Goal: Task Accomplishment & Management: Use online tool/utility

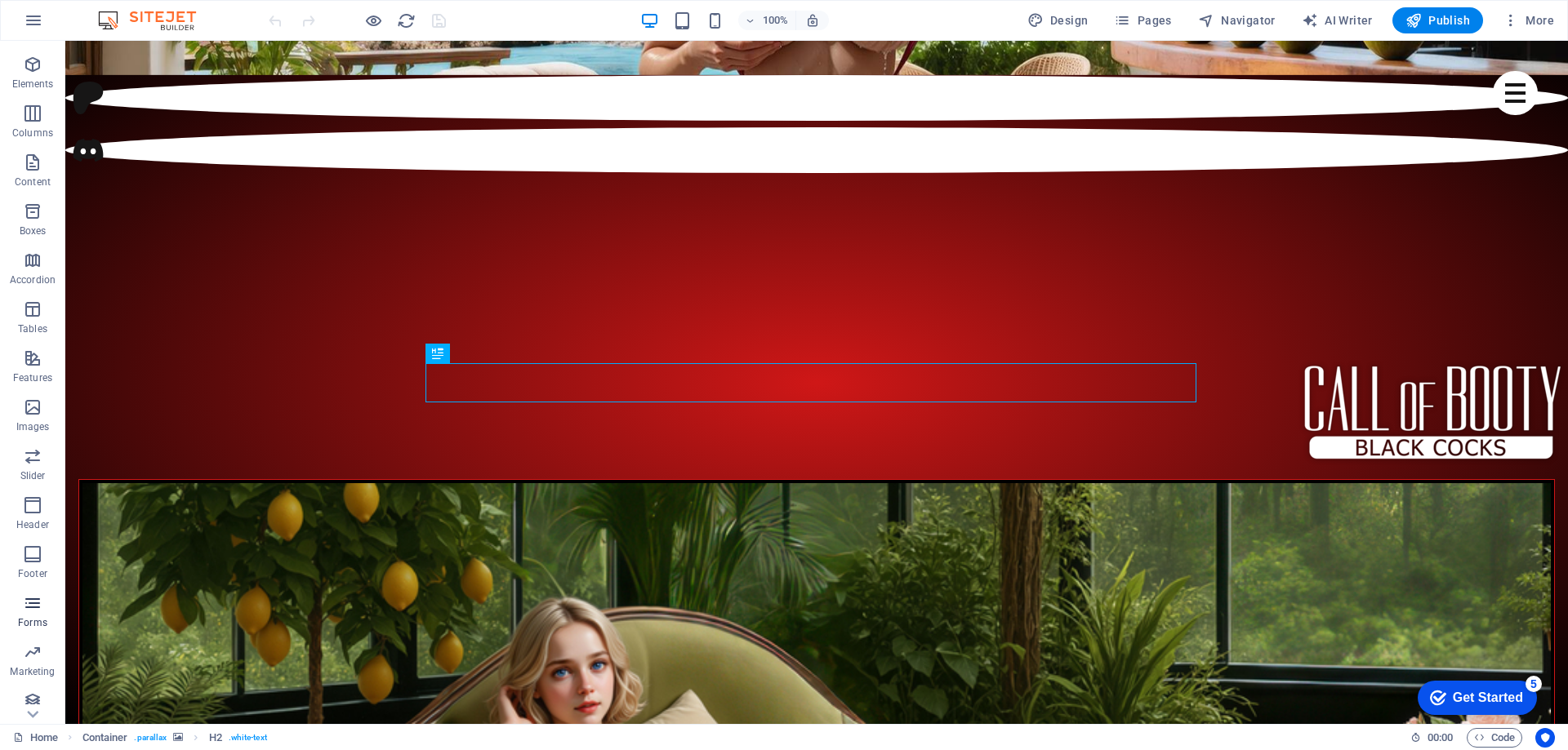
scroll to position [52, 0]
click at [38, 538] on icon "button" at bounding box center [32, 544] width 19 height 19
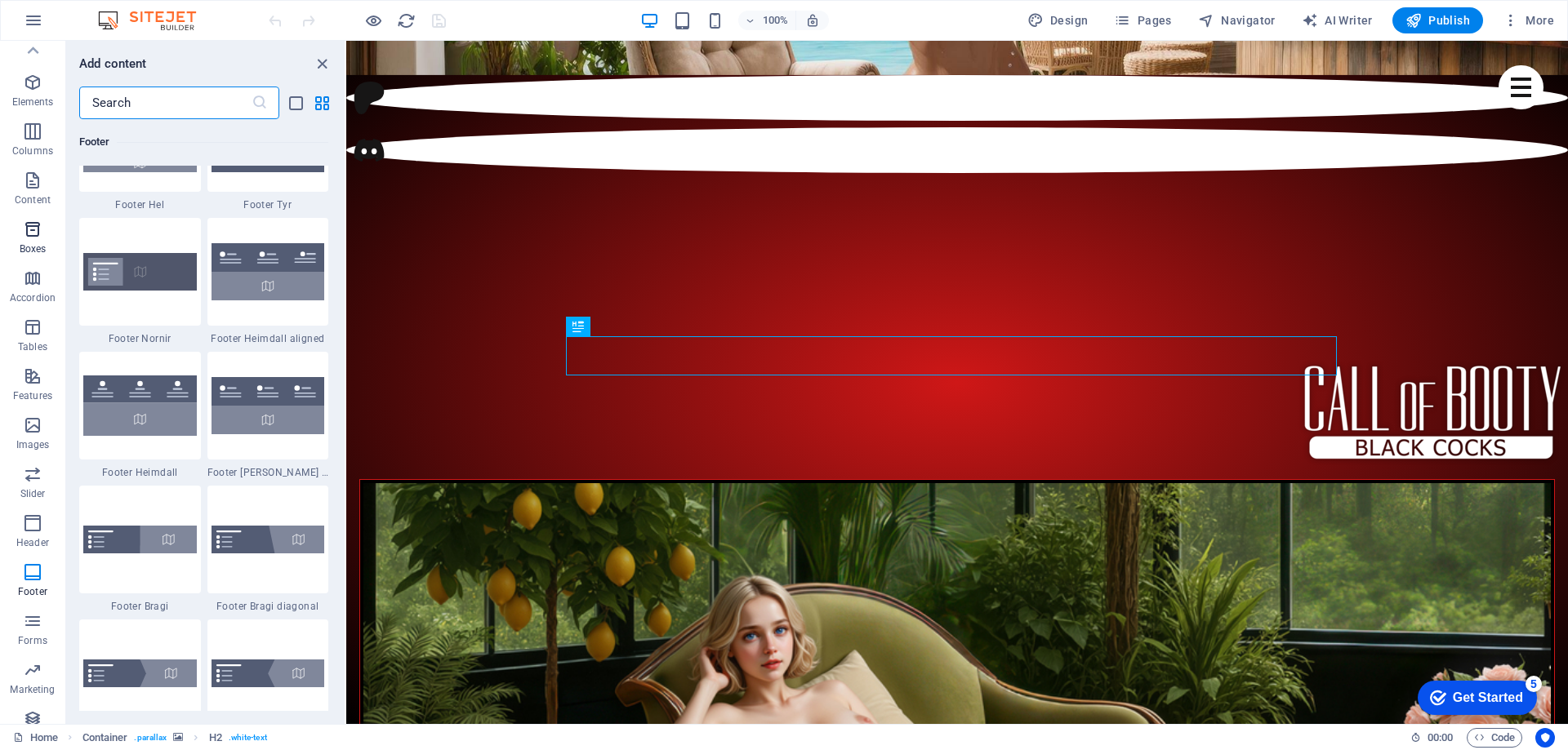
scroll to position [0, 0]
click at [1538, 11] on button "More" at bounding box center [1528, 20] width 64 height 26
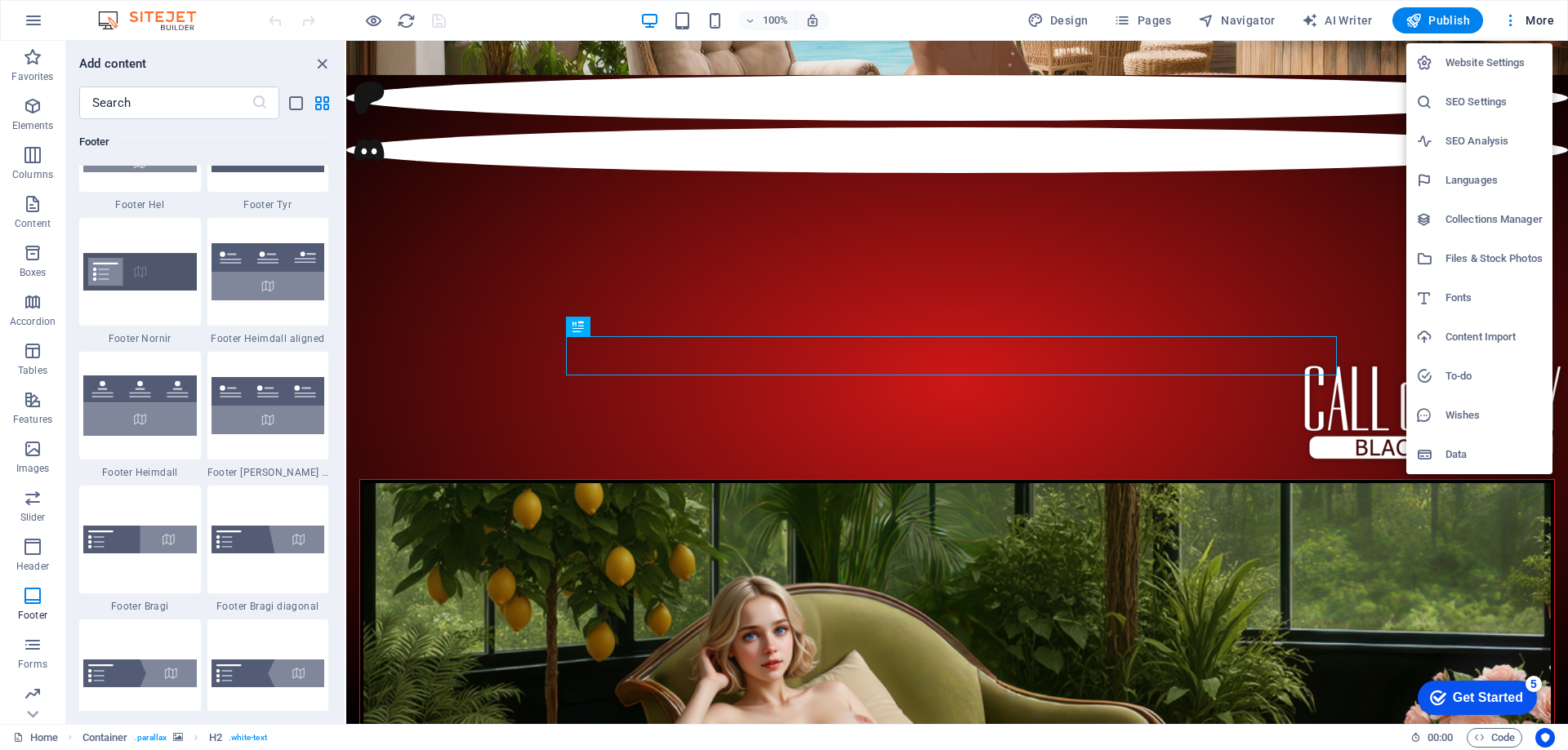
click at [1485, 63] on h6 "Website Settings" at bounding box center [1494, 62] width 97 height 19
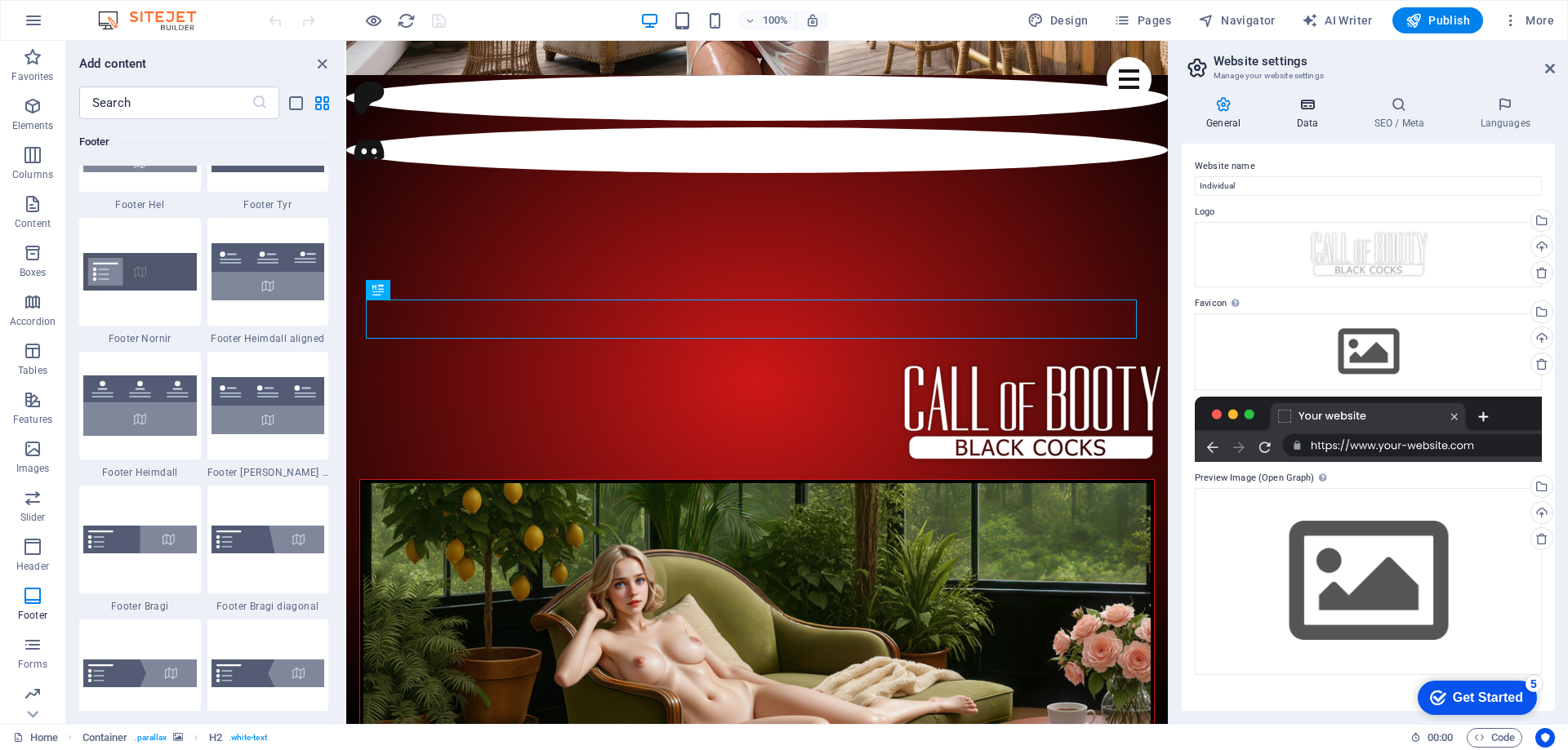
click at [1303, 108] on icon at bounding box center [1306, 104] width 71 height 17
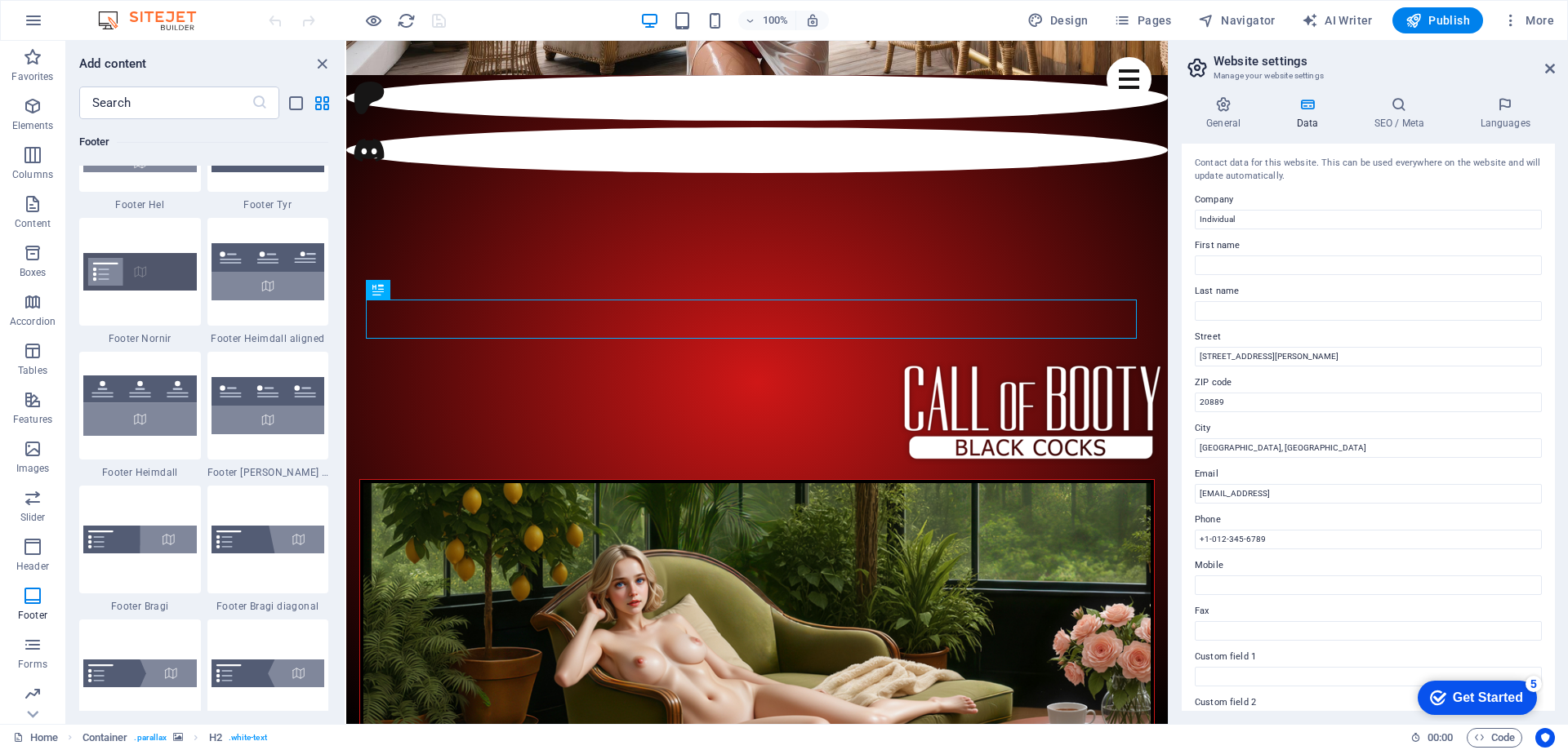
click at [1554, 192] on div "General Data SEO / Meta Languages Website name Individual Logo Drag files here,…" at bounding box center [1368, 404] width 399 height 641
click at [1231, 344] on label "Street" at bounding box center [1368, 337] width 347 height 19
click at [1231, 347] on input "[STREET_ADDRESS][PERSON_NAME]" at bounding box center [1368, 356] width 347 height 19
click at [1231, 353] on input "[STREET_ADDRESS][PERSON_NAME]" at bounding box center [1368, 356] width 347 height 19
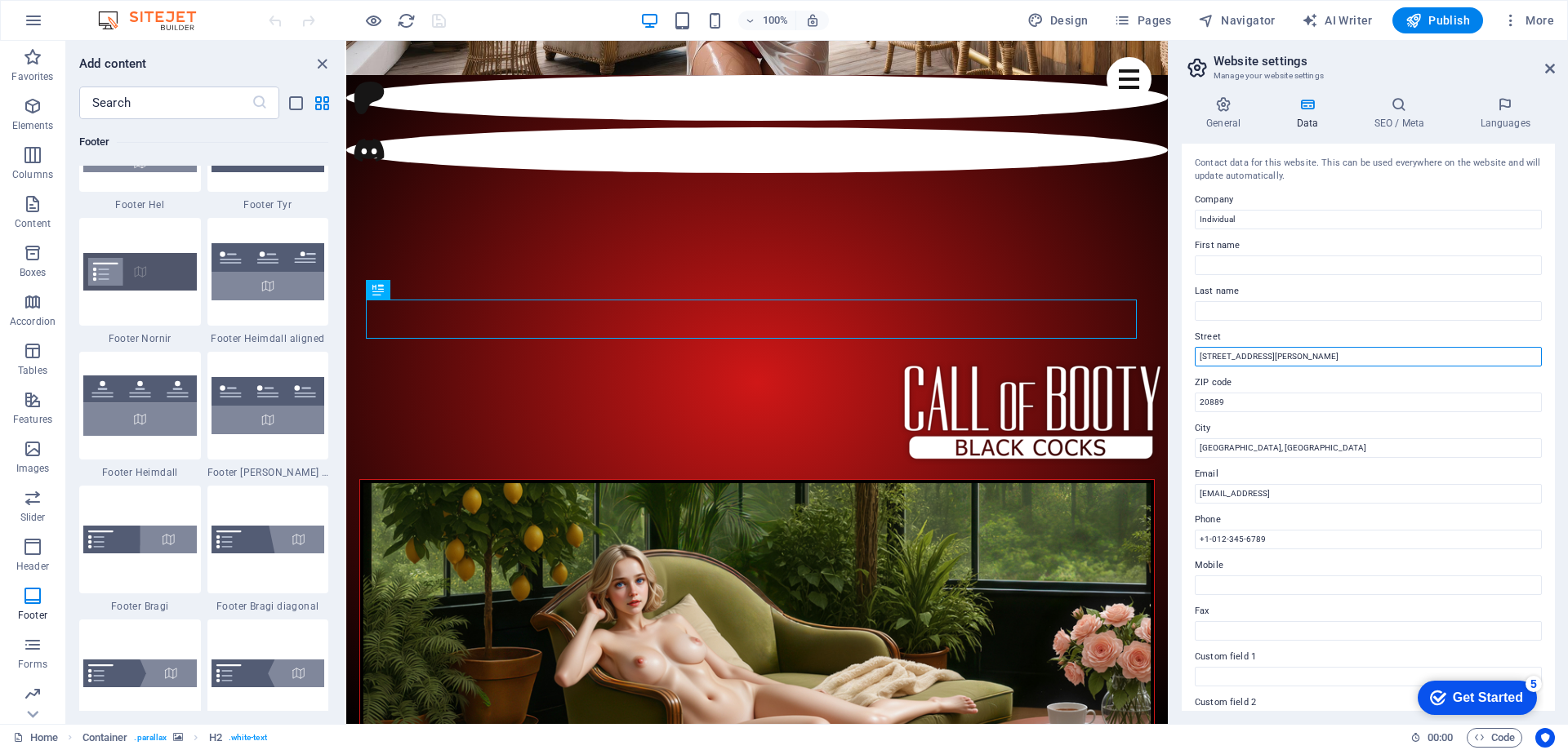
click at [1231, 353] on input "[STREET_ADDRESS][PERSON_NAME]" at bounding box center [1368, 356] width 347 height 19
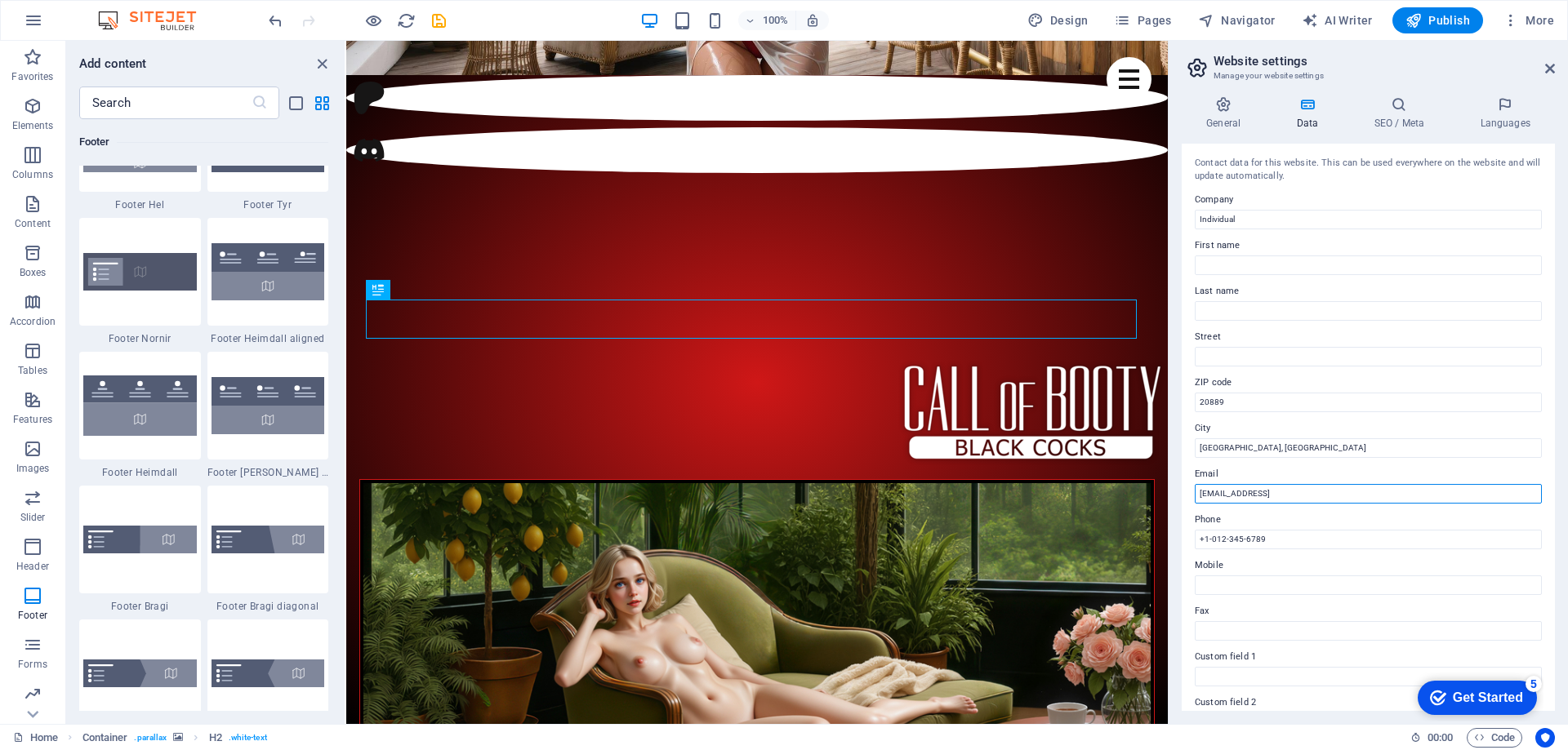
click at [1260, 487] on input "[EMAIL_ADDRESS]" at bounding box center [1368, 494] width 347 height 19
click at [1255, 447] on input "[GEOGRAPHIC_DATA], [GEOGRAPHIC_DATA]" at bounding box center [1368, 448] width 347 height 19
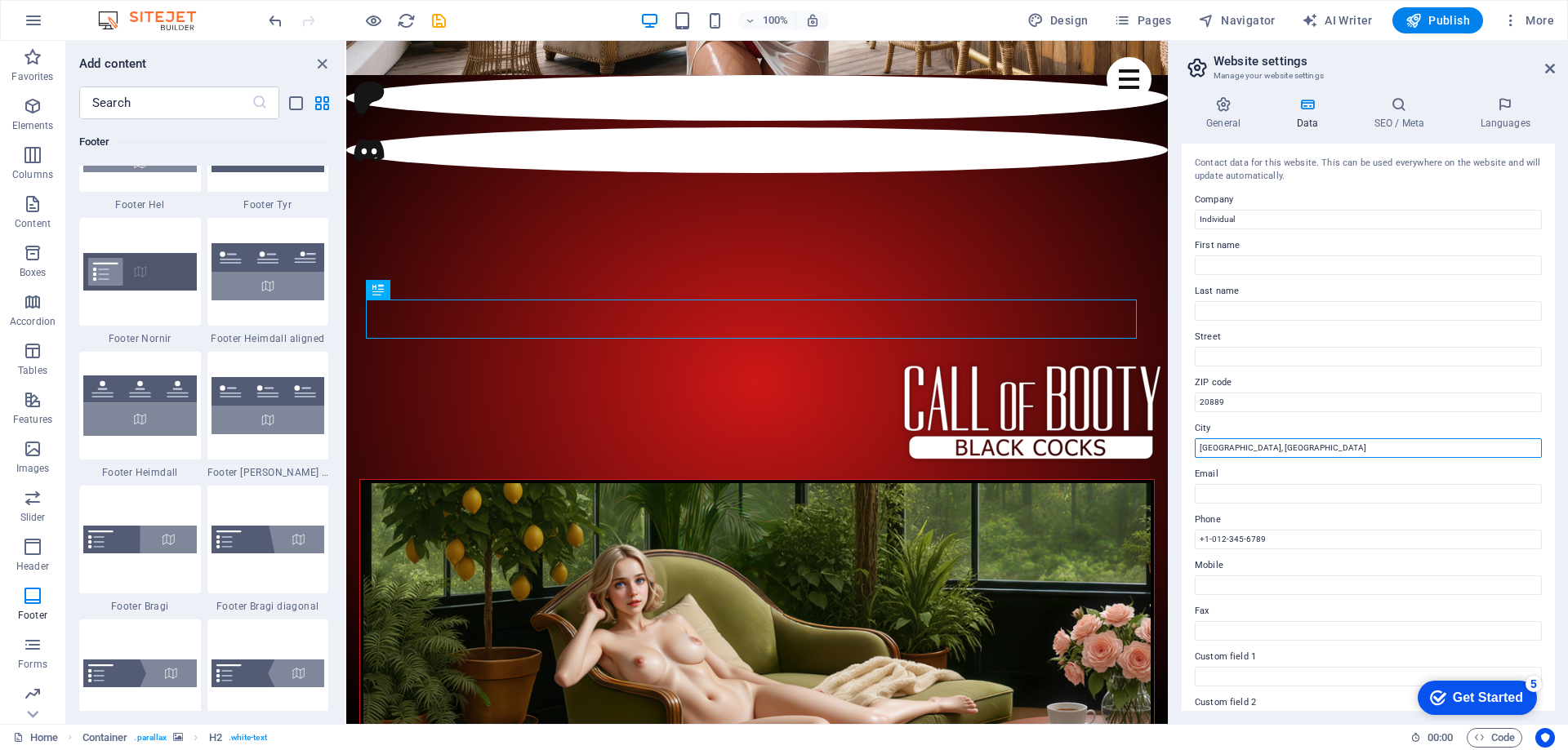
click at [1255, 447] on input "[GEOGRAPHIC_DATA], [GEOGRAPHIC_DATA]" at bounding box center [1368, 448] width 347 height 19
click at [1249, 394] on input "20889" at bounding box center [1368, 402] width 347 height 19
click at [1249, 390] on label "ZIP code" at bounding box center [1368, 383] width 347 height 19
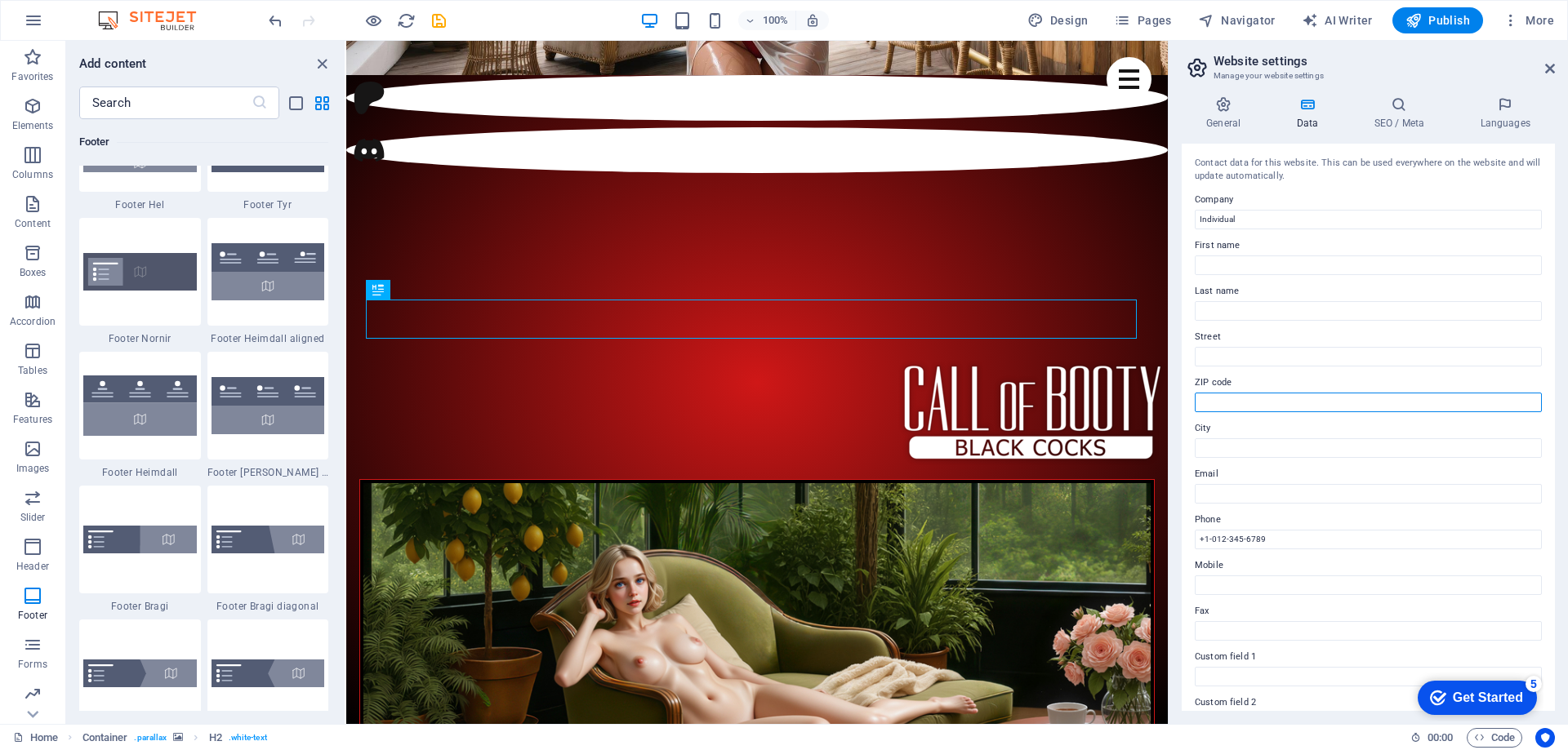
click at [1249, 393] on input "ZIP code" at bounding box center [1368, 402] width 347 height 19
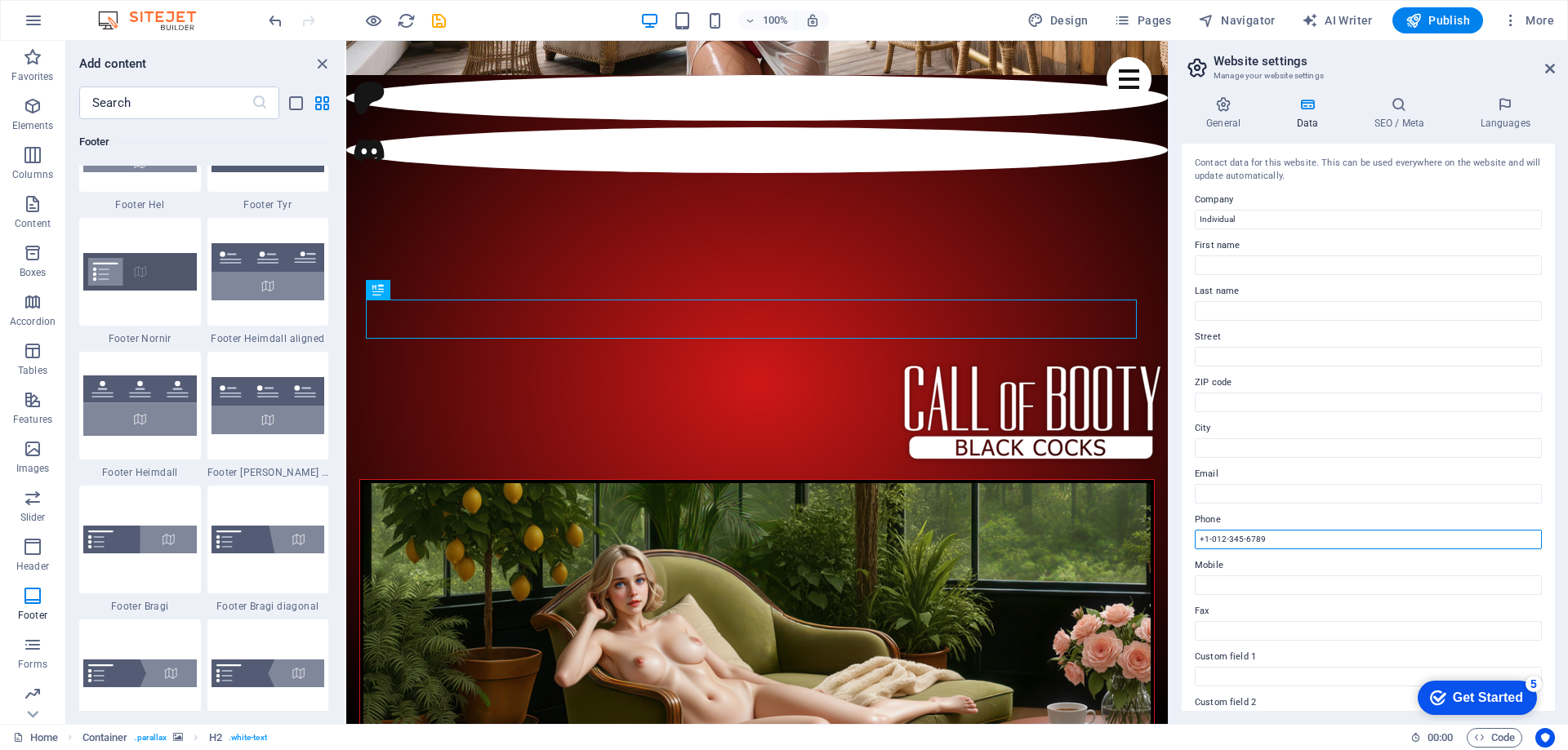
click at [1252, 544] on input "+1-012-345-6789" at bounding box center [1368, 540] width 347 height 19
click at [1266, 523] on label "Phone" at bounding box center [1368, 520] width 347 height 19
click at [1266, 530] on input "Phone" at bounding box center [1368, 540] width 347 height 19
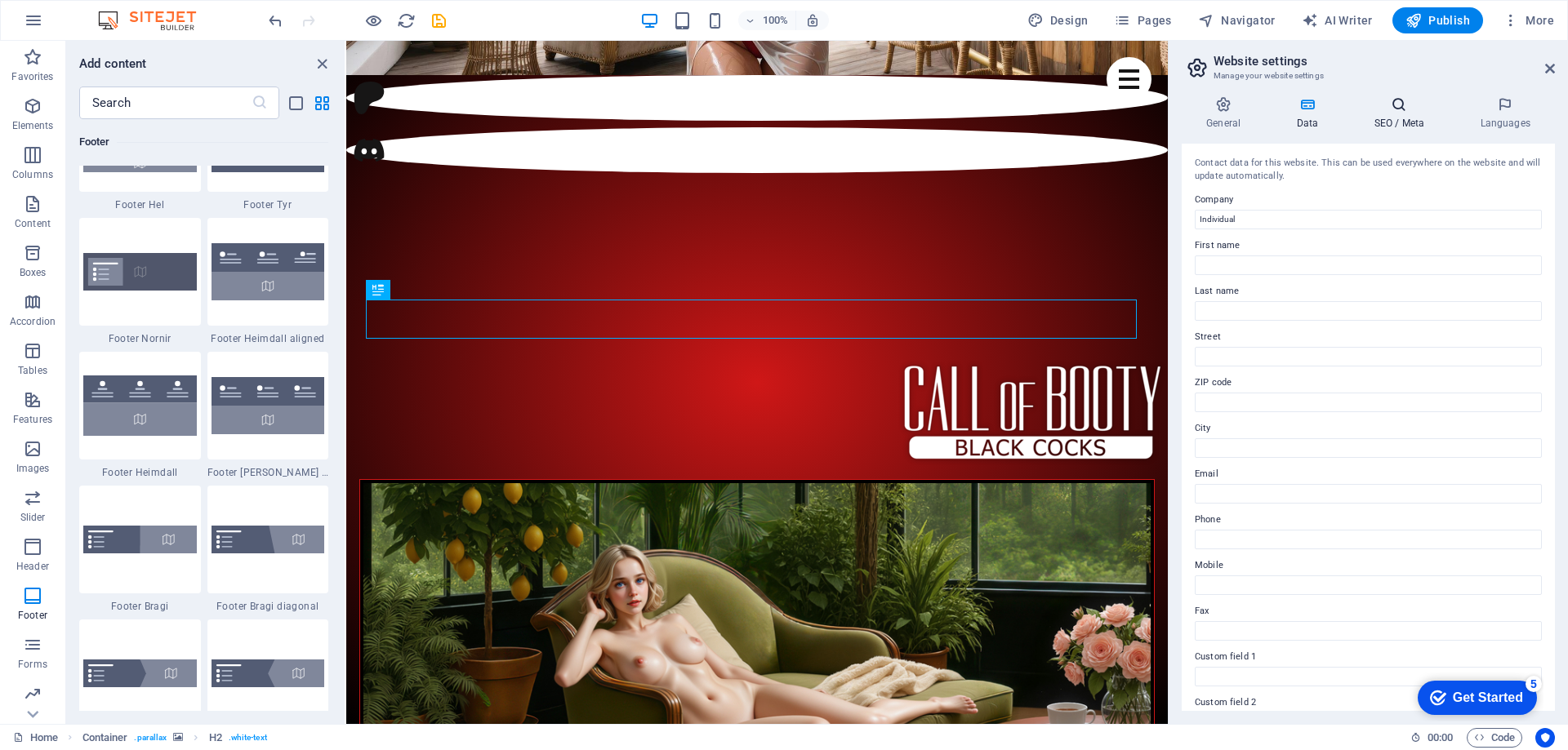
click at [1391, 122] on h4 "SEO / Meta" at bounding box center [1401, 113] width 106 height 34
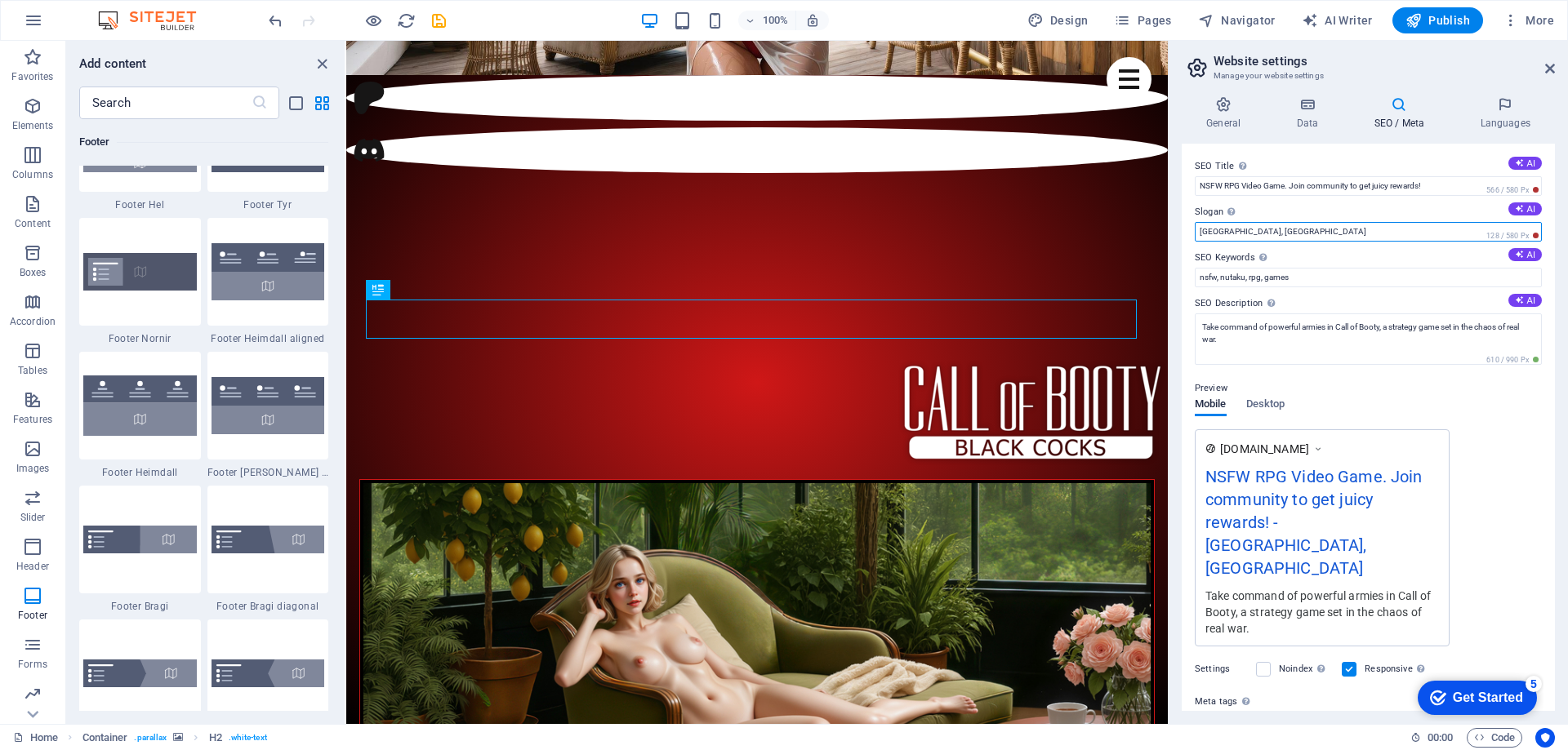
click at [1281, 232] on input "Bethesda, MD" at bounding box center [1368, 232] width 347 height 19
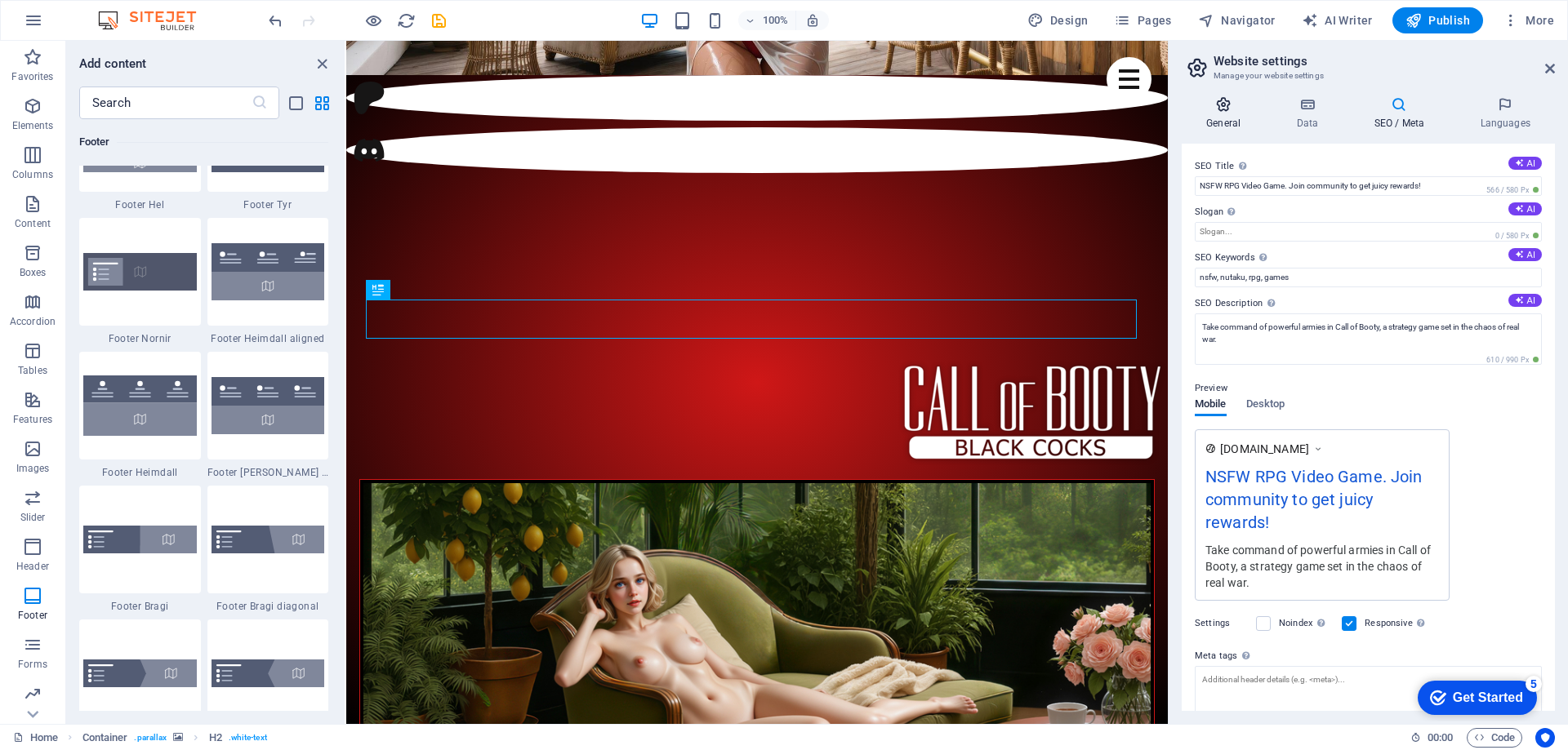
click at [1232, 113] on h4 "General" at bounding box center [1226, 113] width 90 height 34
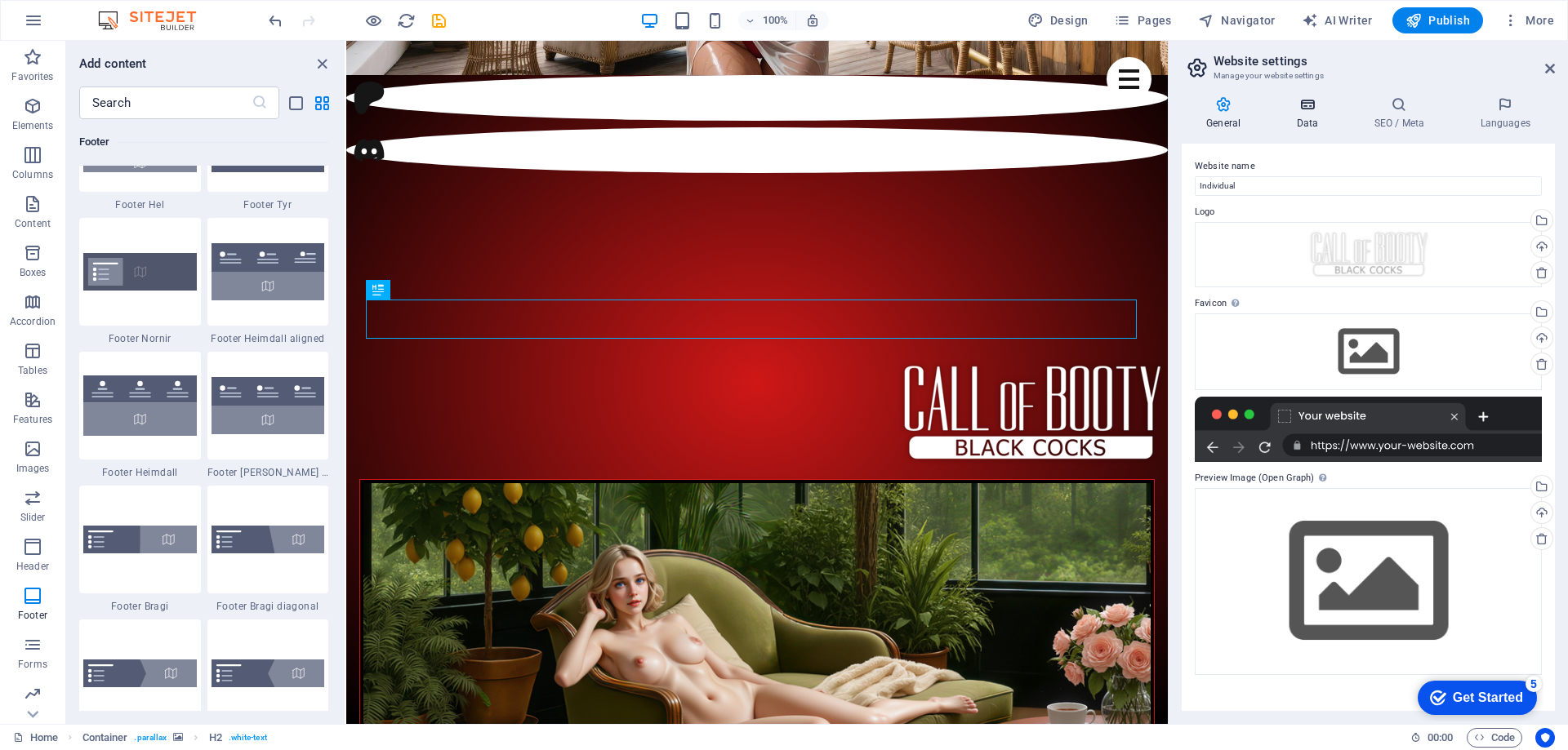
click at [1300, 109] on icon at bounding box center [1306, 104] width 71 height 17
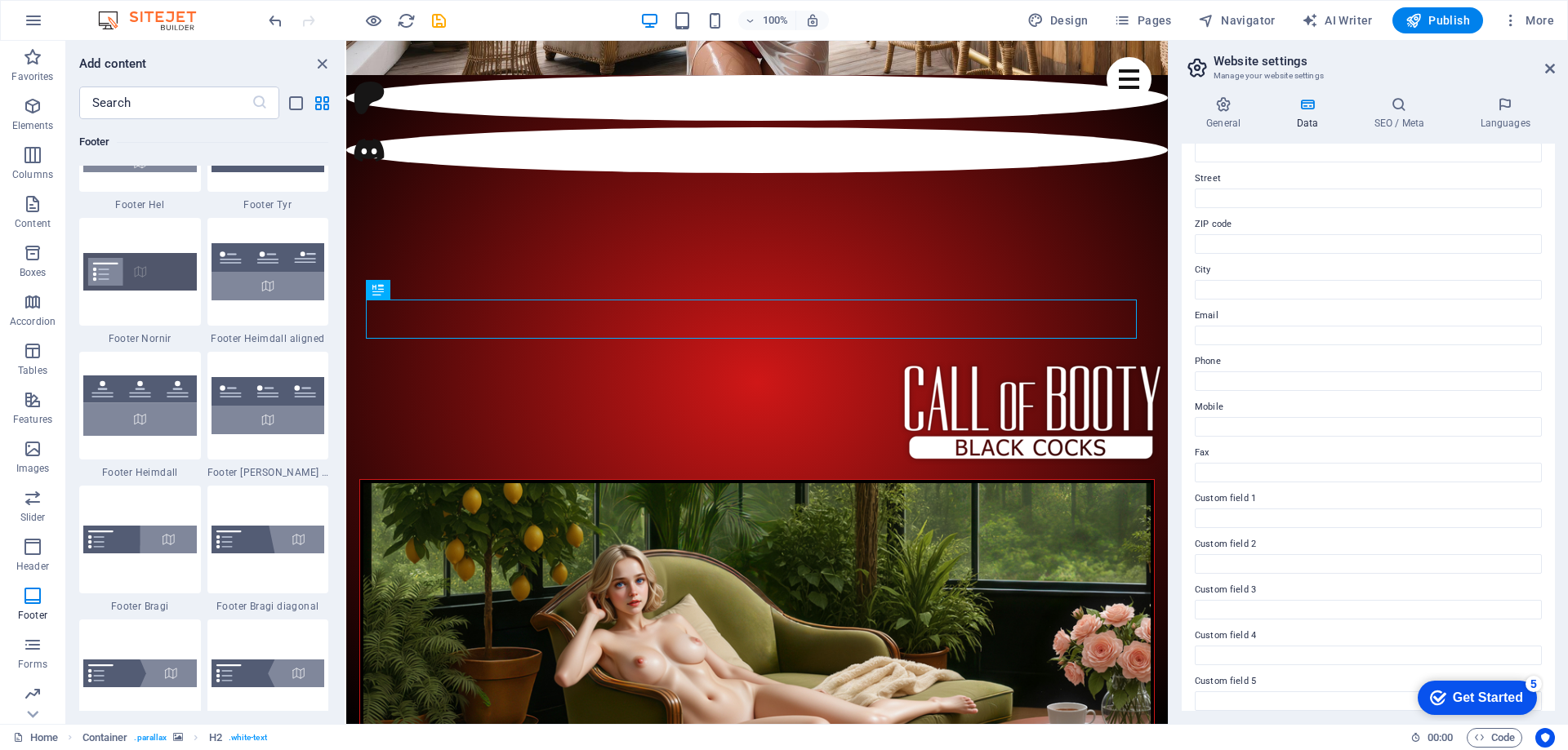
scroll to position [134, 0]
click at [1392, 108] on icon at bounding box center [1399, 104] width 99 height 17
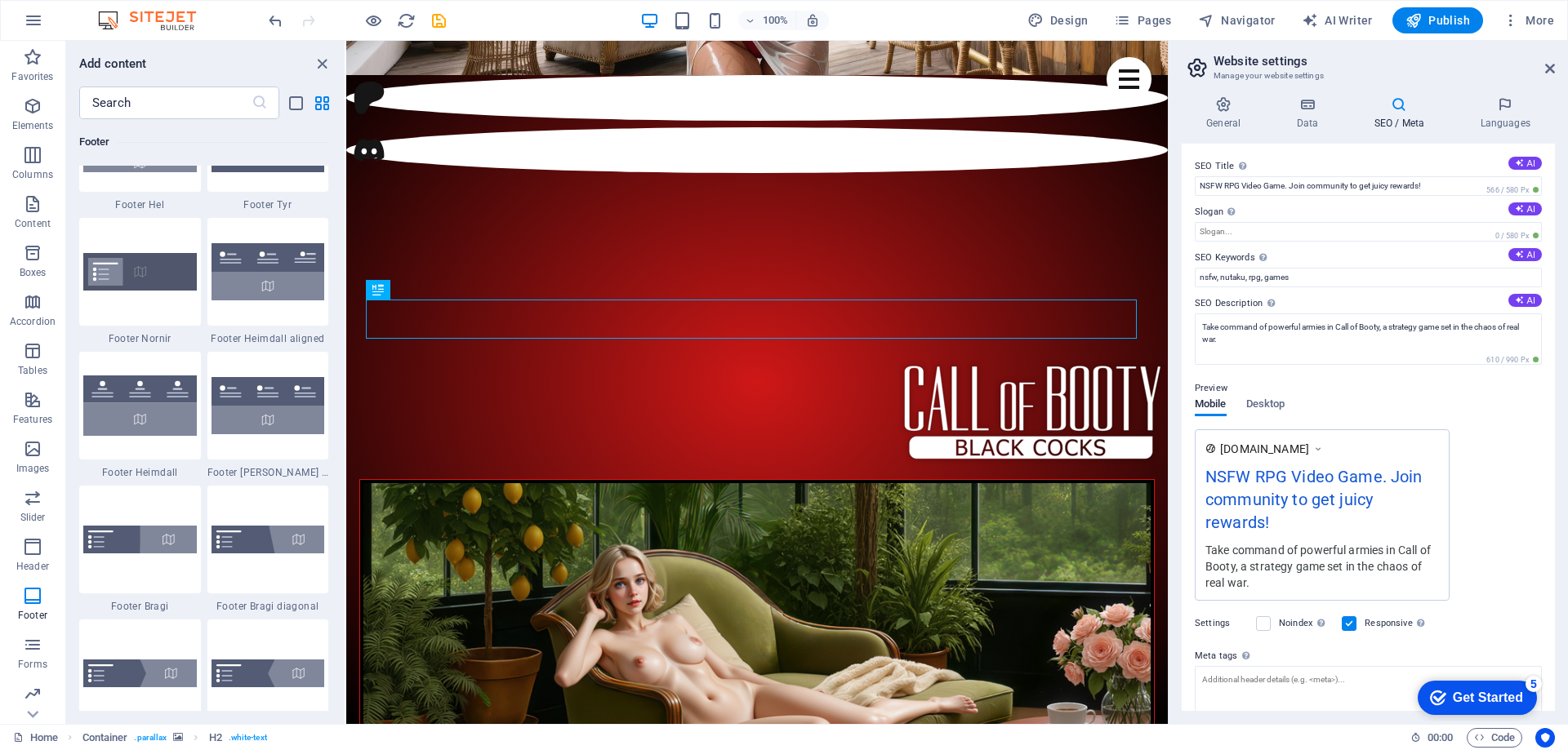
click at [1290, 404] on div "Preview Mobile Desktop www.example.com NSFW RPG Video Game. Join community to g…" at bounding box center [1368, 483] width 347 height 235
click at [1265, 400] on span "Desktop" at bounding box center [1265, 405] width 39 height 22
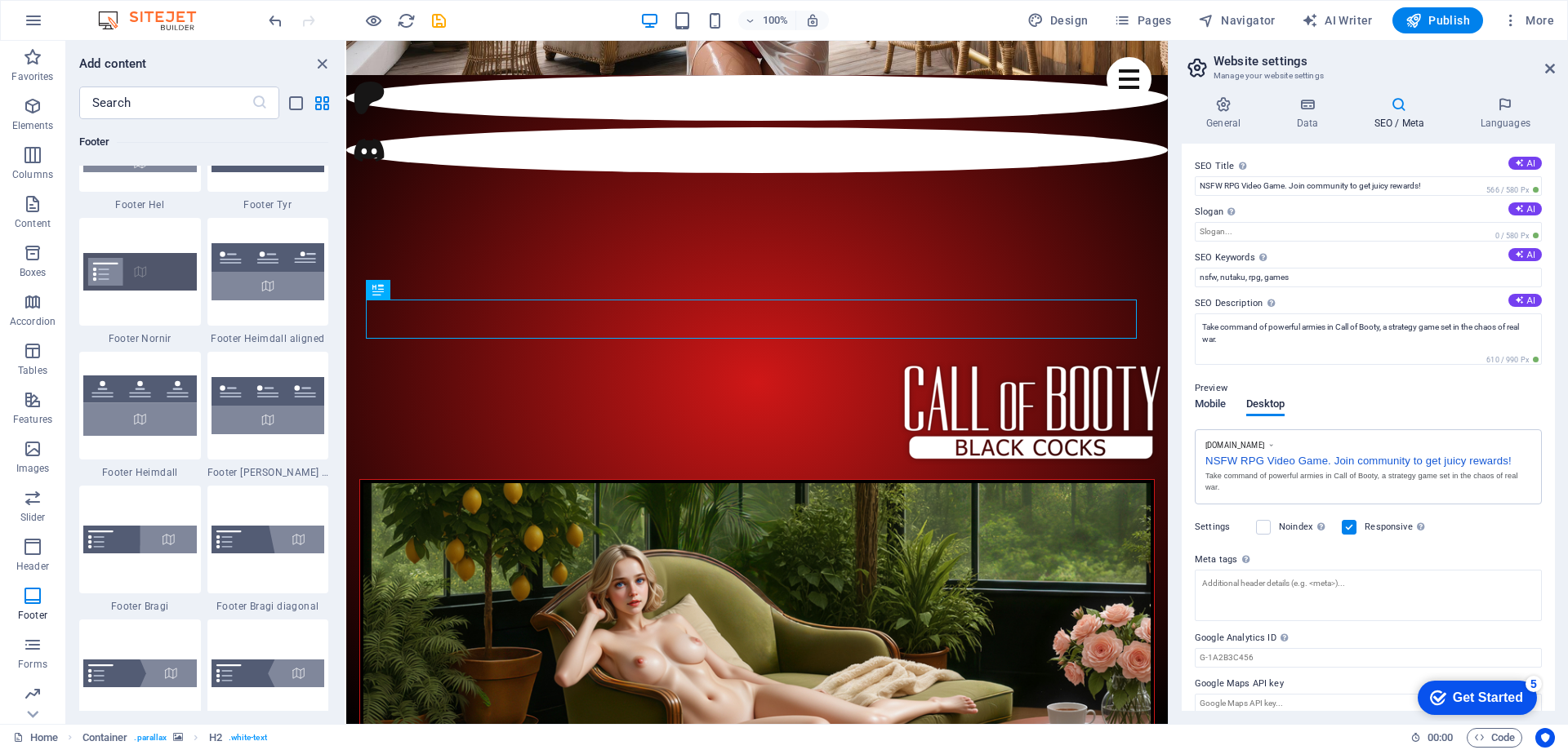
click at [1208, 402] on span "Mobile" at bounding box center [1211, 405] width 32 height 22
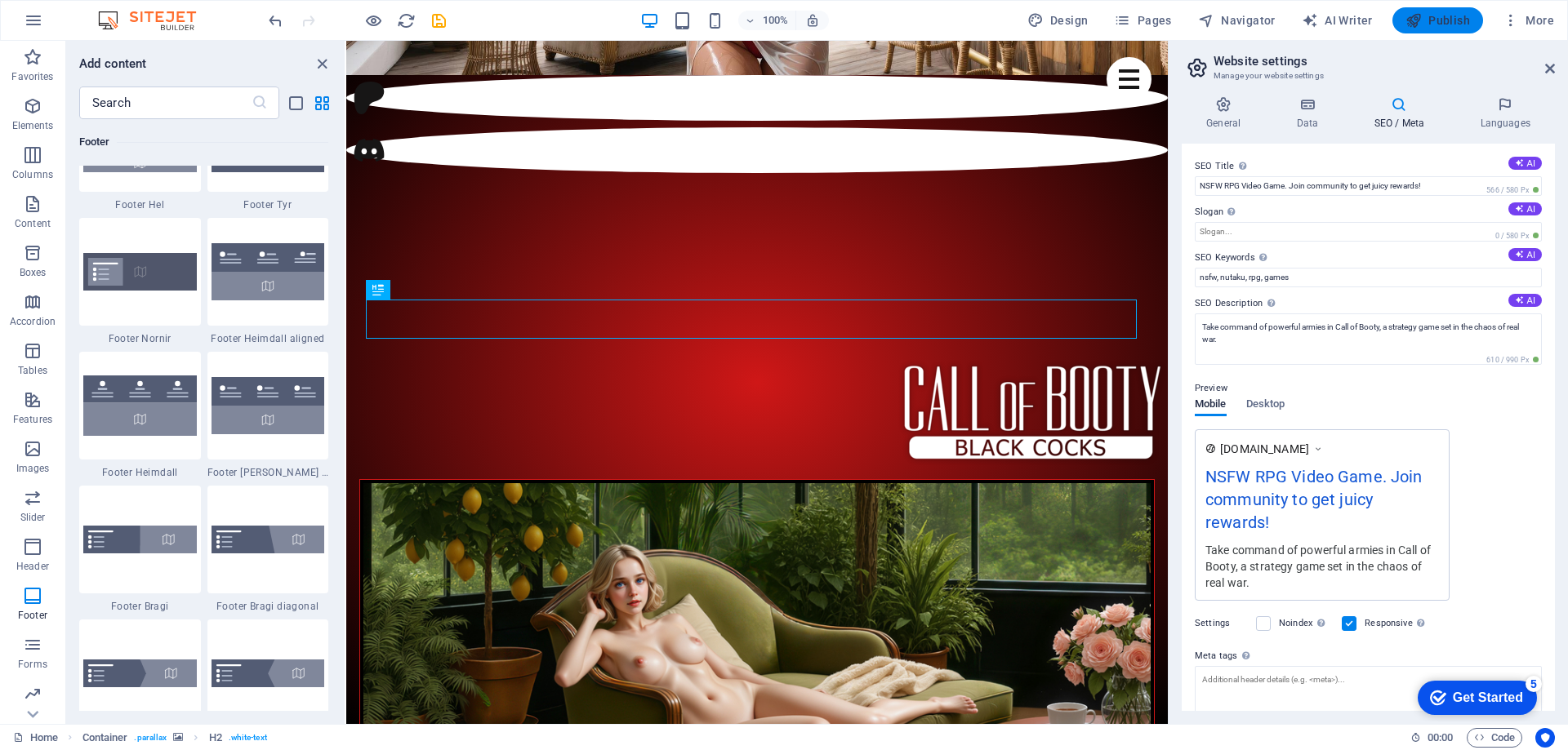
click at [1429, 15] on span "Publish" at bounding box center [1437, 20] width 64 height 17
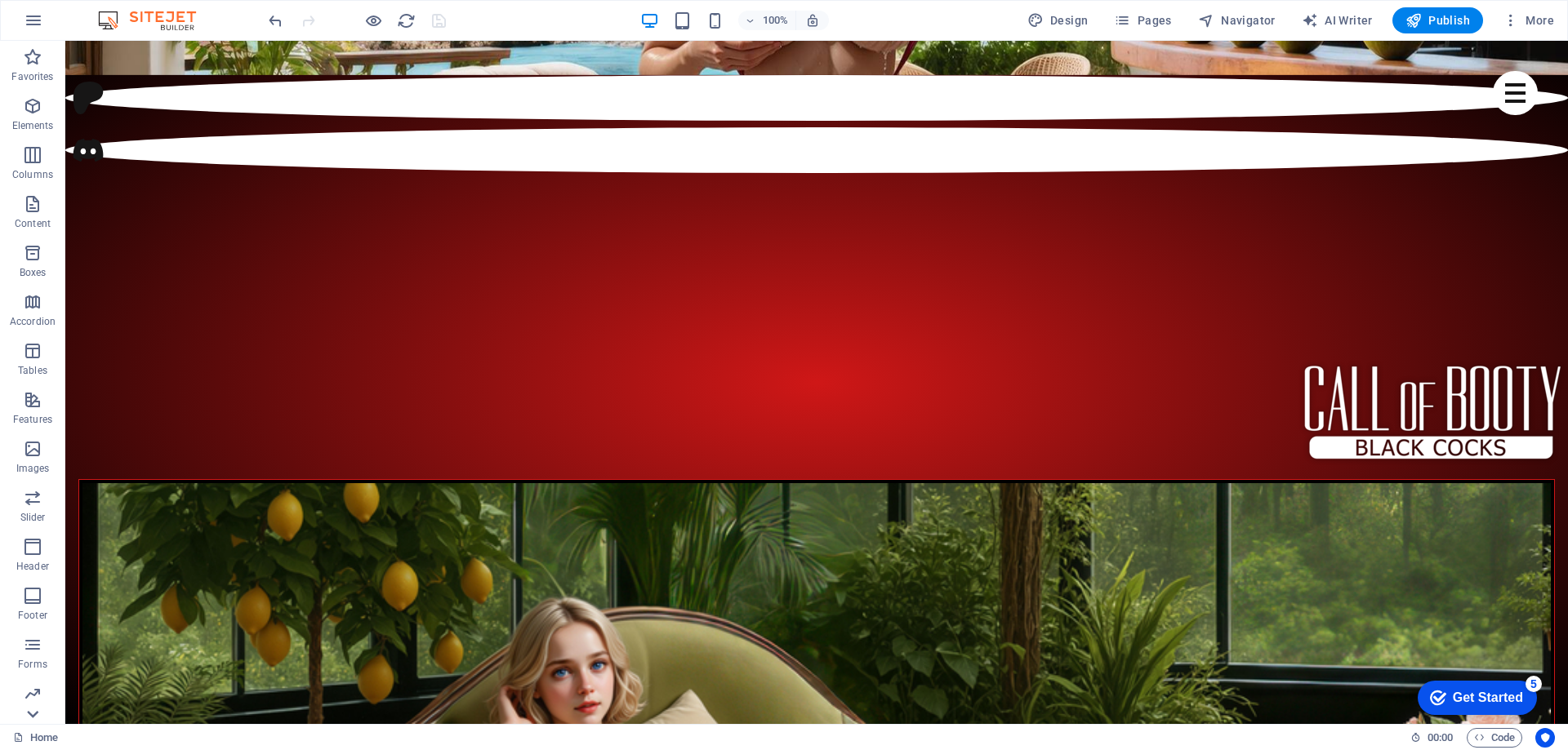
click at [33, 62] on icon at bounding box center [32, 50] width 22 height 22
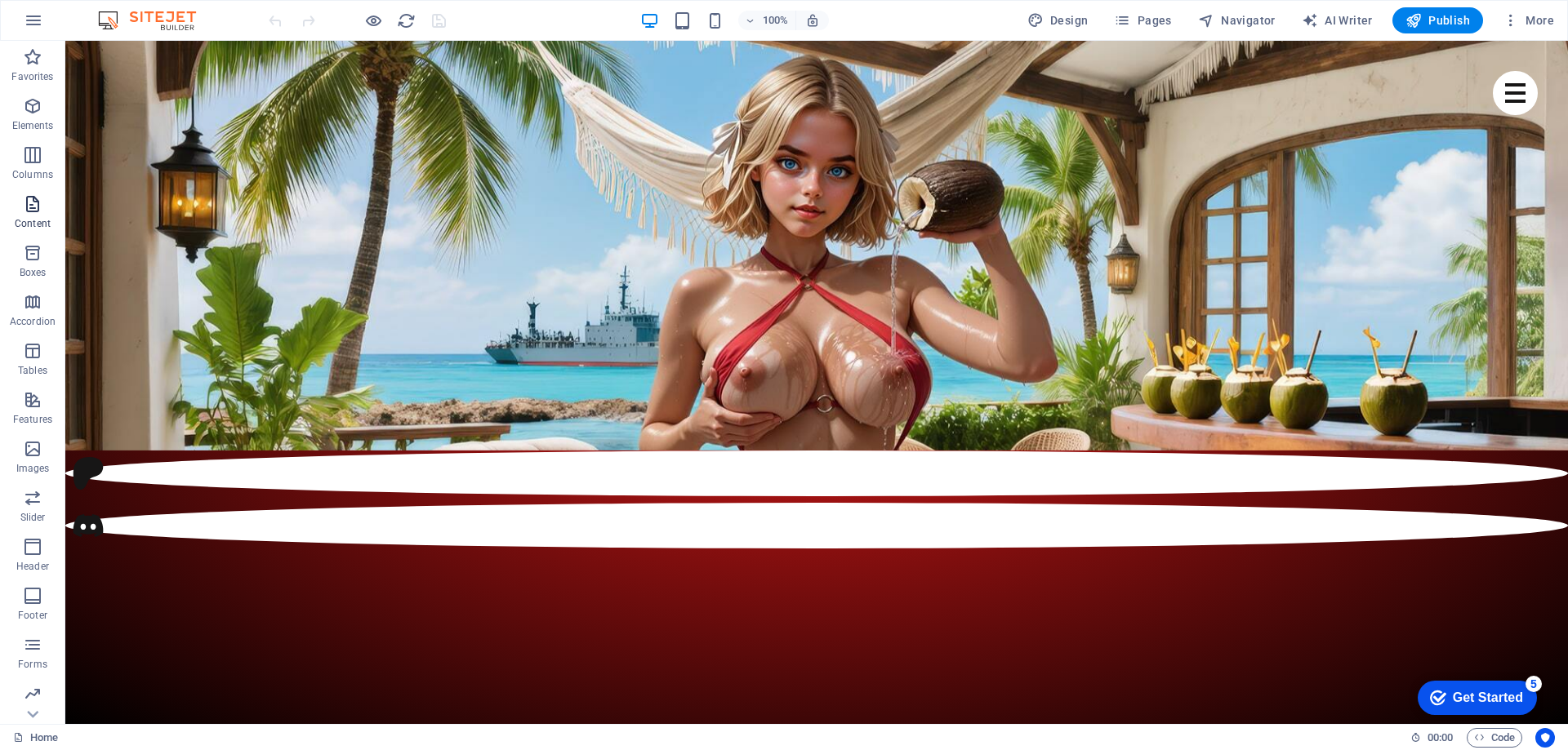
click at [28, 212] on icon "button" at bounding box center [32, 205] width 19 height 19
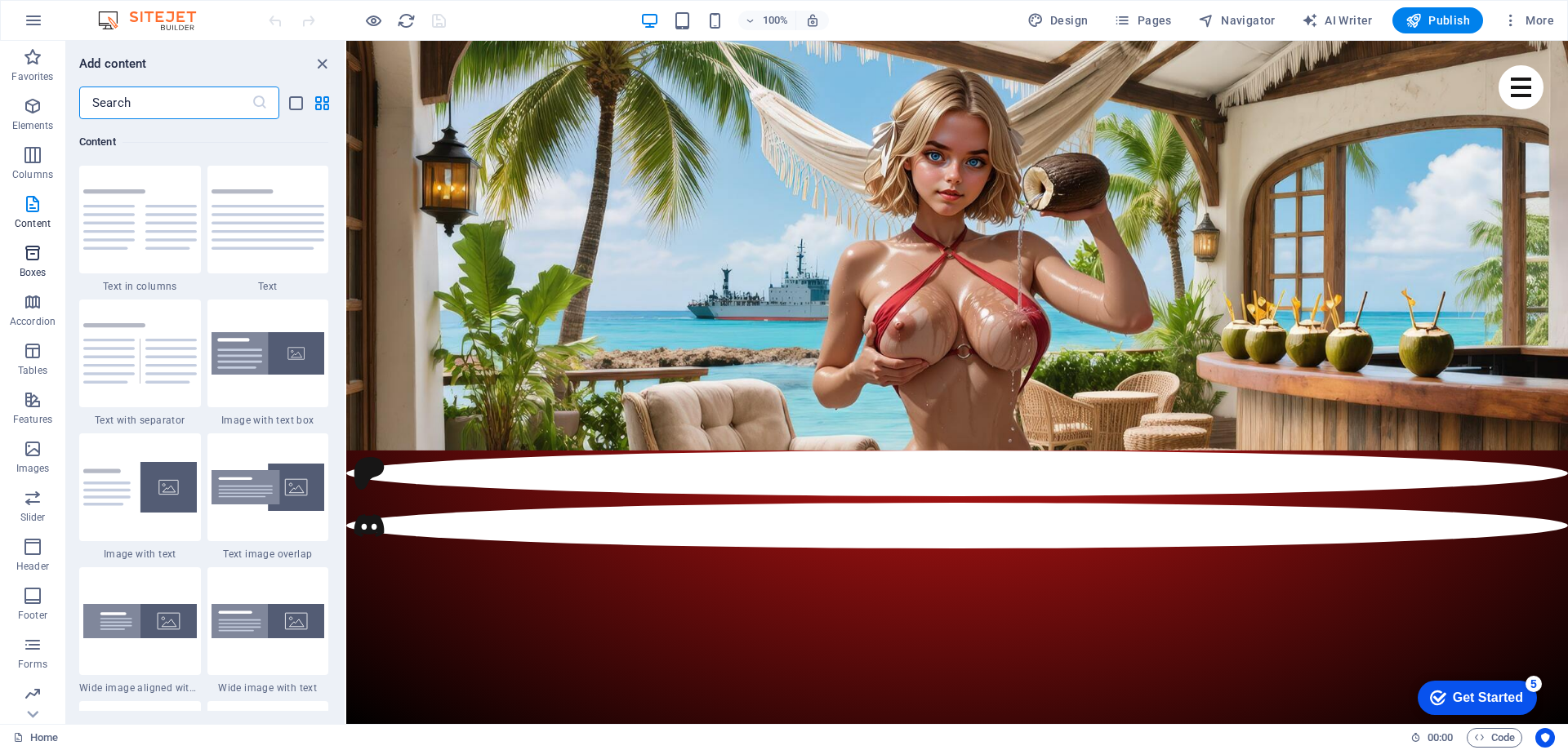
scroll to position [52, 0]
click at [28, 699] on icon "button" at bounding box center [32, 692] width 19 height 19
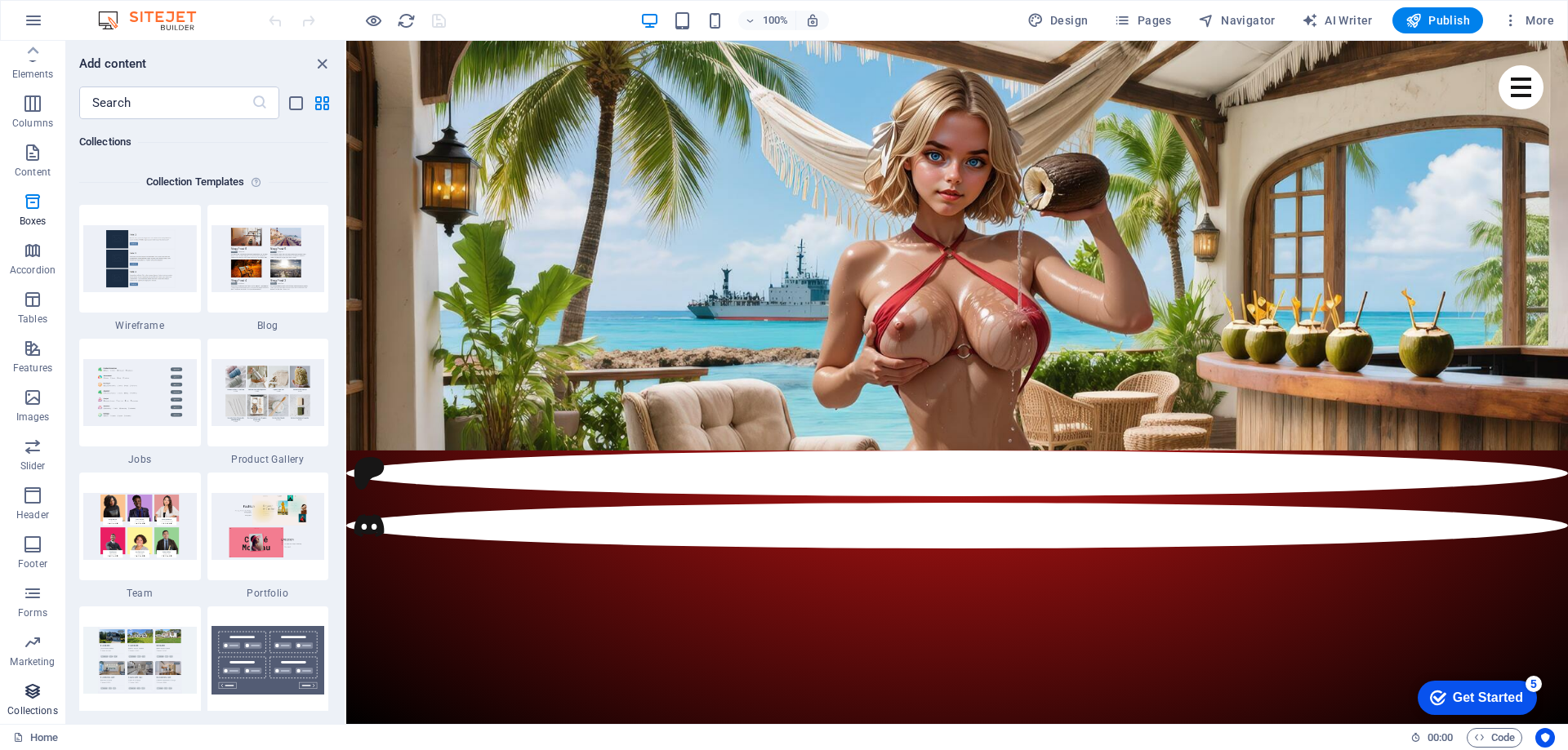
scroll to position [14948, 0]
click at [28, 659] on p "Marketing" at bounding box center [32, 661] width 45 height 13
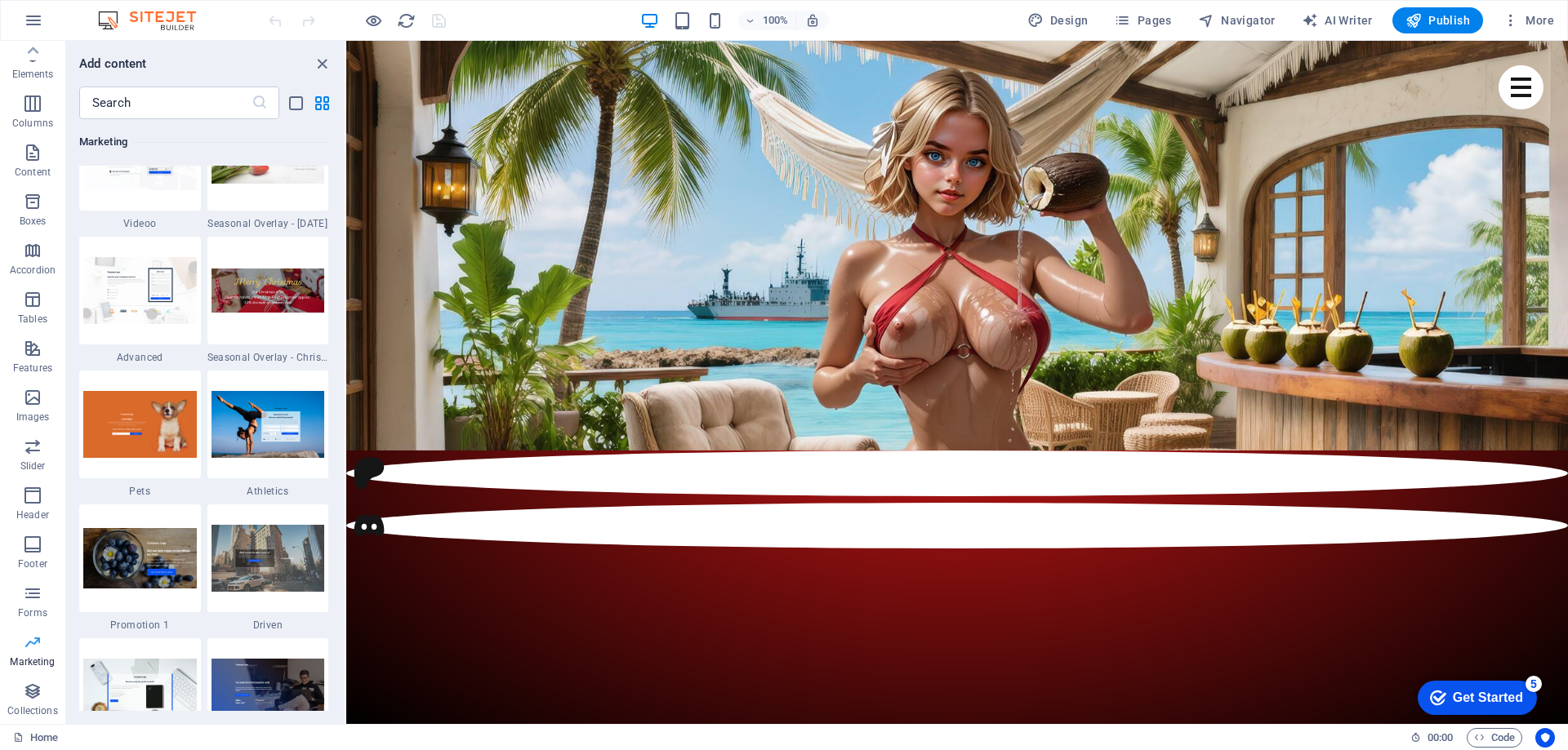
scroll to position [13301, 0]
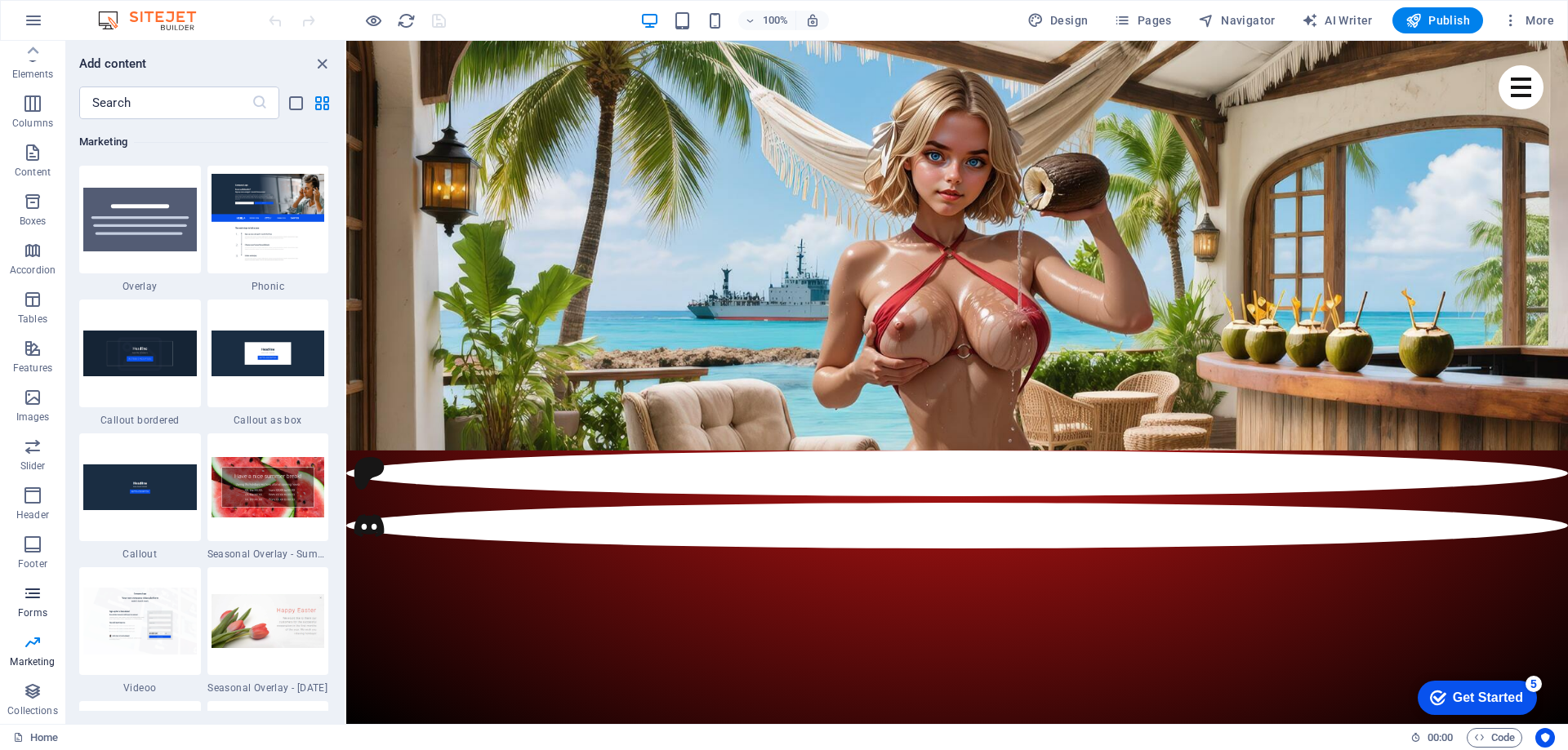
click at [28, 599] on icon "button" at bounding box center [32, 593] width 19 height 19
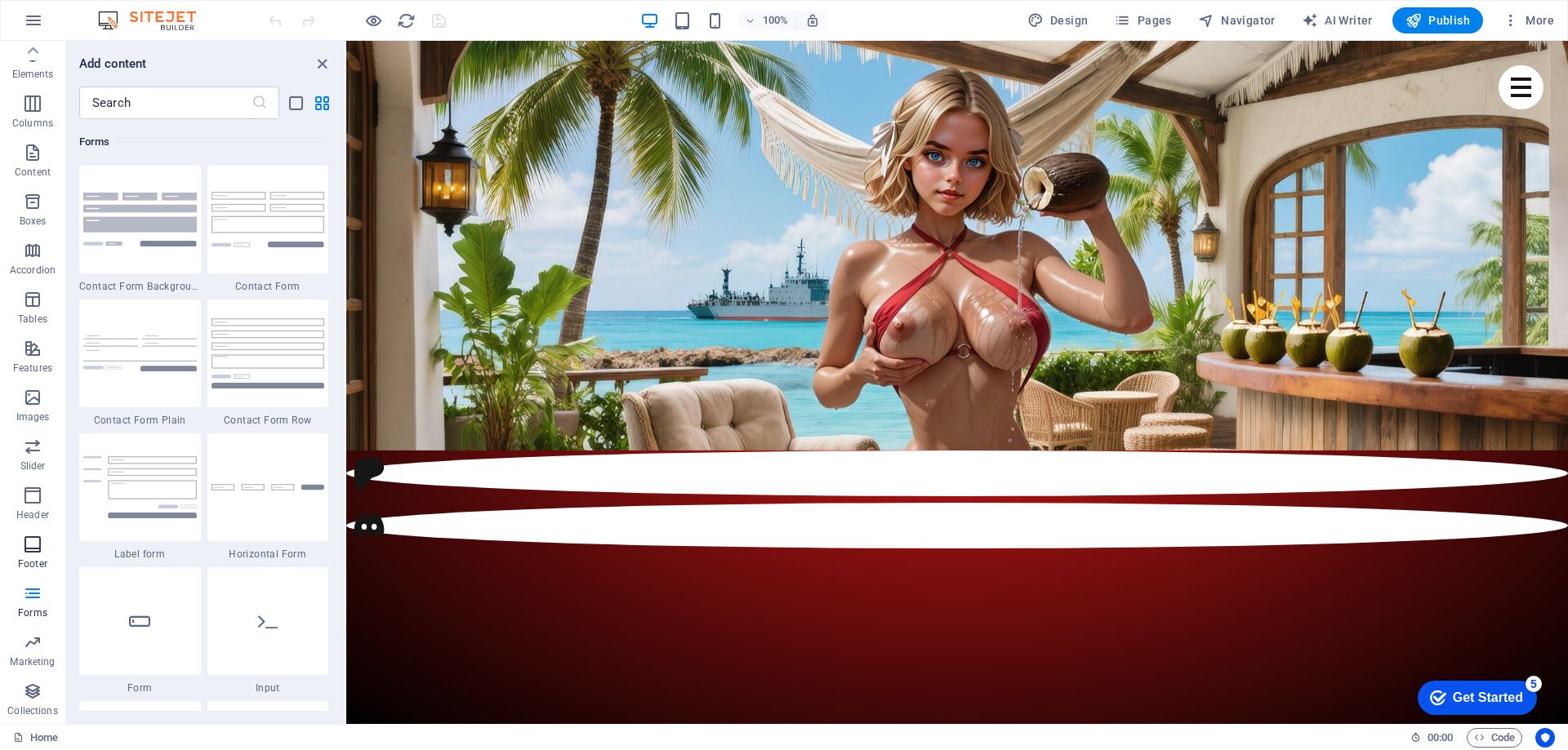
click at [34, 547] on icon "button" at bounding box center [32, 544] width 19 height 19
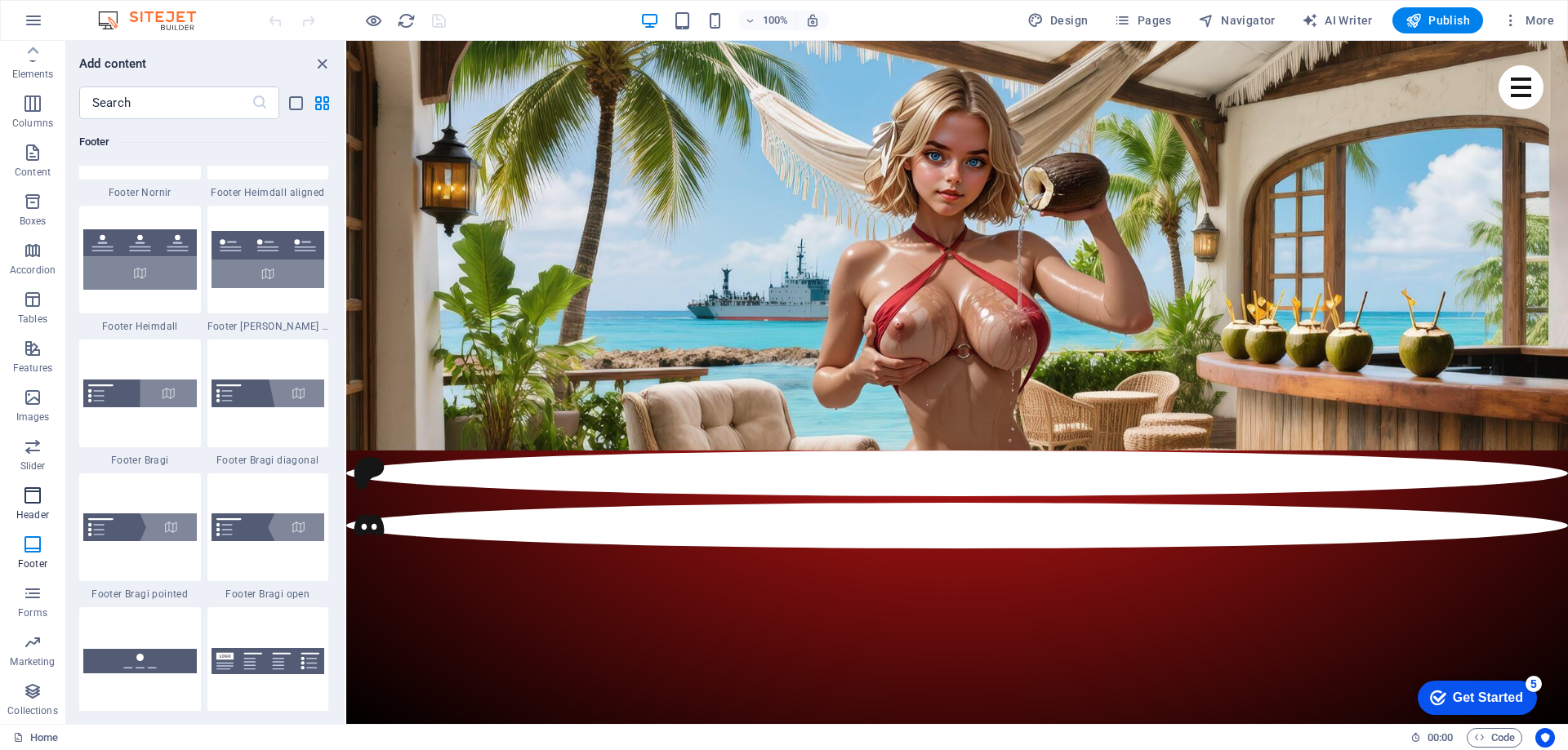
scroll to position [10811, 0]
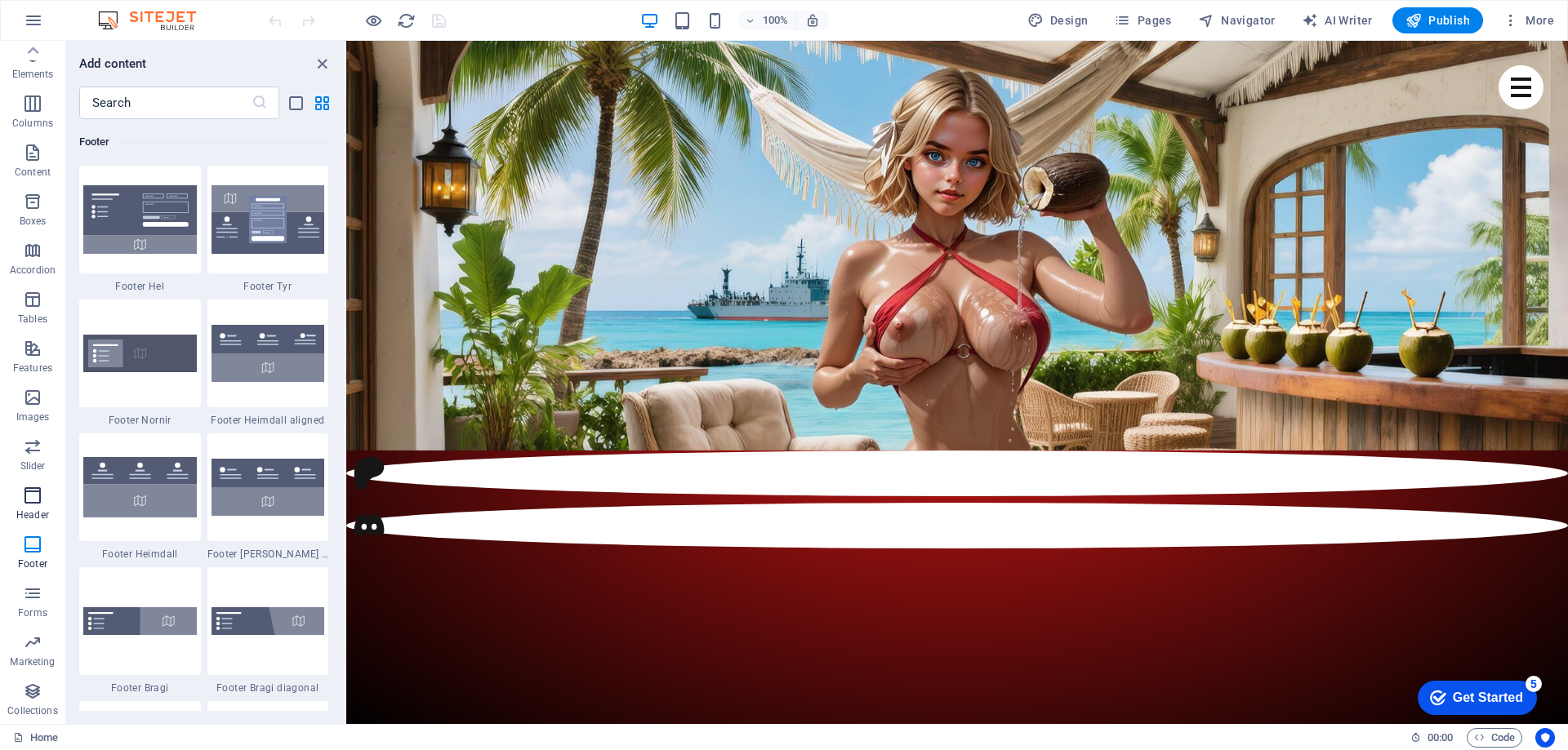
click at [36, 490] on icon "button" at bounding box center [32, 496] width 19 height 19
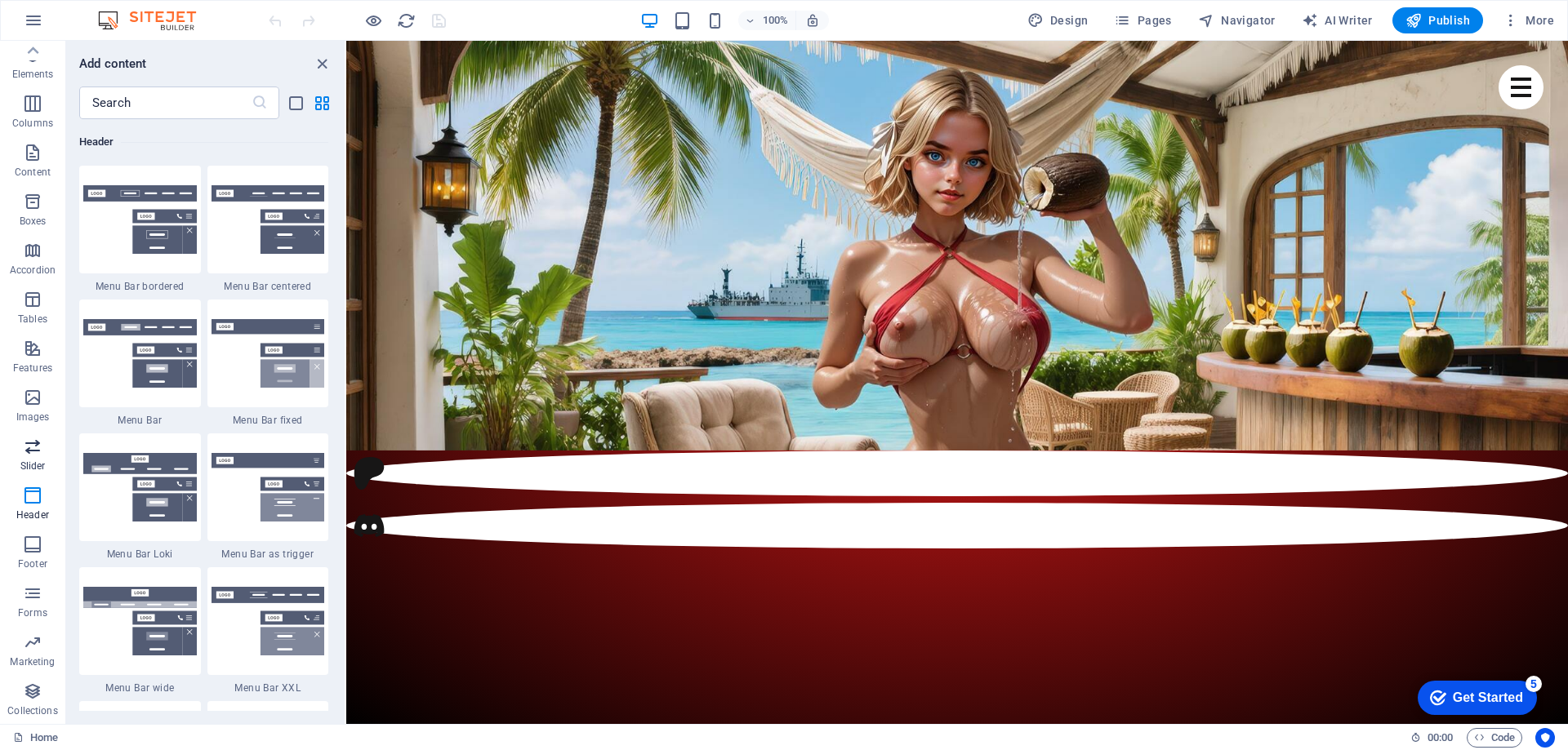
click at [30, 460] on p "Slider" at bounding box center [33, 466] width 25 height 13
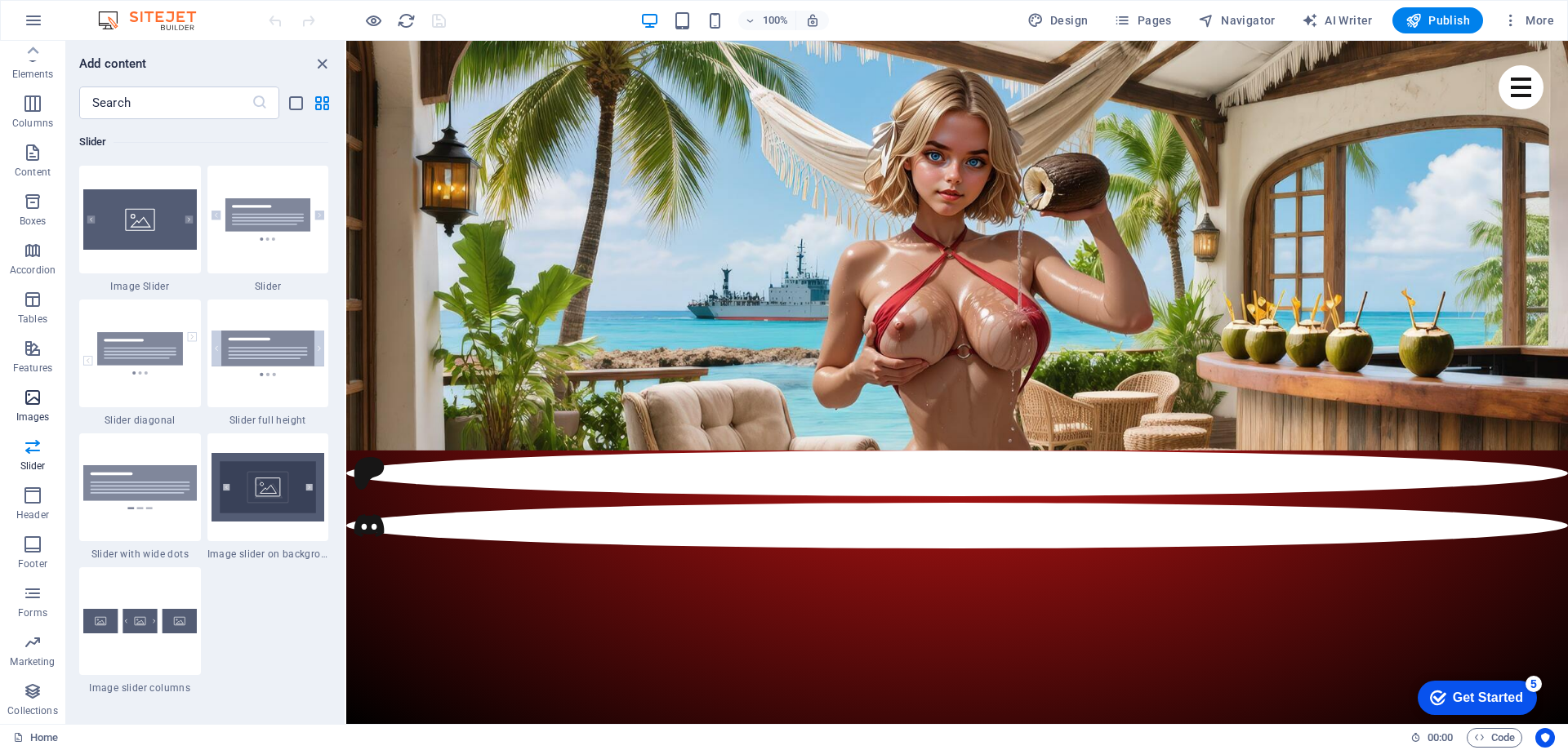
click at [31, 412] on p "Images" at bounding box center [33, 417] width 33 height 13
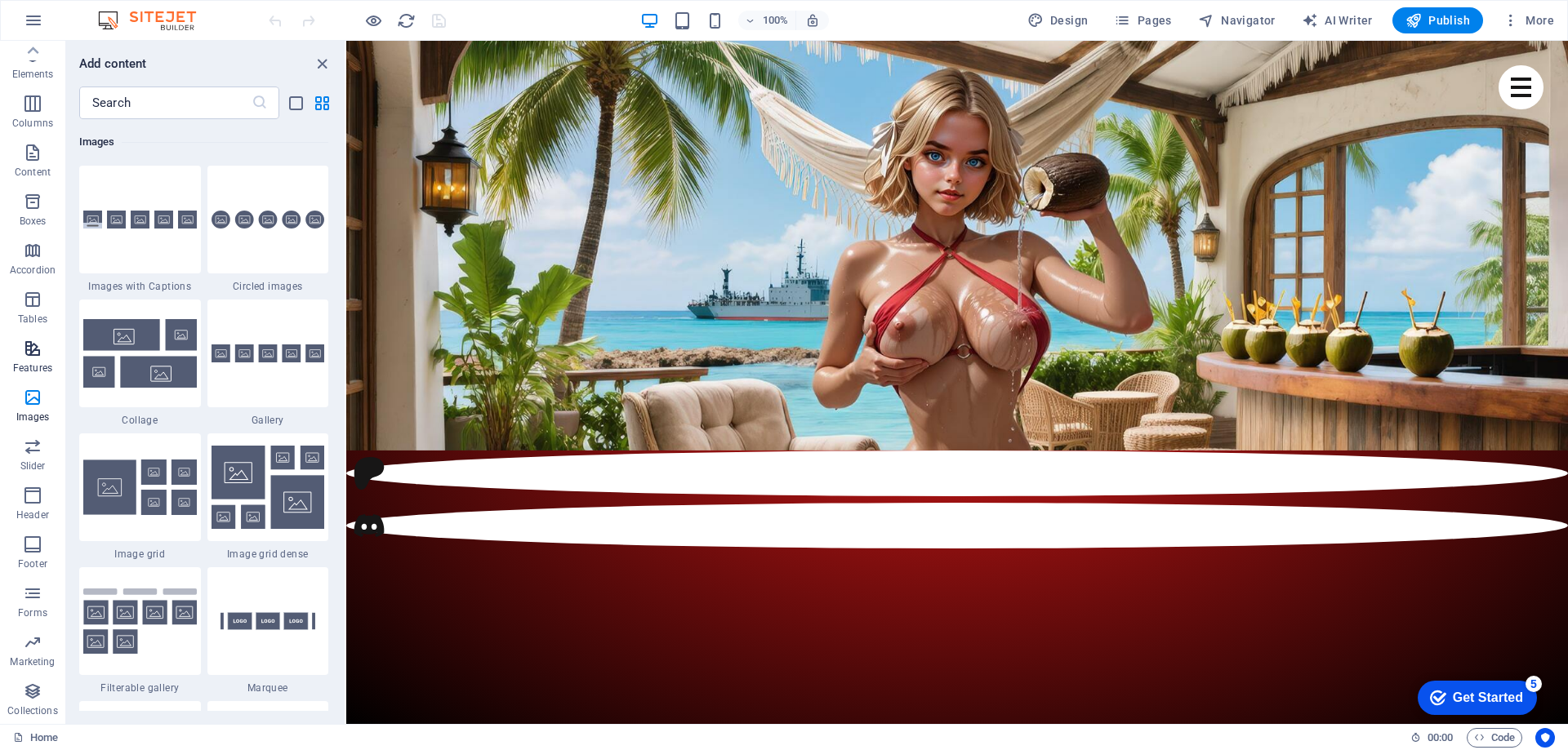
click at [32, 344] on icon "button" at bounding box center [32, 349] width 19 height 19
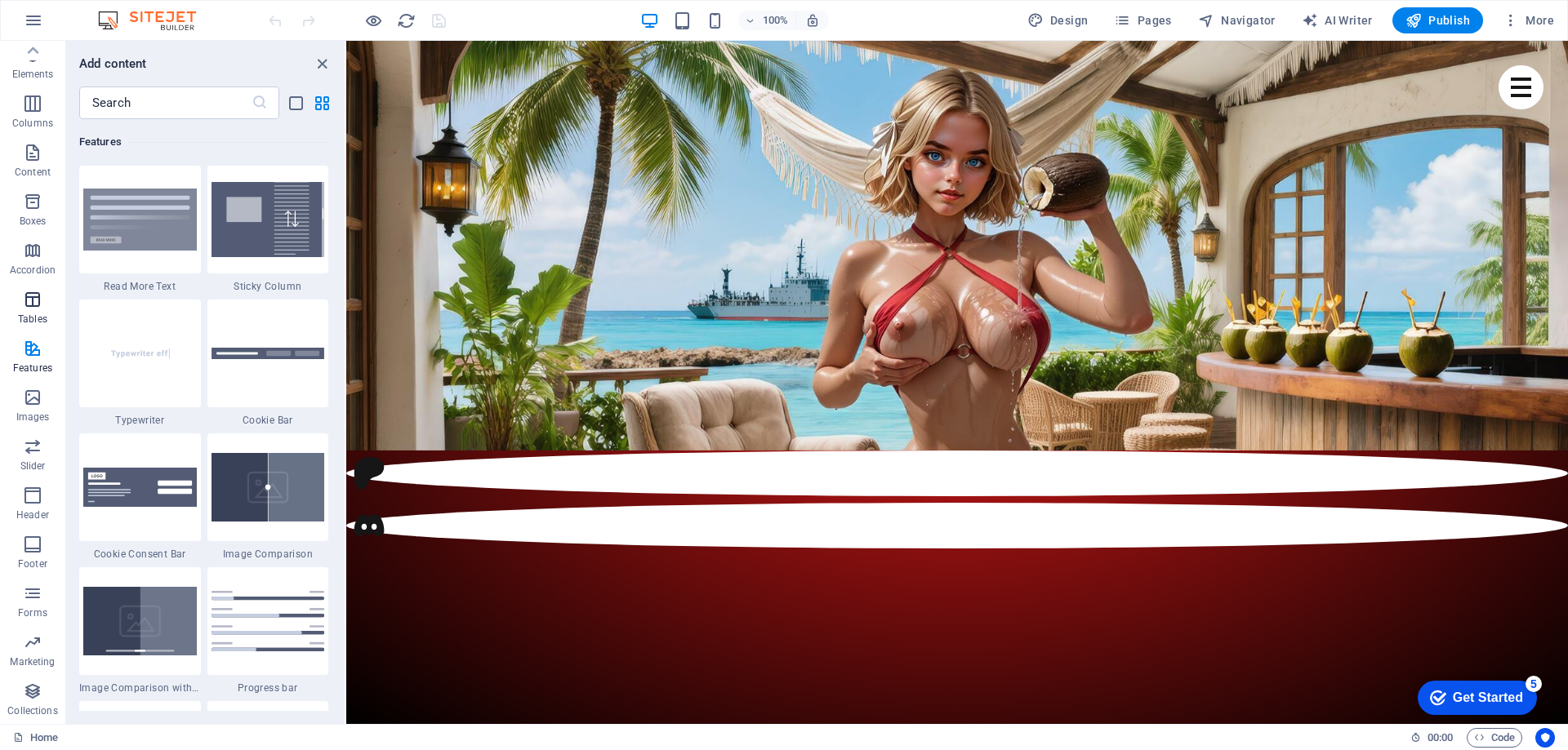
click at [33, 285] on button "Tables" at bounding box center [32, 308] width 65 height 49
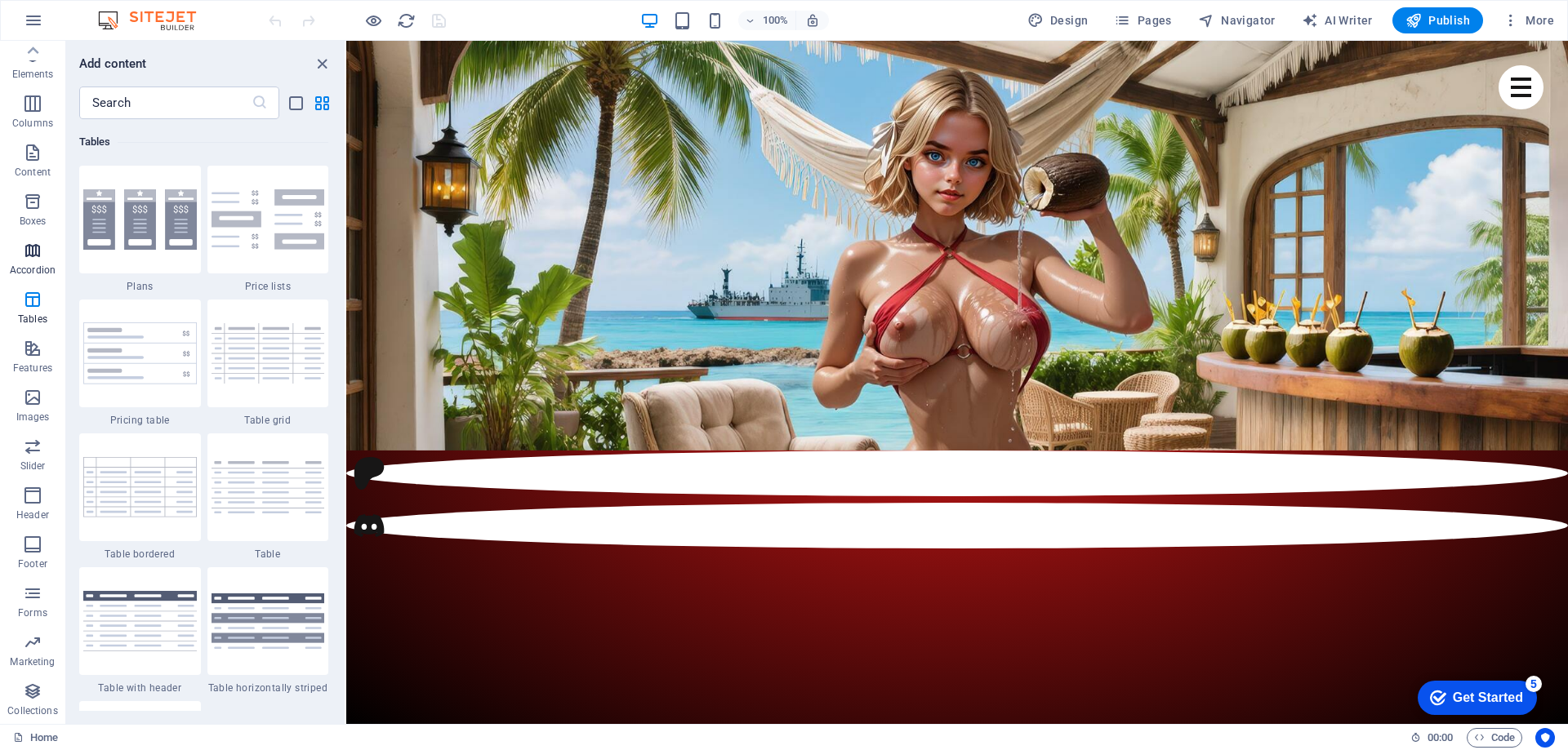
click at [38, 260] on icon "button" at bounding box center [32, 250] width 19 height 19
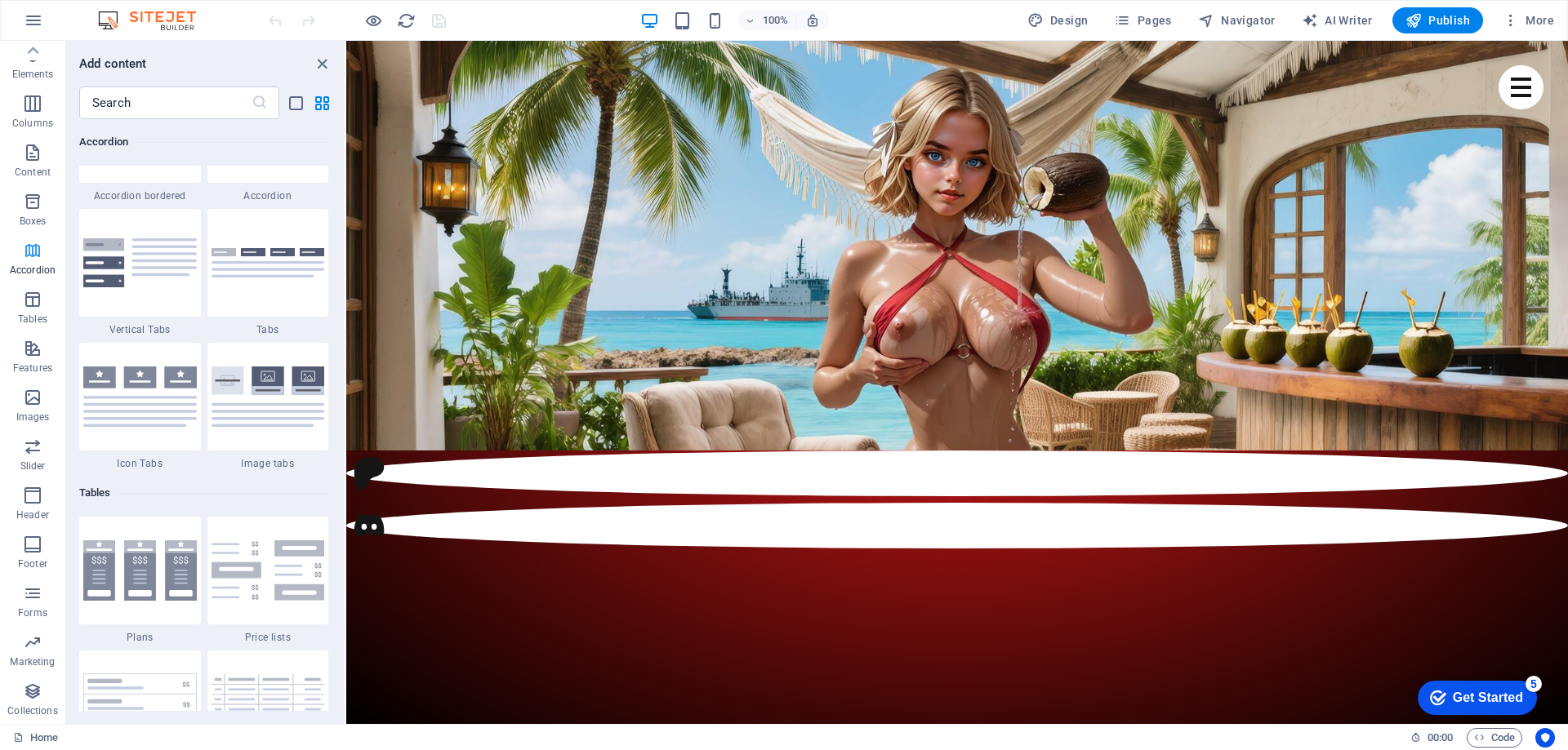
scroll to position [5214, 0]
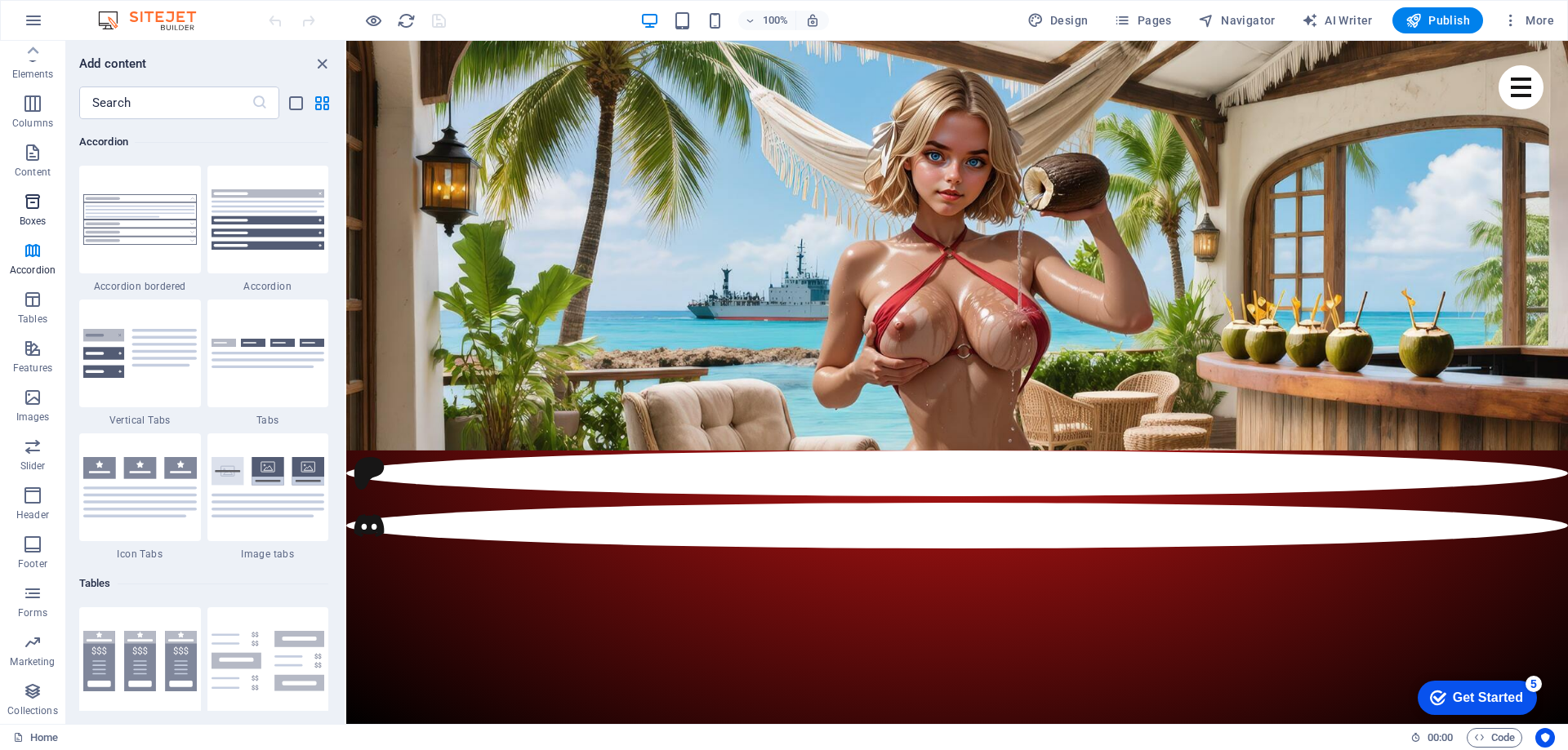
click at [30, 221] on p "Boxes" at bounding box center [33, 220] width 27 height 13
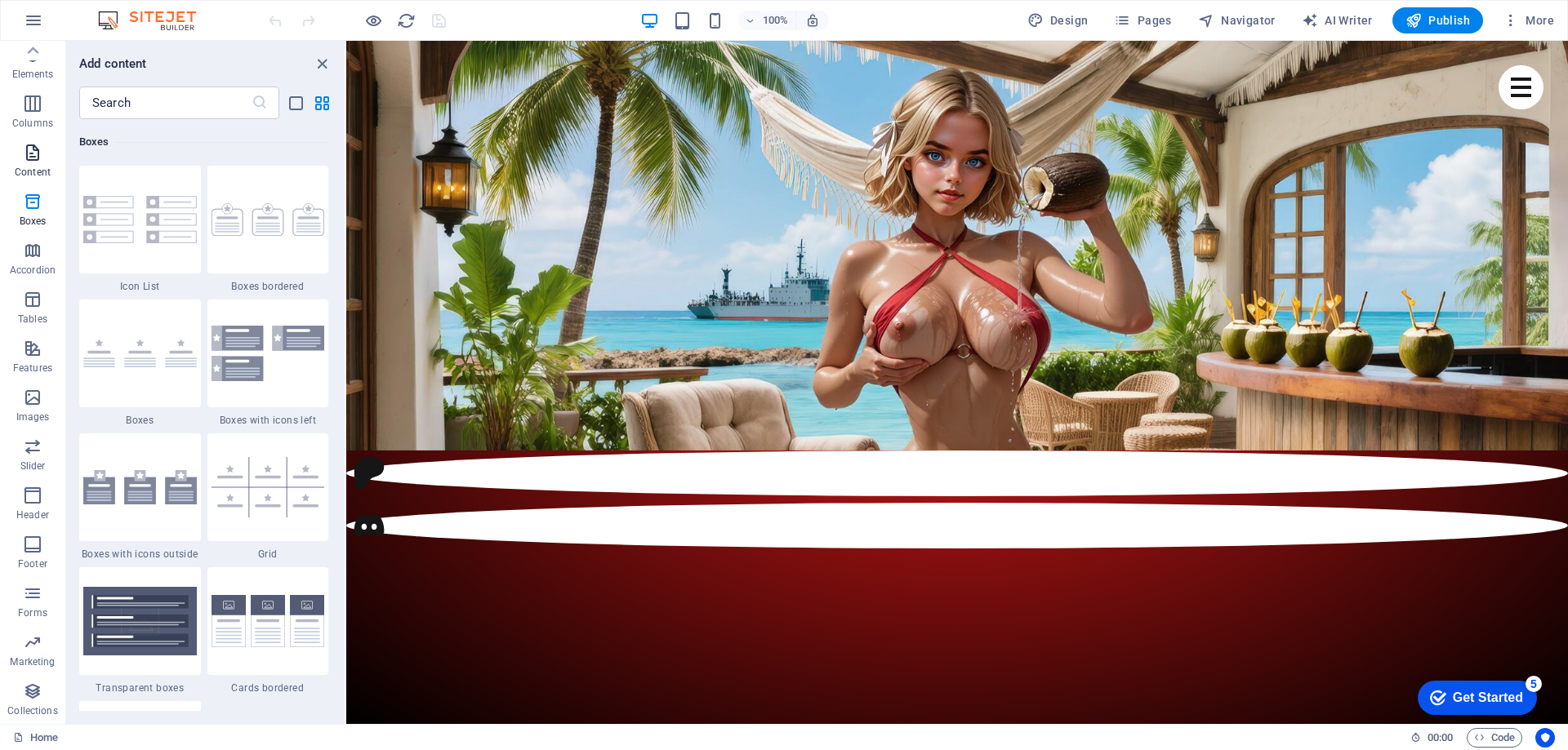
click at [30, 156] on icon "button" at bounding box center [32, 153] width 19 height 19
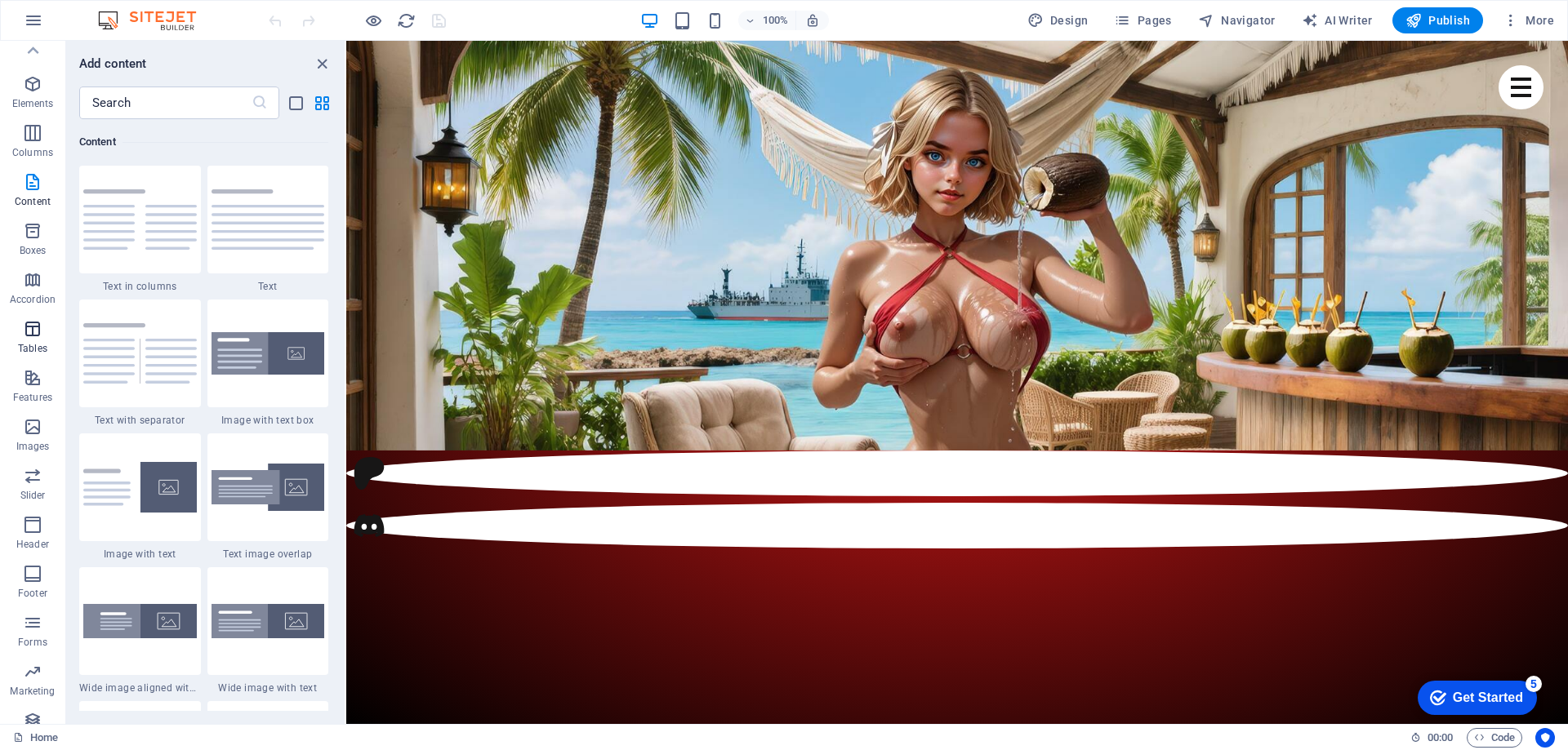
scroll to position [0, 0]
click at [28, 158] on icon "button" at bounding box center [32, 155] width 19 height 19
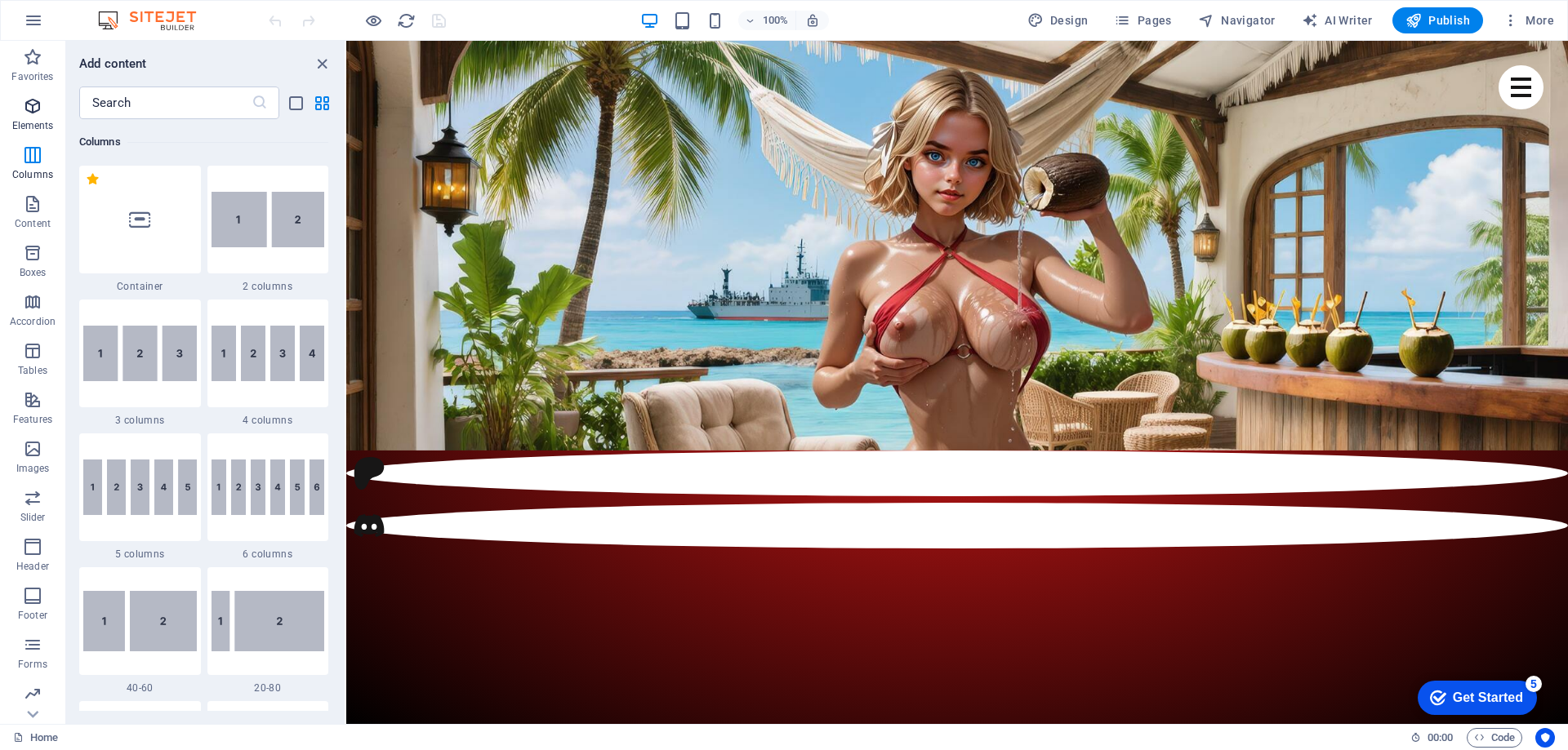
click at [33, 105] on icon "button" at bounding box center [32, 106] width 19 height 19
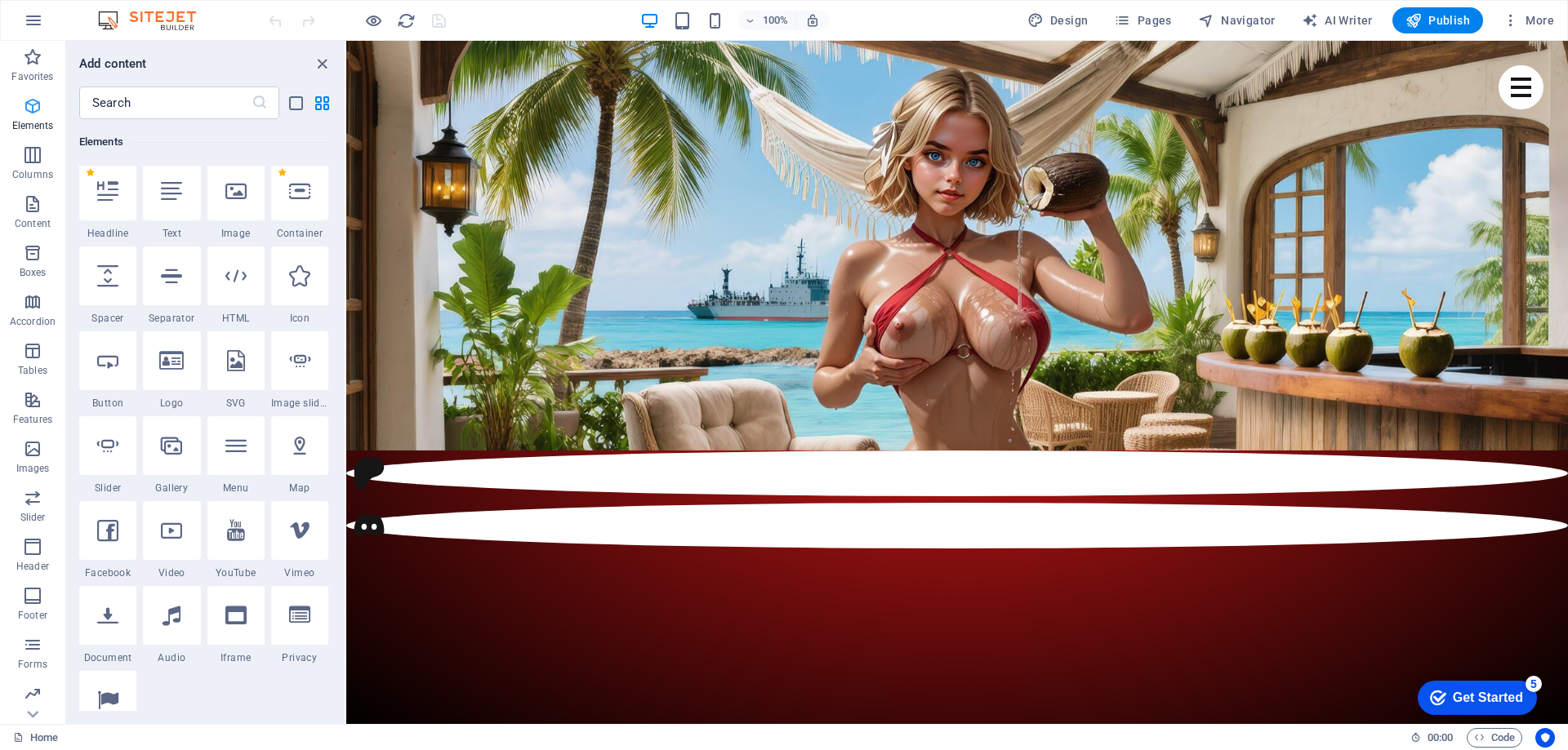
scroll to position [174, 0]
click at [1160, 14] on span "Pages" at bounding box center [1142, 20] width 57 height 17
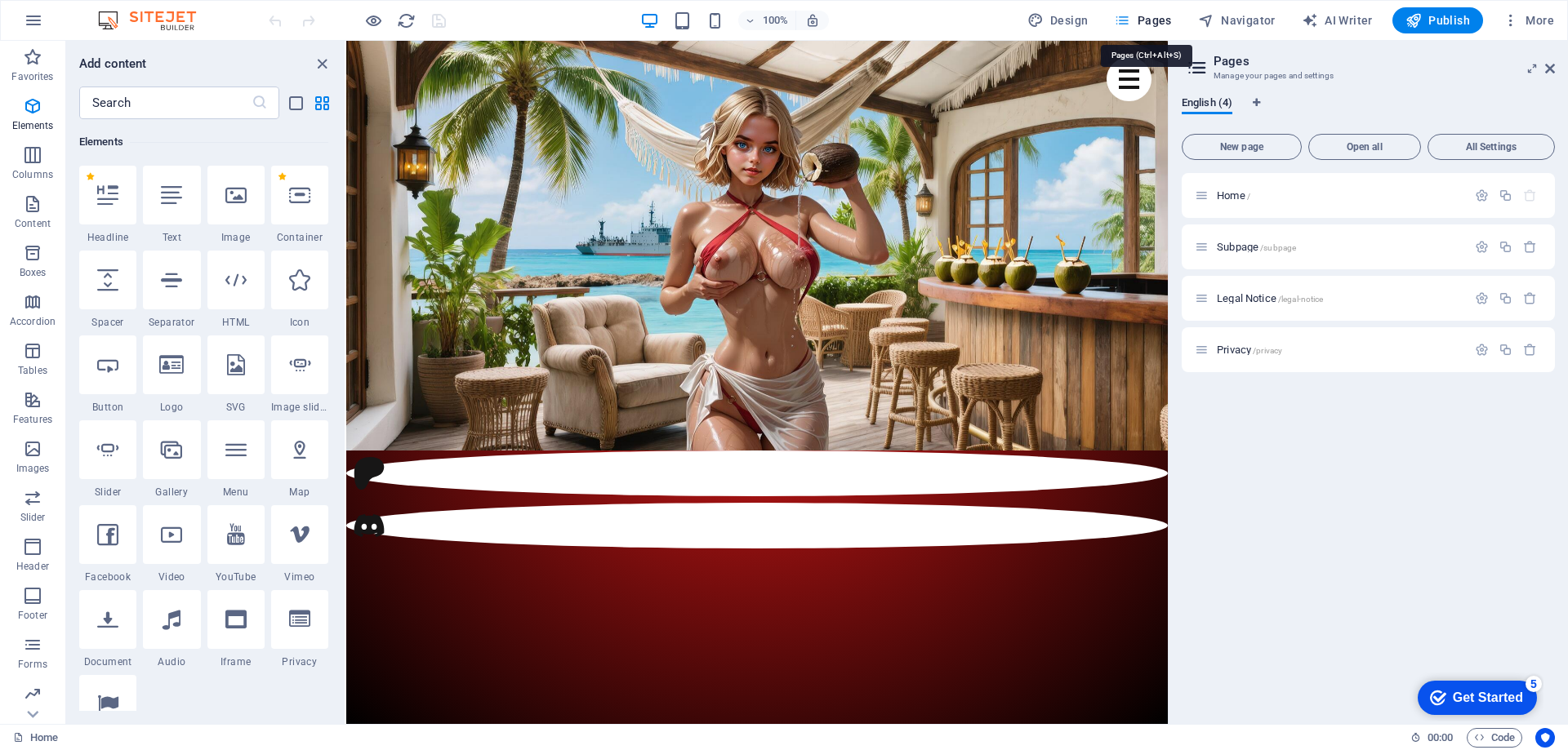
click at [1160, 14] on span "Pages" at bounding box center [1142, 20] width 57 height 17
click at [1538, 20] on span "More" at bounding box center [1528, 20] width 52 height 17
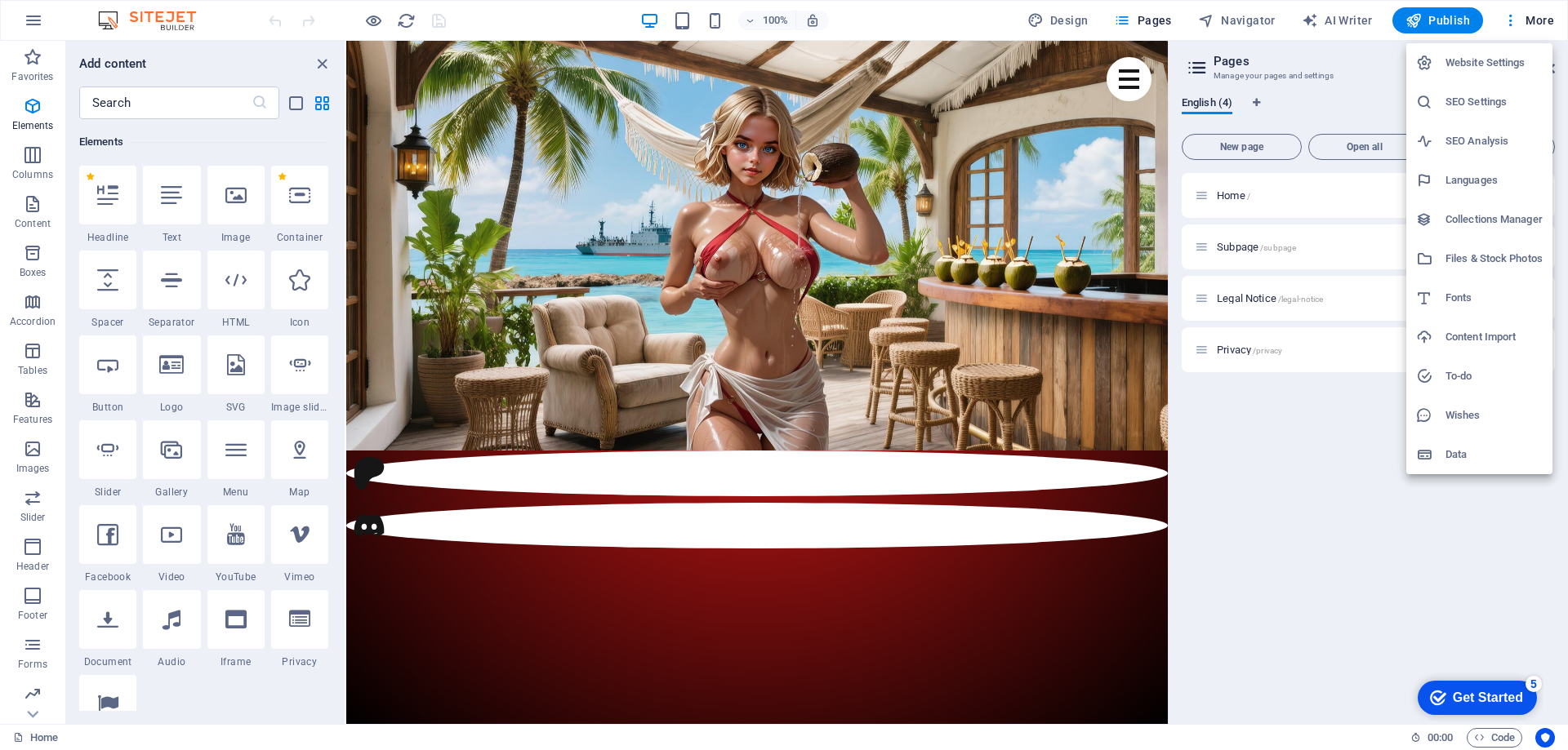
click at [1481, 451] on h6 "Data" at bounding box center [1494, 455] width 97 height 19
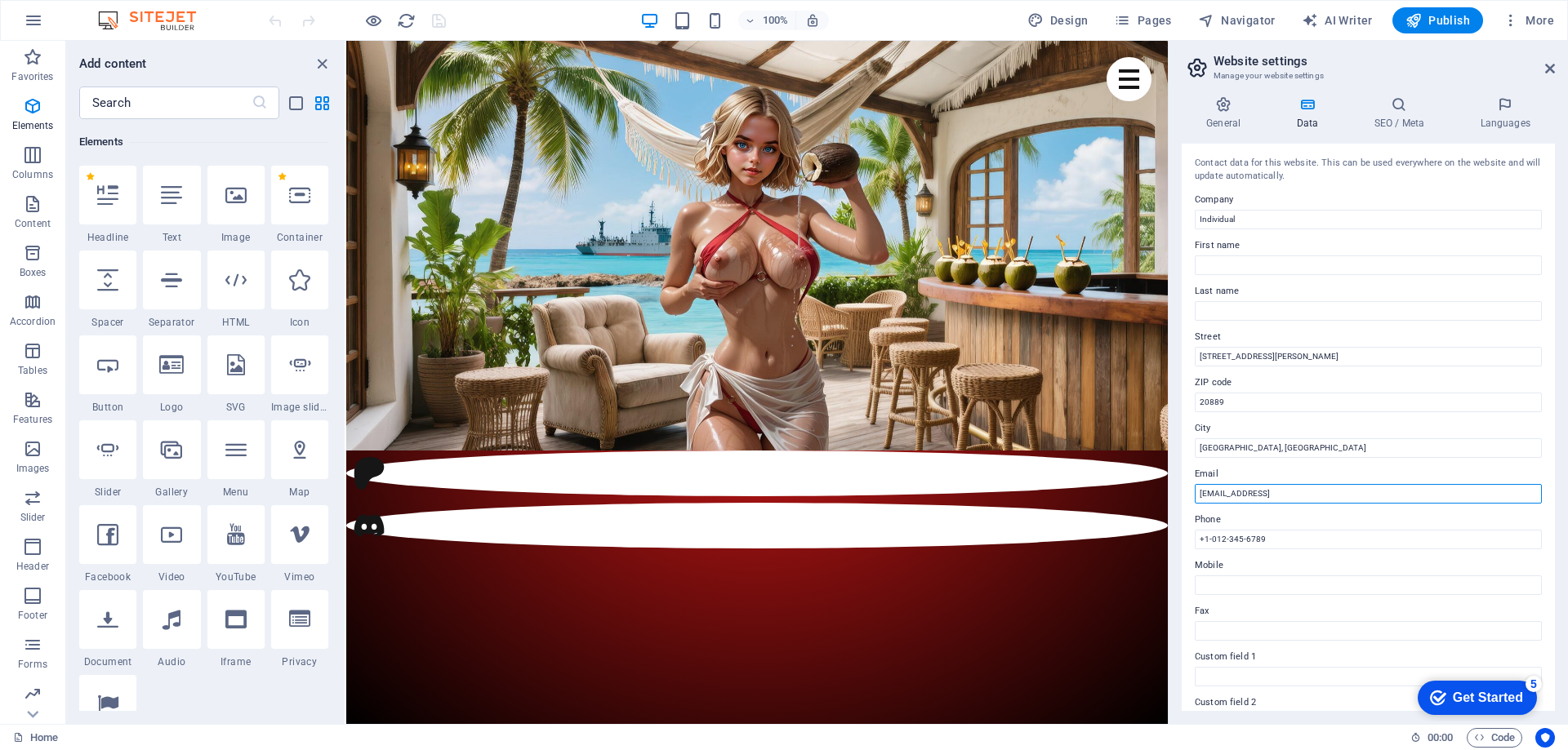
click at [1285, 498] on input "3b727d97af1d17b894316c7ea414ee@cpanel.local" at bounding box center [1368, 494] width 347 height 19
click at [1261, 447] on input "Bethesda, MD" at bounding box center [1368, 448] width 347 height 19
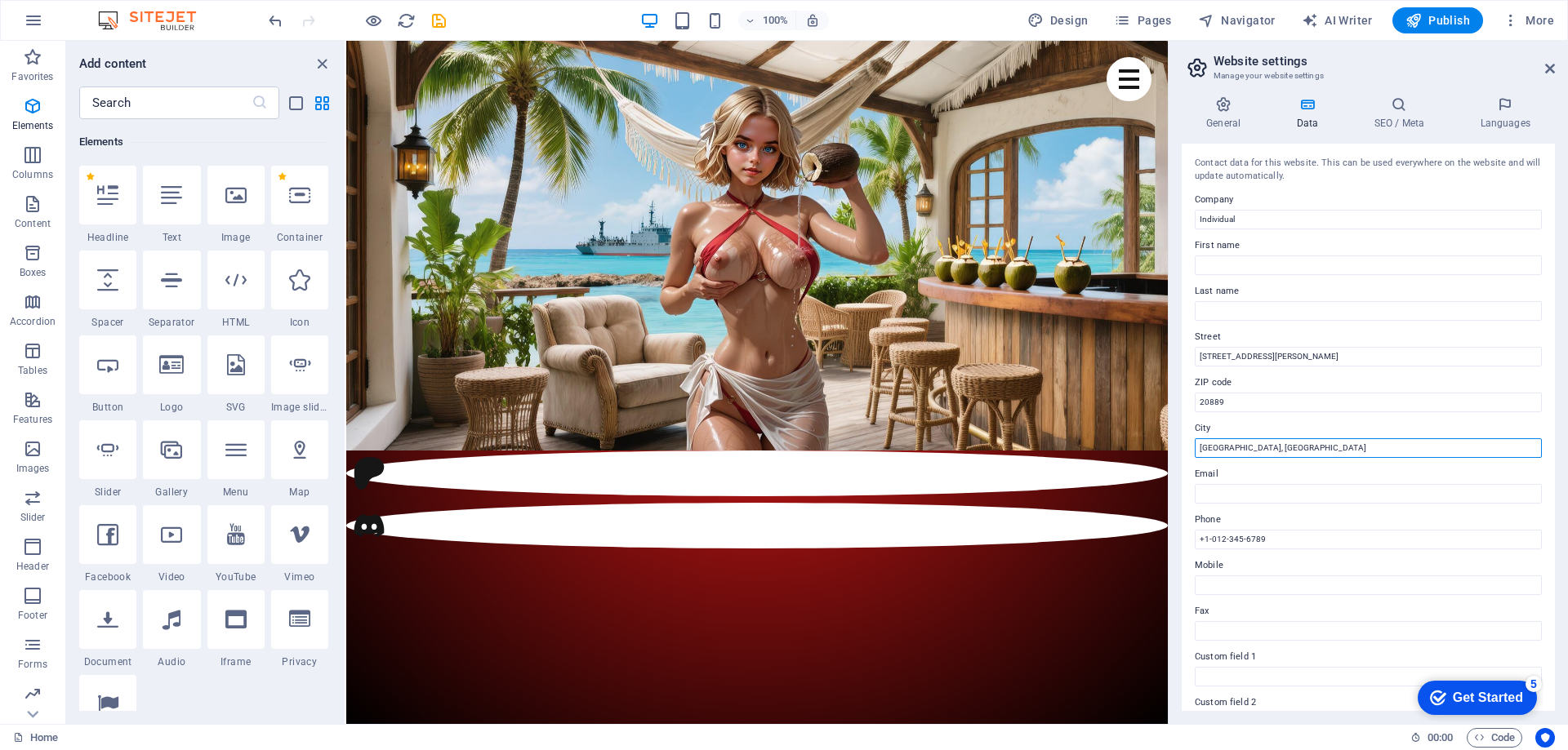
click at [1261, 447] on input "Bethesda, MD" at bounding box center [1368, 448] width 347 height 19
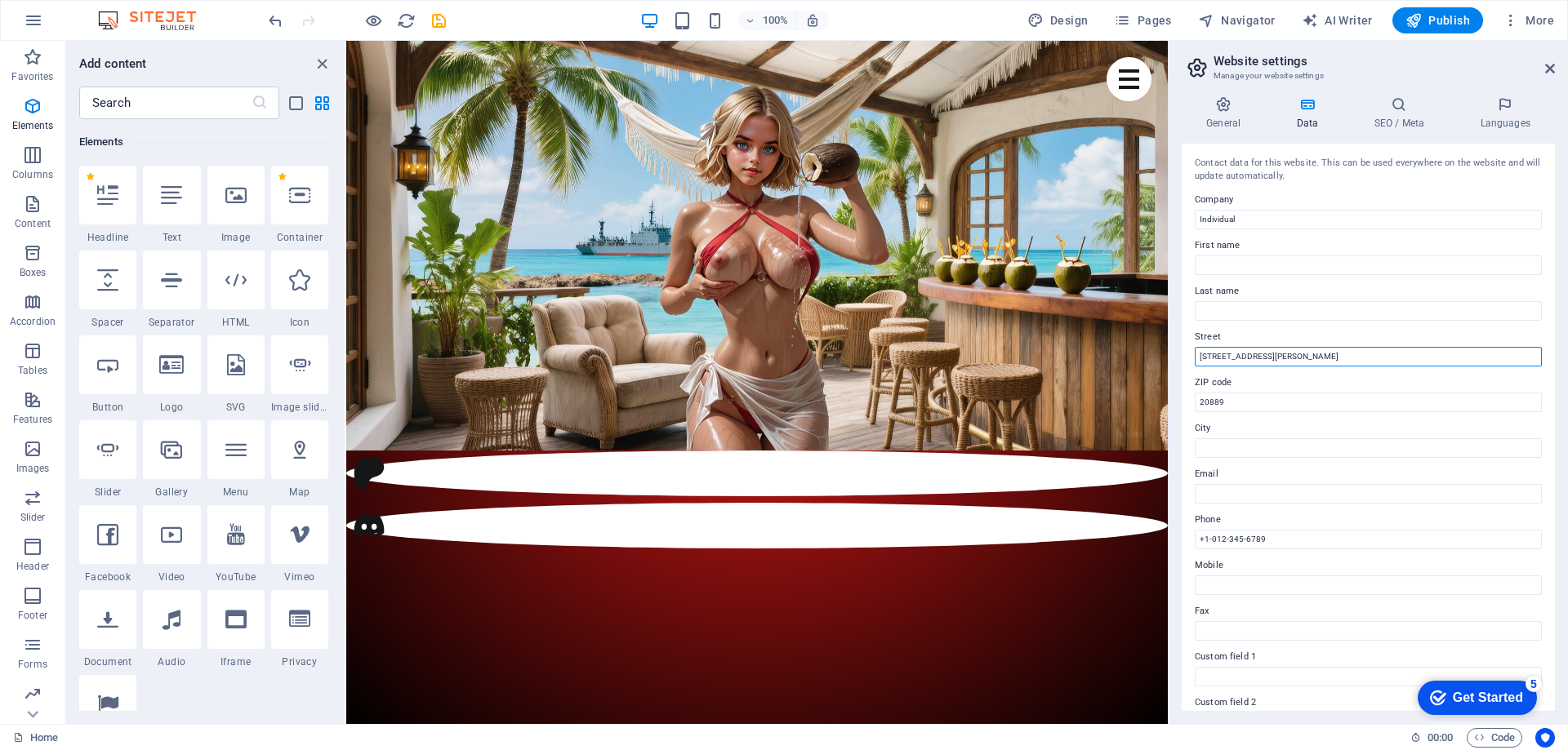
click at [1266, 364] on input "4494 North Palmer Road" at bounding box center [1368, 356] width 347 height 19
click at [1287, 482] on label "Email" at bounding box center [1368, 474] width 347 height 19
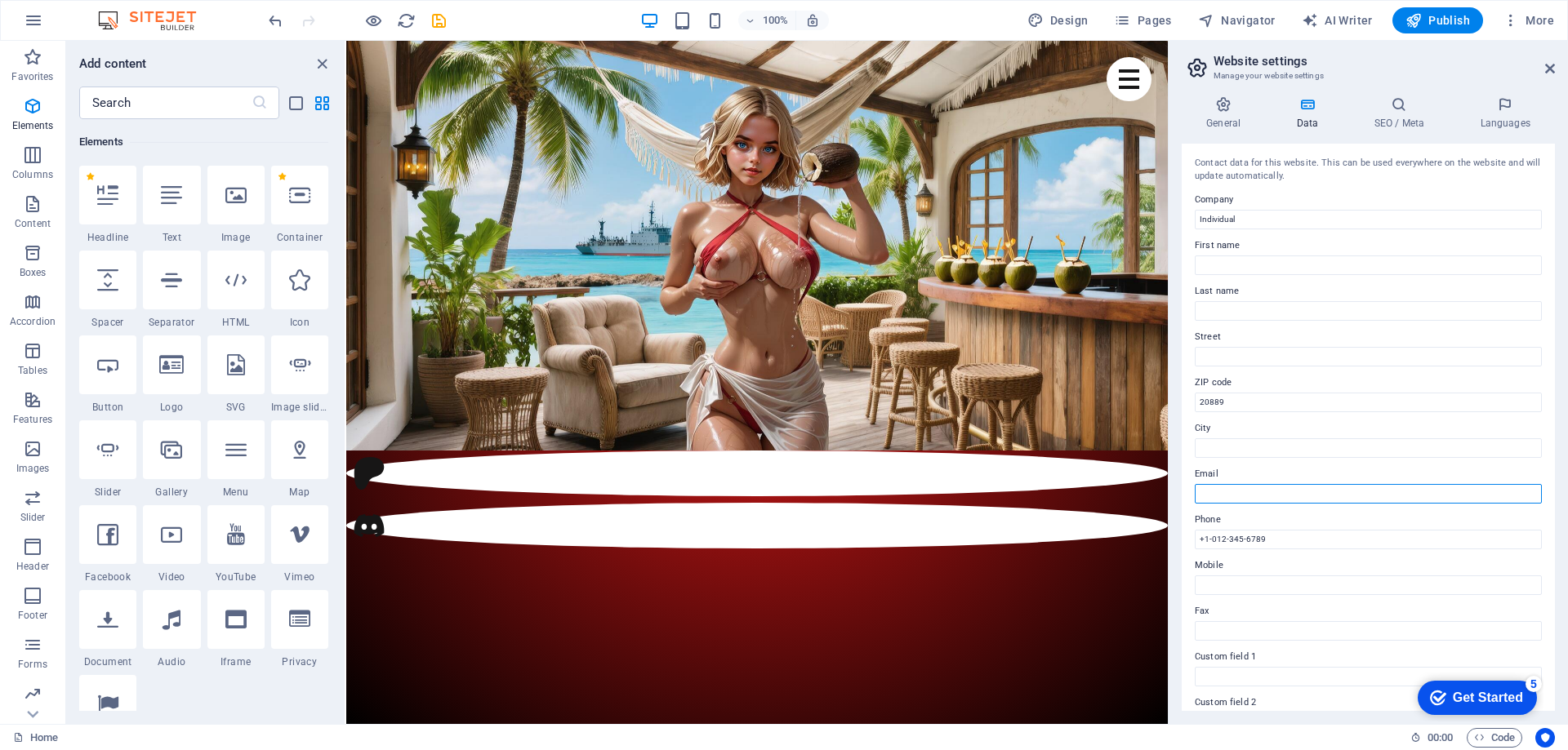
click at [1287, 484] on input "Email" at bounding box center [1368, 494] width 347 height 19
click at [1266, 396] on input "20889" at bounding box center [1368, 402] width 347 height 19
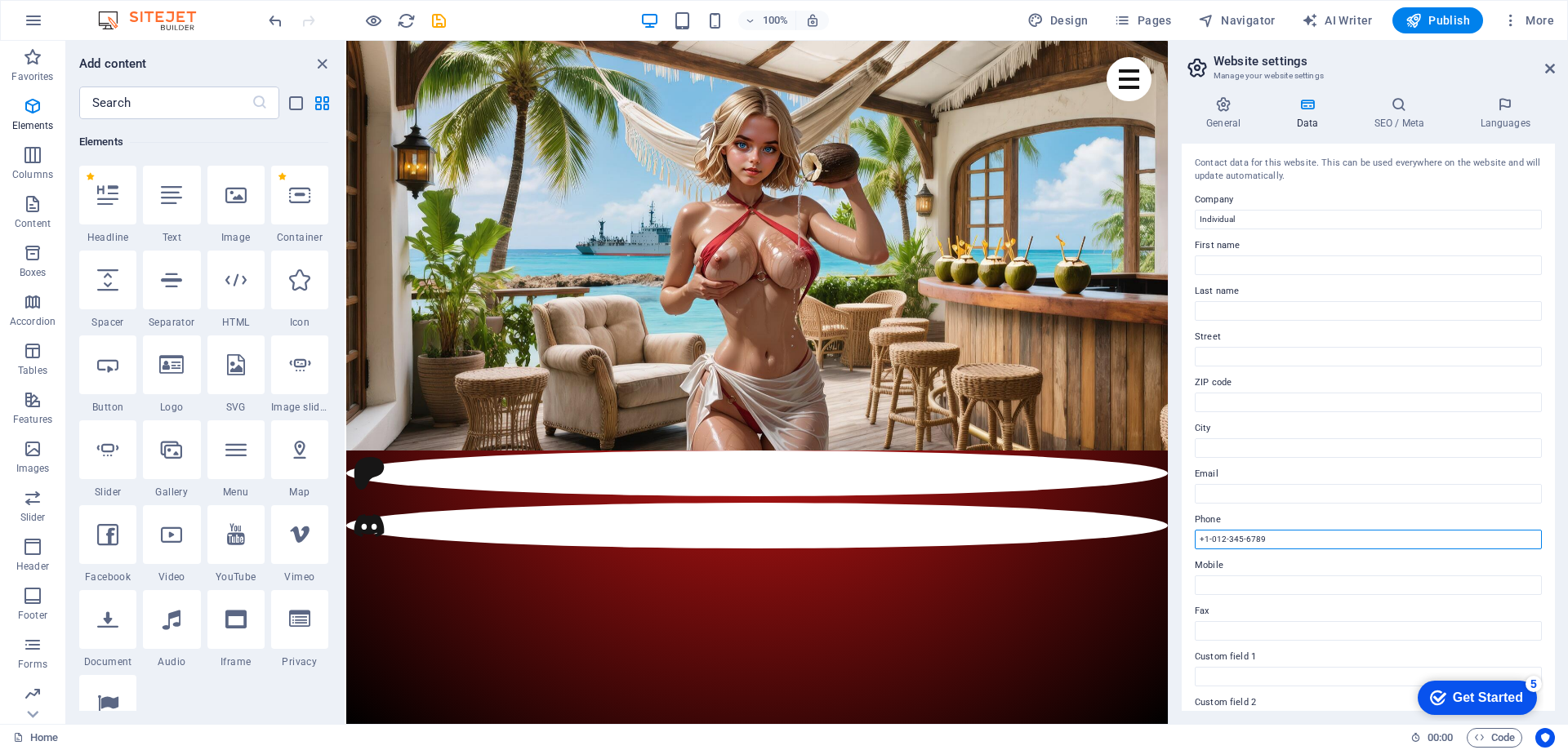
click at [1253, 540] on input "+1-012-345-6789" at bounding box center [1368, 540] width 347 height 19
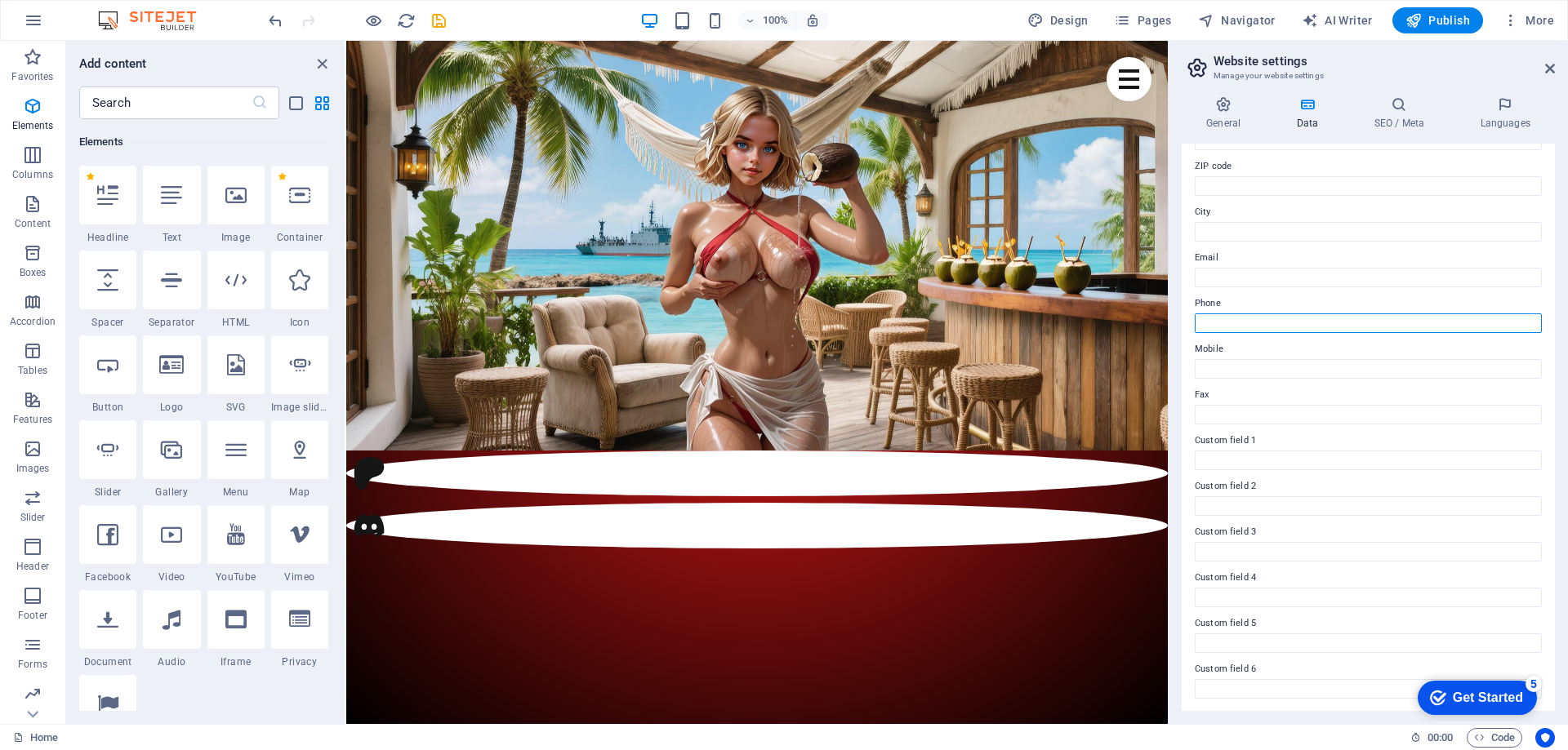
scroll to position [216, 0]
click at [1358, 711] on div "General Data SEO / Meta Languages Website name Individual Logo Drag files here,…" at bounding box center [1368, 404] width 399 height 641
click at [1496, 740] on span "Code" at bounding box center [1494, 738] width 41 height 19
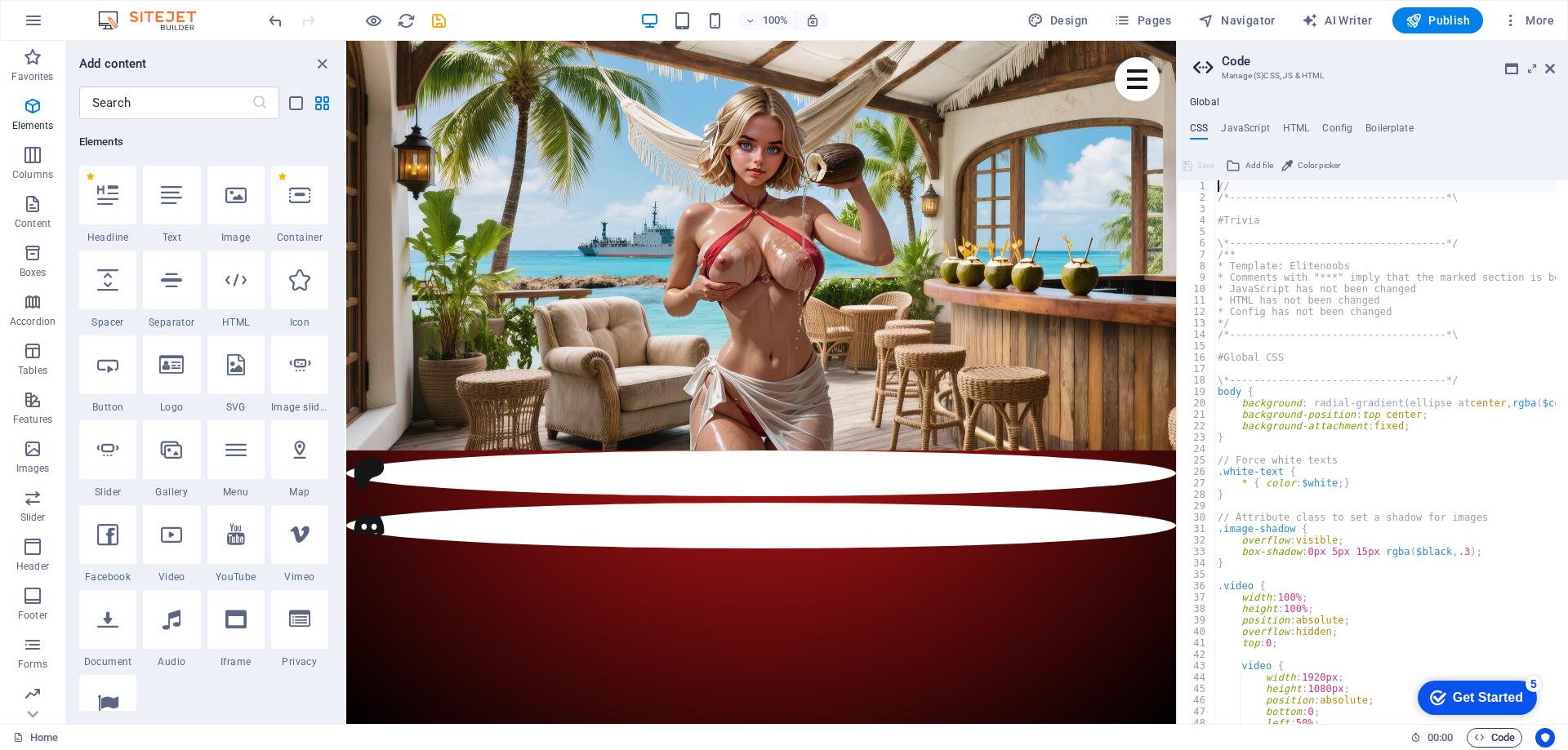
click at [1496, 740] on span "Code" at bounding box center [1494, 738] width 41 height 19
click at [1547, 66] on icon at bounding box center [1549, 68] width 10 height 13
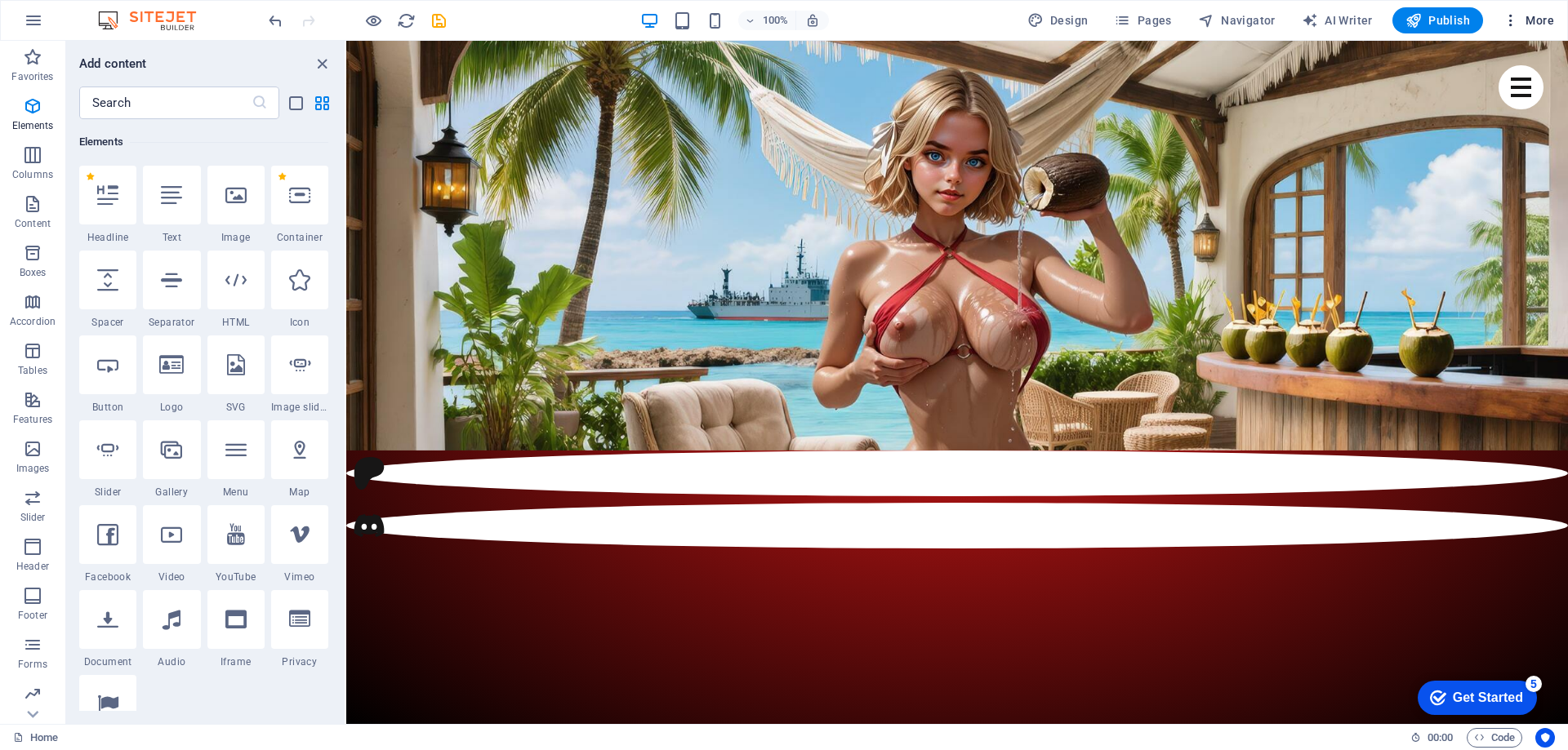
click at [1529, 21] on span "More" at bounding box center [1528, 20] width 52 height 17
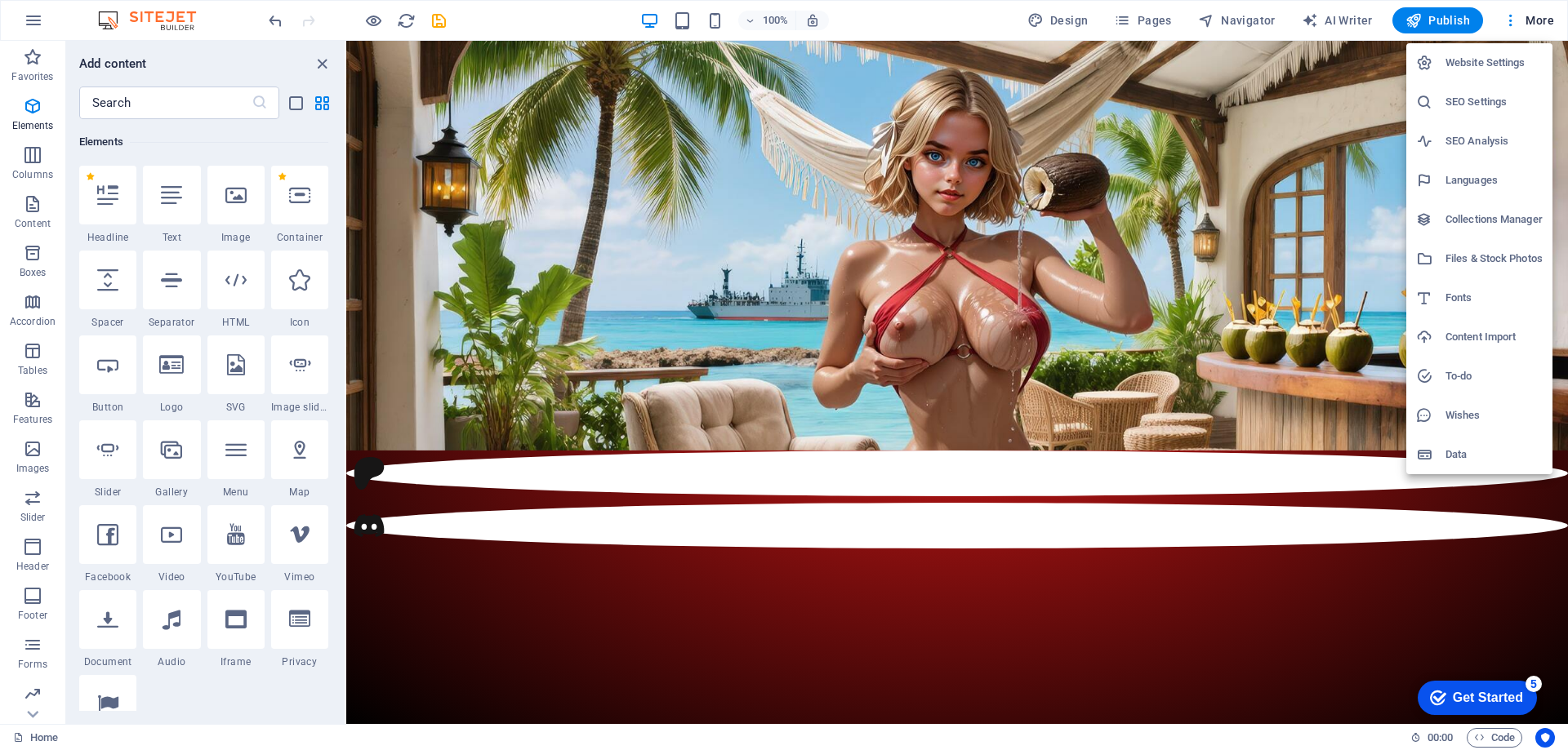
click at [1512, 53] on li "Website Settings" at bounding box center [1479, 62] width 146 height 39
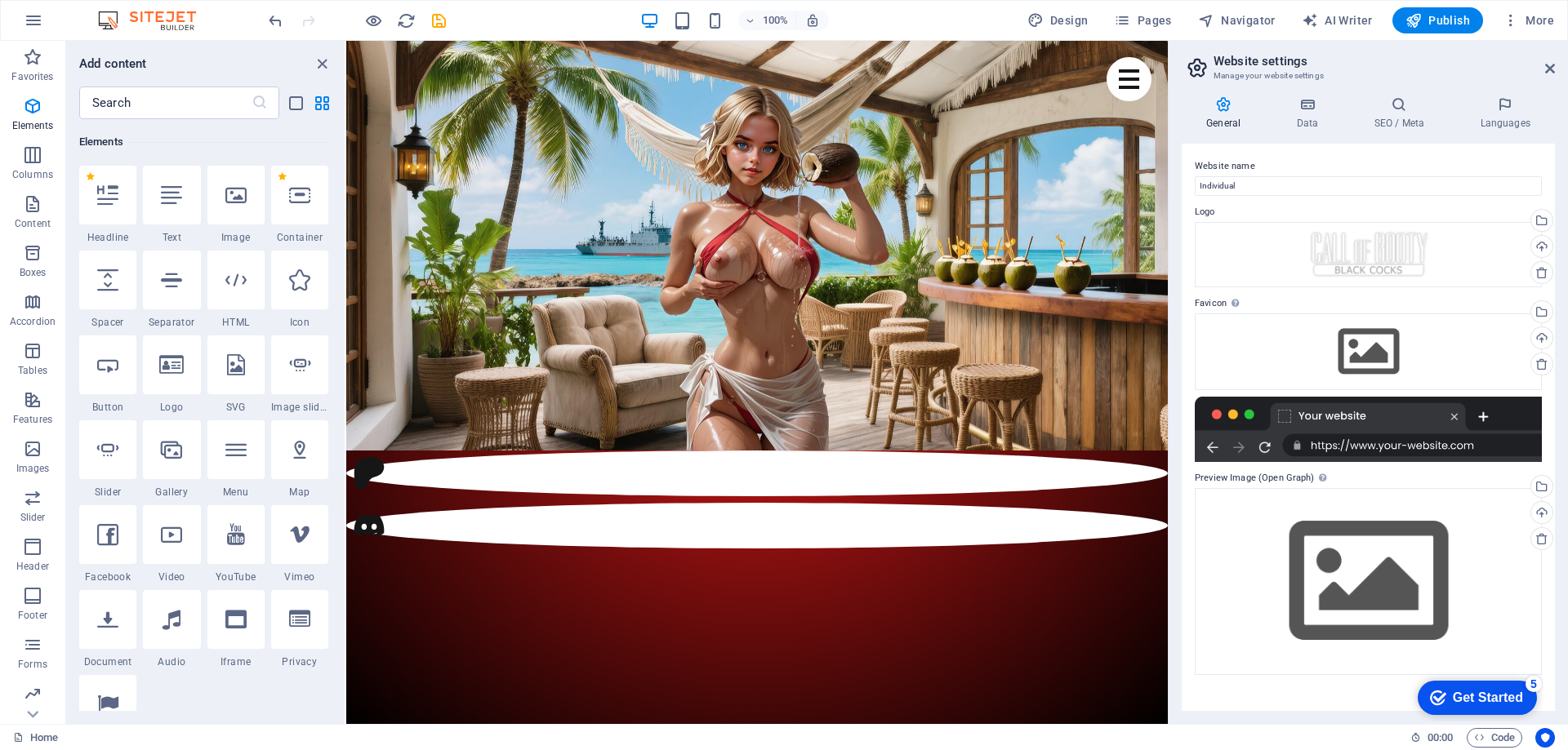
click at [1220, 103] on icon at bounding box center [1223, 104] width 84 height 17
click at [1476, 738] on icon "button" at bounding box center [1478, 737] width 11 height 11
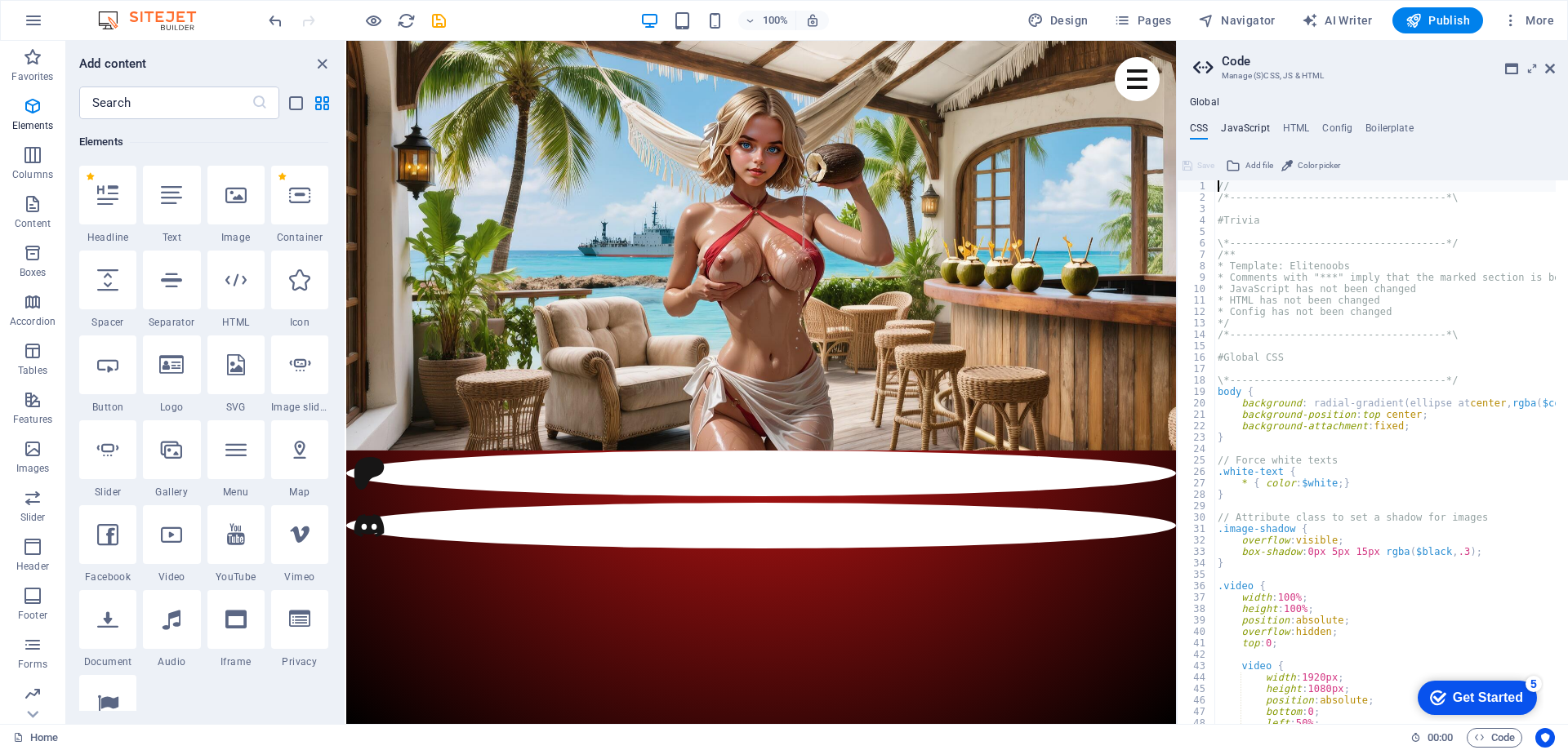
click at [1246, 123] on h4 "JavaScript" at bounding box center [1244, 131] width 48 height 18
type textarea "/* JS for preset "Menu V2" */"
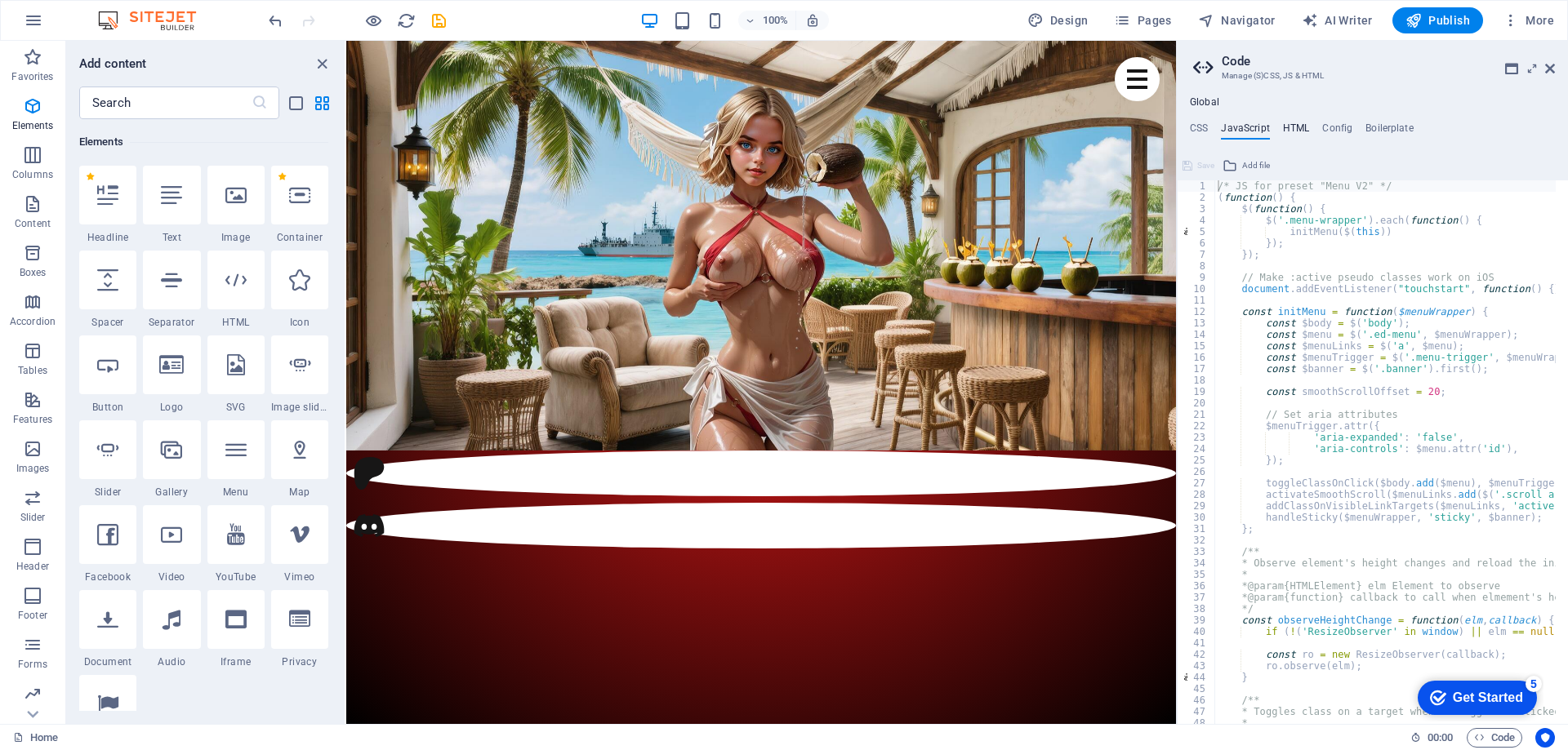
click at [1300, 125] on h4 "HTML" at bounding box center [1296, 131] width 27 height 18
type textarea "<a href="#main-content" class="wv-link-content button">Skip to main content</a>"
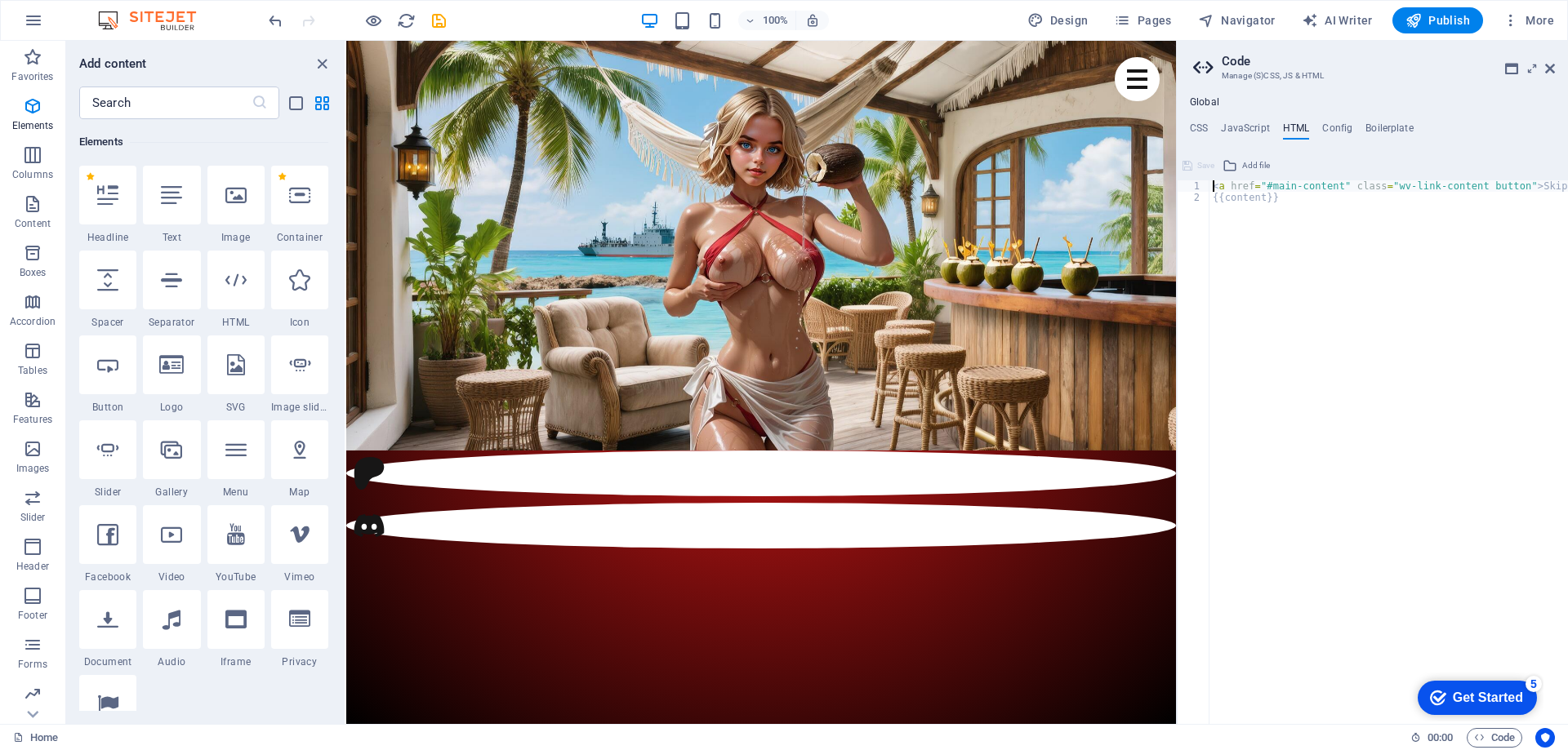
click at [1355, 129] on ul "CSS JavaScript HTML Config Boilerplate" at bounding box center [1372, 131] width 392 height 18
click at [1336, 128] on h4 "Config" at bounding box center [1336, 131] width 30 height 18
type textarea "$color-background: #ffffff;"
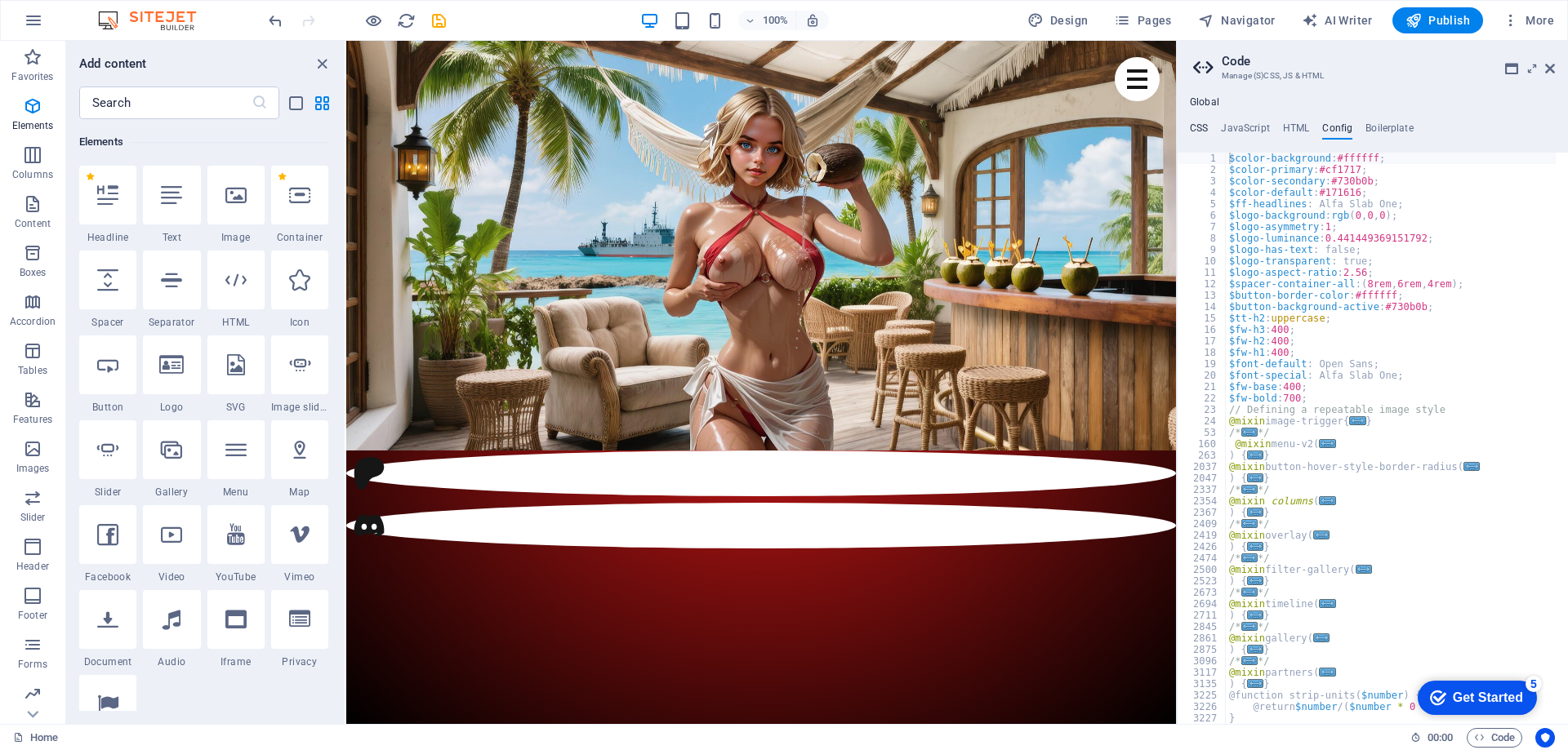
click at [1195, 132] on h4 "CSS" at bounding box center [1199, 131] width 18 height 18
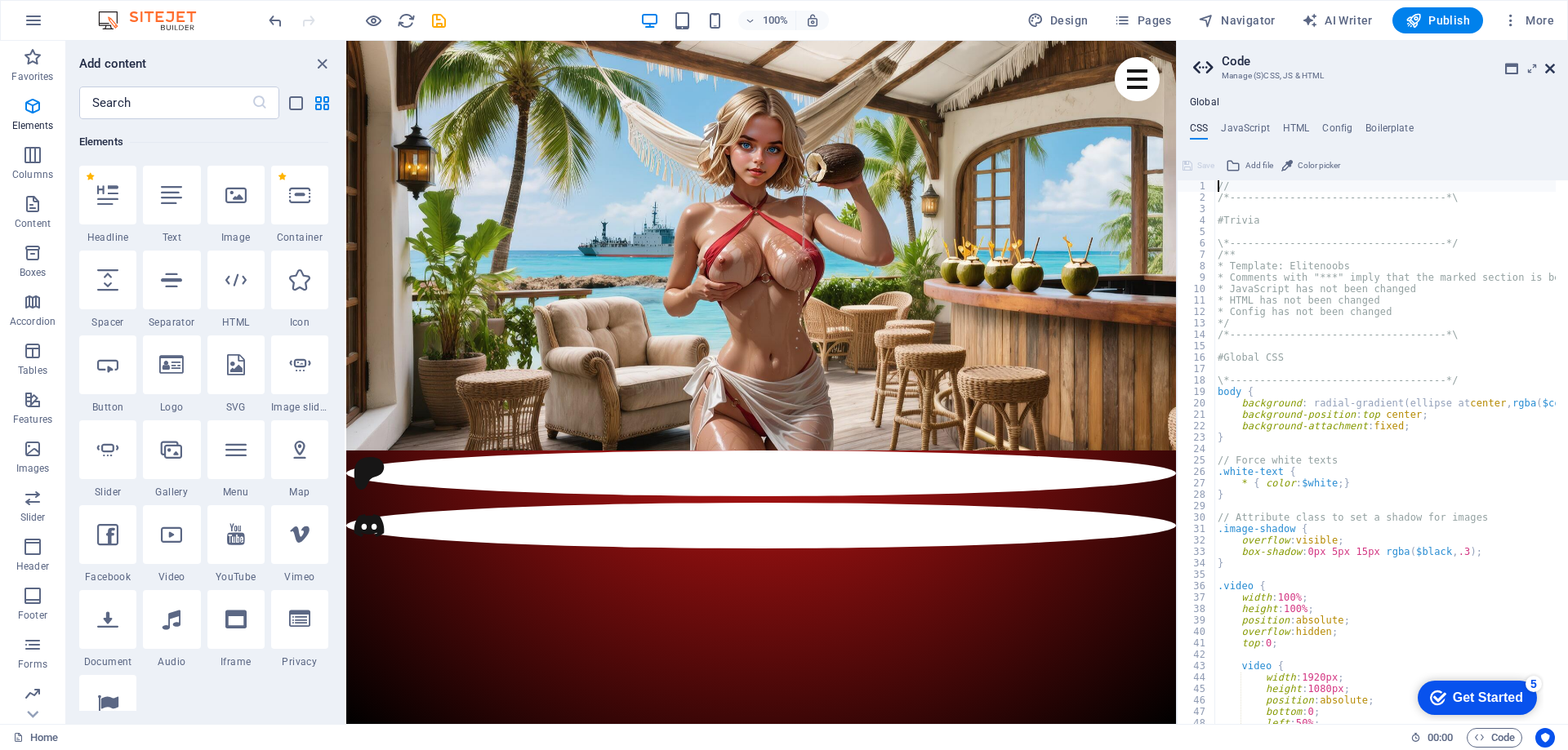
click at [1549, 65] on icon at bounding box center [1549, 68] width 10 height 13
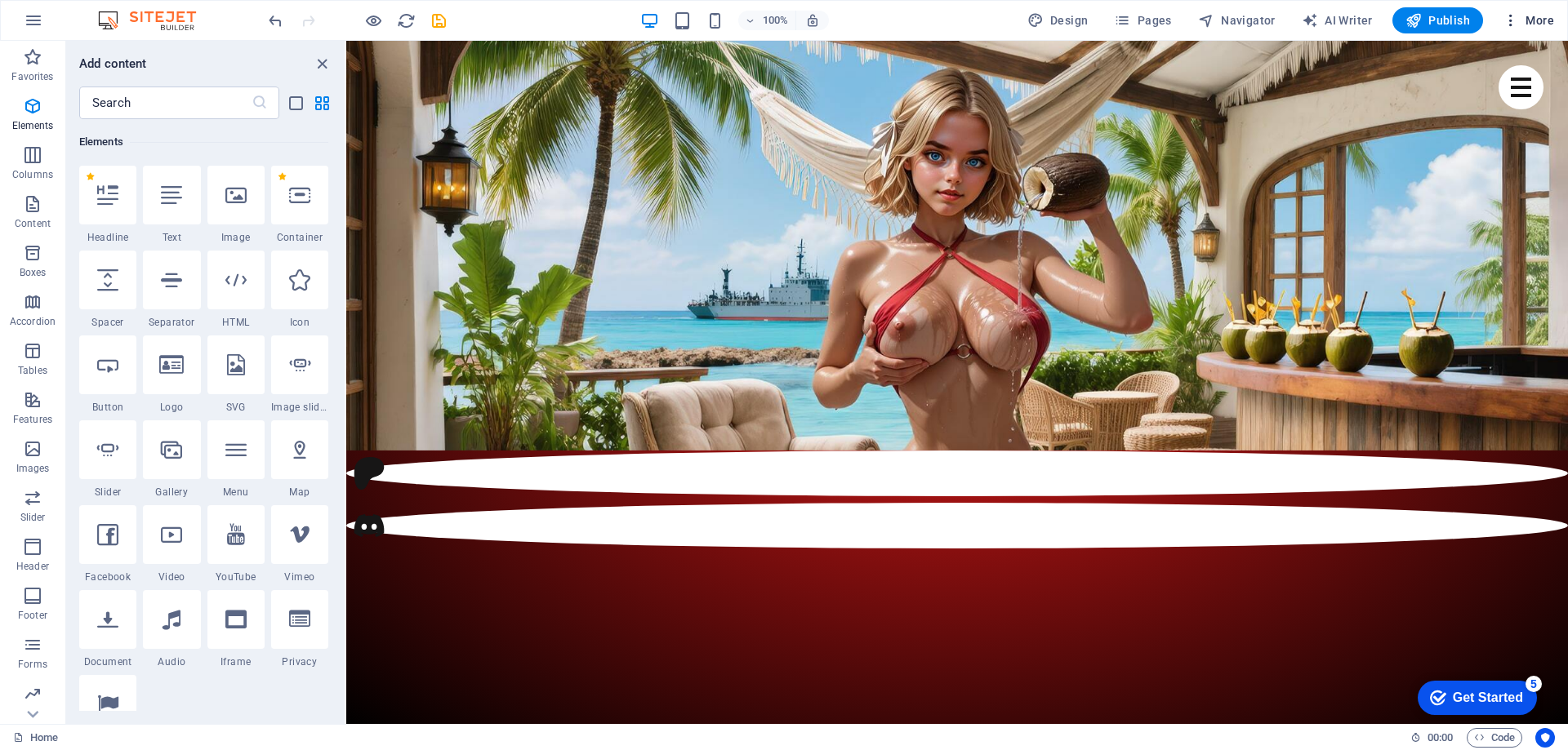
click at [1512, 19] on icon "button" at bounding box center [1511, 20] width 17 height 17
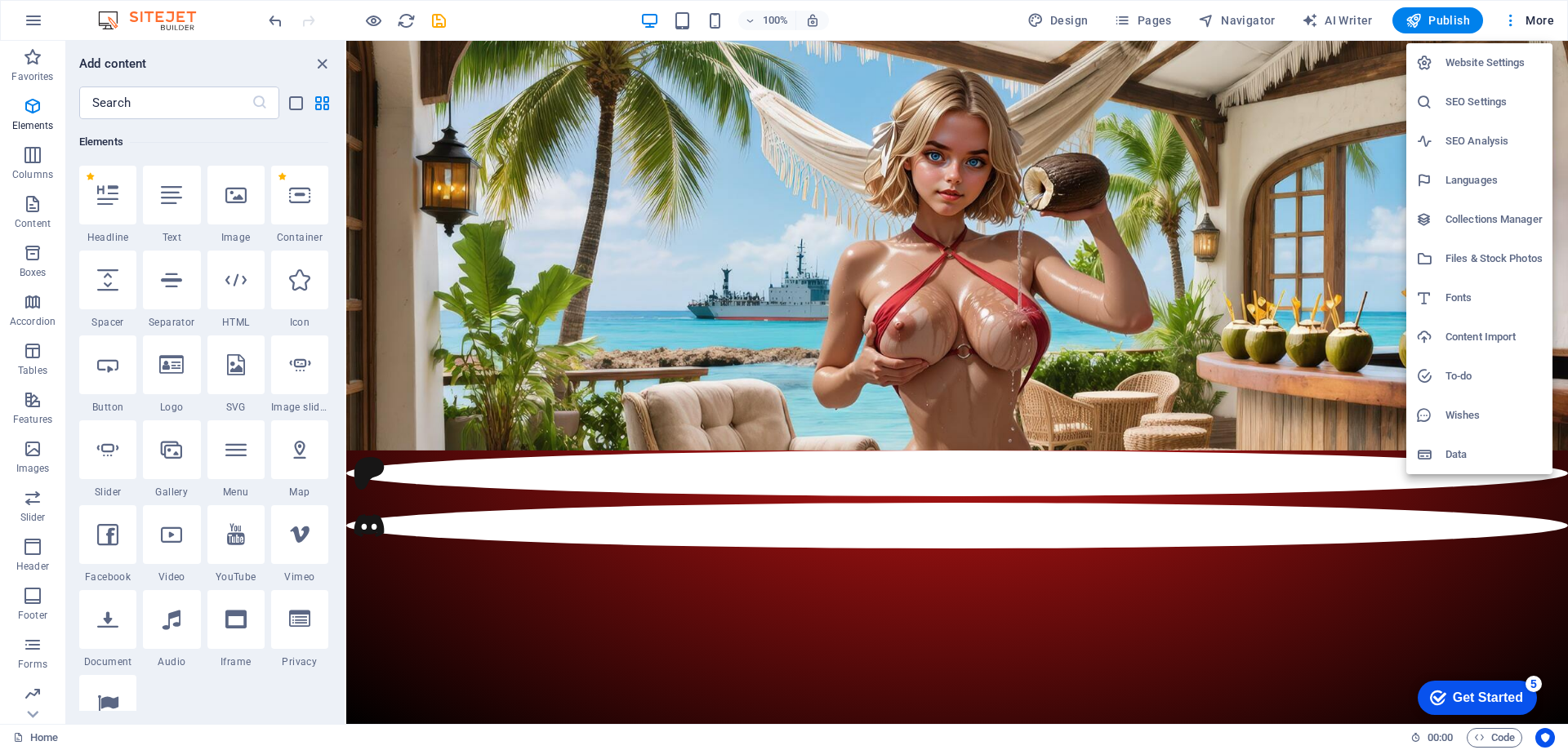
click at [1517, 66] on h6 "Website Settings" at bounding box center [1494, 62] width 97 height 19
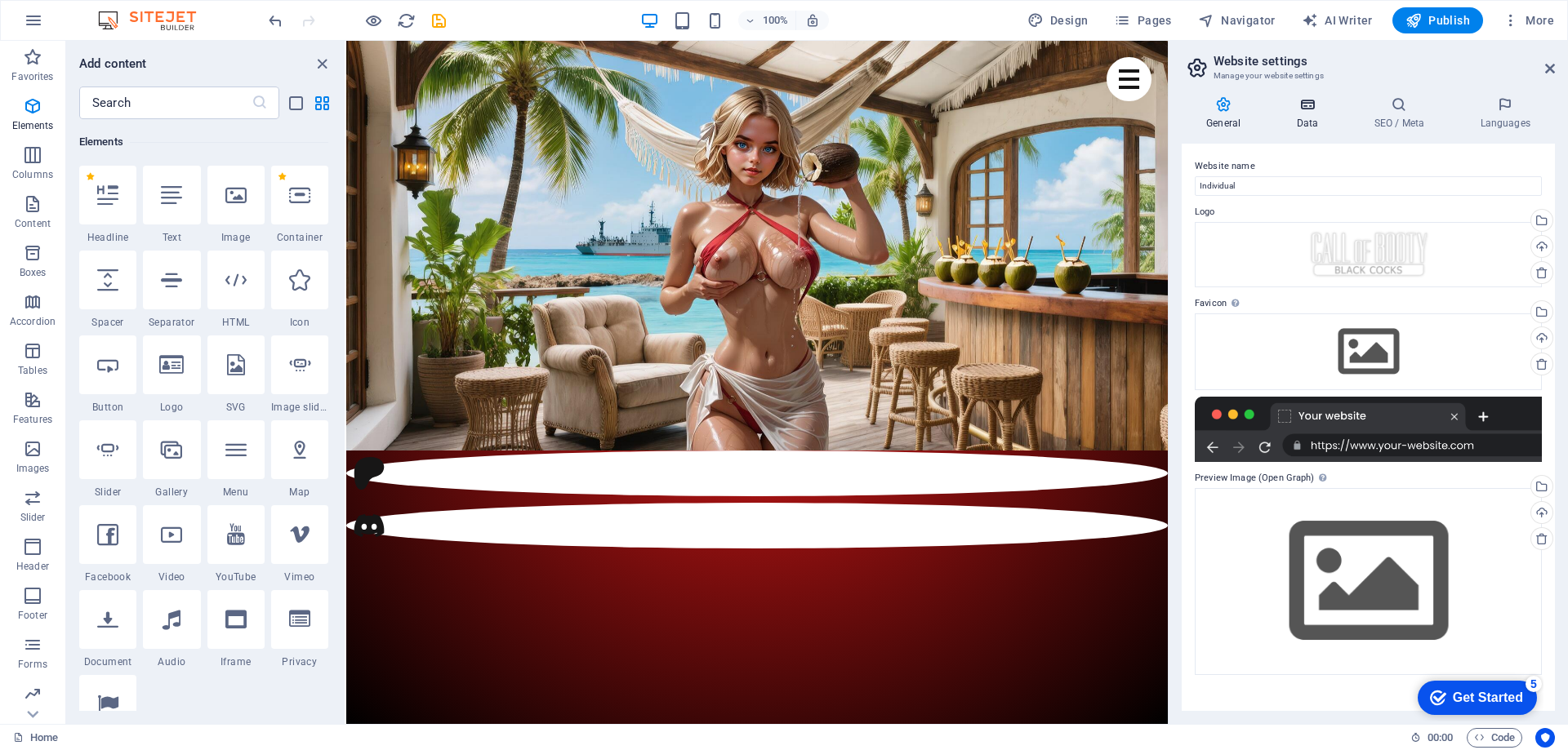
click at [1314, 104] on icon at bounding box center [1306, 104] width 71 height 17
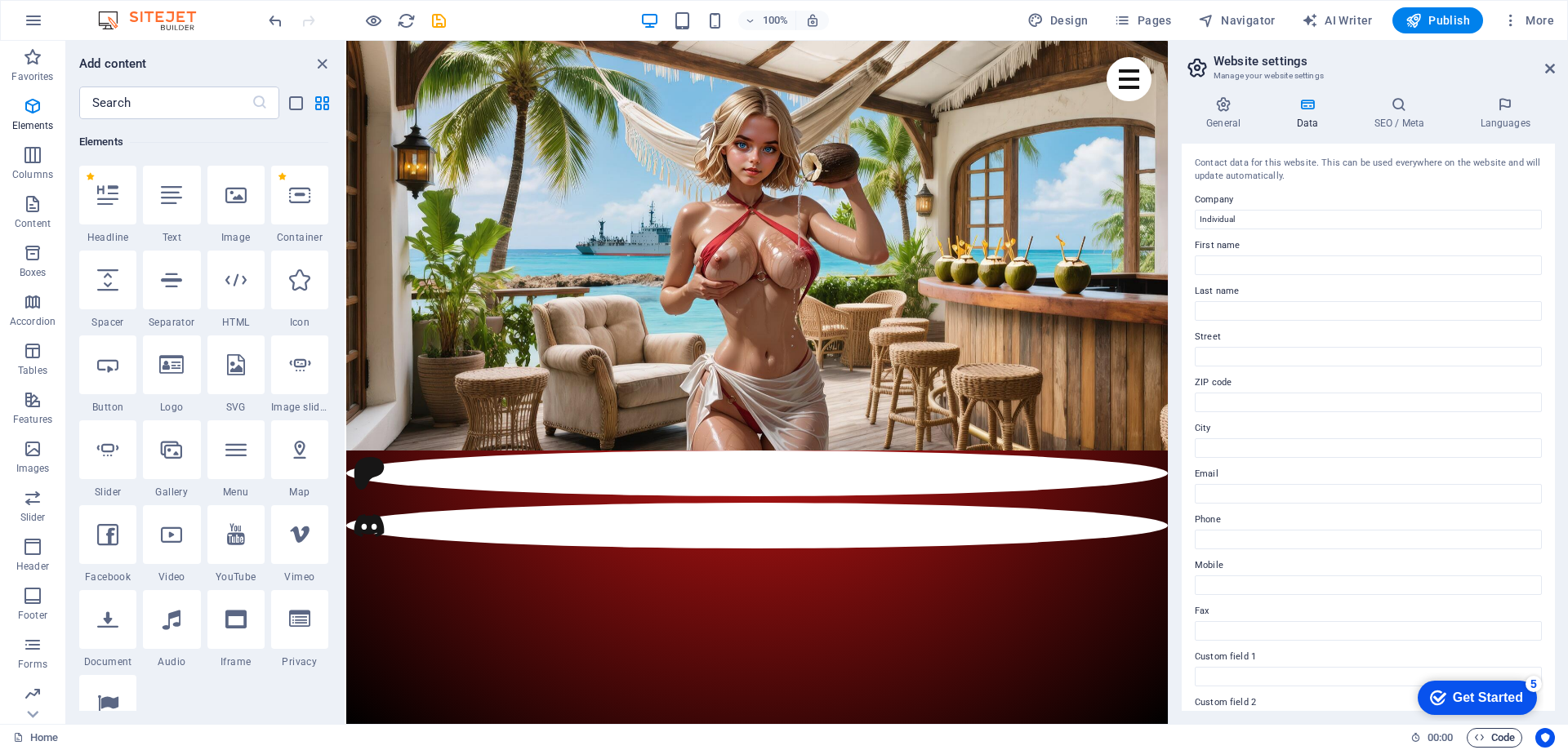
click at [1485, 738] on span "Code" at bounding box center [1494, 738] width 41 height 19
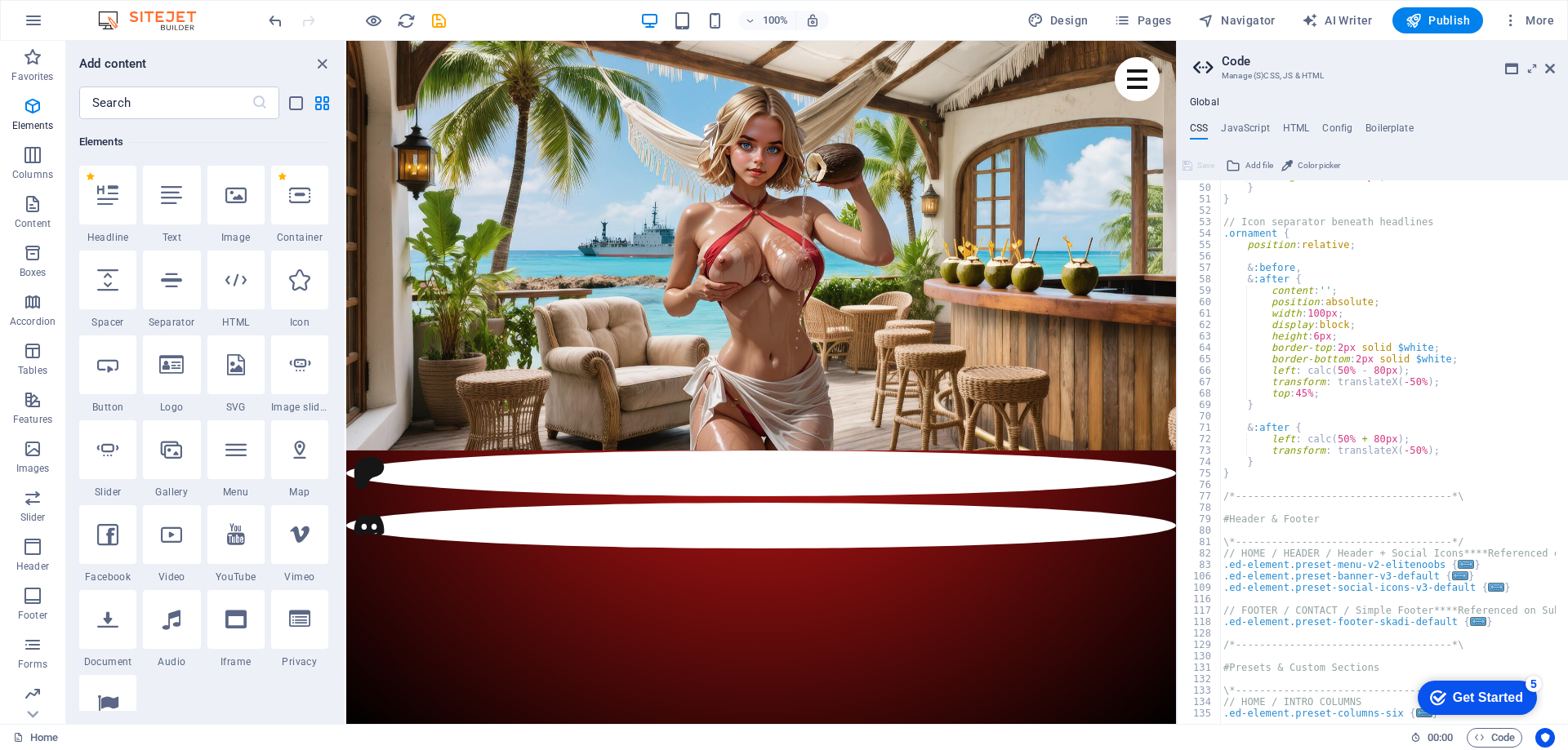
scroll to position [0, 0]
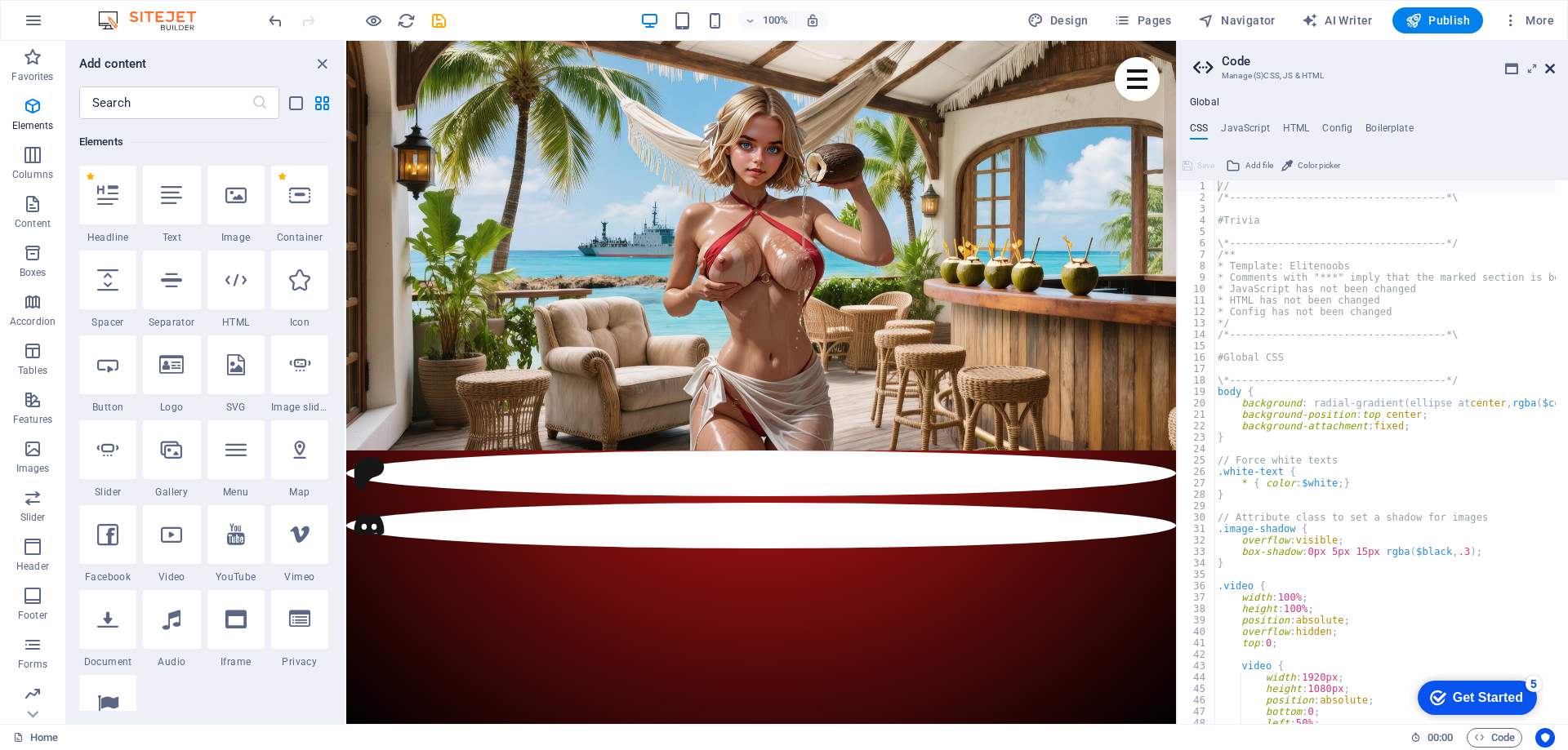
click at [1550, 71] on icon at bounding box center [1549, 68] width 10 height 13
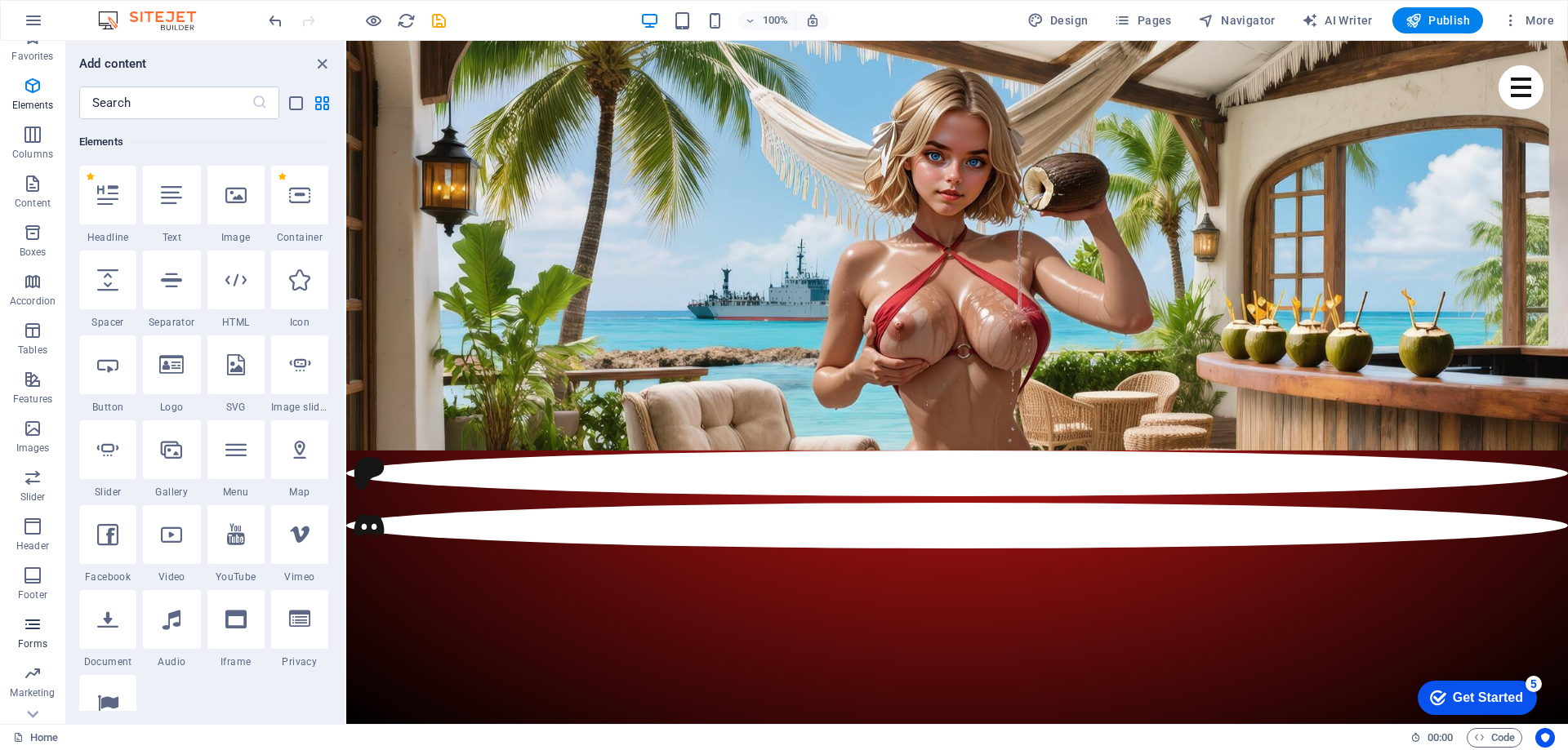
scroll to position [52, 0]
click at [1518, 12] on button "More" at bounding box center [1528, 20] width 64 height 26
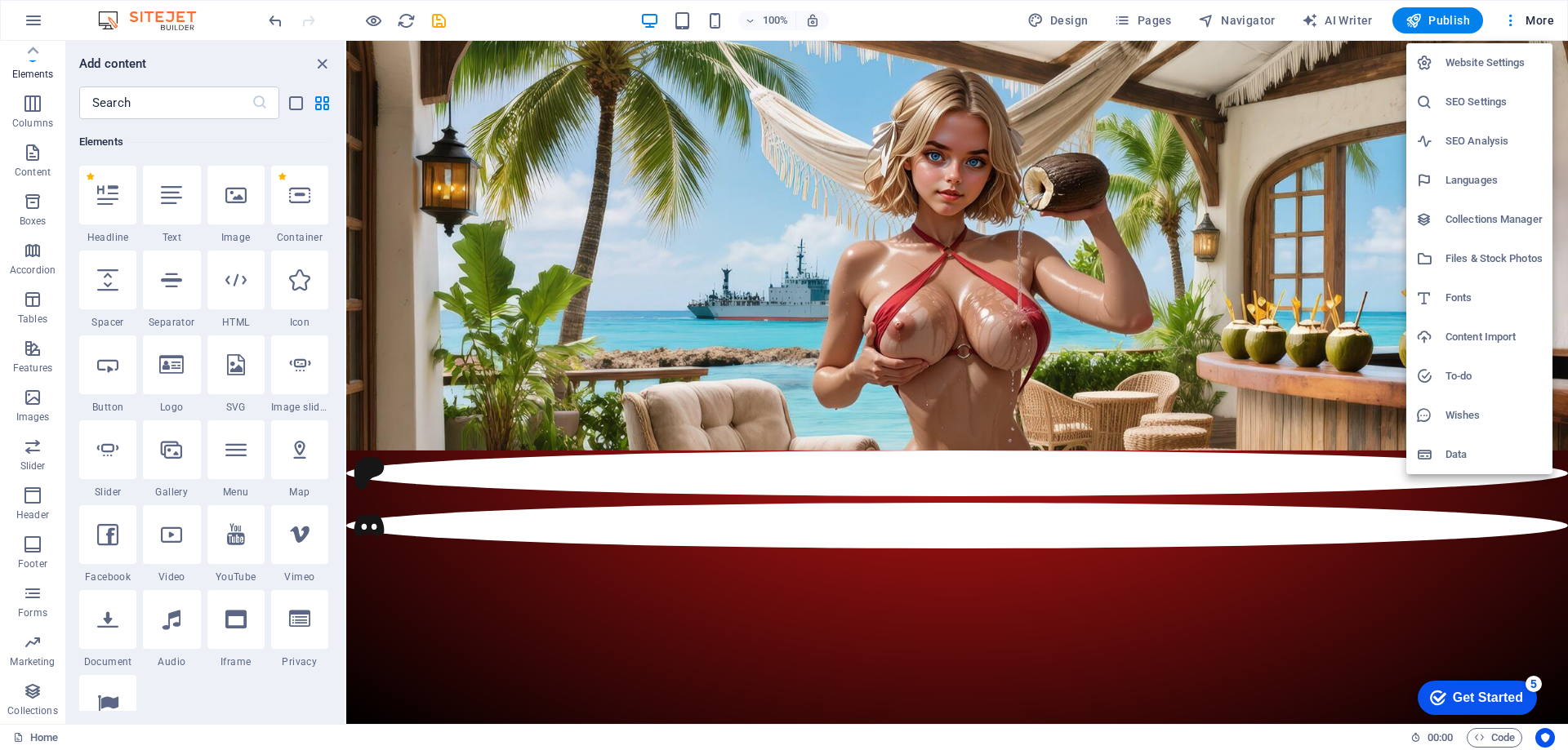
click at [1472, 61] on h6 "Website Settings" at bounding box center [1494, 62] width 97 height 19
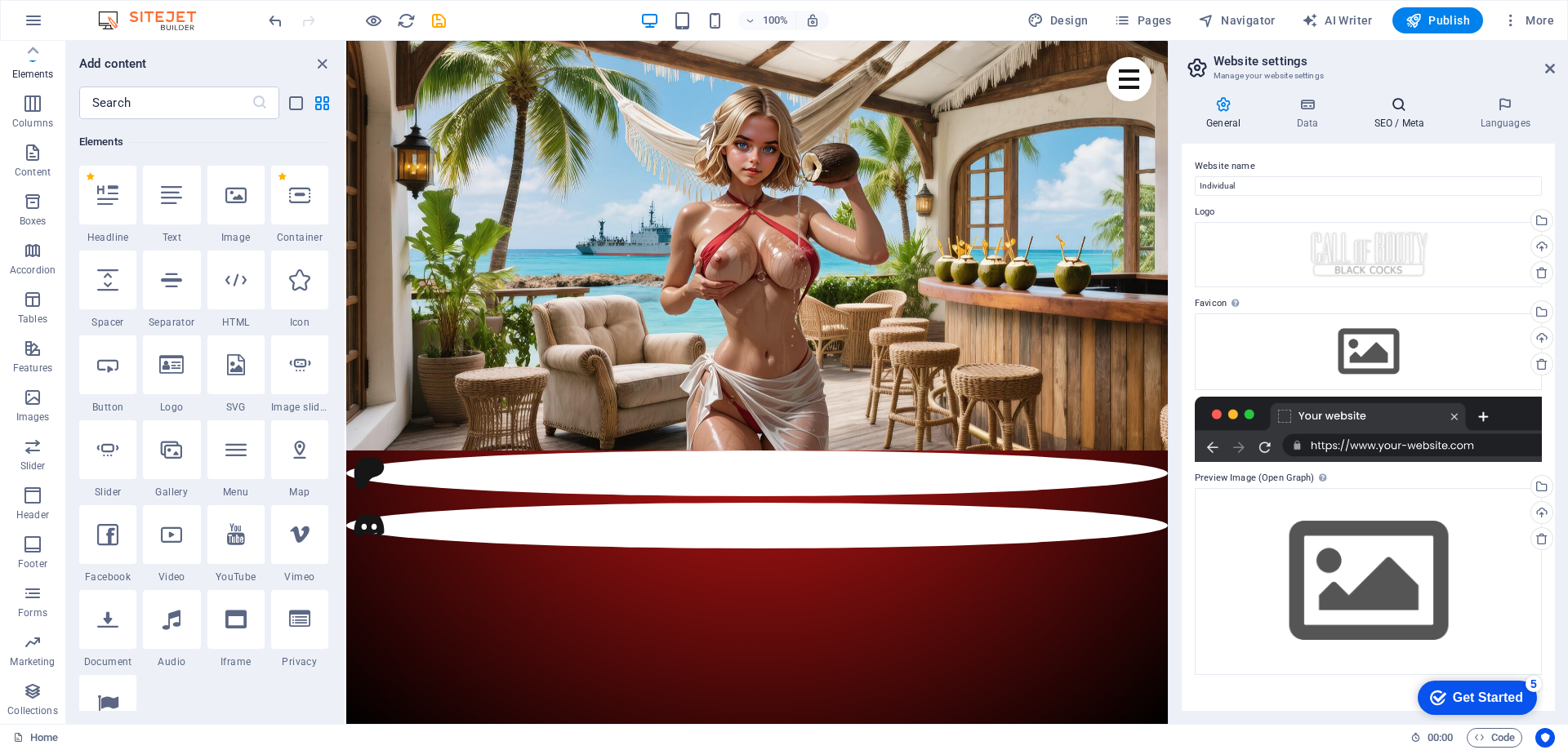
click at [1407, 114] on h4 "SEO / Meta" at bounding box center [1401, 113] width 106 height 34
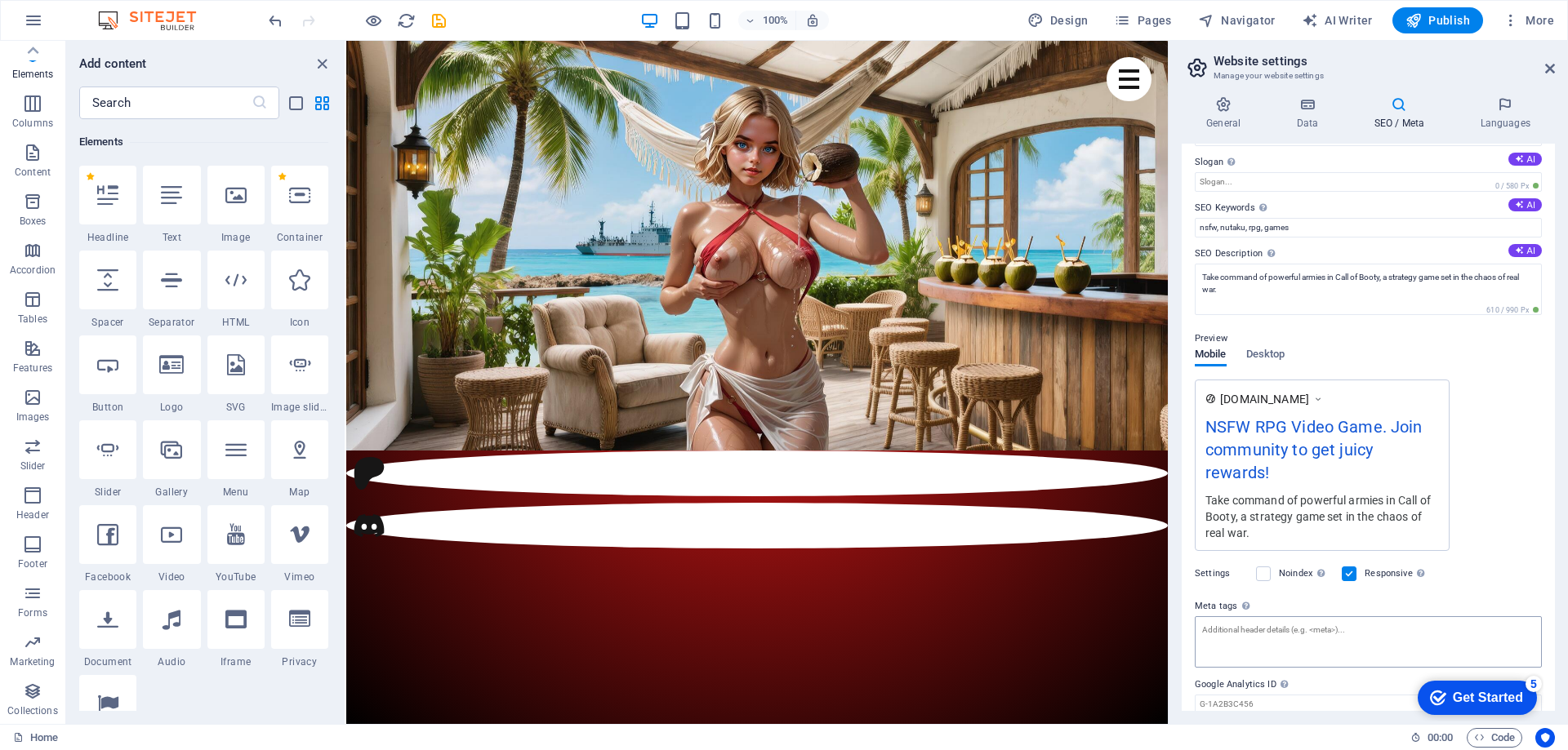
scroll to position [0, 0]
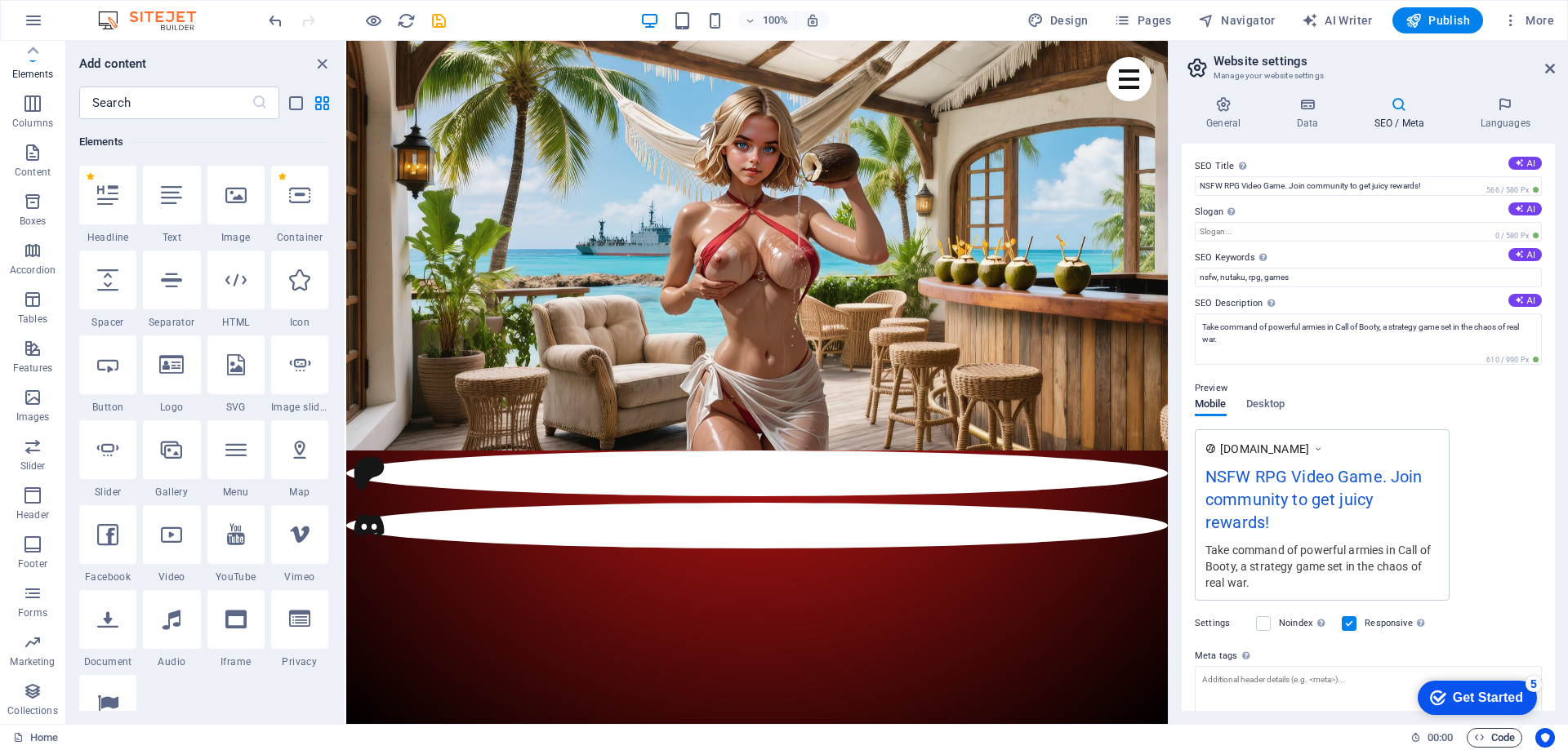
click at [1495, 742] on span "Code" at bounding box center [1494, 738] width 41 height 19
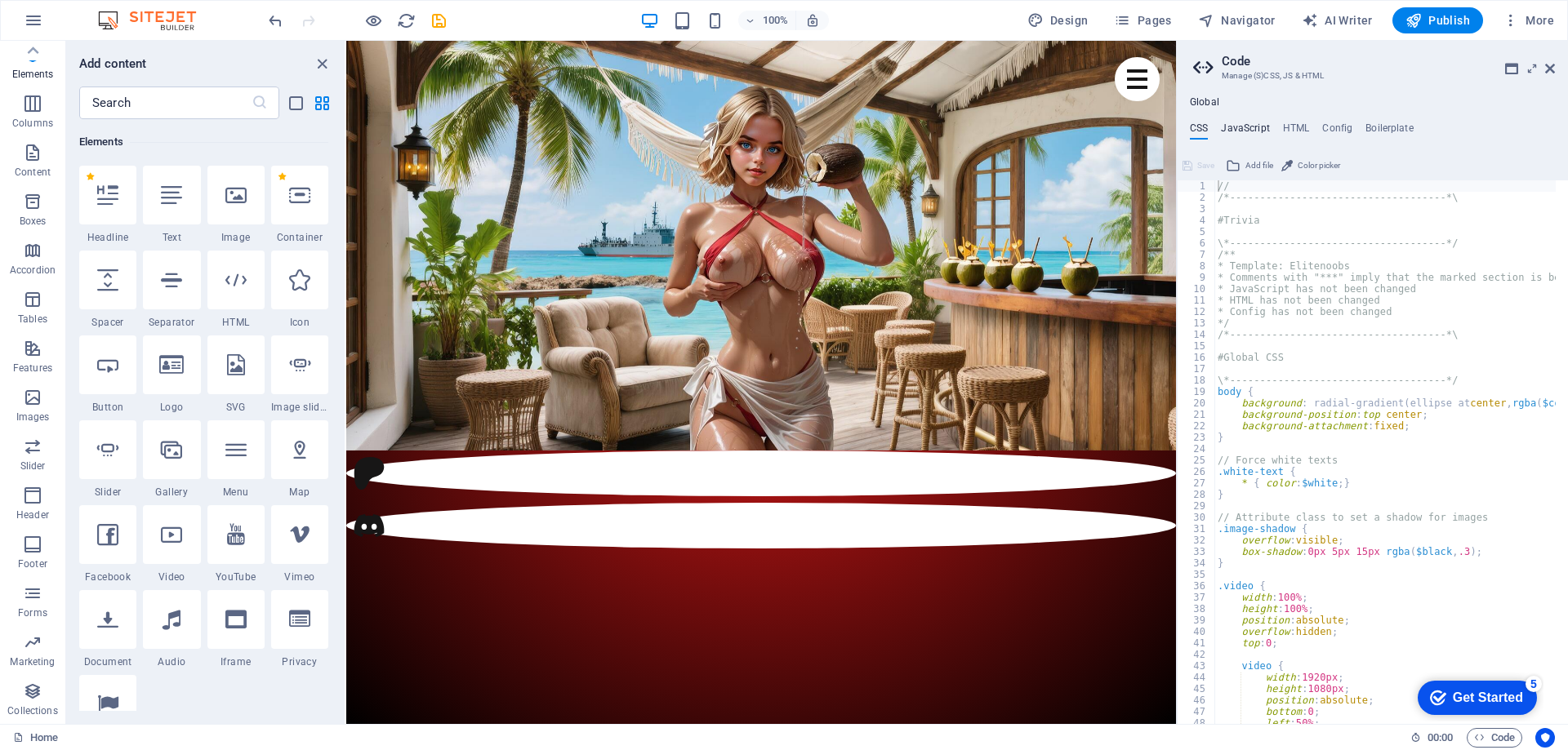
click at [1237, 124] on h4 "JavaScript" at bounding box center [1244, 131] width 48 height 18
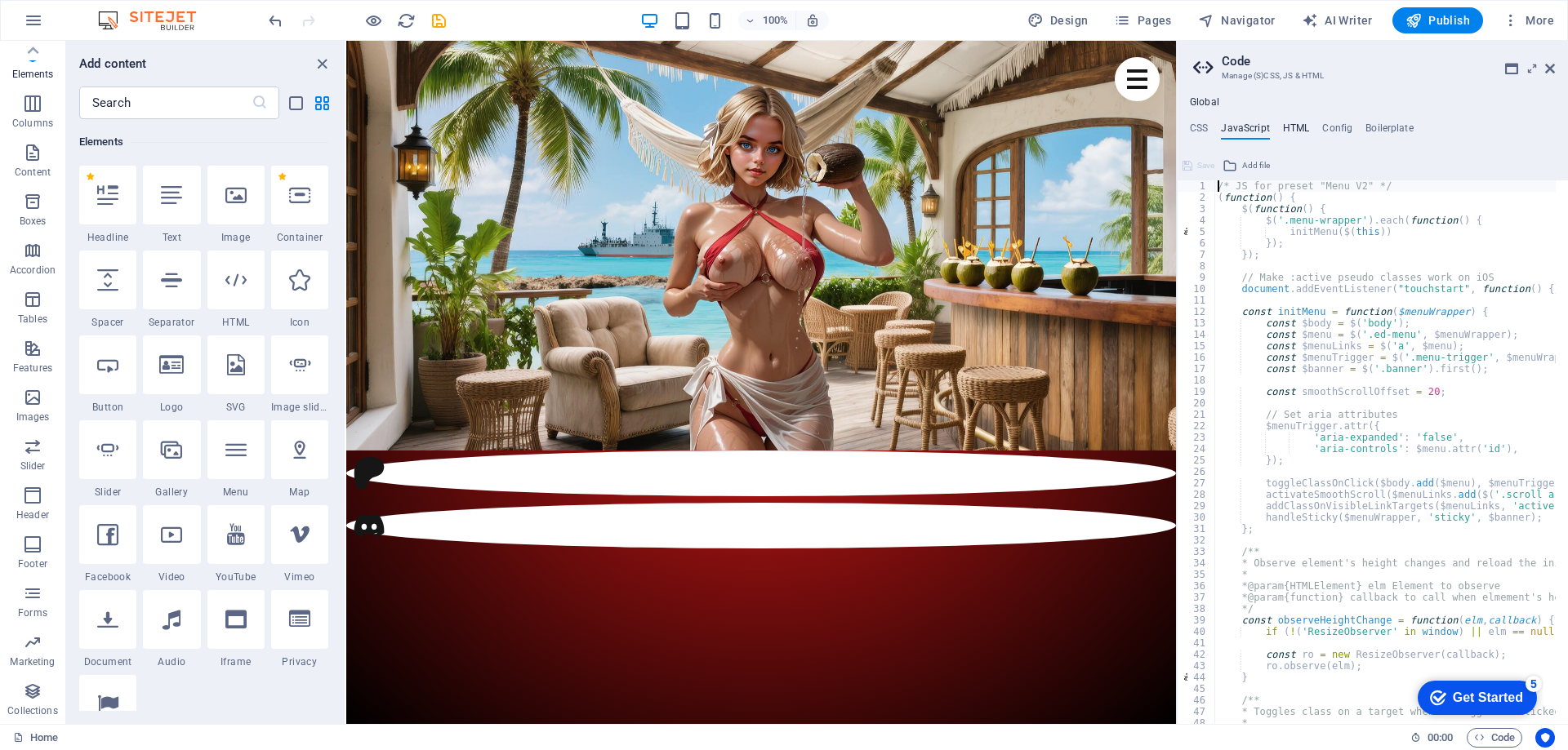
click at [1295, 129] on h4 "HTML" at bounding box center [1296, 131] width 27 height 18
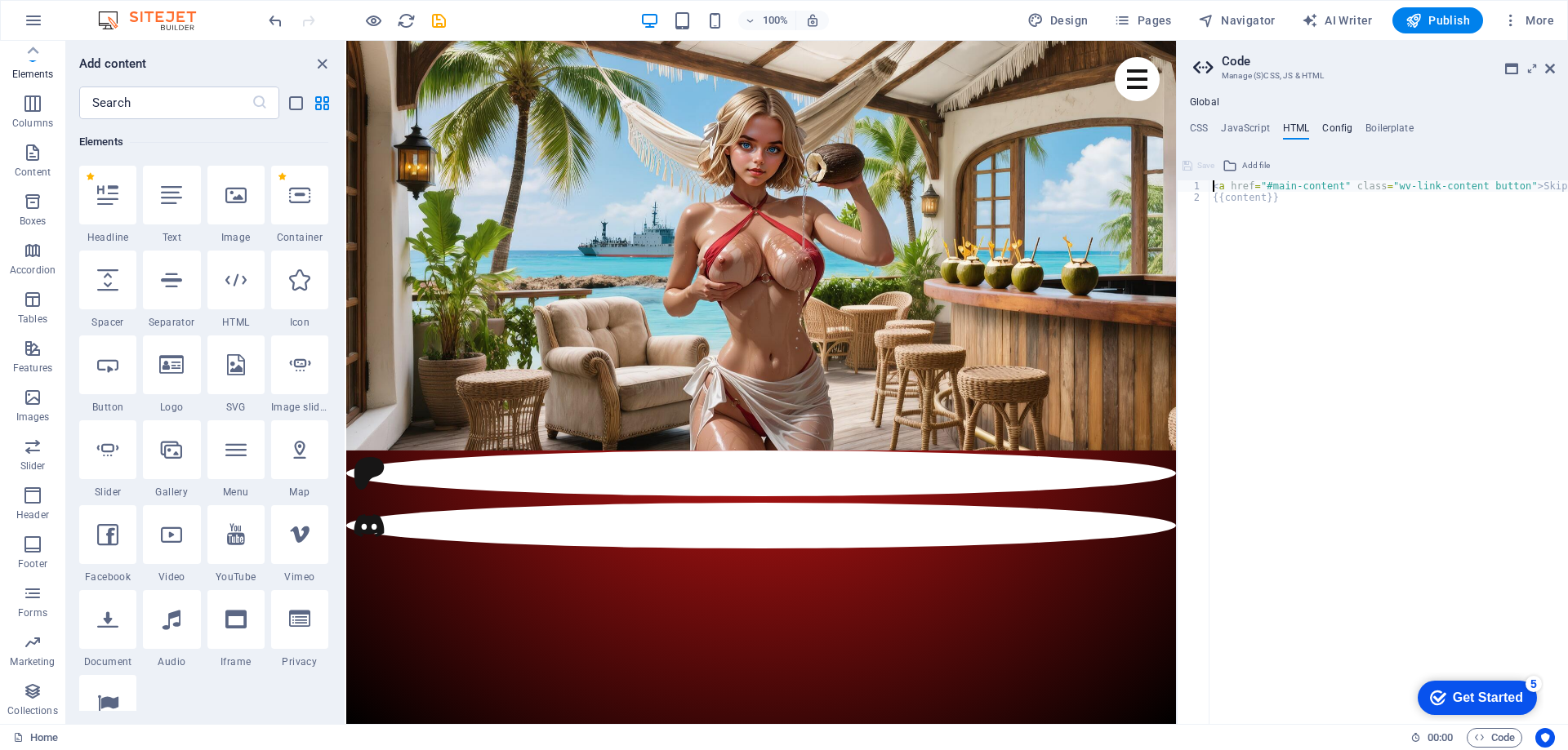
click at [1338, 129] on h4 "Config" at bounding box center [1336, 131] width 30 height 18
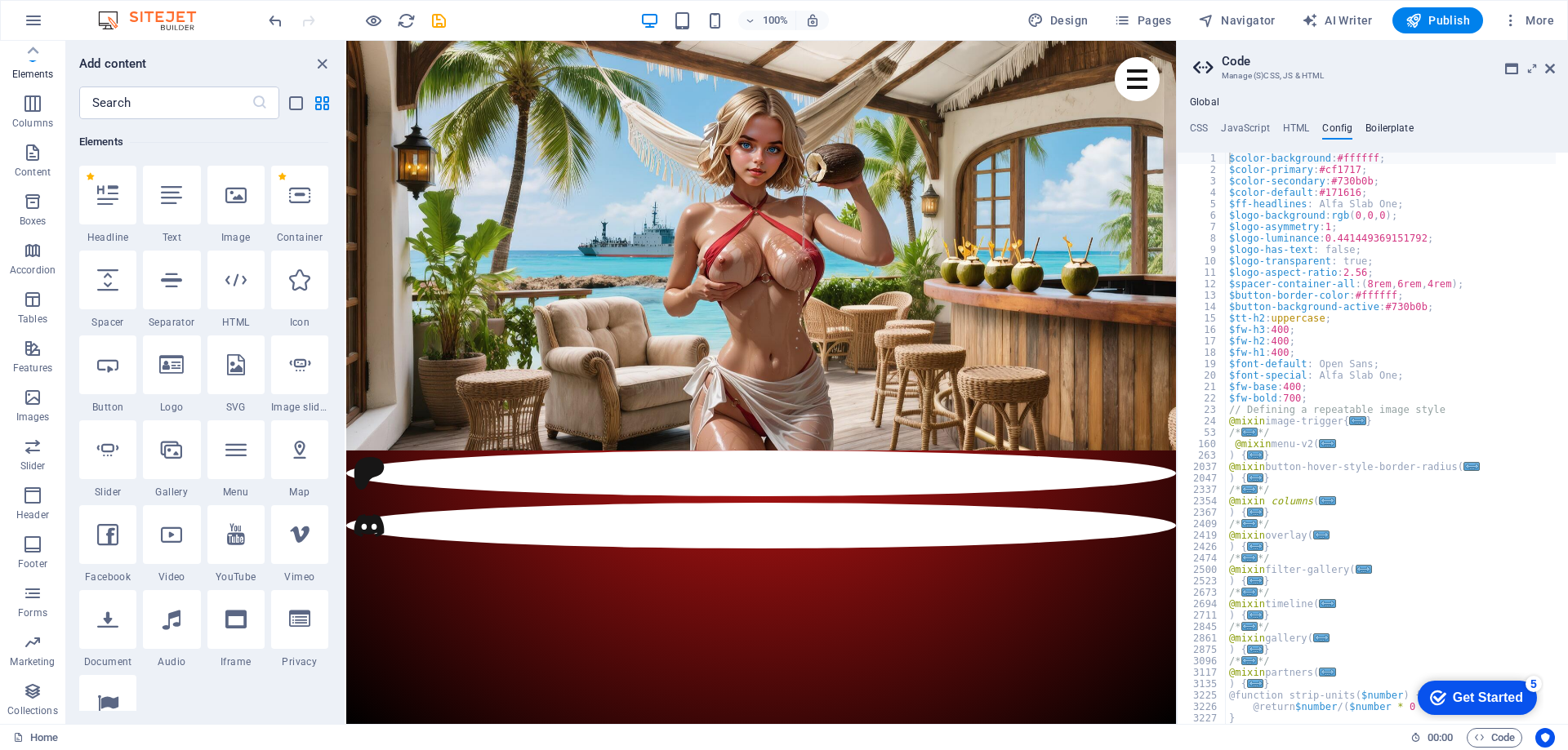
click at [1395, 130] on h4 "Boilerplate" at bounding box center [1389, 131] width 48 height 18
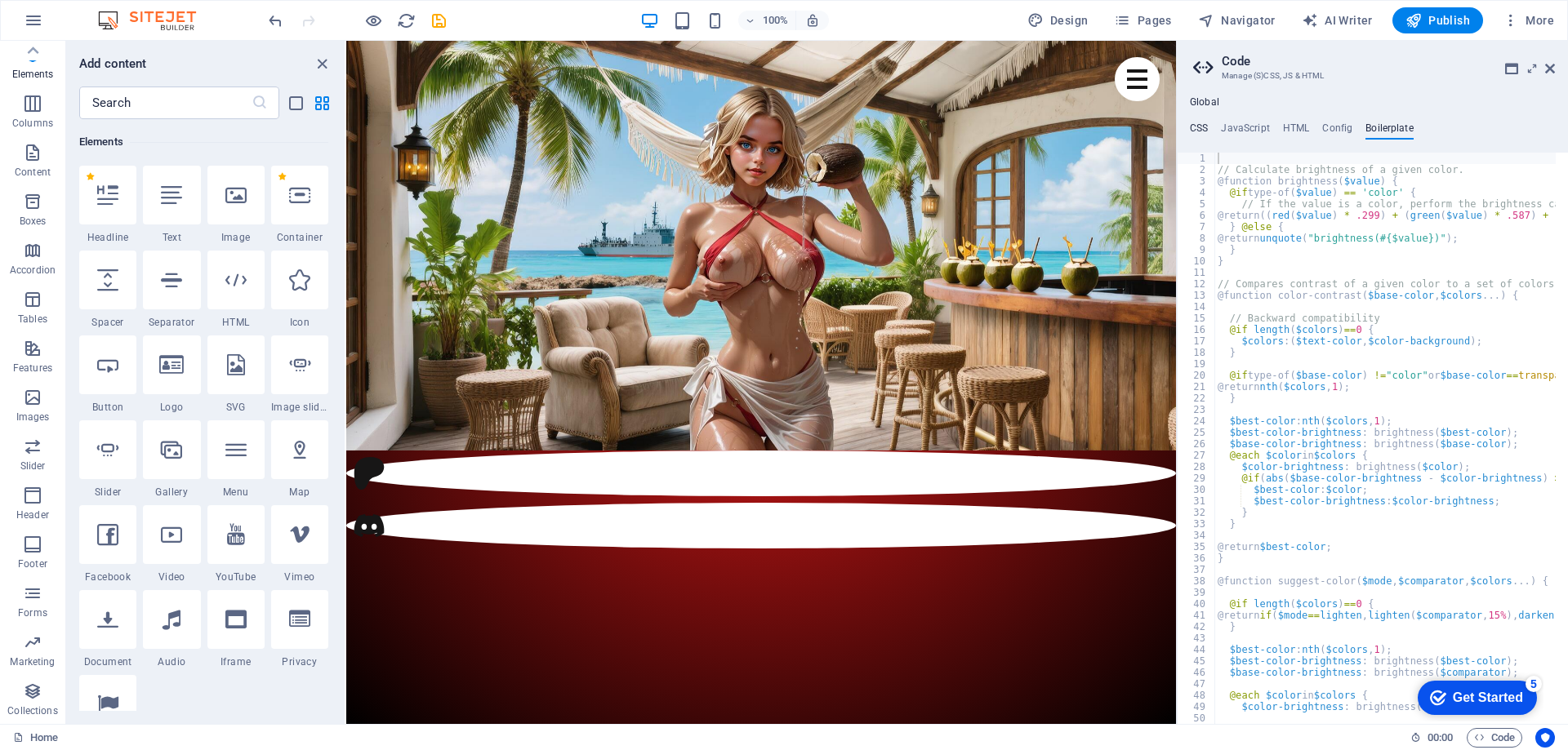
click at [1197, 124] on h4 "CSS" at bounding box center [1199, 131] width 18 height 18
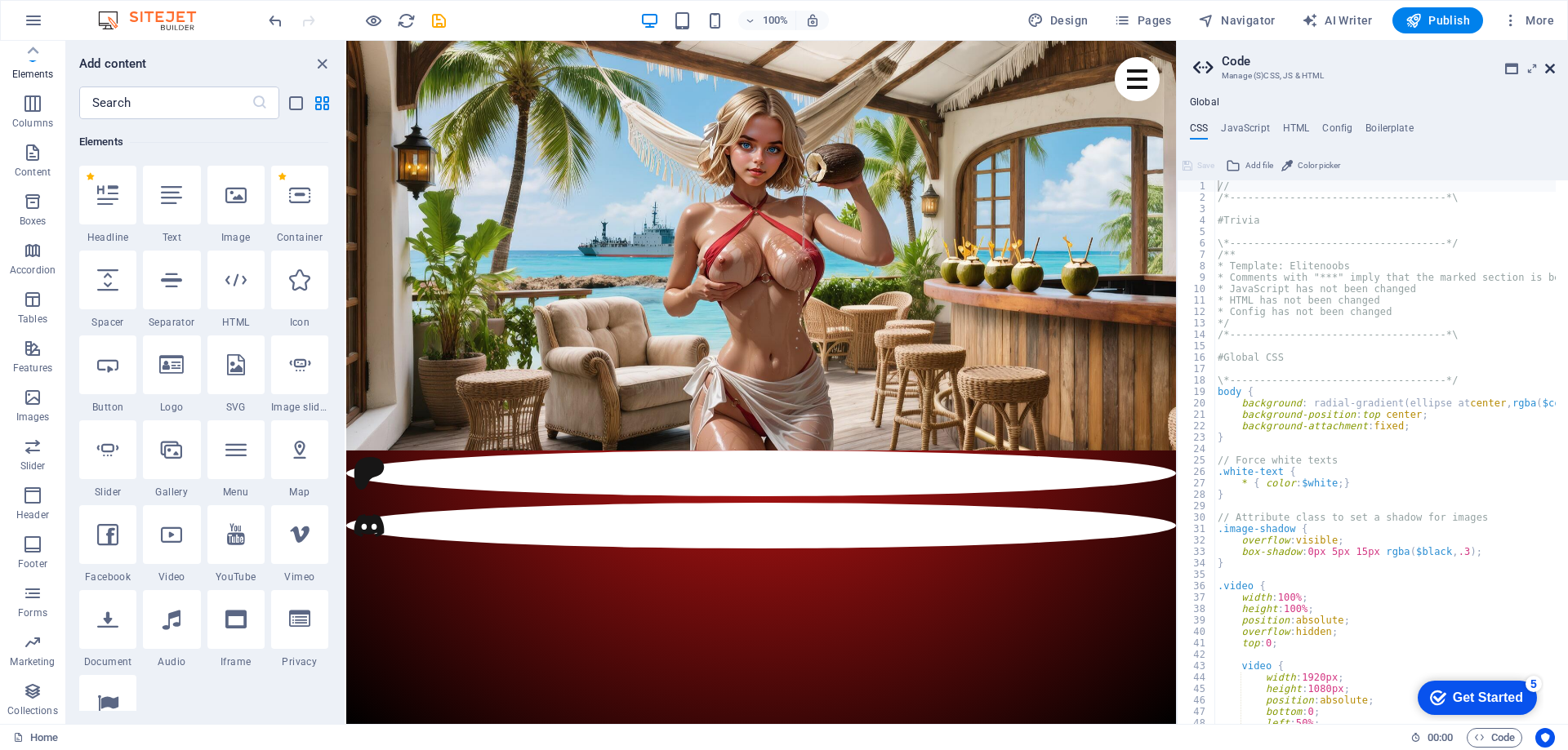
click at [1548, 68] on header "Code Manage (S)CSS, JS & HTML" at bounding box center [1373, 62] width 361 height 43
click at [1548, 68] on icon at bounding box center [1549, 68] width 10 height 13
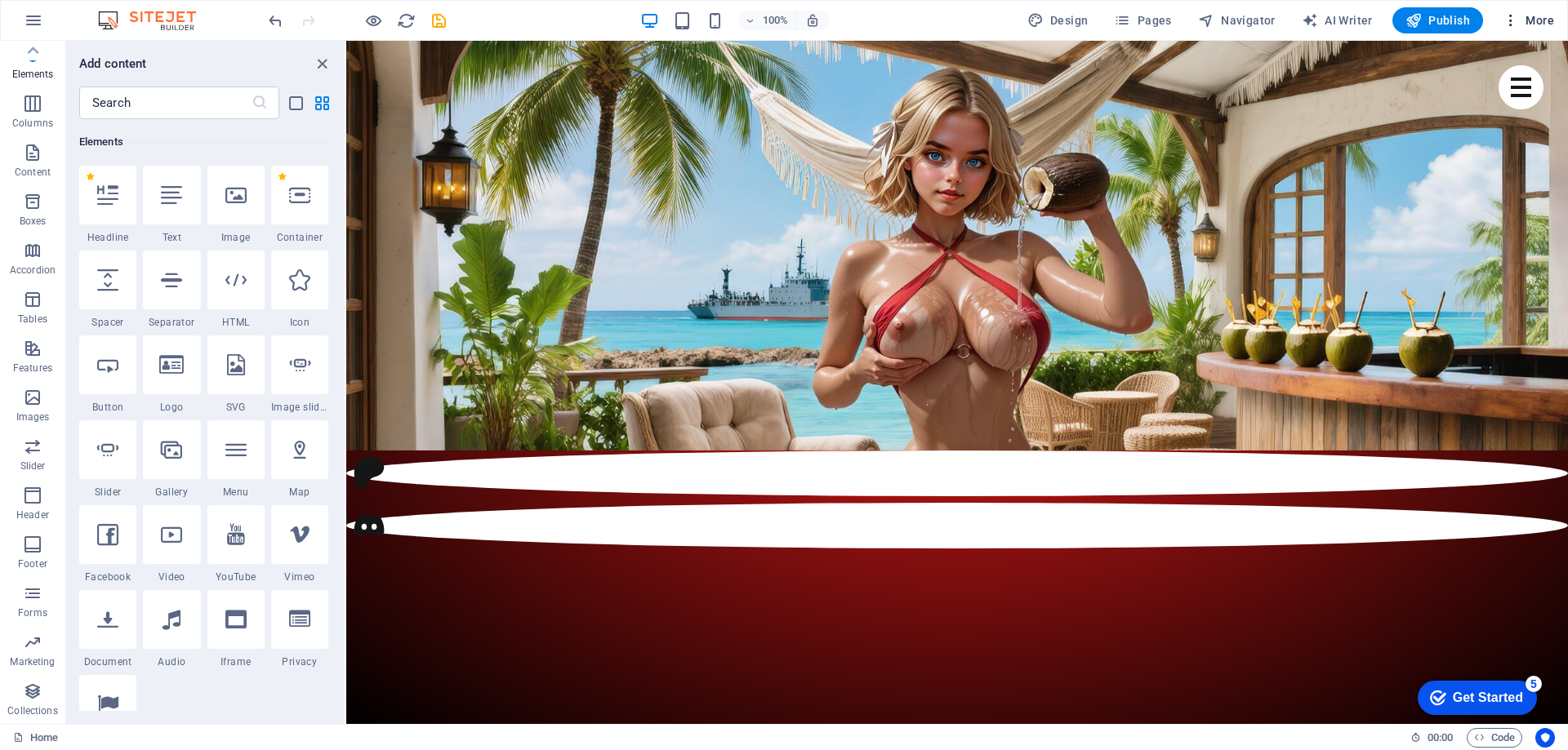
click at [1533, 19] on span "More" at bounding box center [1528, 20] width 52 height 17
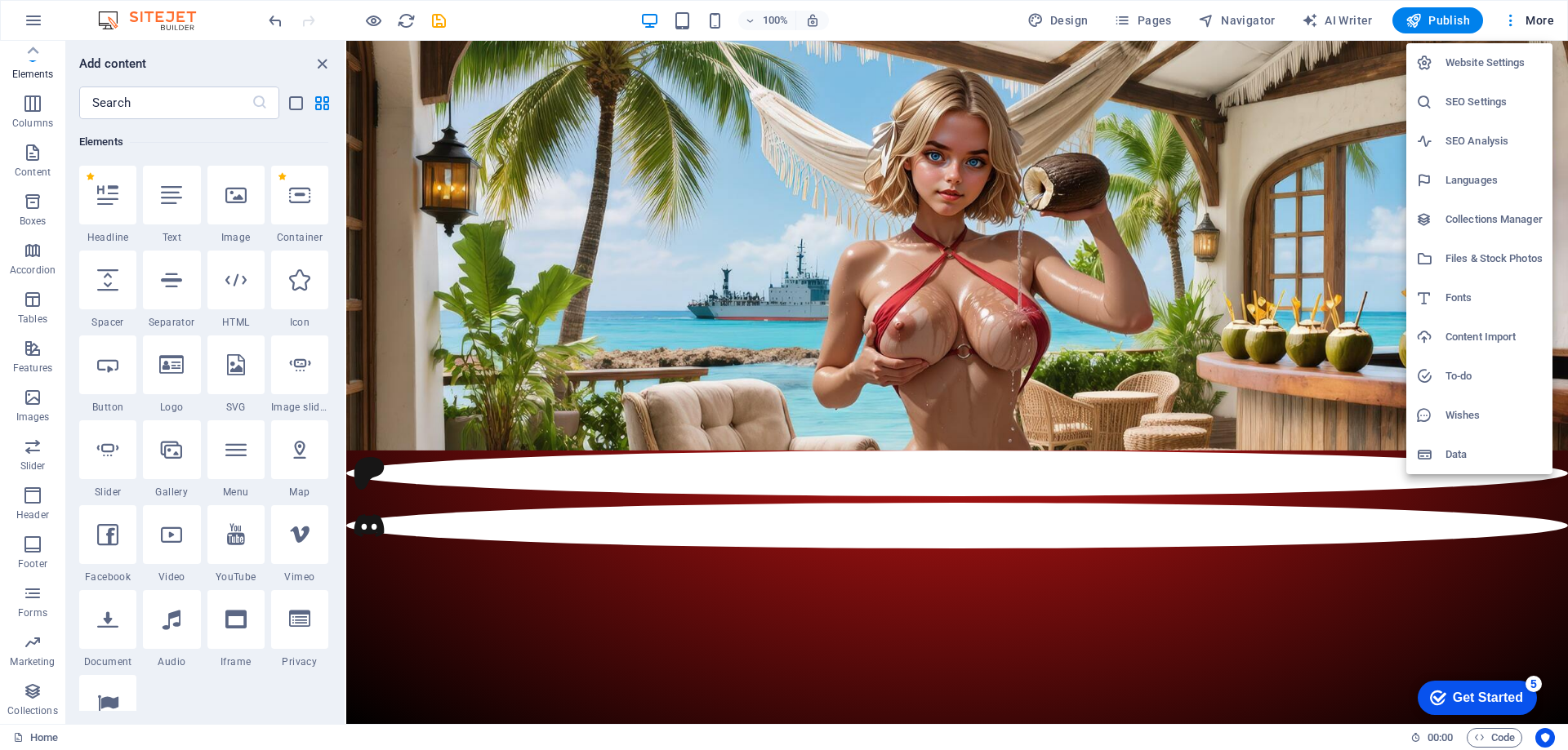
click at [1493, 63] on h6 "Website Settings" at bounding box center [1494, 62] width 97 height 19
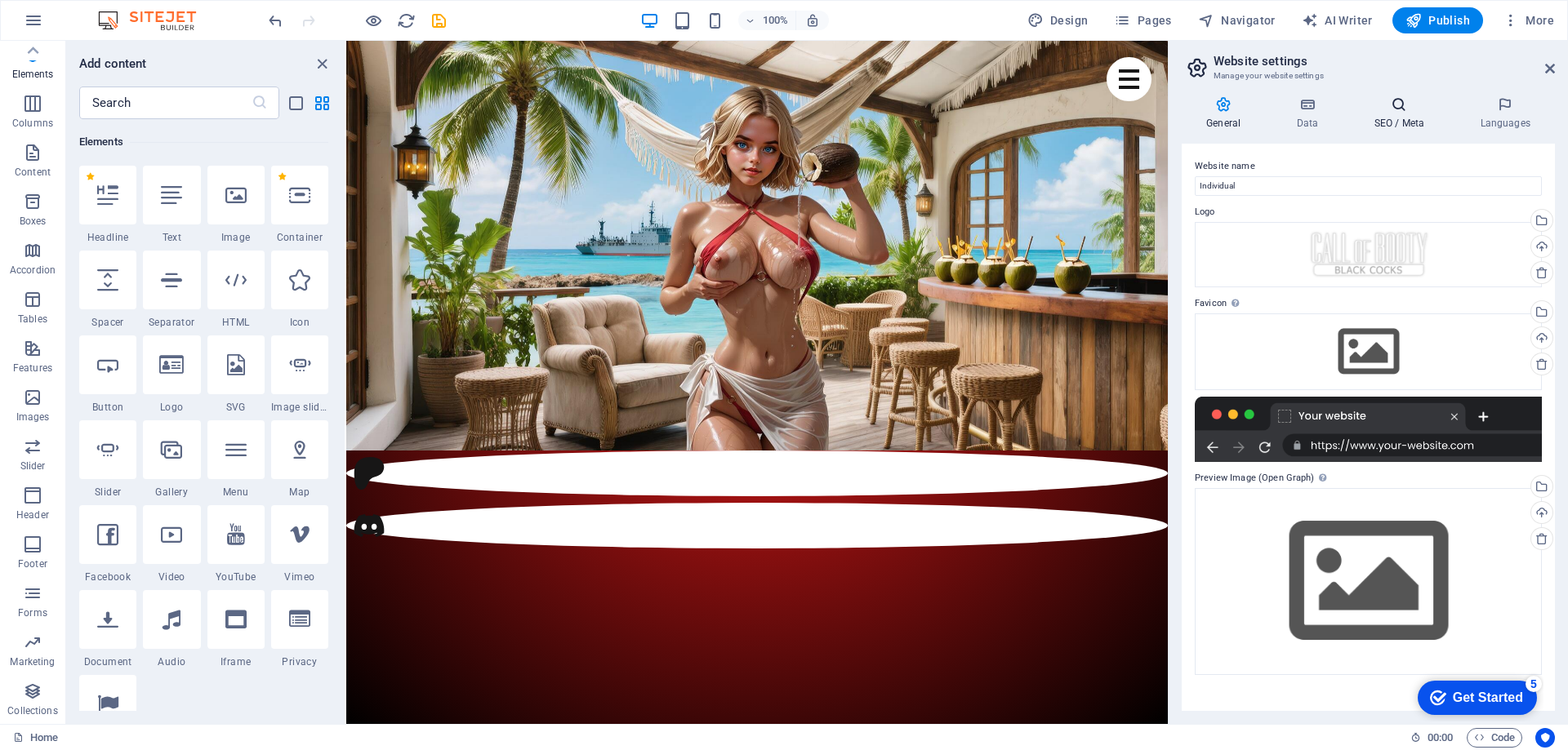
click at [1385, 107] on icon at bounding box center [1399, 104] width 99 height 17
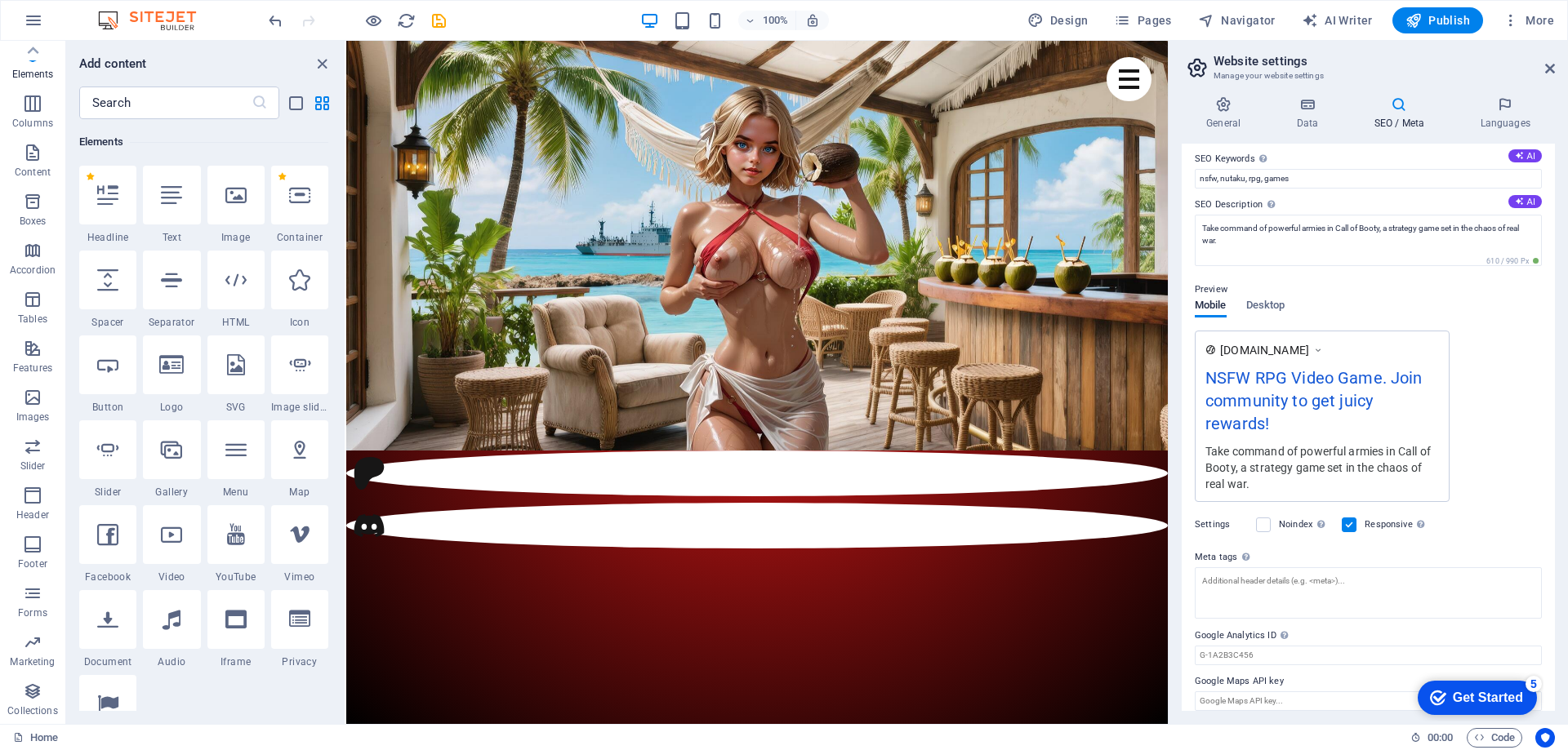
scroll to position [111, 0]
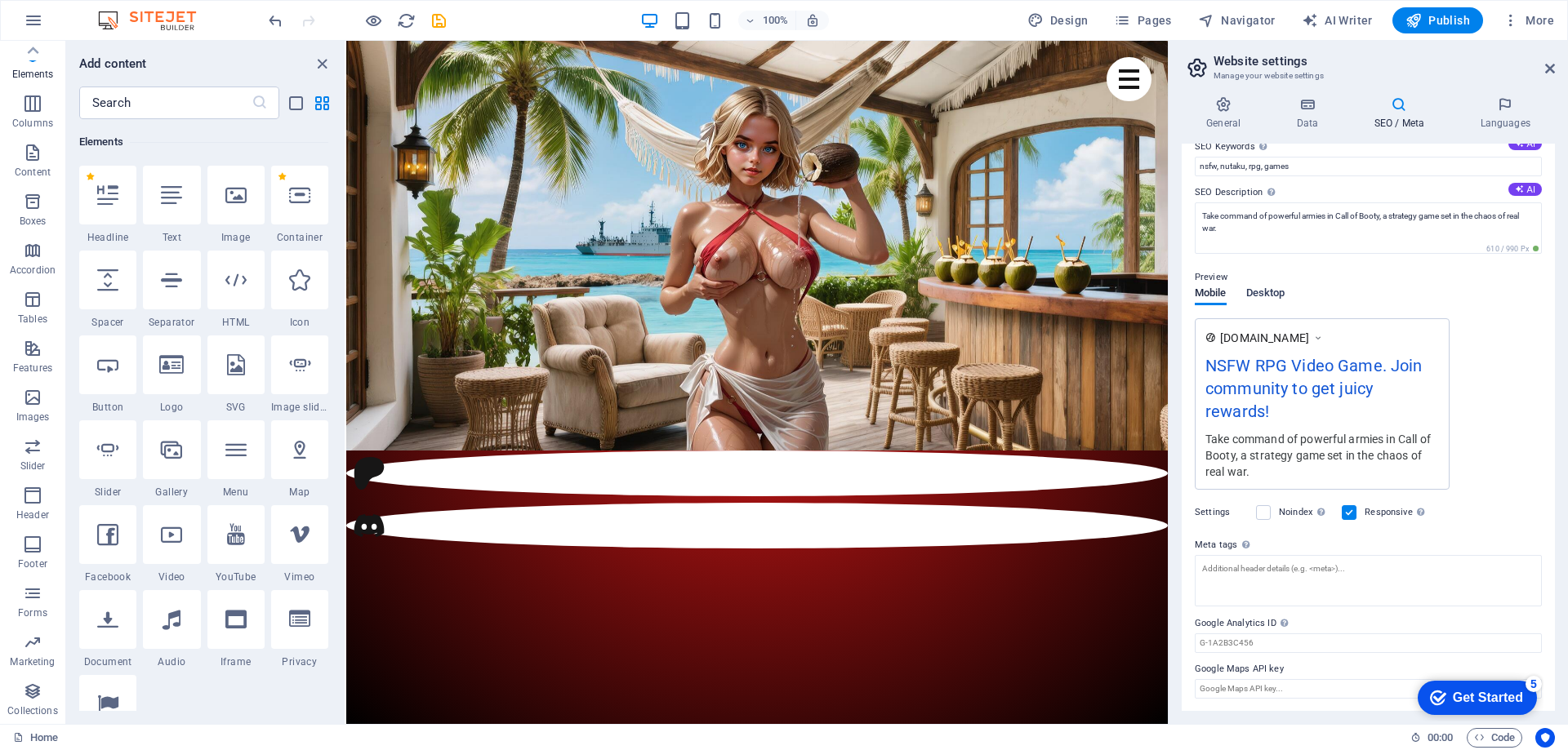
click at [1259, 286] on span "Desktop" at bounding box center [1265, 294] width 39 height 22
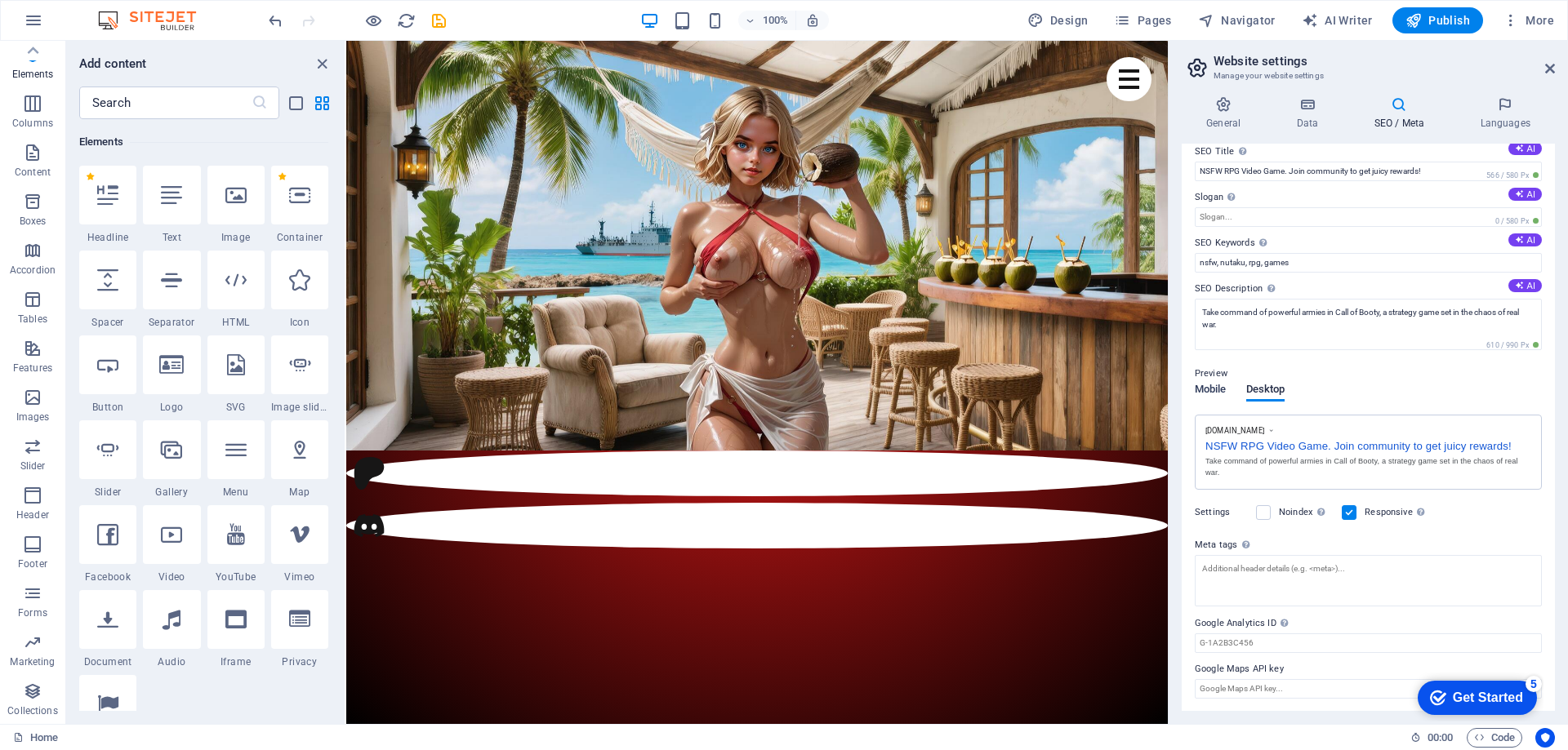
click at [1215, 389] on span "Mobile" at bounding box center [1211, 391] width 32 height 22
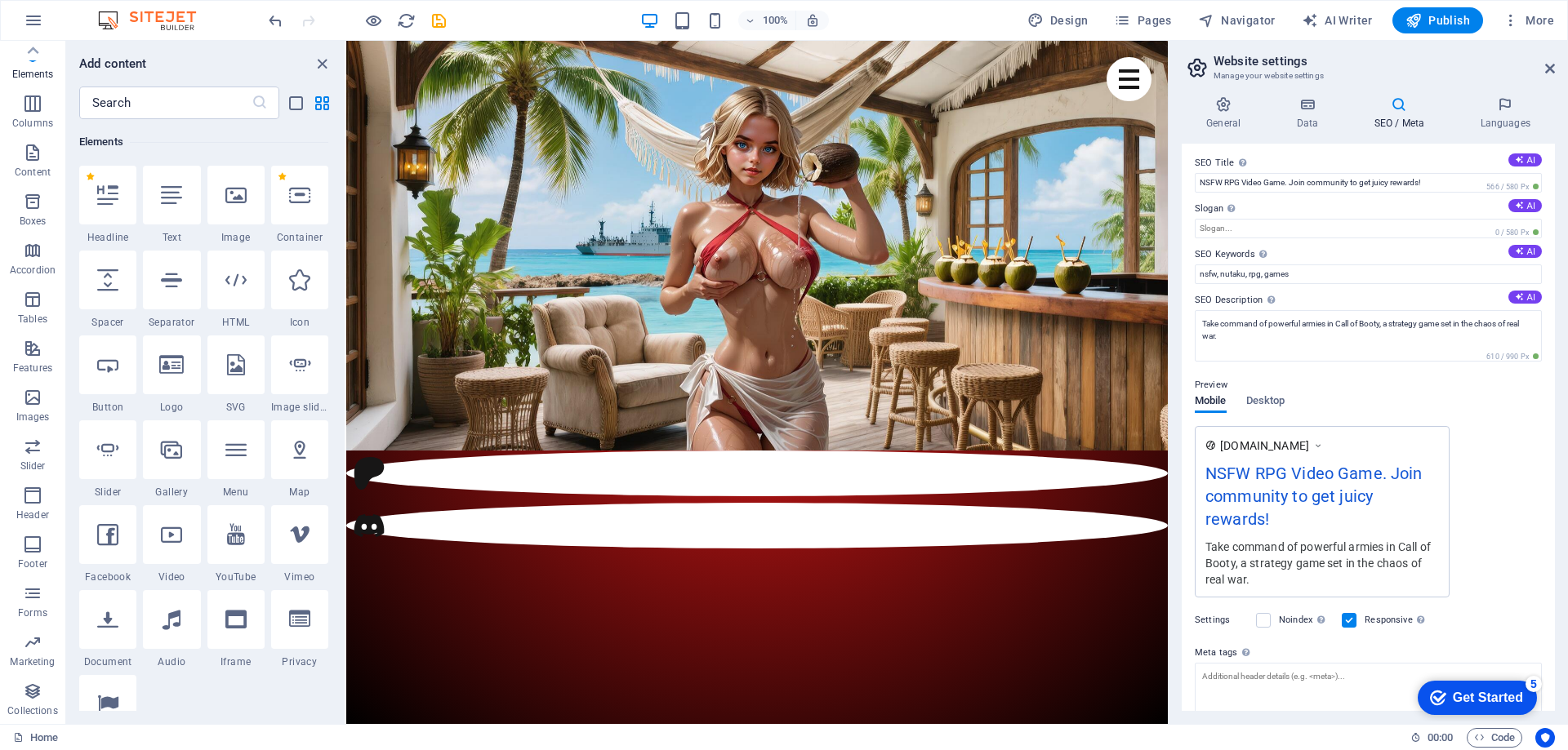
scroll to position [0, 0]
click at [1401, 99] on icon at bounding box center [1399, 104] width 99 height 17
click at [1221, 114] on h4 "General" at bounding box center [1226, 113] width 90 height 34
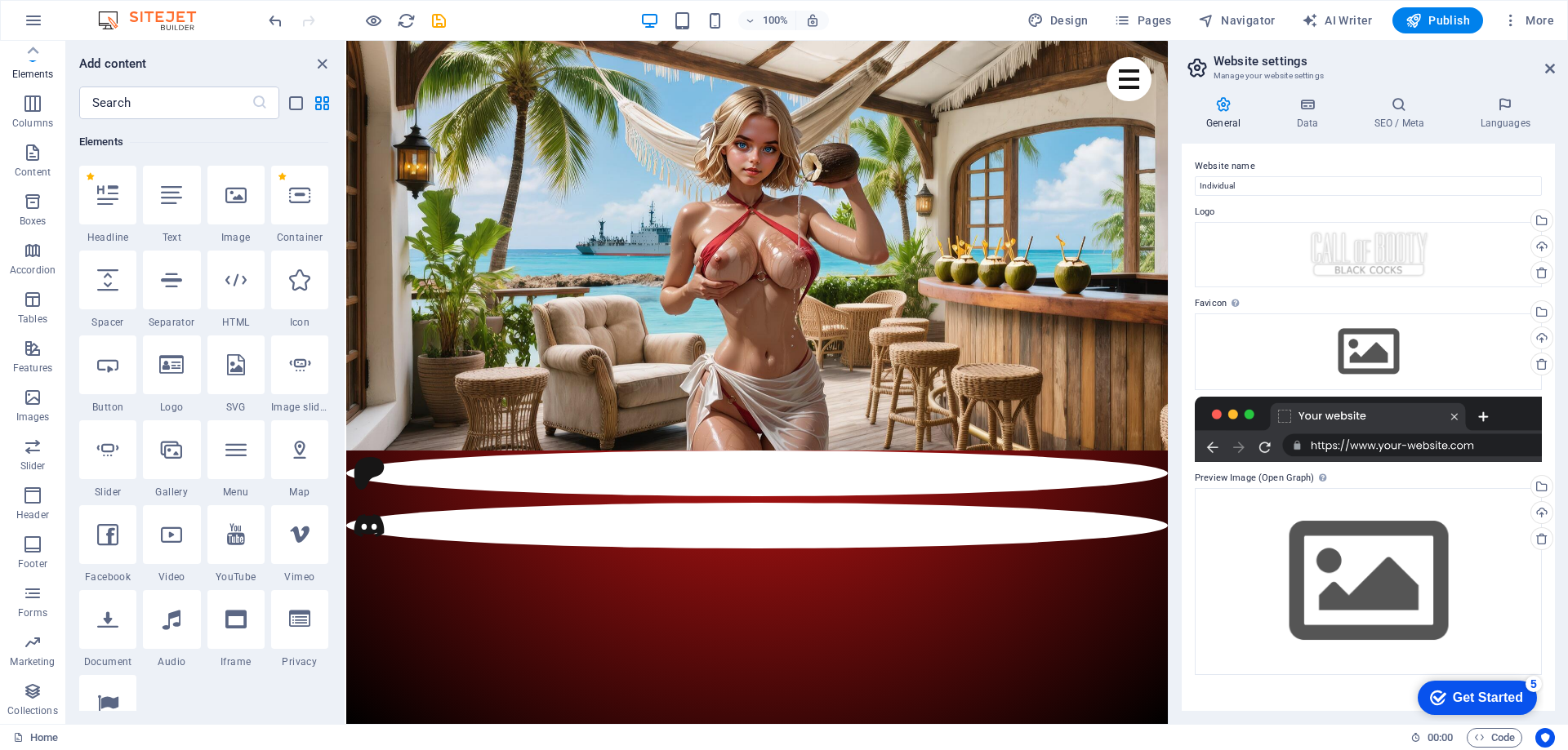
click at [1221, 114] on h4 "General" at bounding box center [1226, 113] width 90 height 34
click at [1496, 737] on span "Code" at bounding box center [1494, 738] width 41 height 19
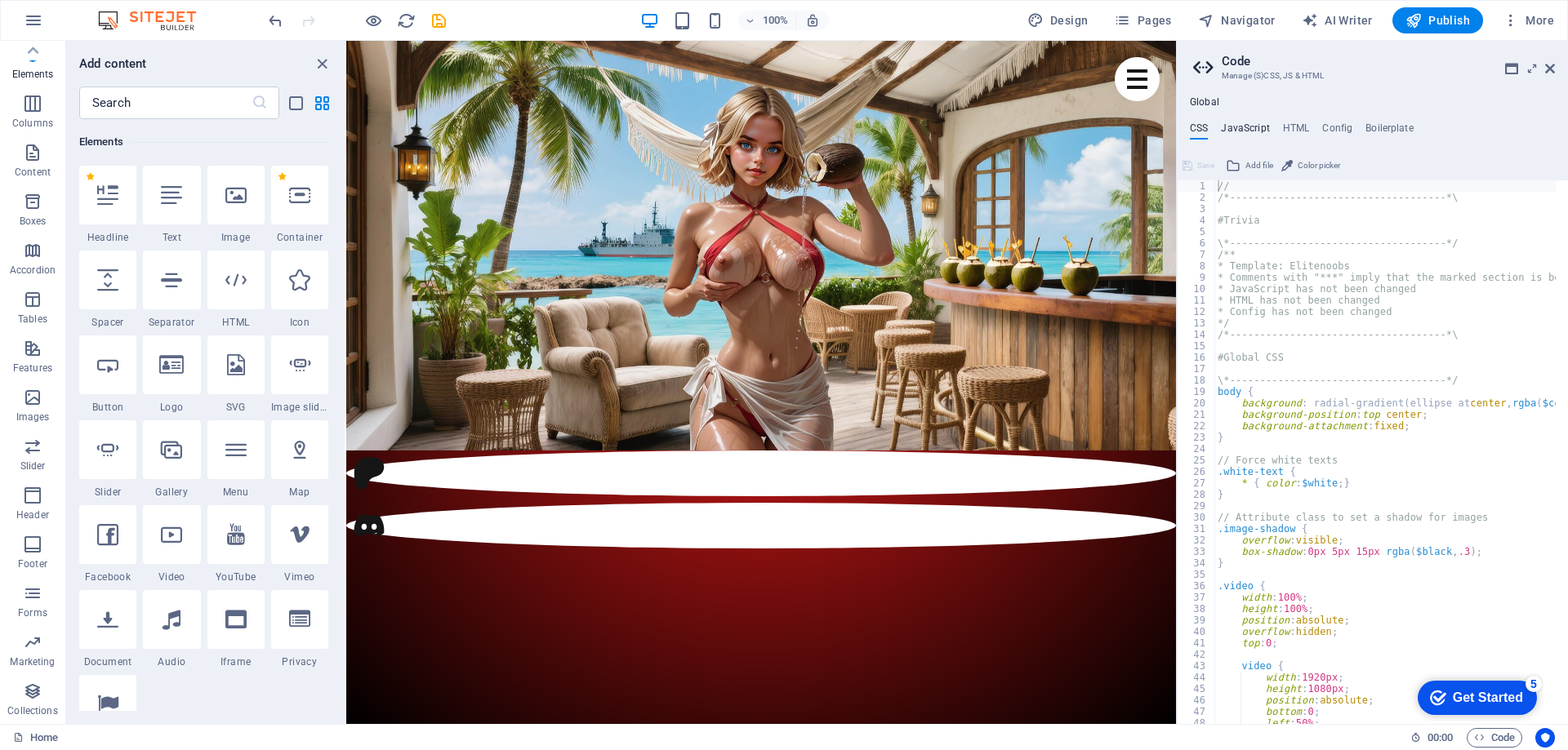
click at [1240, 129] on h4 "JavaScript" at bounding box center [1244, 131] width 48 height 18
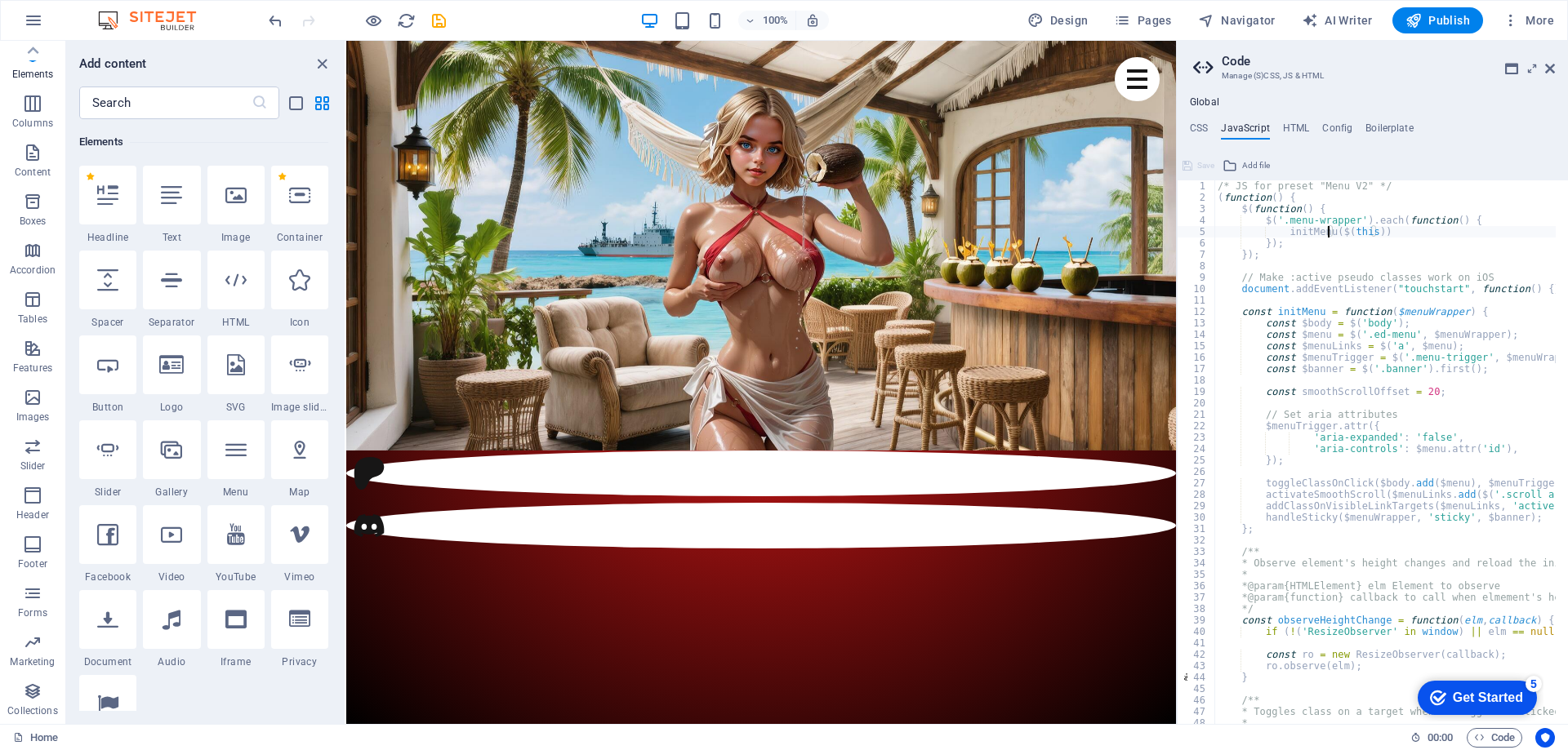
click at [1326, 227] on div "/* JS for preset "Menu V2" */ ( function ( ) { $ ( function ( ) { $ ( '.menu-wr…" at bounding box center [1589, 457] width 750 height 554
type textarea "initMenu($(this))"
type input "Body end"
click at [1292, 128] on h4 "HTML" at bounding box center [1296, 131] width 27 height 18
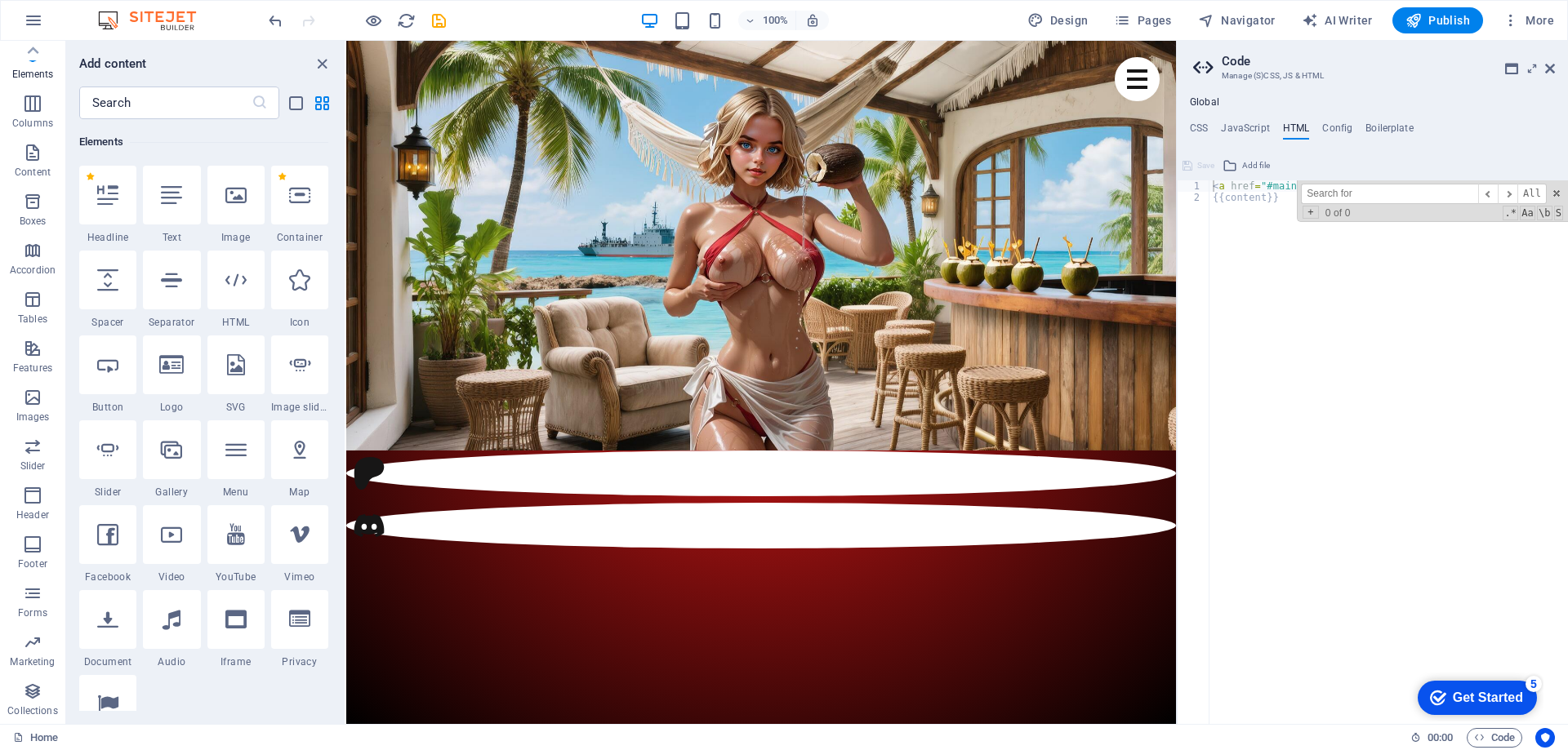
type input "Body end"
click at [1189, 126] on ul "CSS JavaScript HTML Config Boilerplate" at bounding box center [1372, 131] width 392 height 18
click at [1197, 127] on h4 "CSS" at bounding box center [1199, 131] width 18 height 18
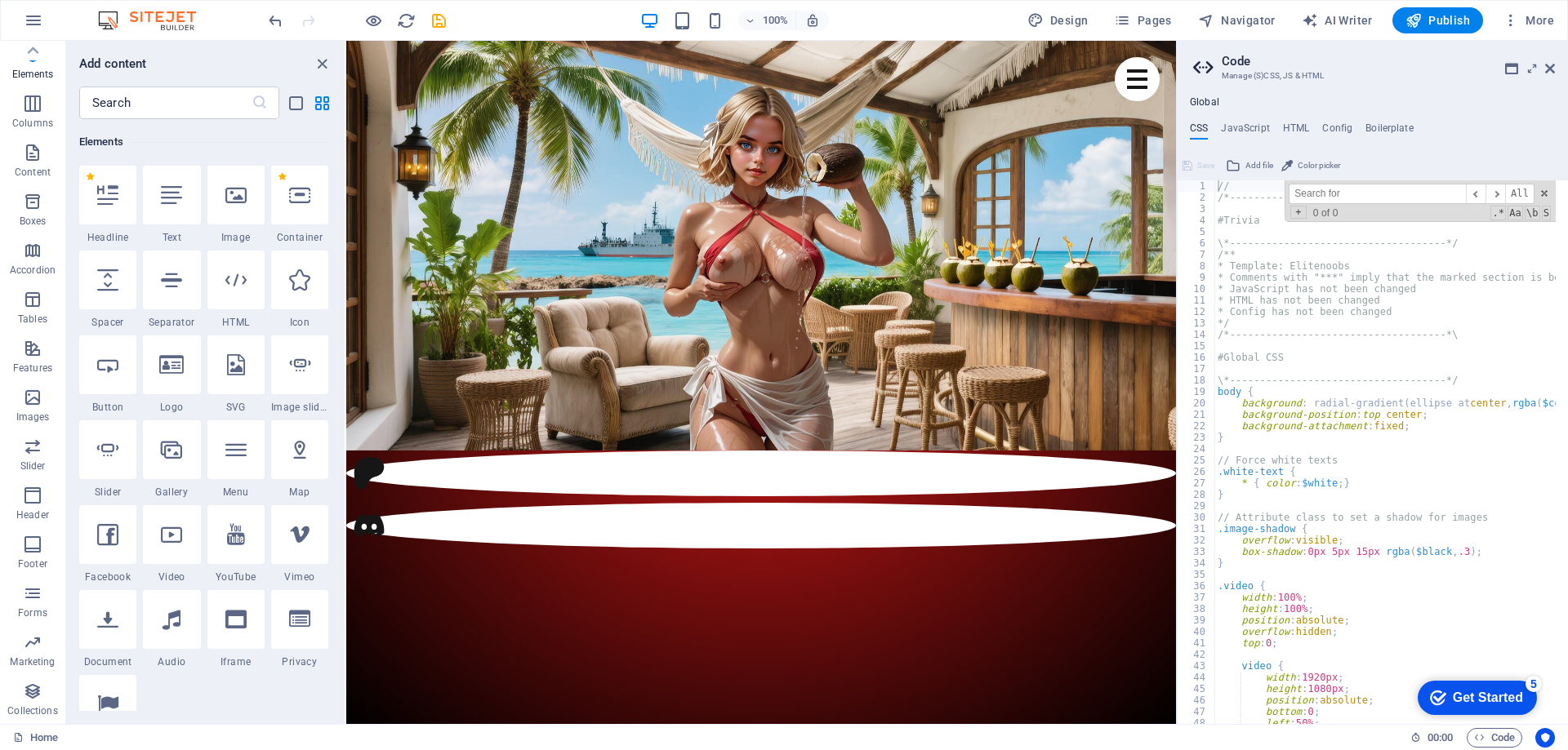
type input "Body end"
click at [1383, 129] on h4 "Boilerplate" at bounding box center [1389, 131] width 48 height 18
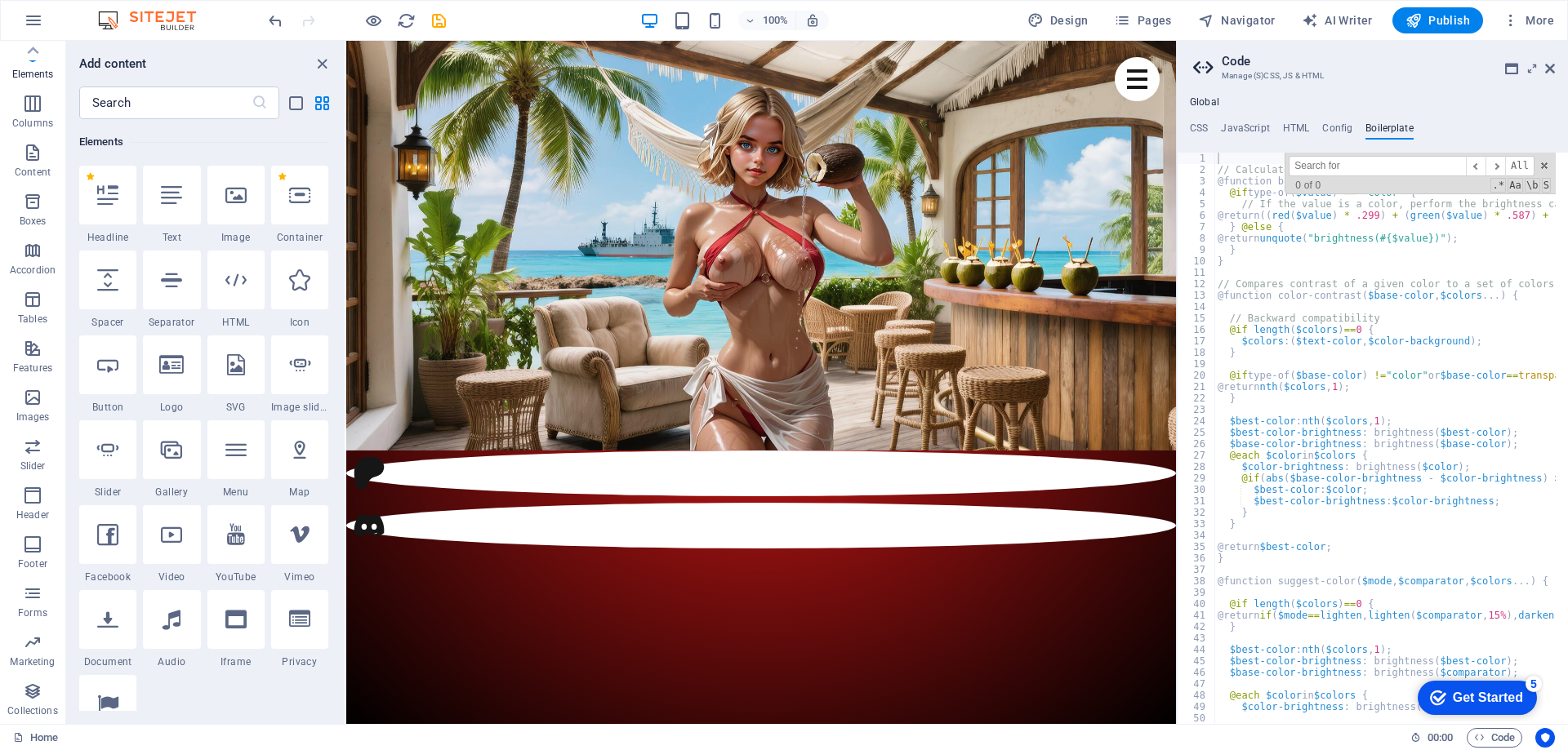
type input "Body end"
click at [1202, 99] on h4 "Global" at bounding box center [1205, 102] width 29 height 13
click at [1198, 130] on h4 "CSS" at bounding box center [1199, 131] width 18 height 18
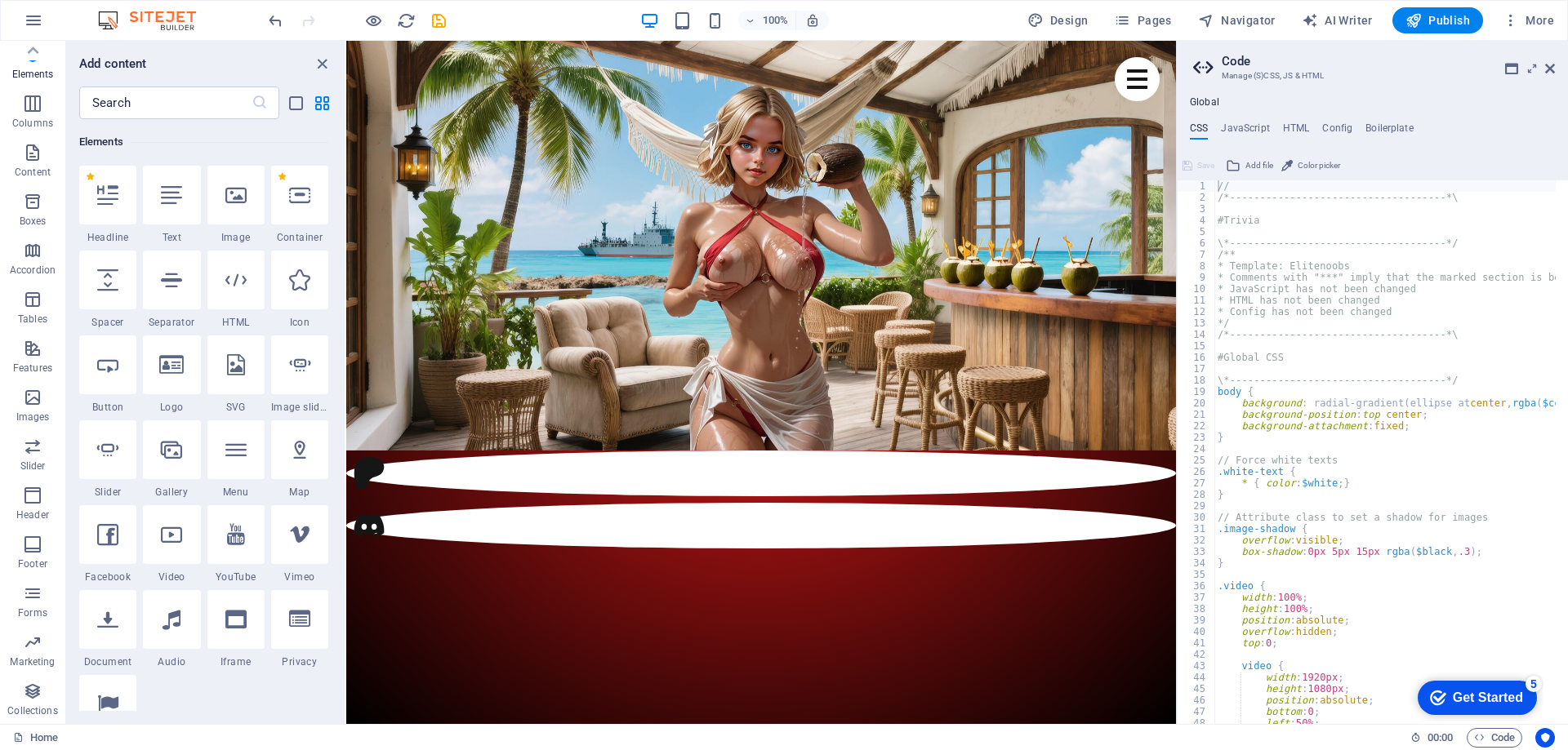
click at [1204, 103] on h4 "Global" at bounding box center [1205, 102] width 29 height 13
click at [1511, 67] on icon at bounding box center [1511, 68] width 13 height 13
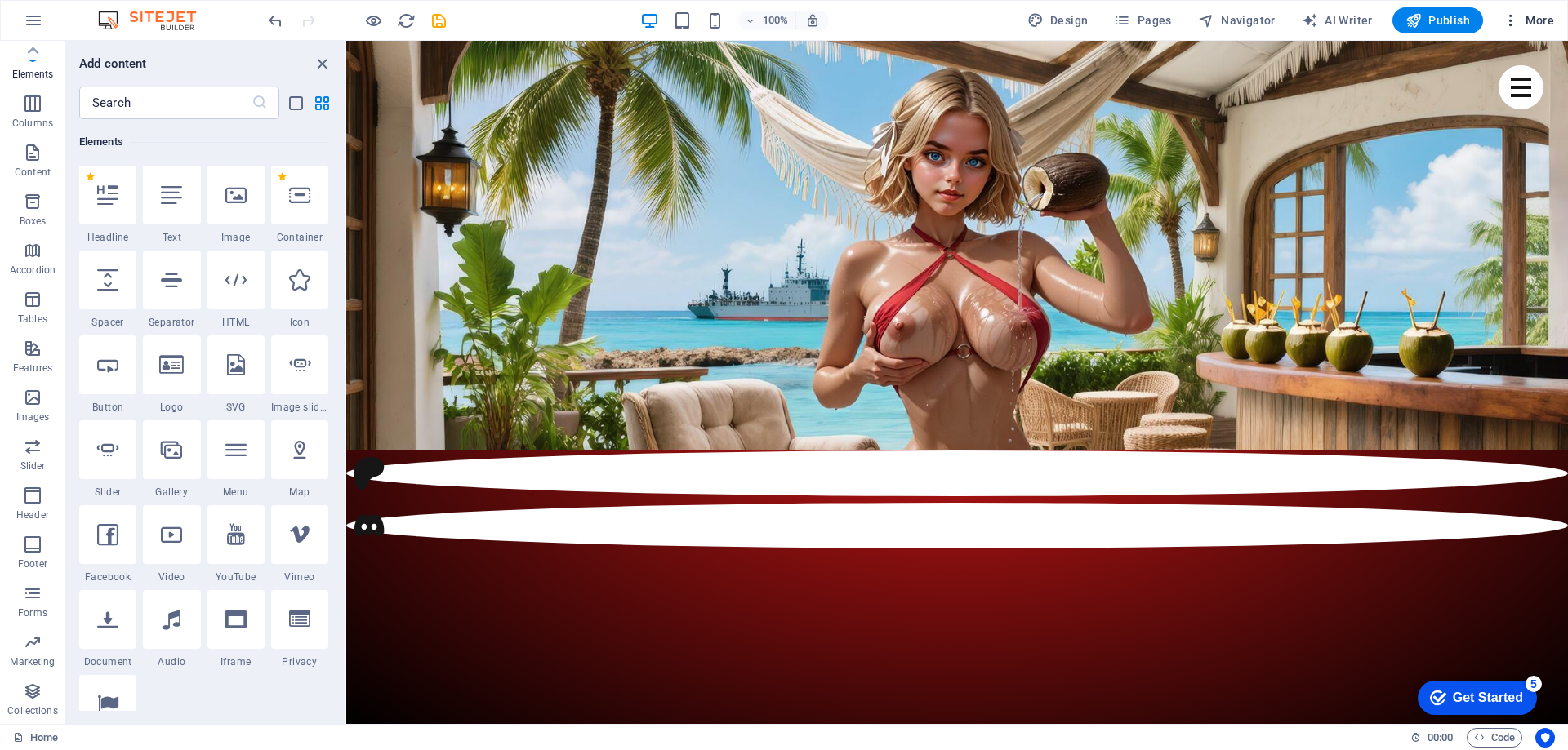
click at [1523, 16] on span "More" at bounding box center [1528, 20] width 52 height 17
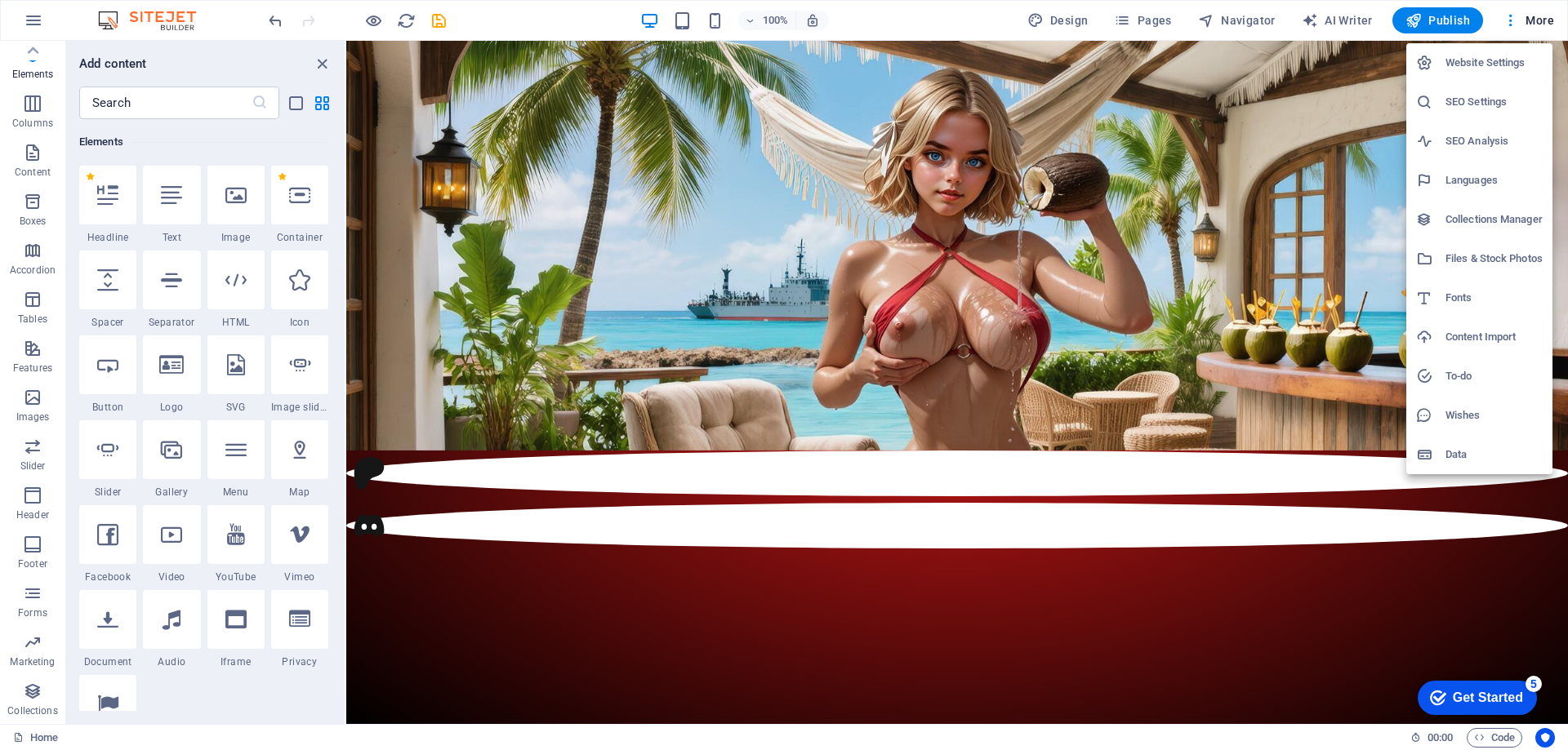
click at [1472, 62] on h6 "Website Settings" at bounding box center [1494, 62] width 97 height 19
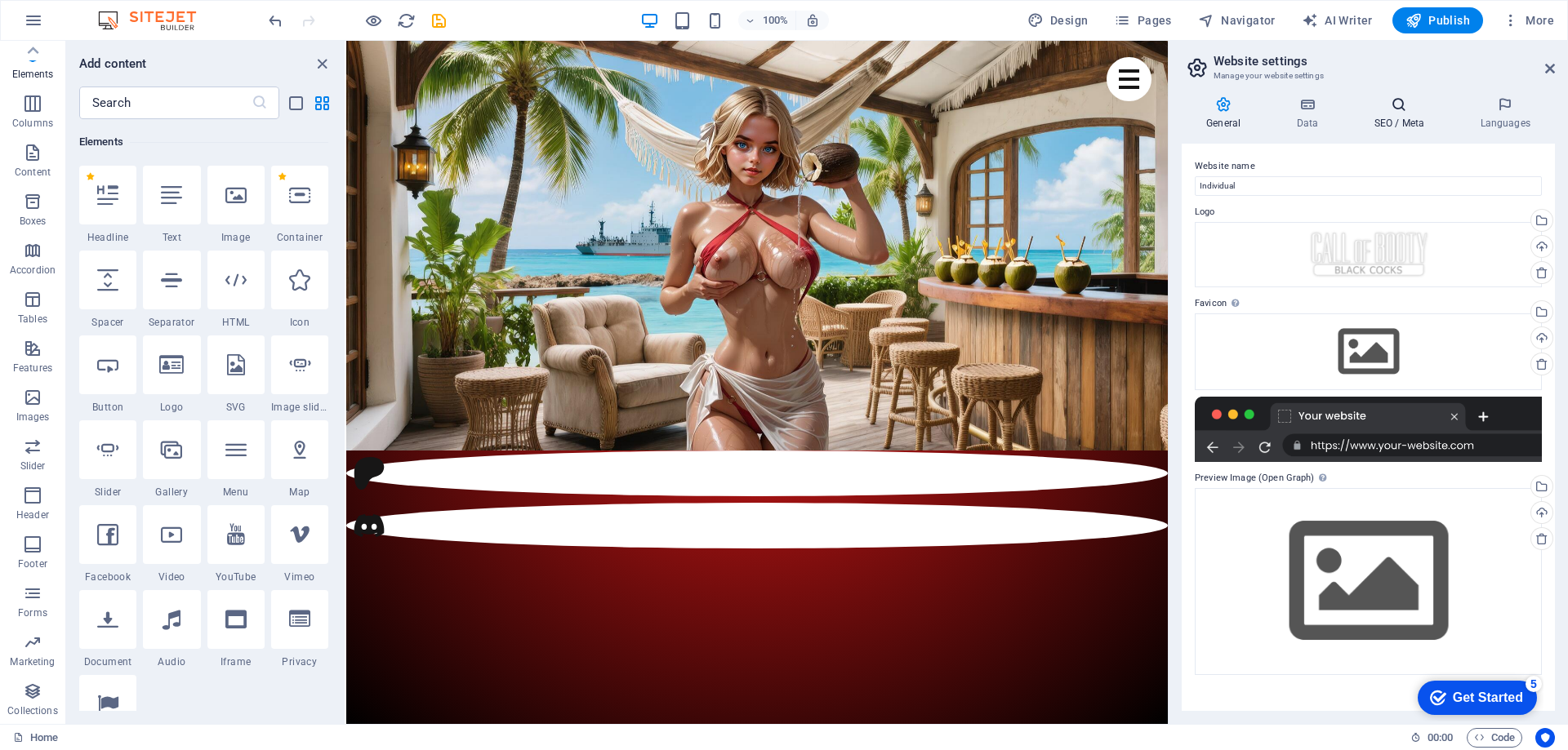
click at [1402, 110] on icon at bounding box center [1399, 104] width 99 height 17
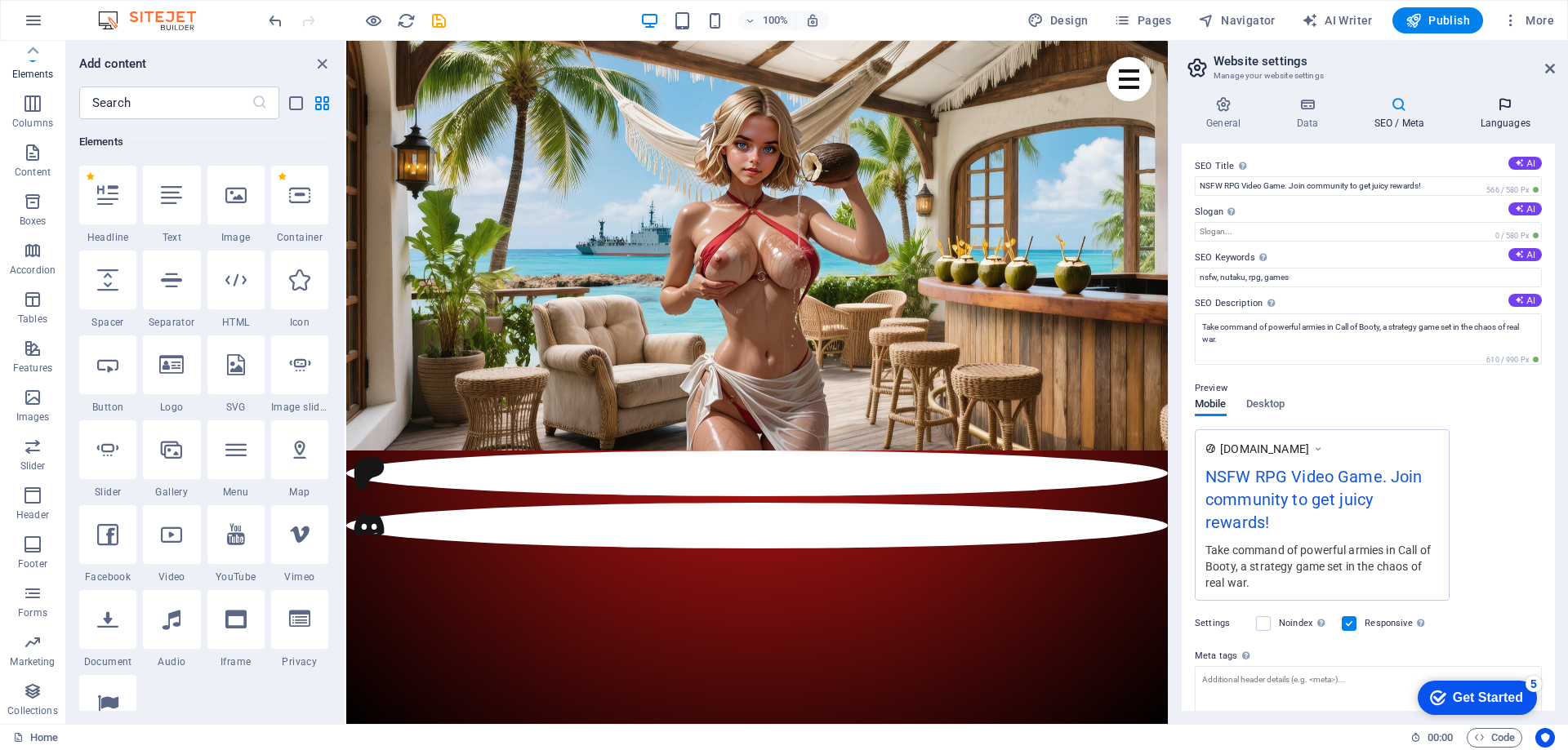
click at [1497, 98] on icon at bounding box center [1505, 104] width 99 height 17
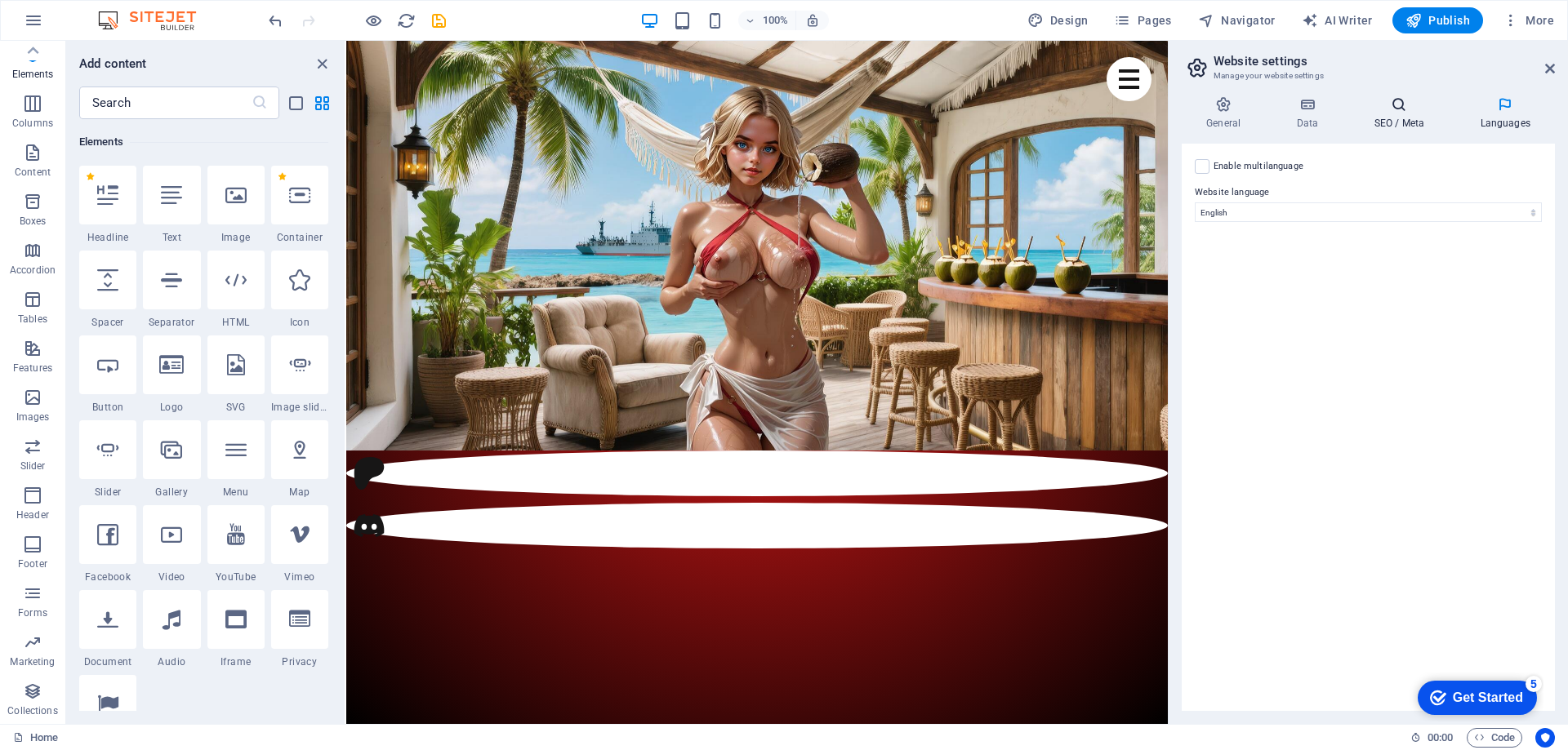
click at [1401, 119] on h4 "SEO / Meta" at bounding box center [1401, 113] width 106 height 34
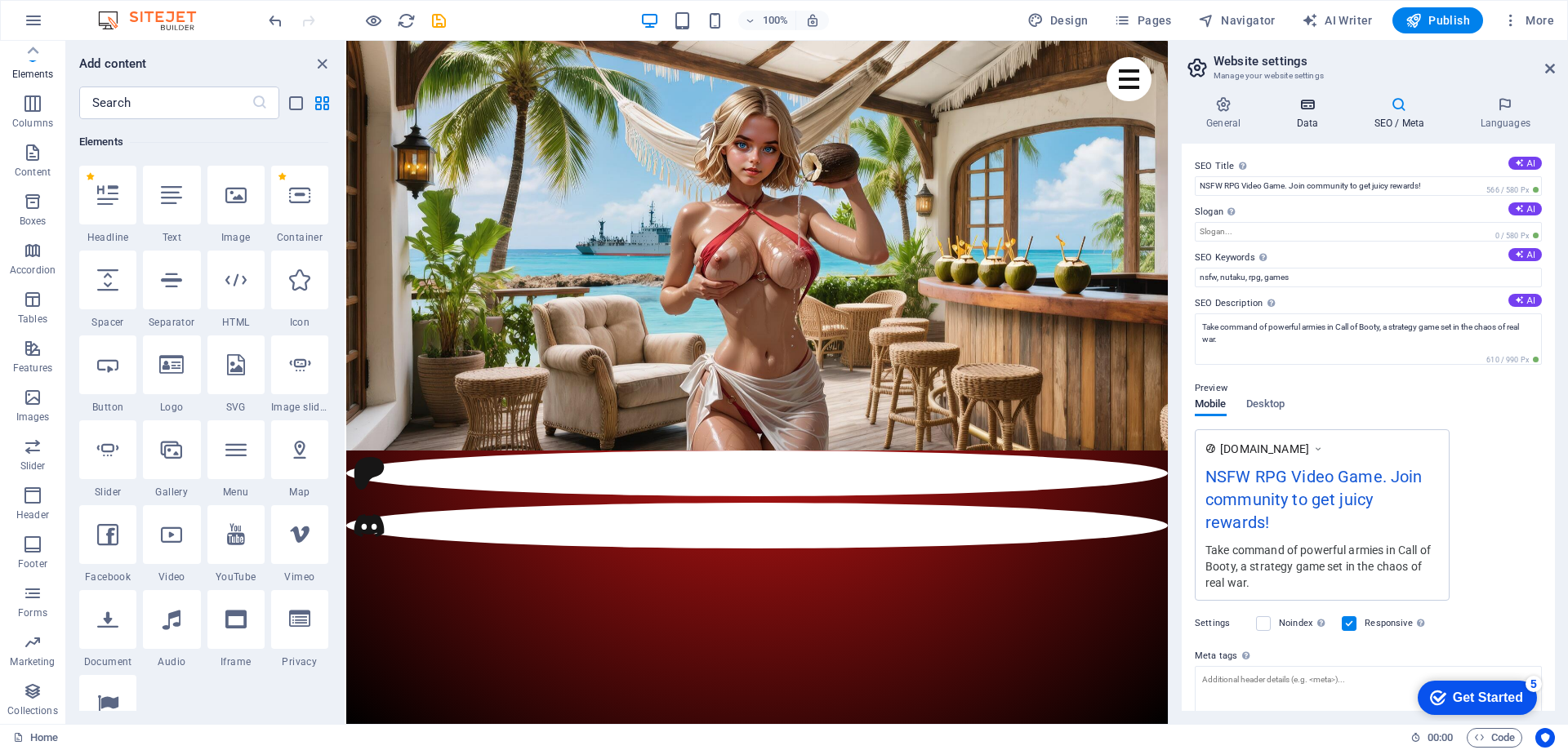
click at [1307, 103] on icon at bounding box center [1306, 104] width 71 height 17
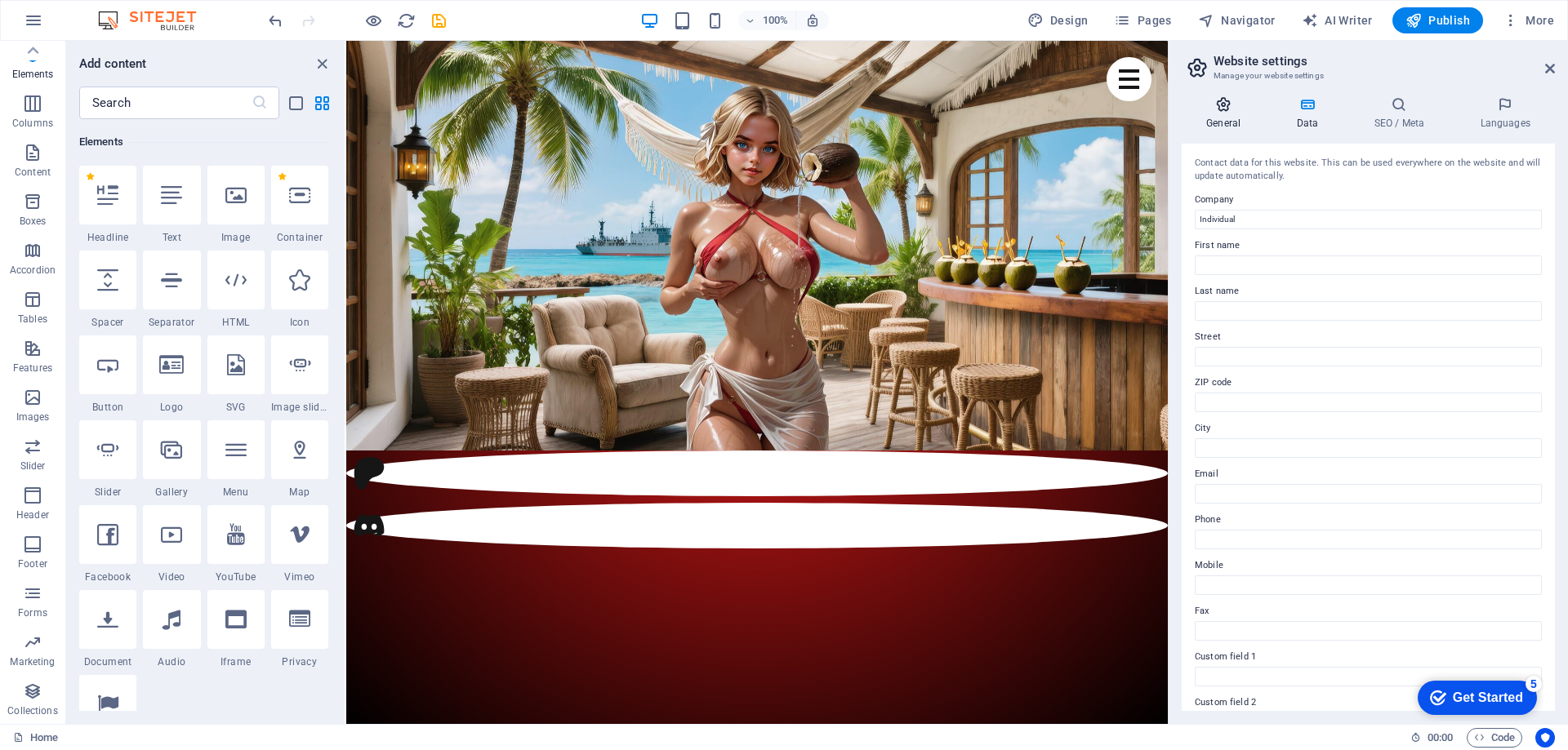
click at [1213, 101] on icon at bounding box center [1223, 104] width 84 height 17
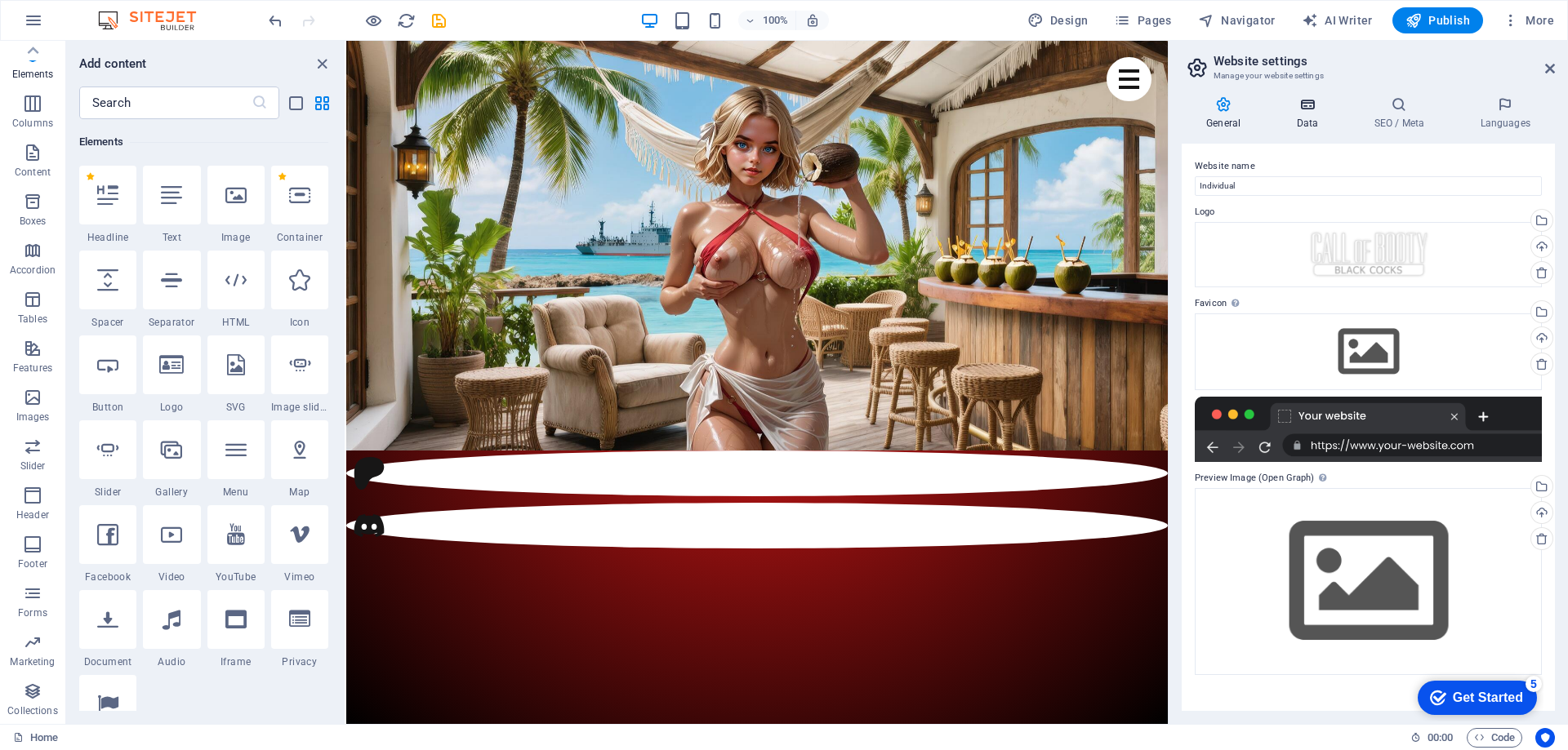
click at [1306, 103] on icon at bounding box center [1306, 104] width 71 height 17
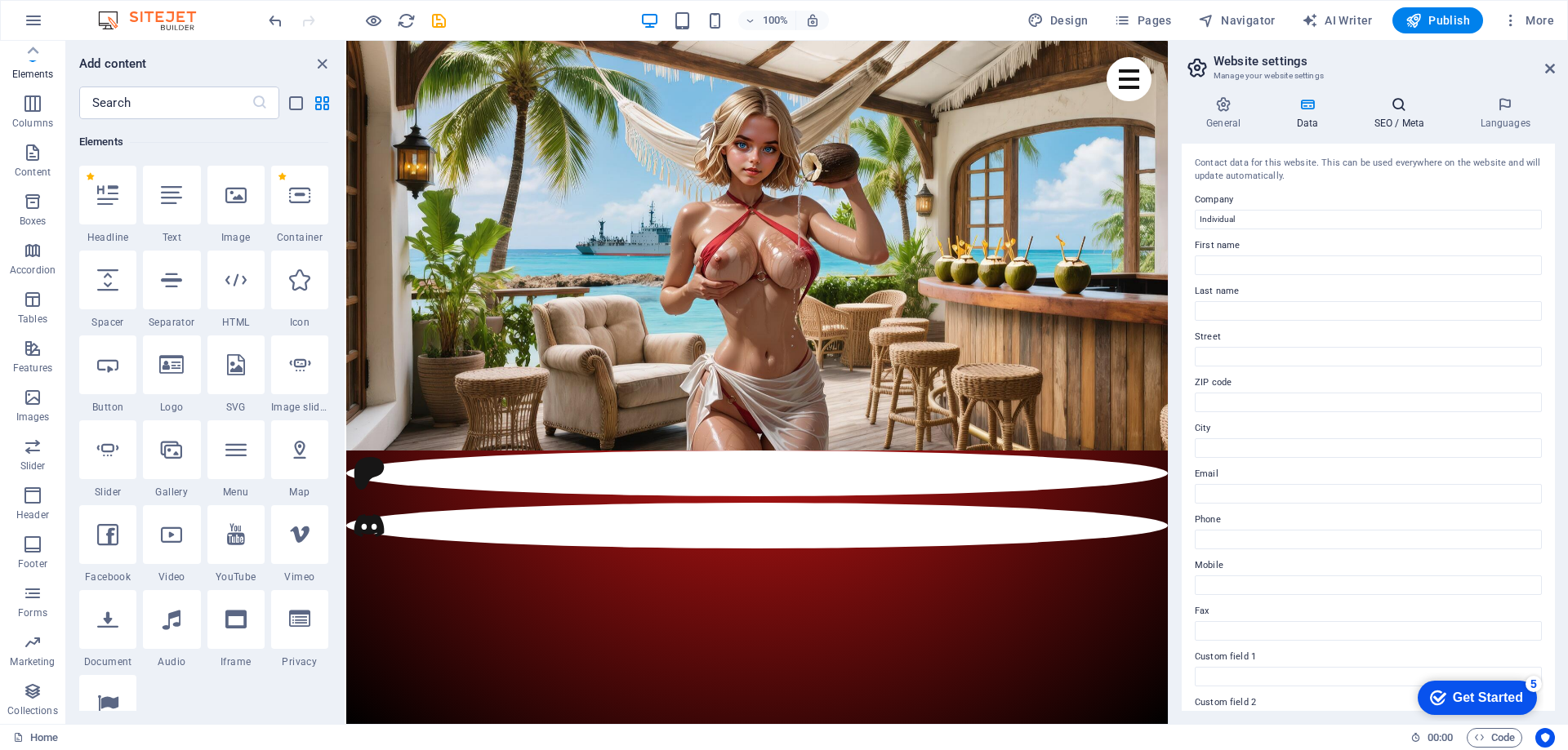
click at [1397, 116] on h4 "SEO / Meta" at bounding box center [1401, 113] width 106 height 34
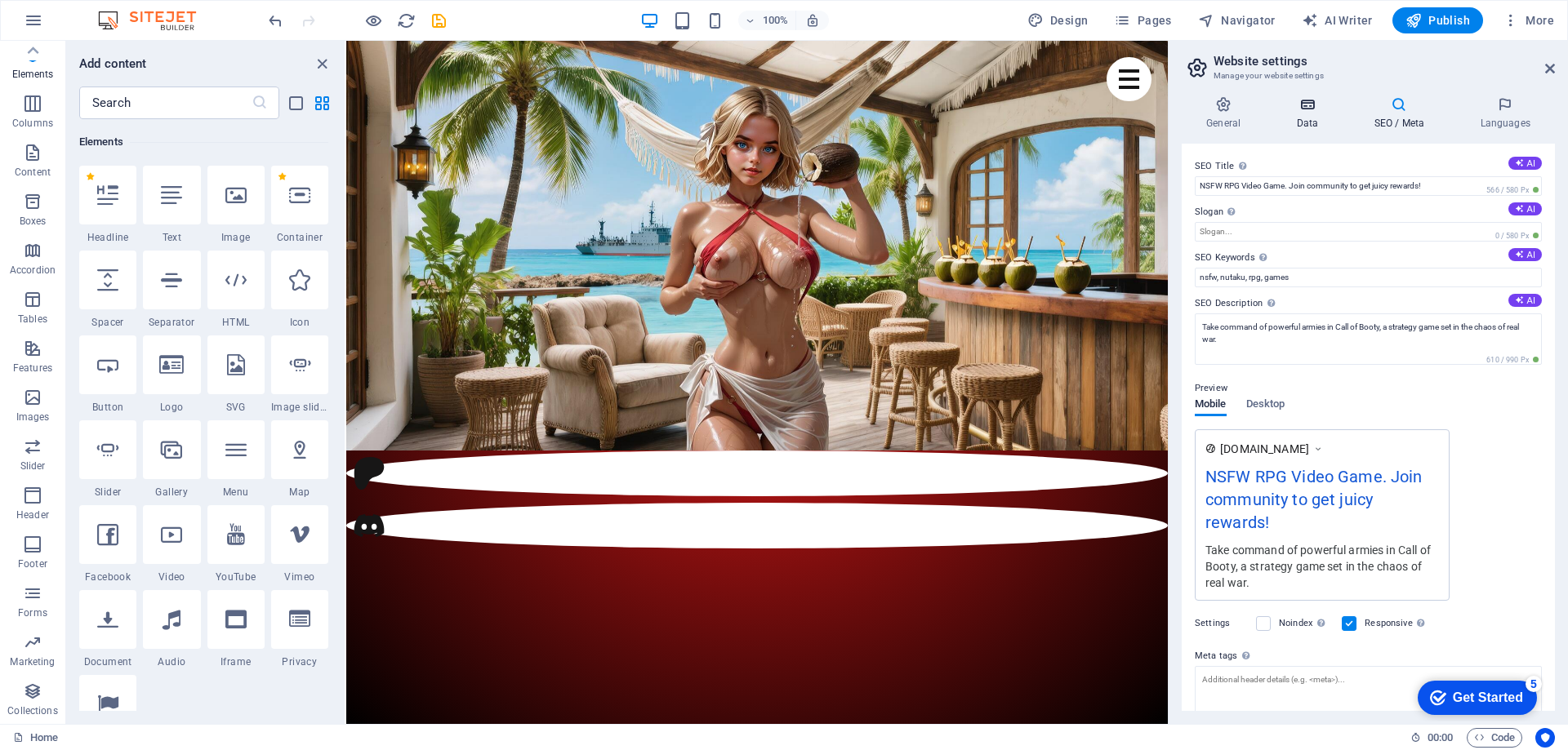
click at [1316, 114] on h4 "Data" at bounding box center [1310, 113] width 78 height 34
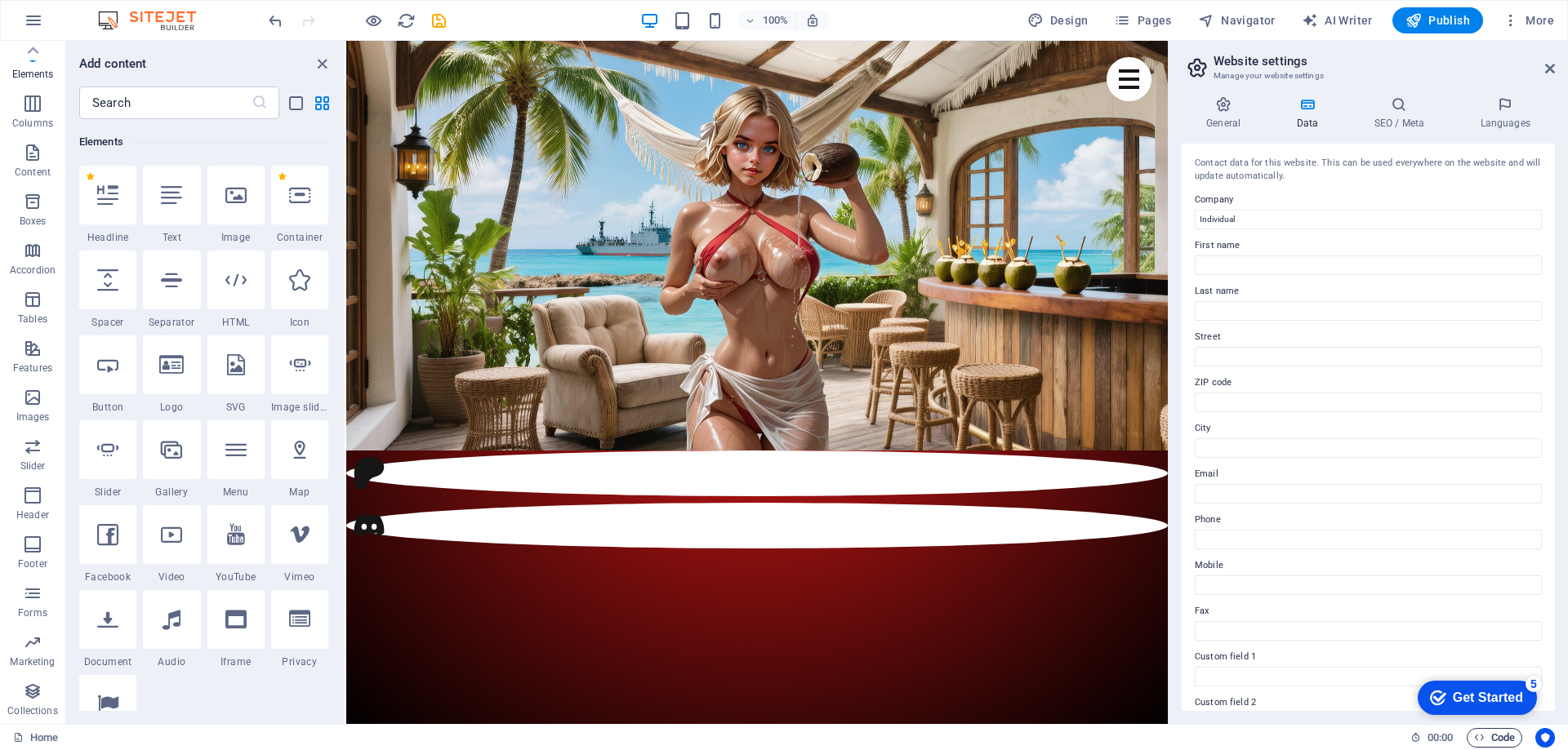
click at [1498, 735] on span "Code" at bounding box center [1494, 738] width 41 height 19
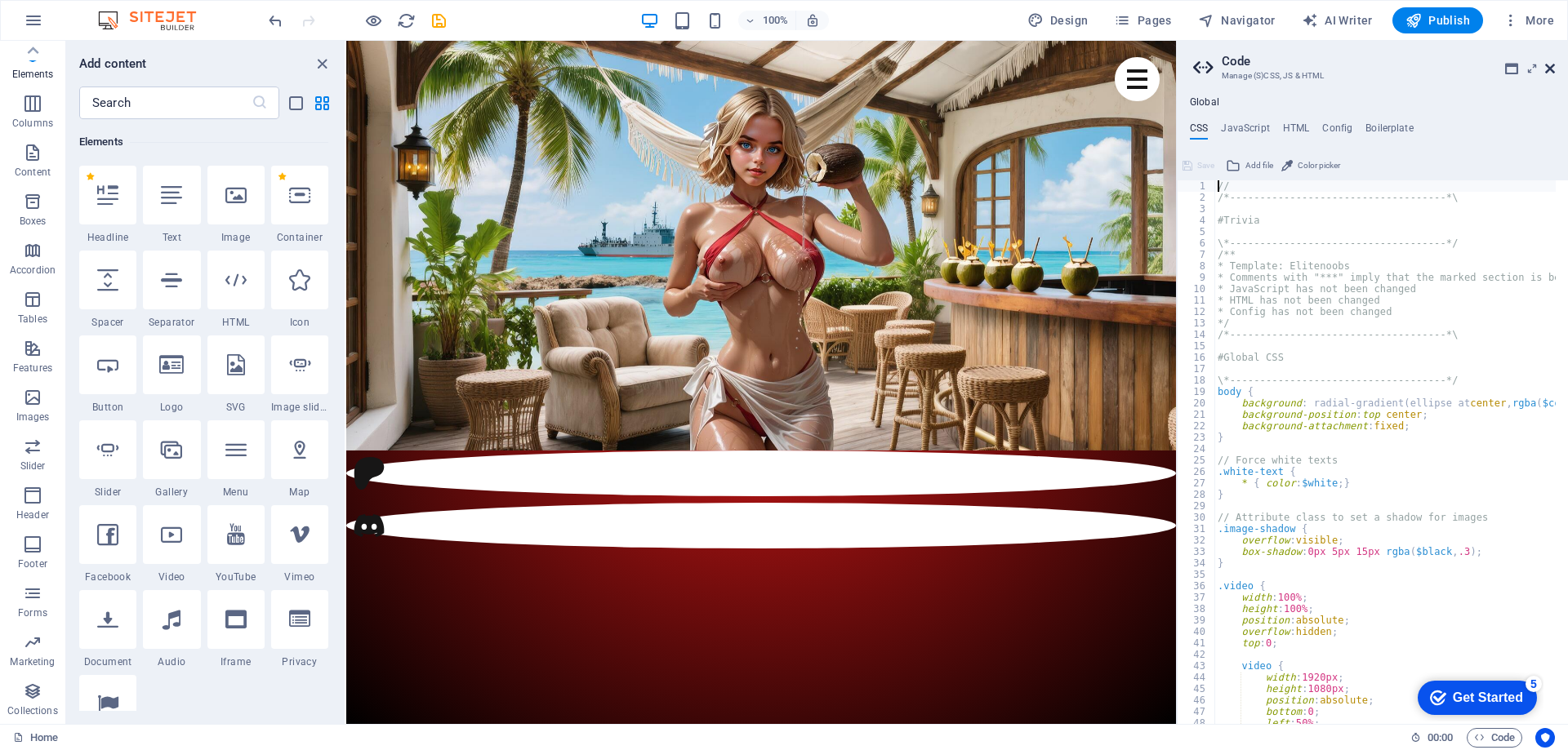
click at [1549, 65] on icon at bounding box center [1549, 68] width 10 height 13
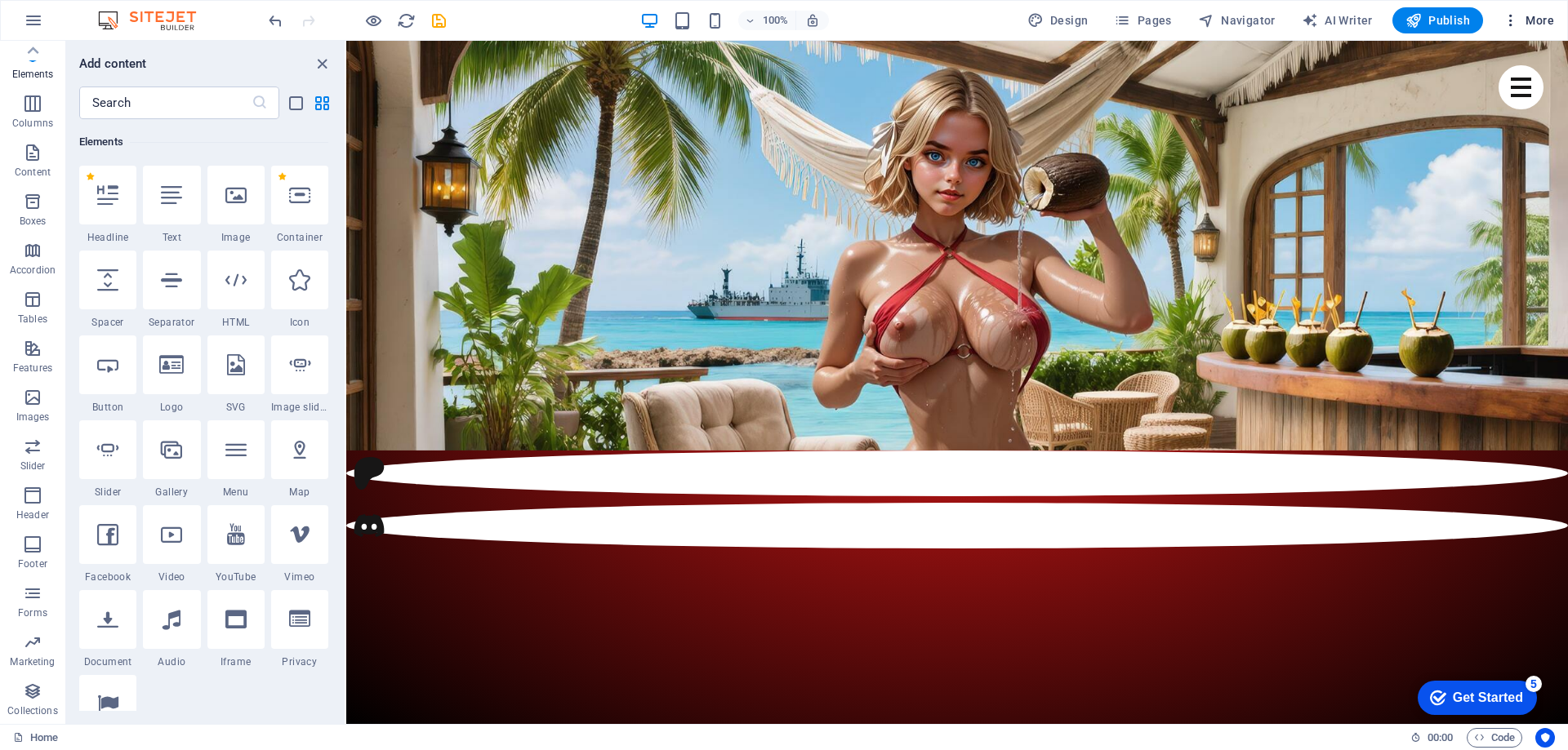
click at [1523, 13] on span "More" at bounding box center [1528, 20] width 52 height 17
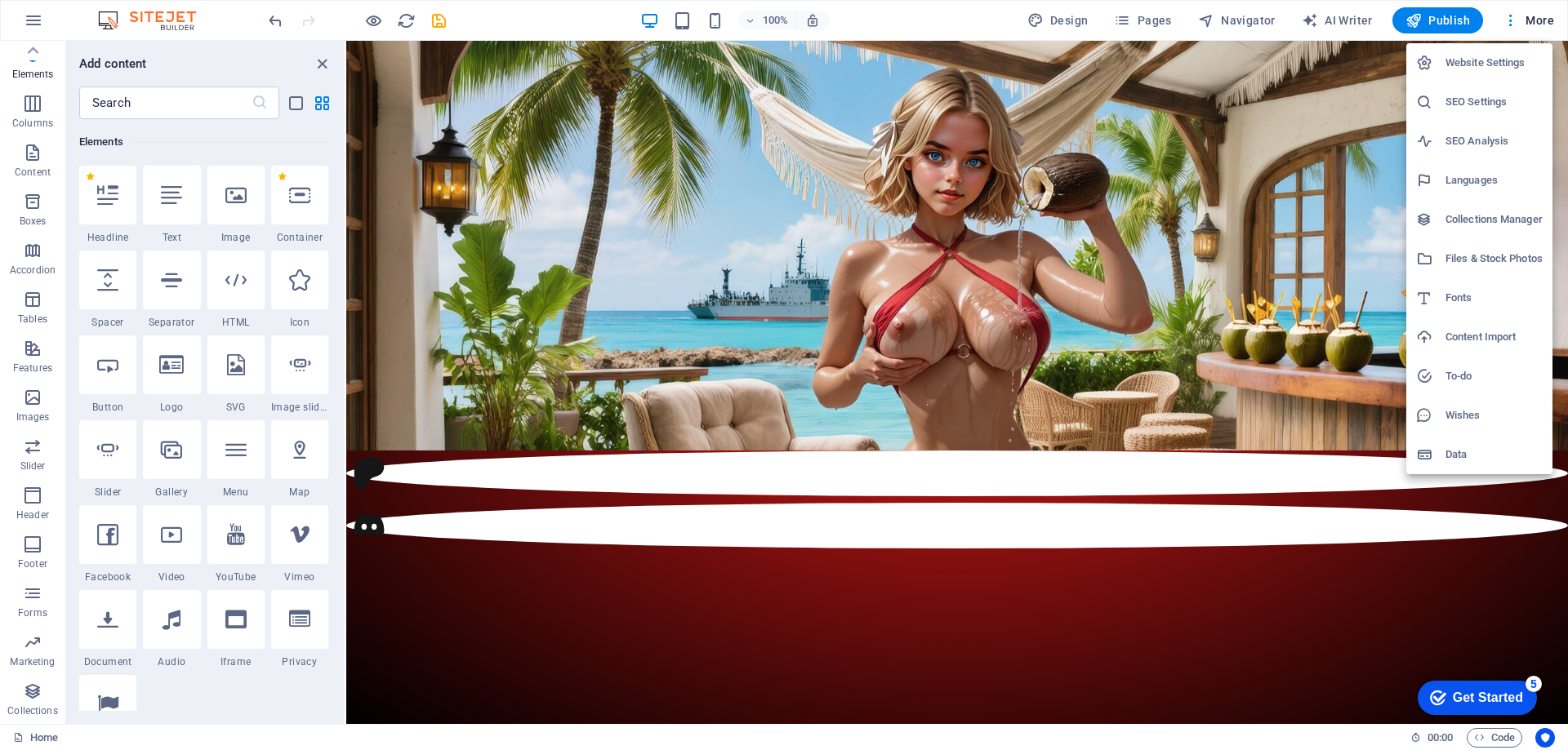
click at [1481, 62] on h6 "Website Settings" at bounding box center [1494, 62] width 97 height 19
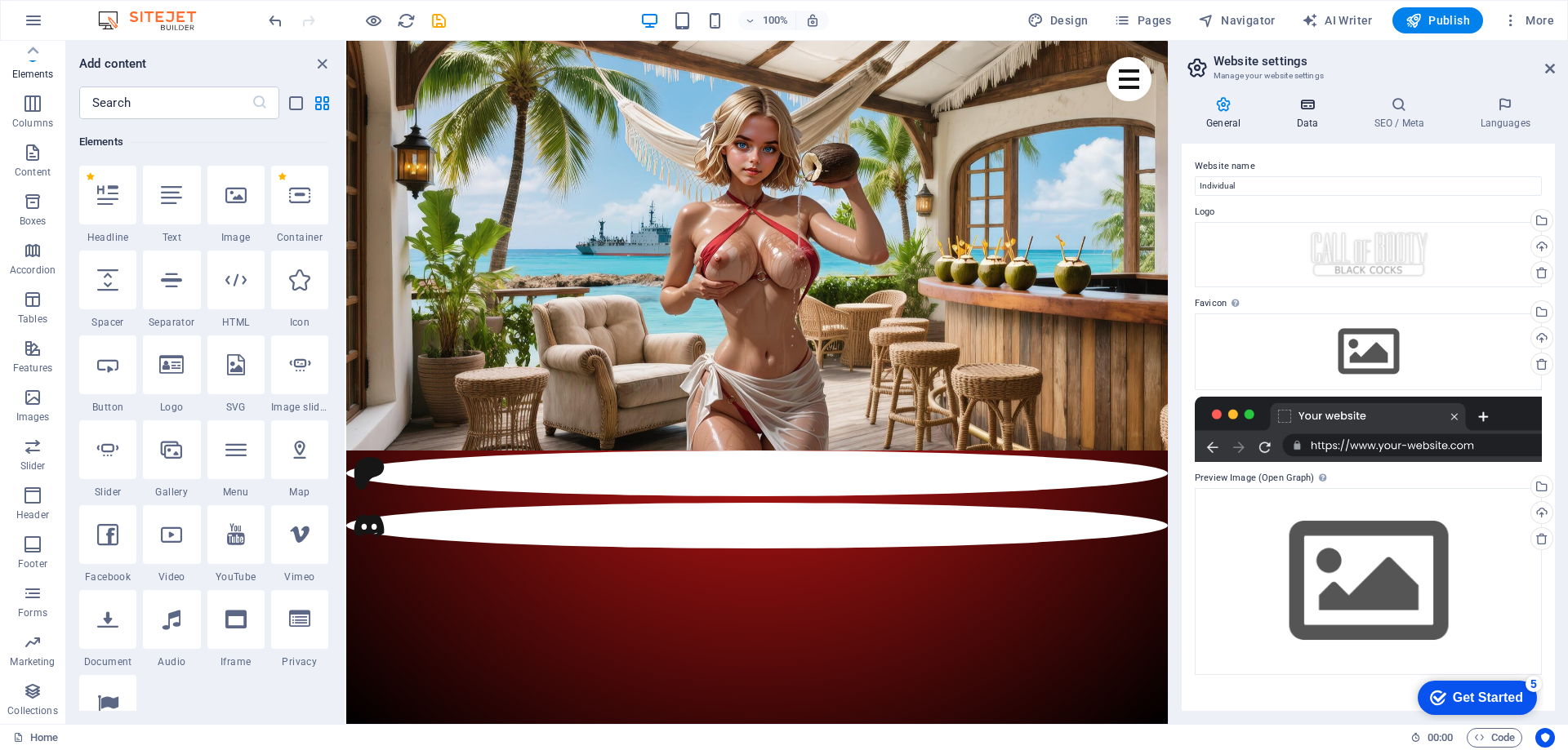
click at [1275, 99] on icon at bounding box center [1306, 104] width 71 height 17
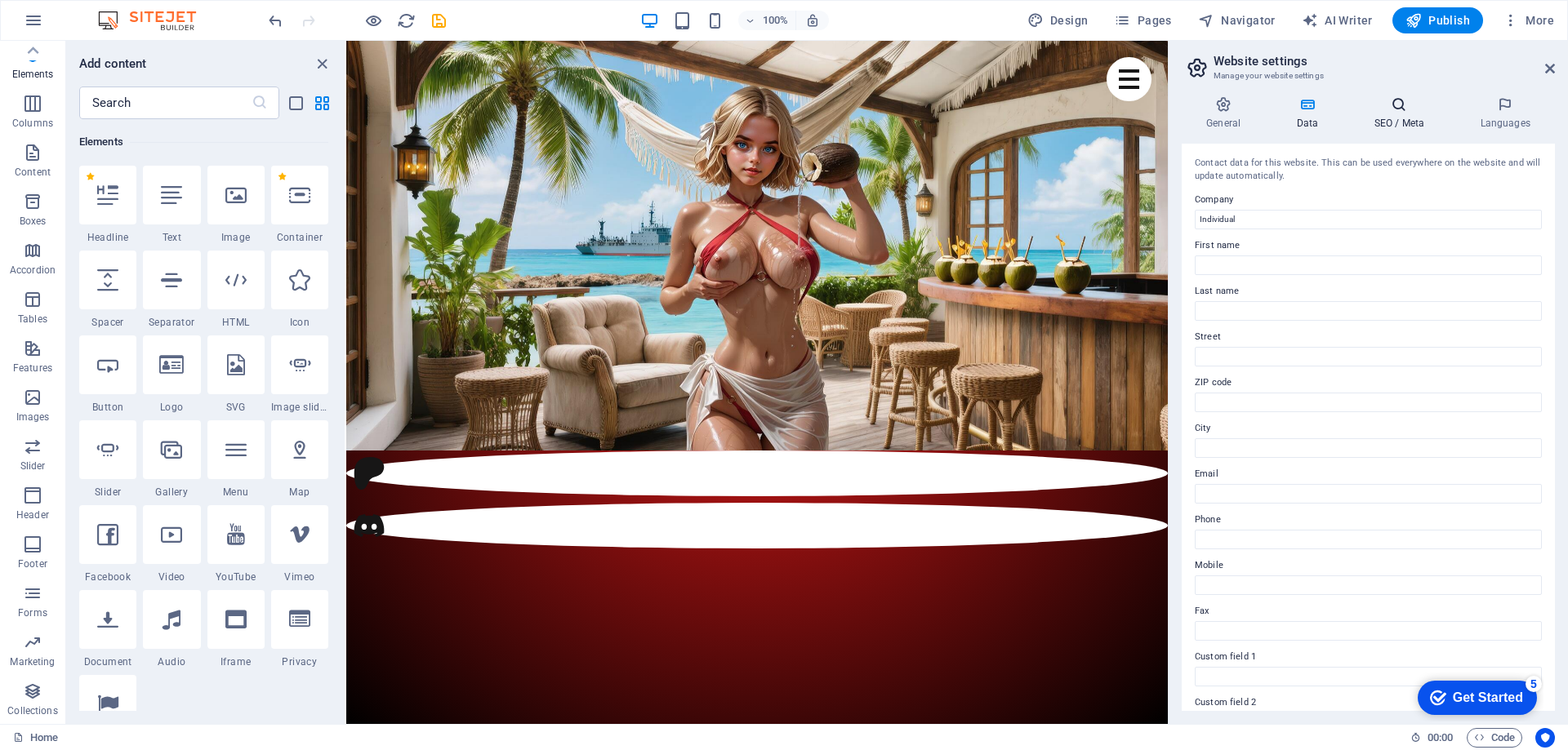
click at [1383, 109] on icon at bounding box center [1399, 104] width 99 height 17
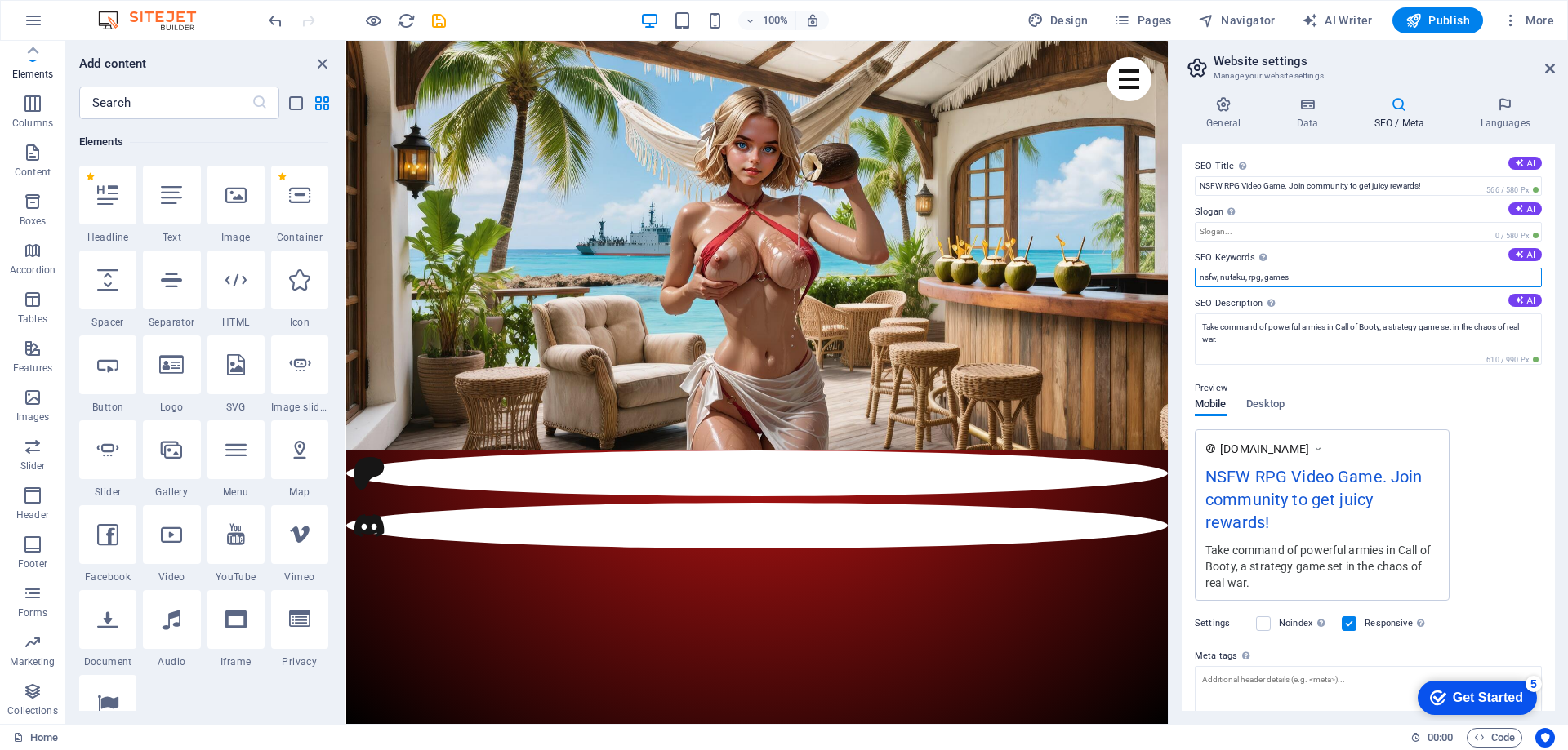
click at [1209, 278] on input "nsfw, nutaku, rpg, games" at bounding box center [1368, 278] width 347 height 19
click at [1215, 324] on textarea "Take command of powerful armies in Call of Booty, a strategy game set in the ch…" at bounding box center [1368, 339] width 347 height 52
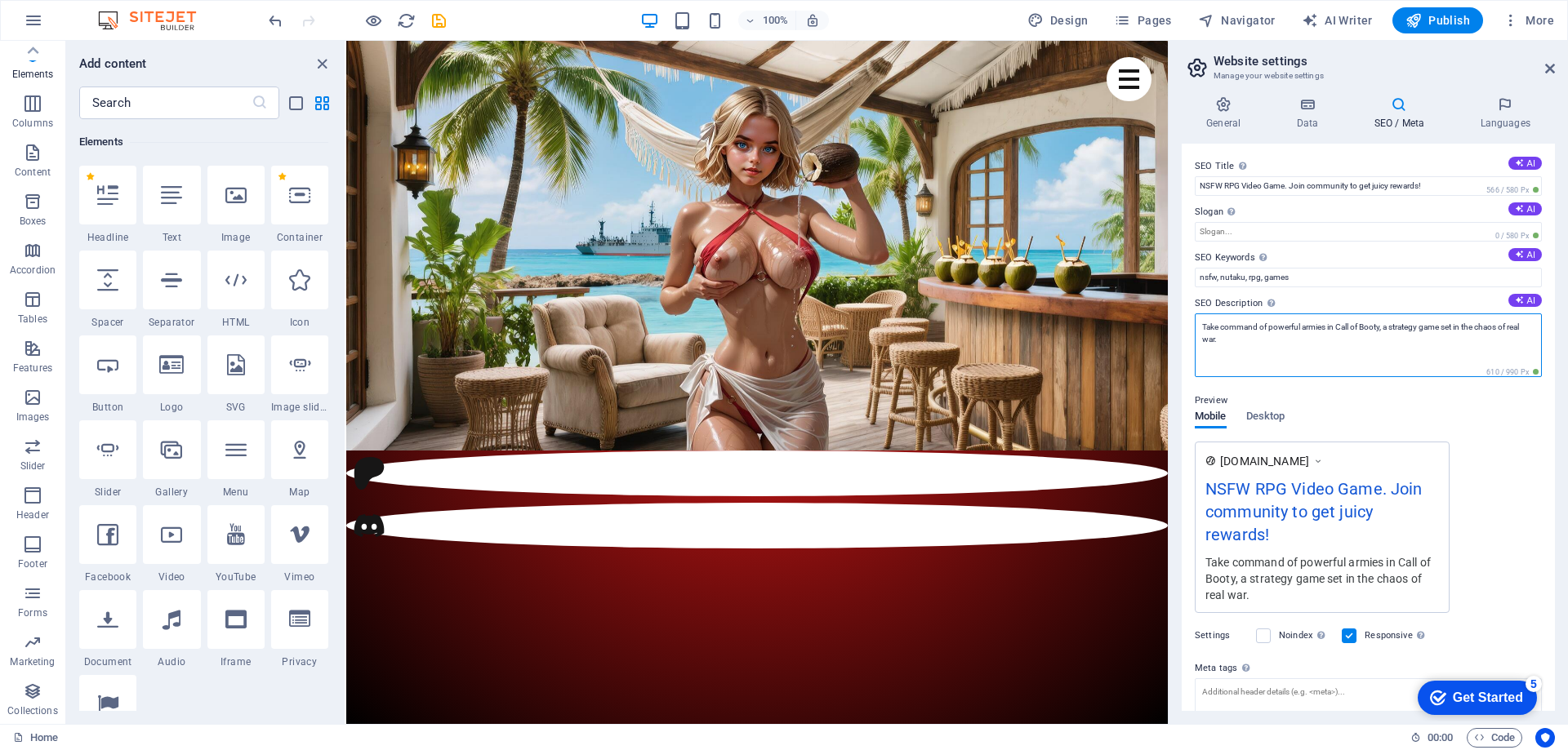
click at [1215, 324] on textarea "Take command of powerful armies in Call of Booty, a strategy game set in the ch…" at bounding box center [1368, 345] width 347 height 63
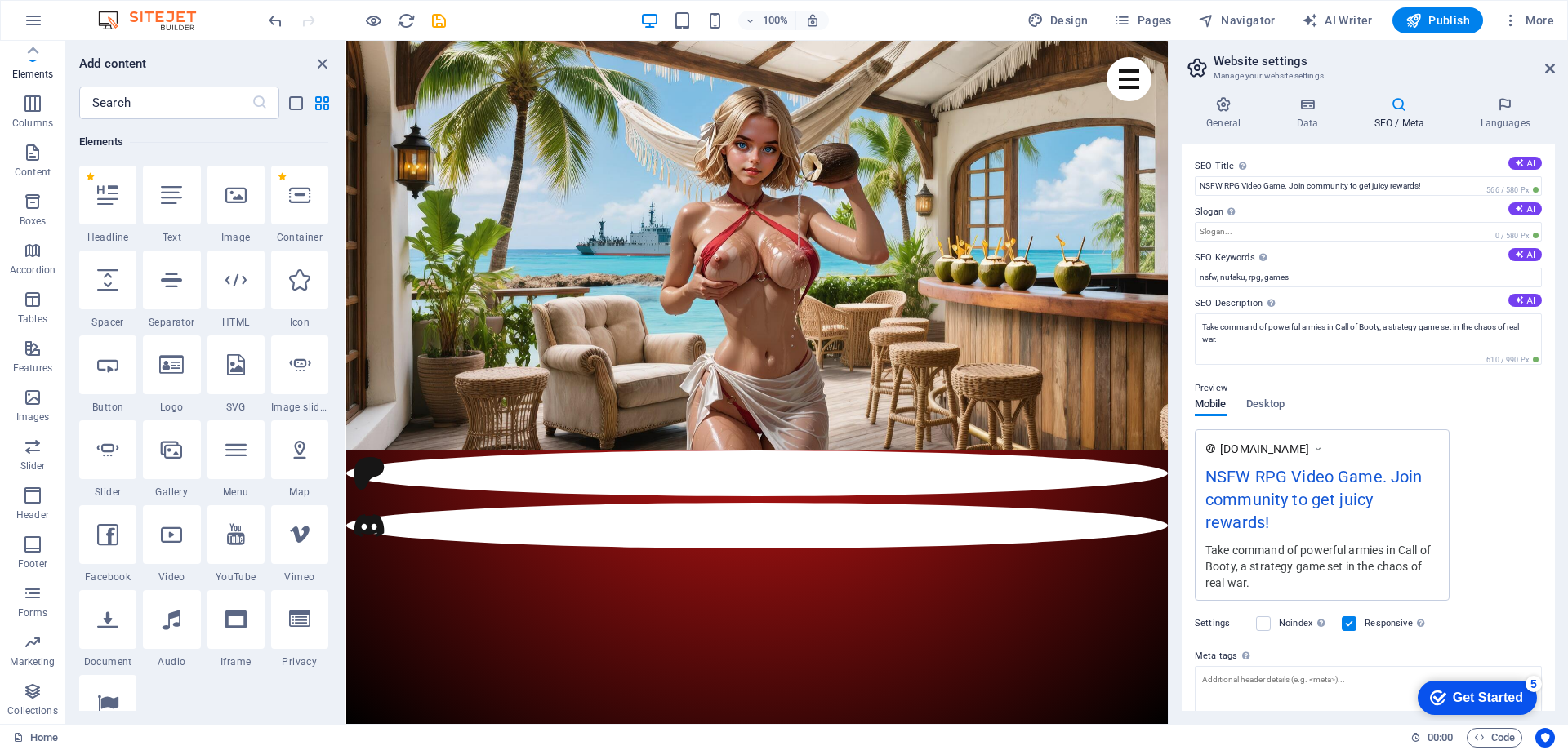
click at [1351, 300] on label "SEO Description Describe the contents of your website - this is crucial for sea…" at bounding box center [1368, 304] width 347 height 19
click at [1351, 314] on textarea "Take command of powerful armies in Call of Booty, a strategy game set in the ch…" at bounding box center [1368, 339] width 347 height 52
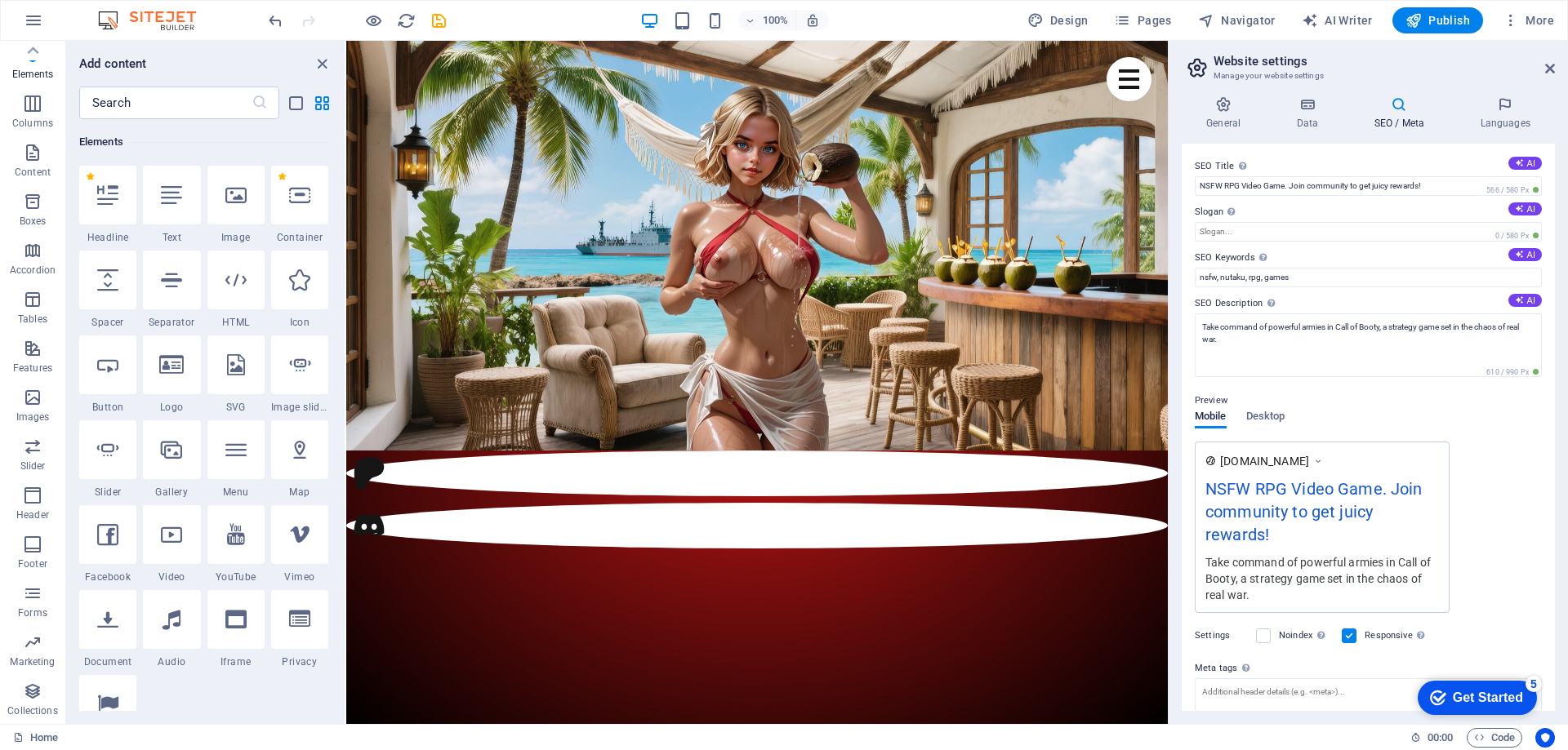
click at [1359, 262] on label "SEO Keywords Comma-separated list of keywords representing your website. AI" at bounding box center [1368, 258] width 347 height 19
click at [1359, 268] on input "nsfw, nutaku, rpg, games" at bounding box center [1368, 278] width 347 height 19
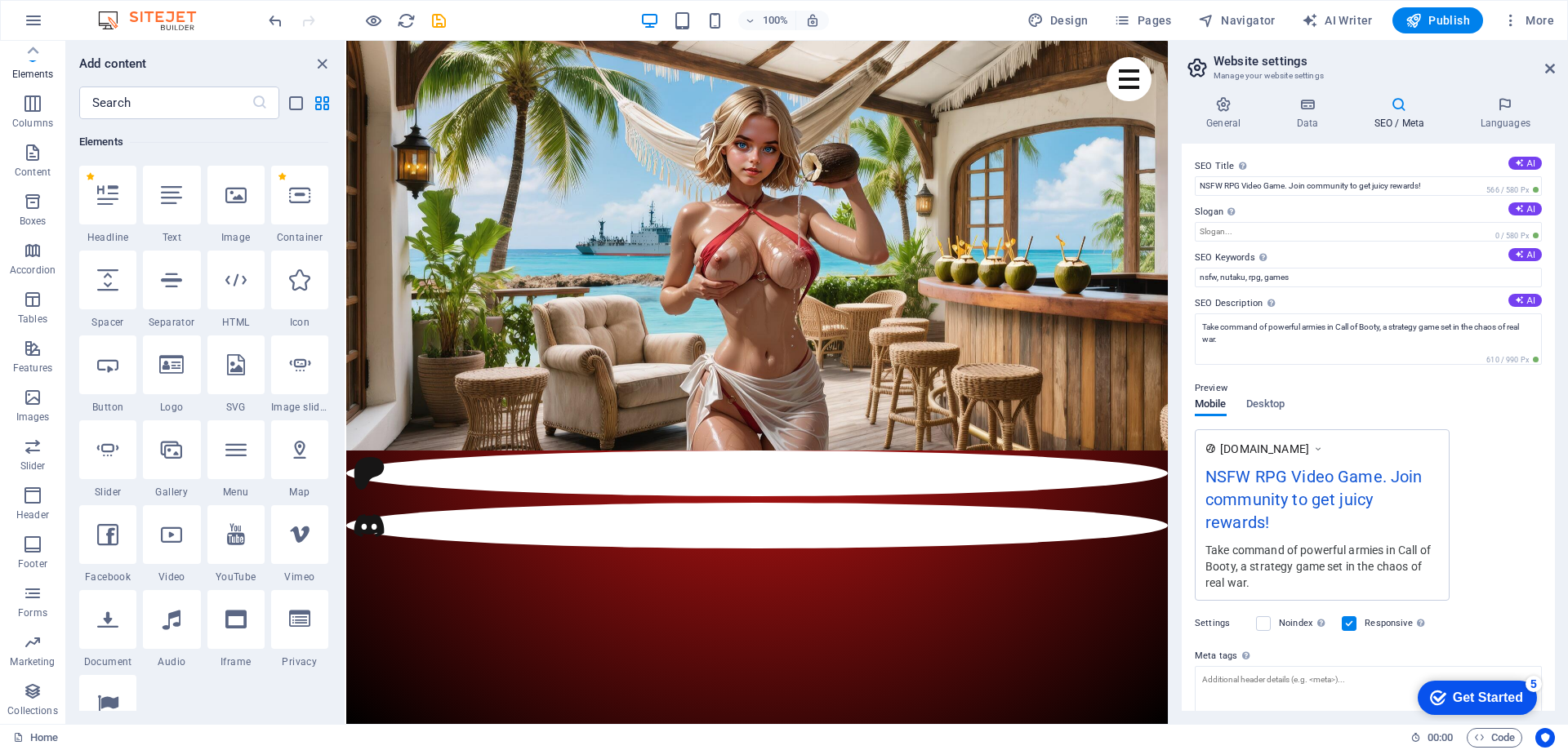
click at [1351, 212] on label "Slogan The slogan of your website. AI" at bounding box center [1368, 212] width 347 height 19
click at [1351, 222] on input "Slogan The slogan of your website. AI" at bounding box center [1368, 232] width 347 height 19
click at [1345, 154] on div "SEO Title The title of your website - make it something that stands out in sear…" at bounding box center [1367, 428] width 373 height 568
click at [1235, 103] on icon at bounding box center [1223, 104] width 84 height 17
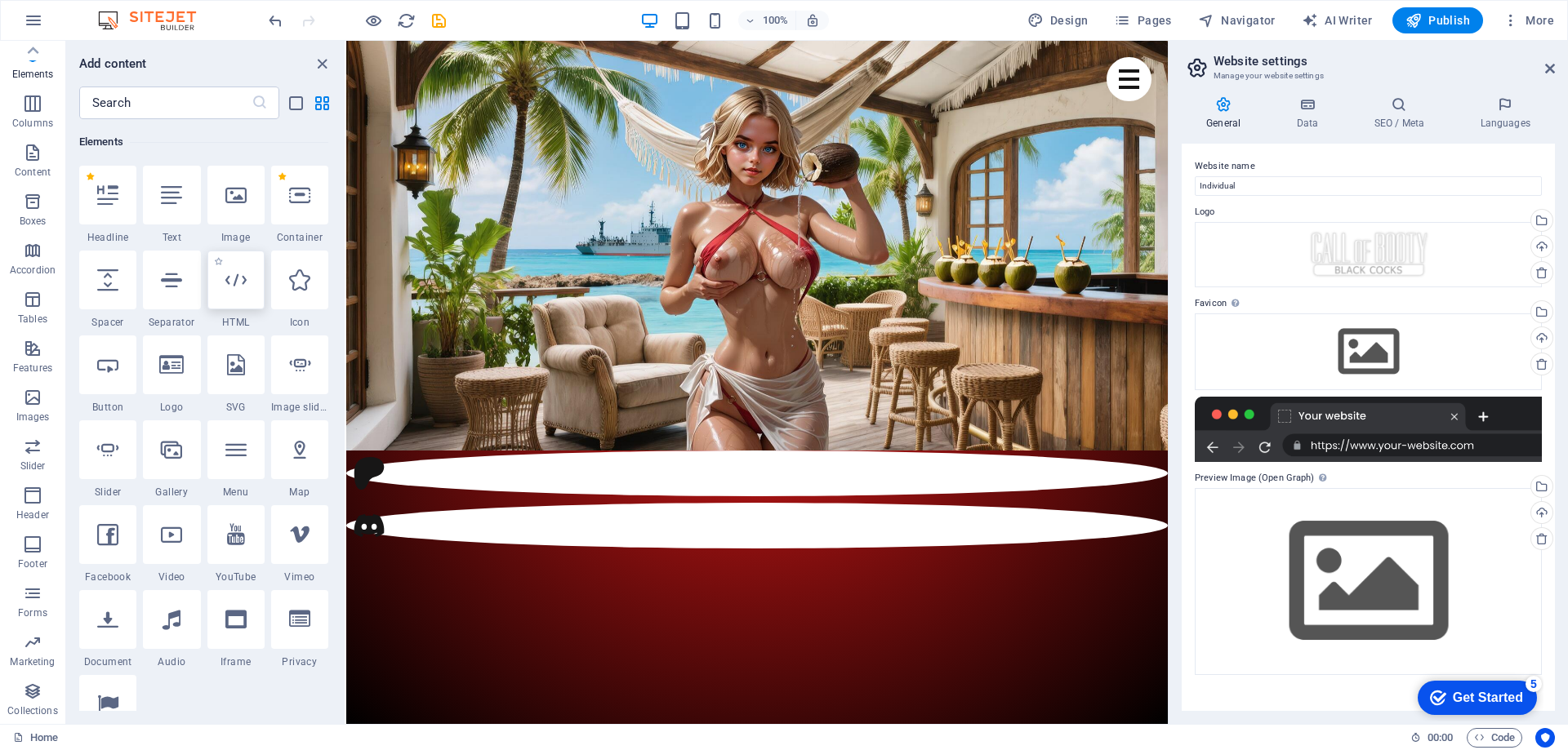
click at [243, 281] on icon at bounding box center [236, 281] width 21 height 21
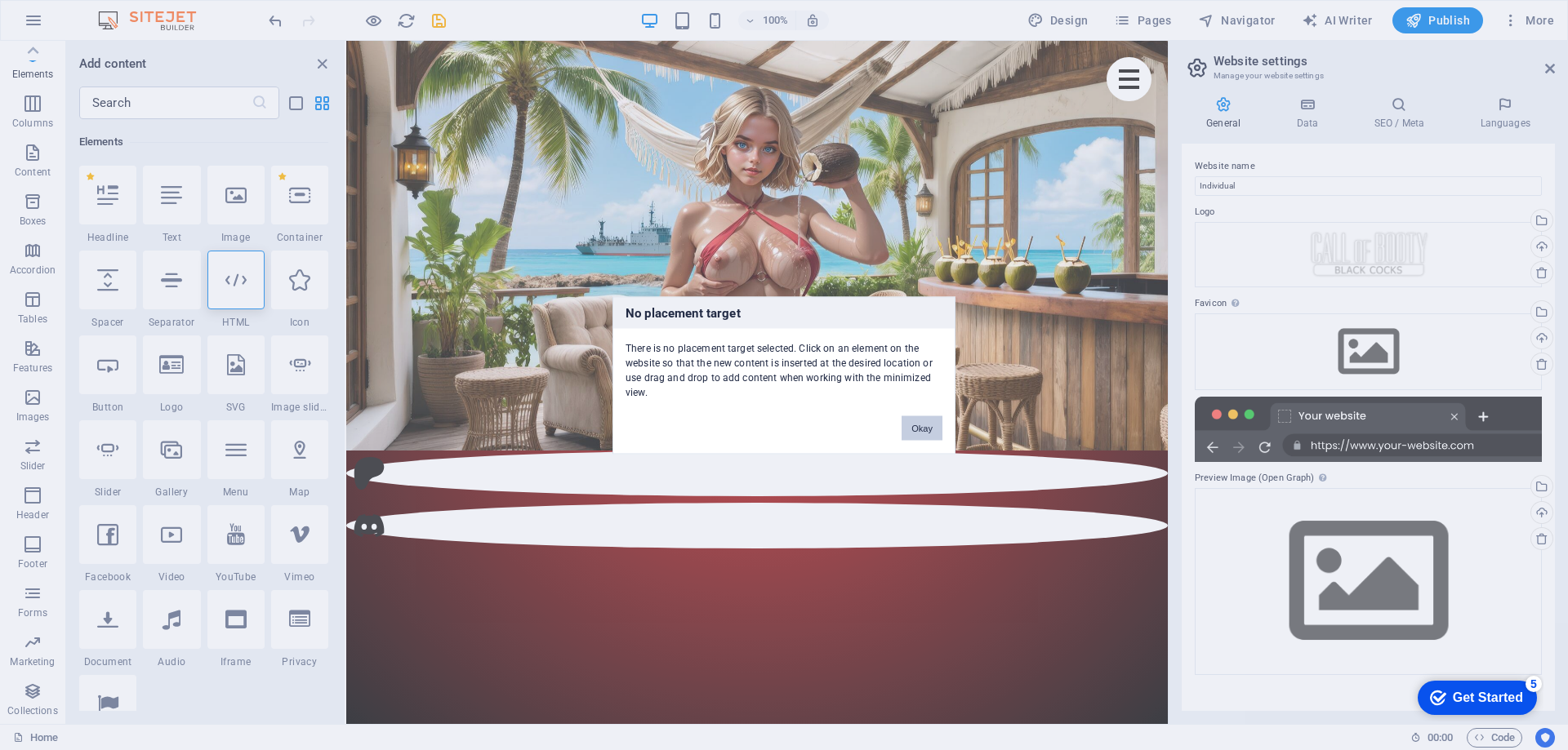
click at [916, 430] on button "Okay" at bounding box center [922, 428] width 41 height 24
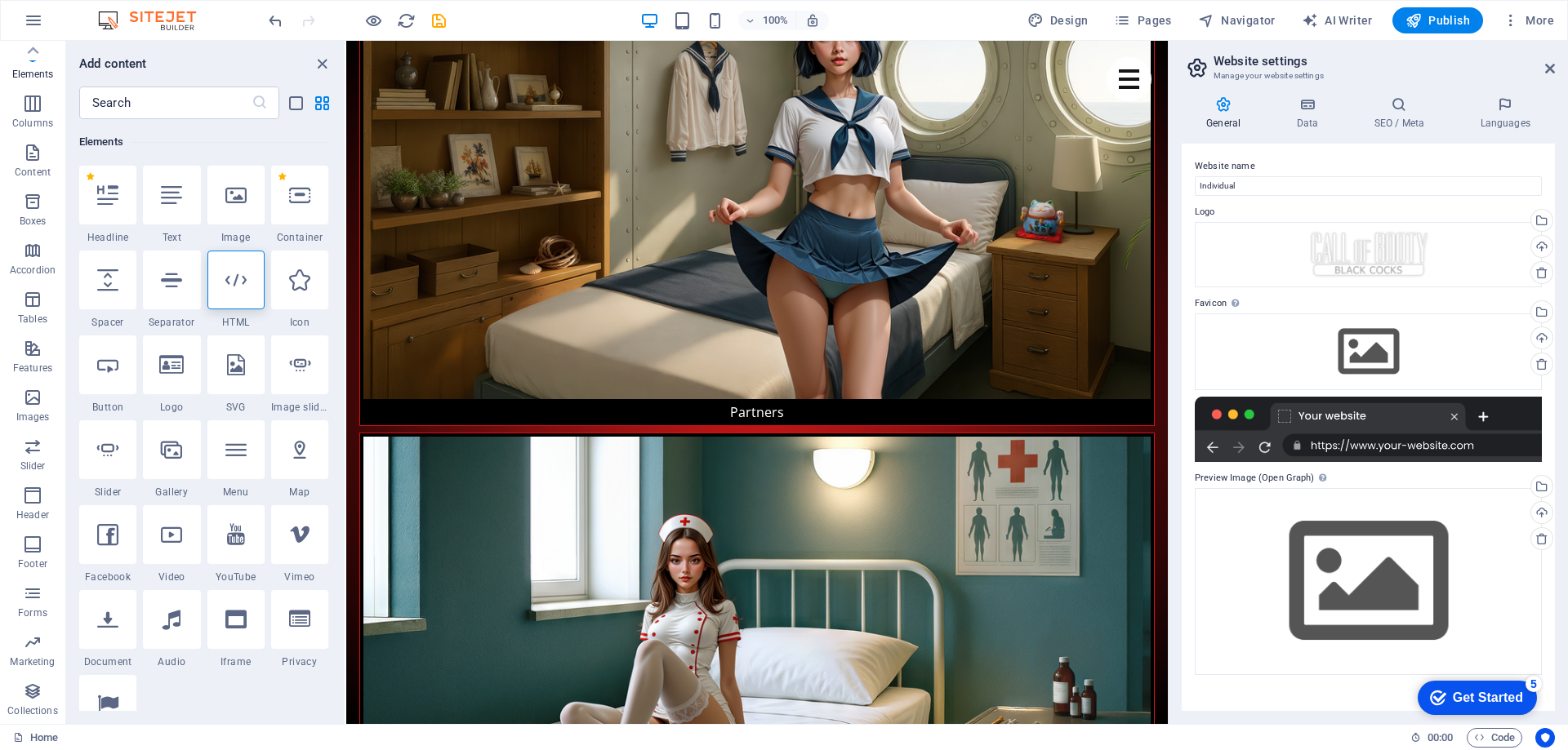
scroll to position [2945, 0]
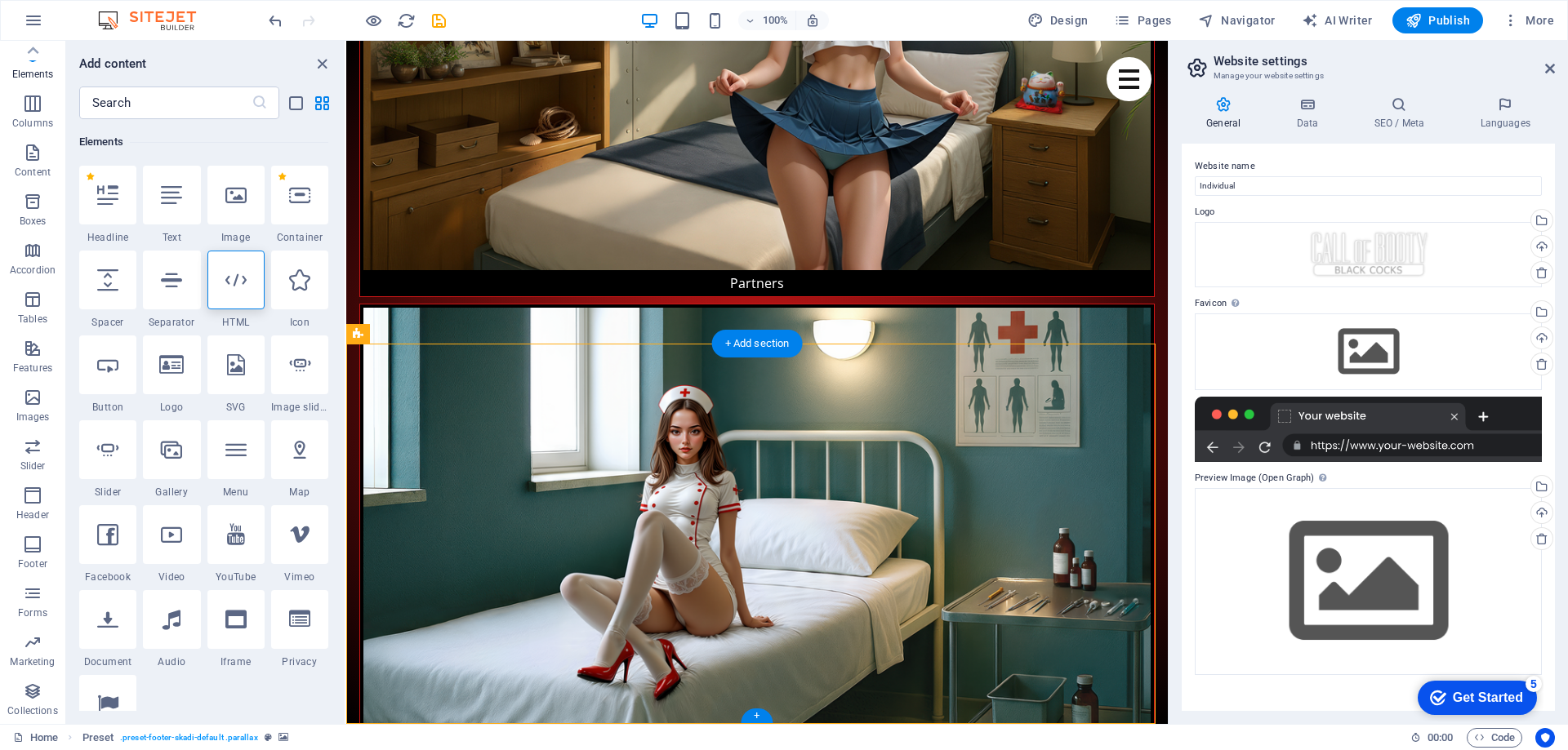
select select "footer"
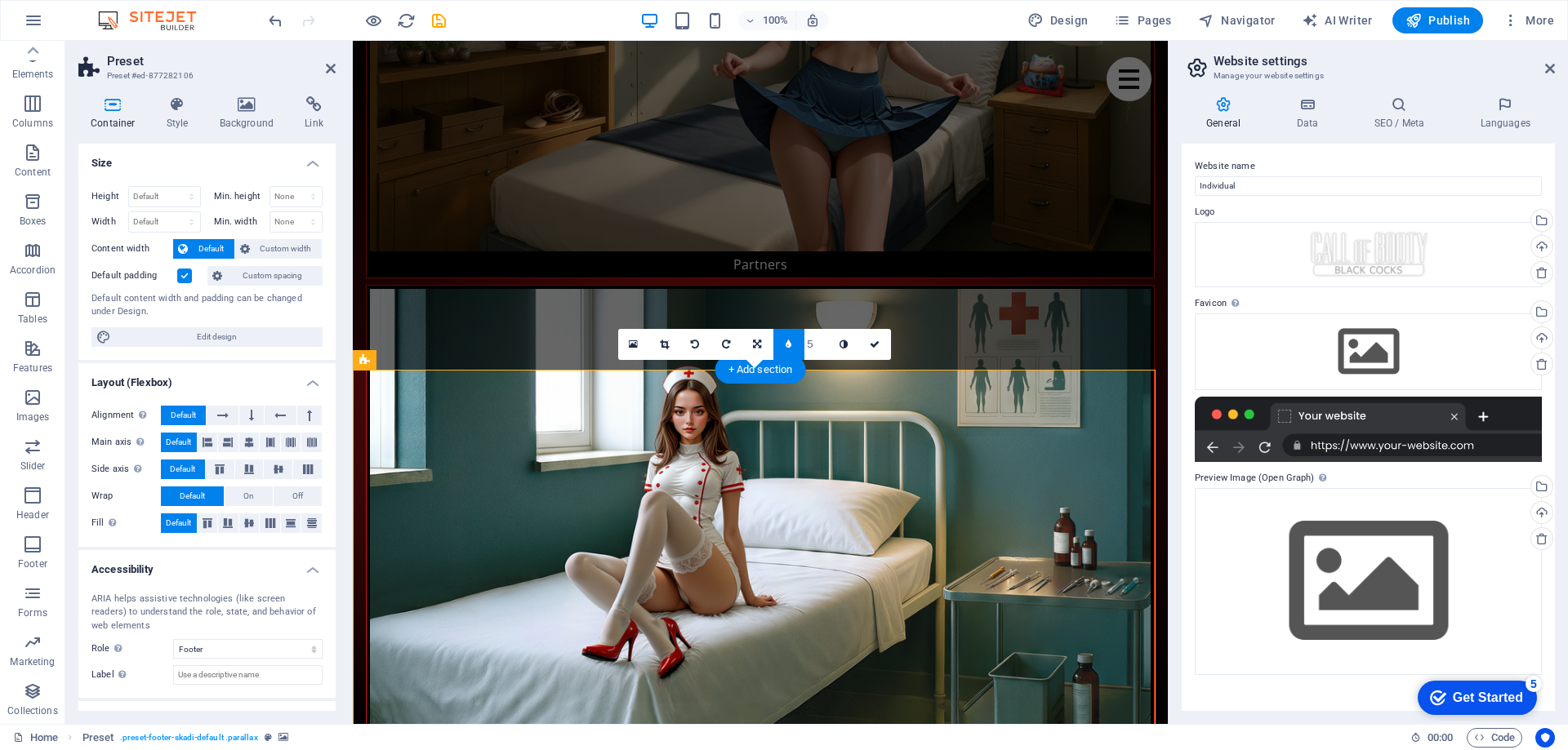
scroll to position [2918, 0]
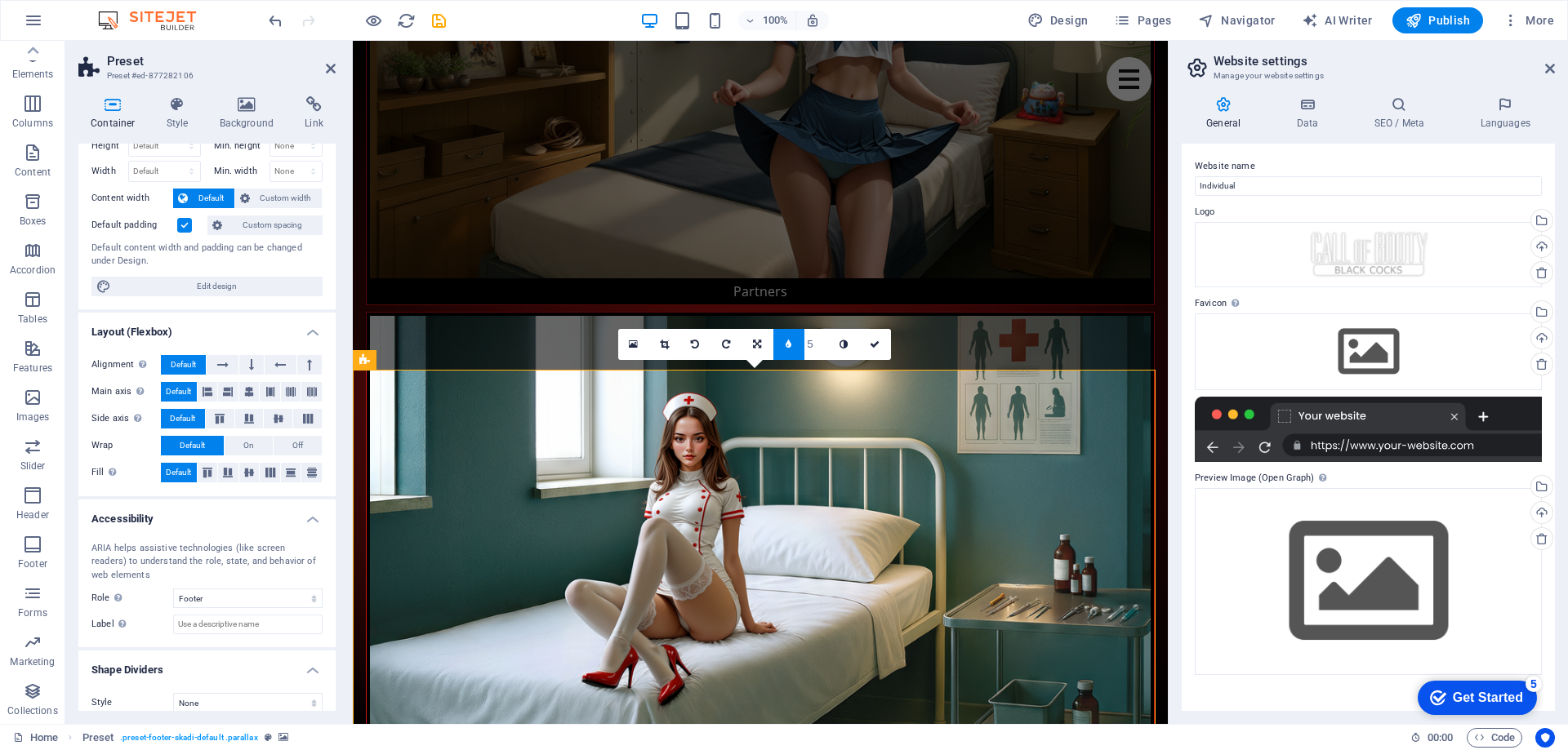
scroll to position [65, 0]
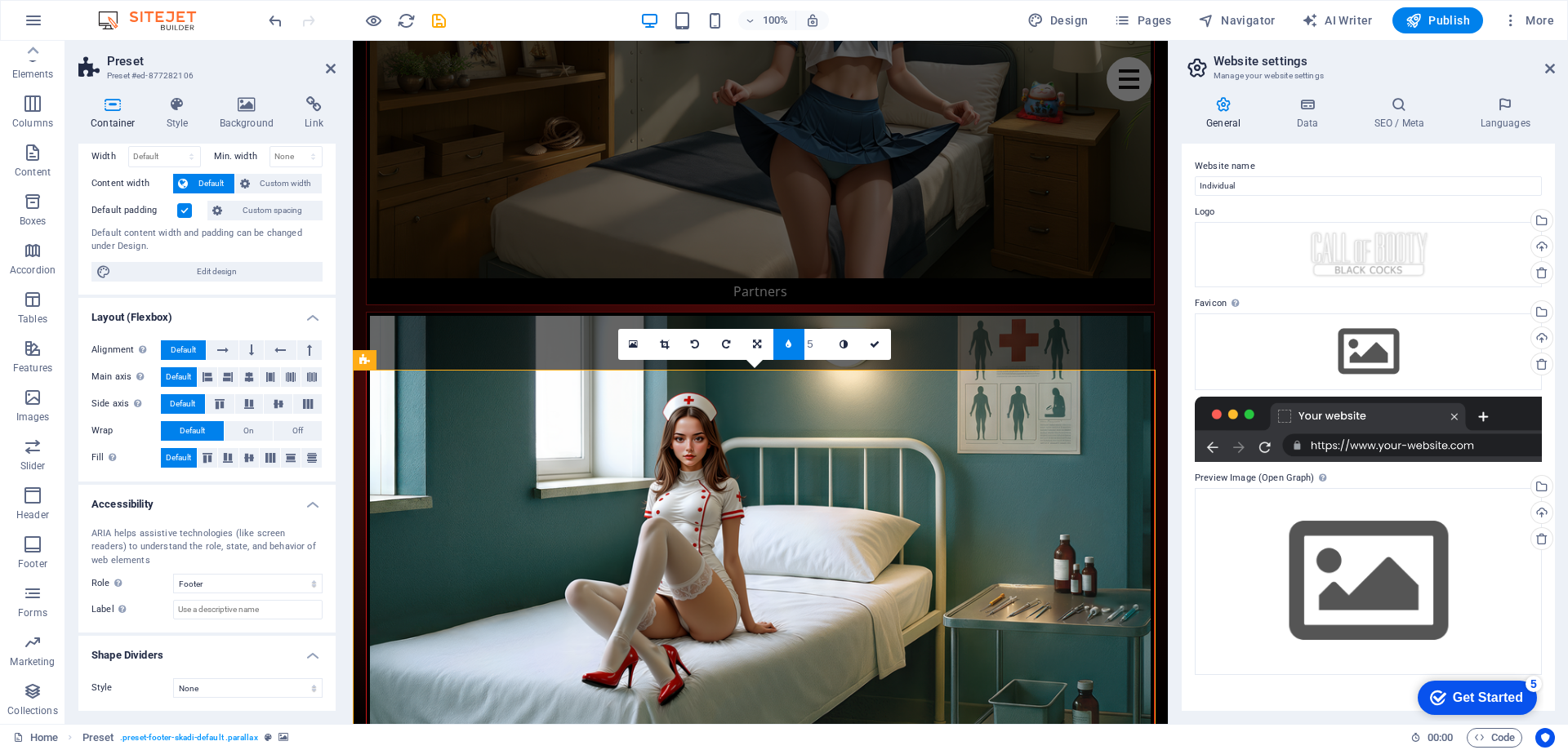
click at [103, 115] on h4 "Container" at bounding box center [116, 113] width 76 height 34
click at [880, 346] on link at bounding box center [876, 345] width 31 height 31
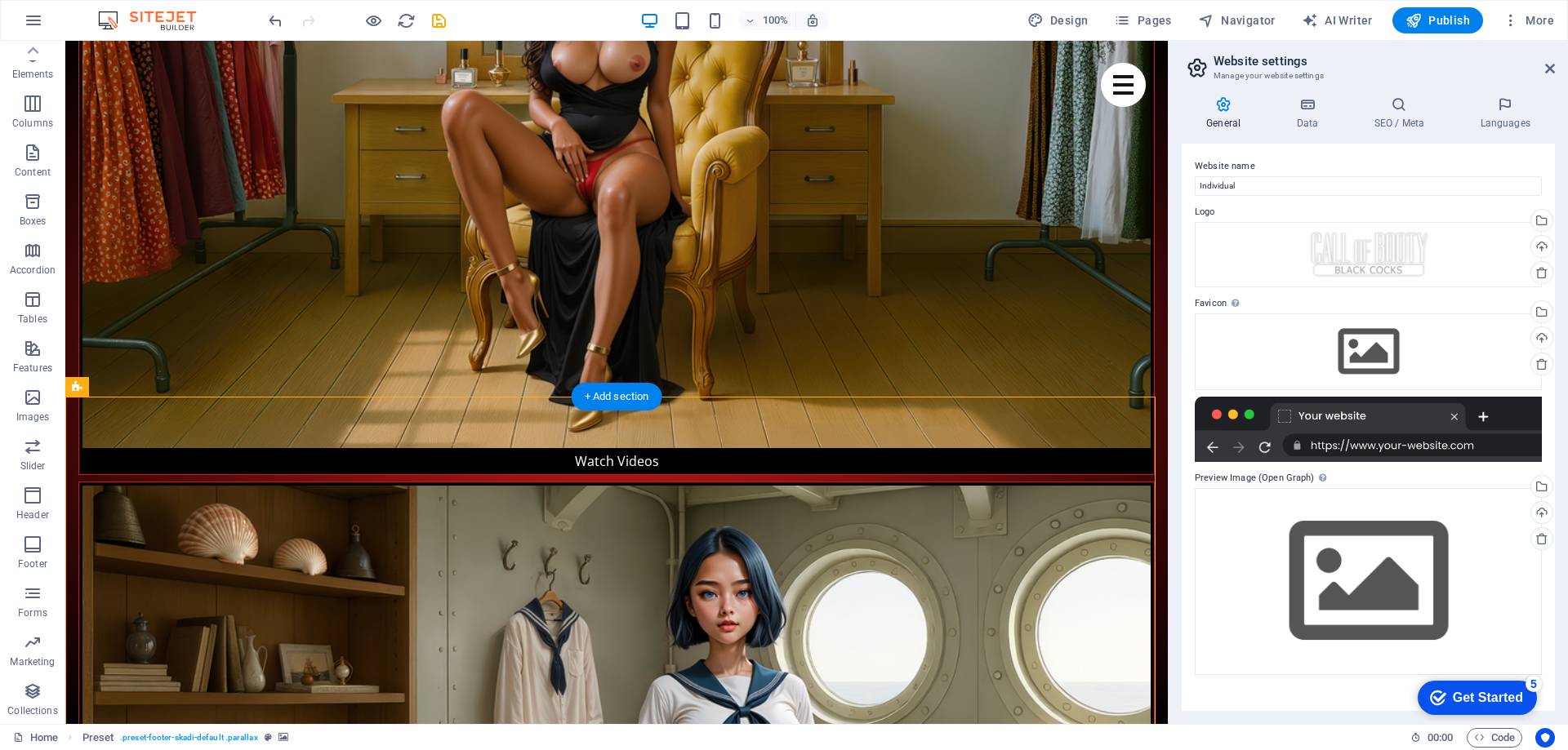
select select "footer"
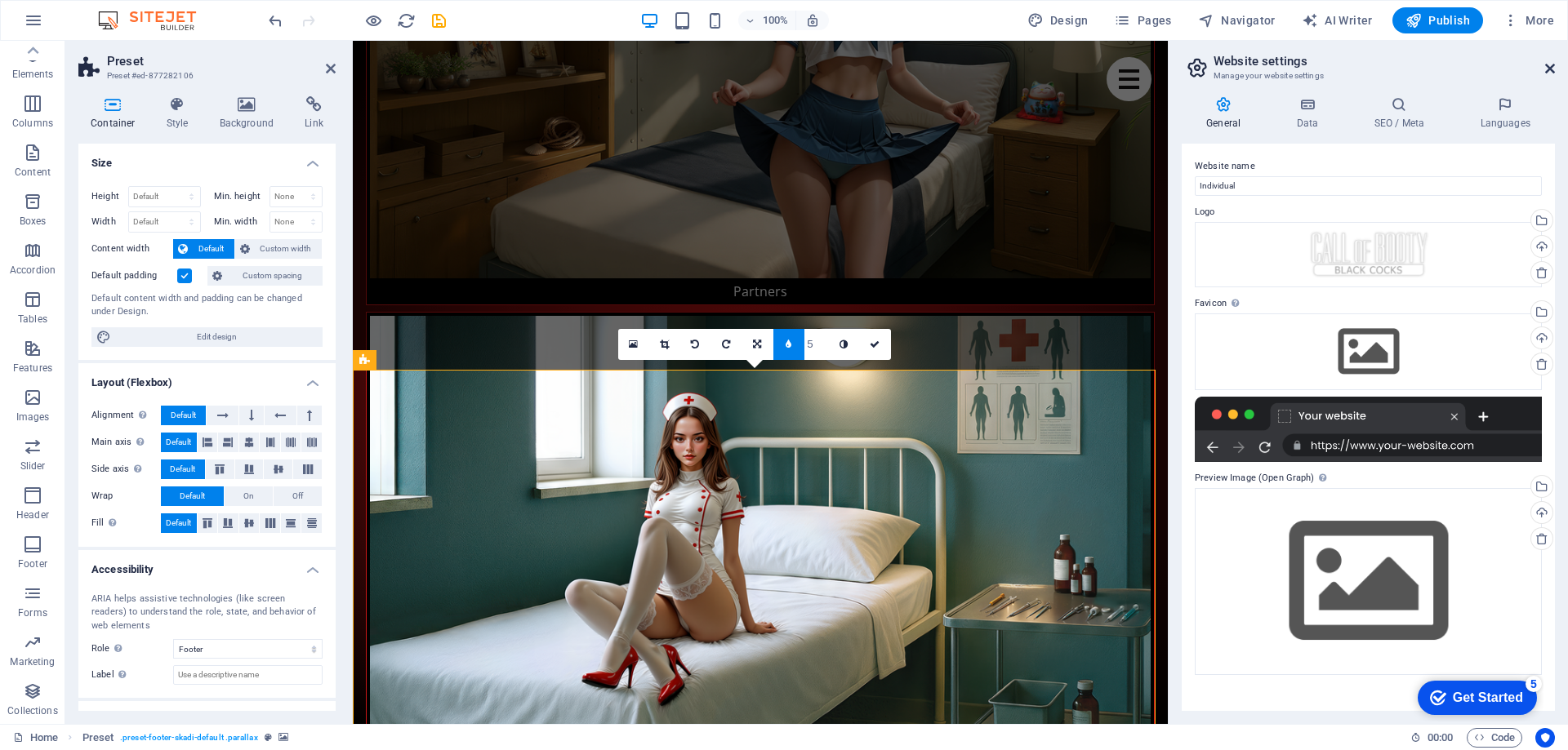
click at [1550, 63] on icon at bounding box center [1549, 68] width 10 height 13
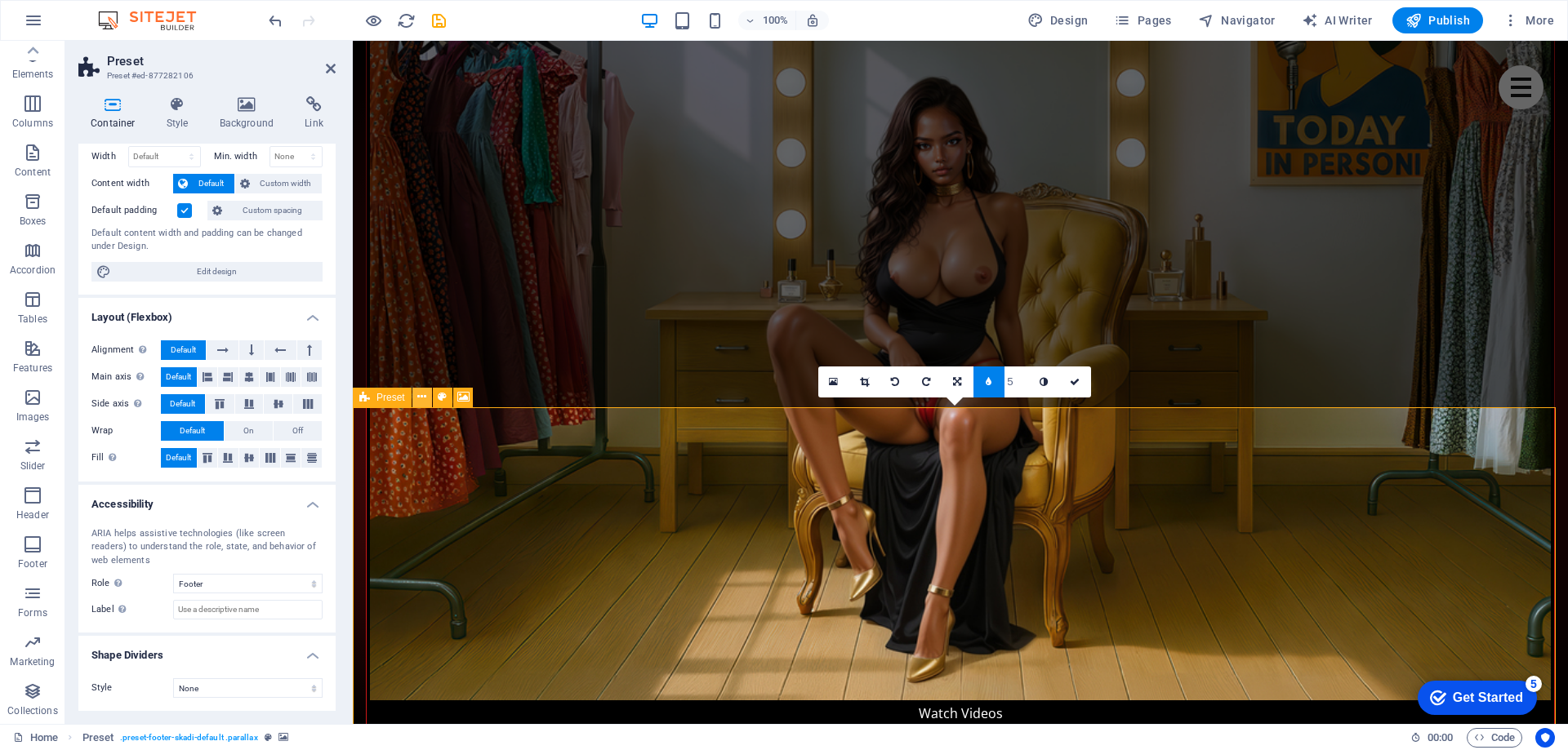
click at [425, 398] on icon at bounding box center [421, 397] width 9 height 18
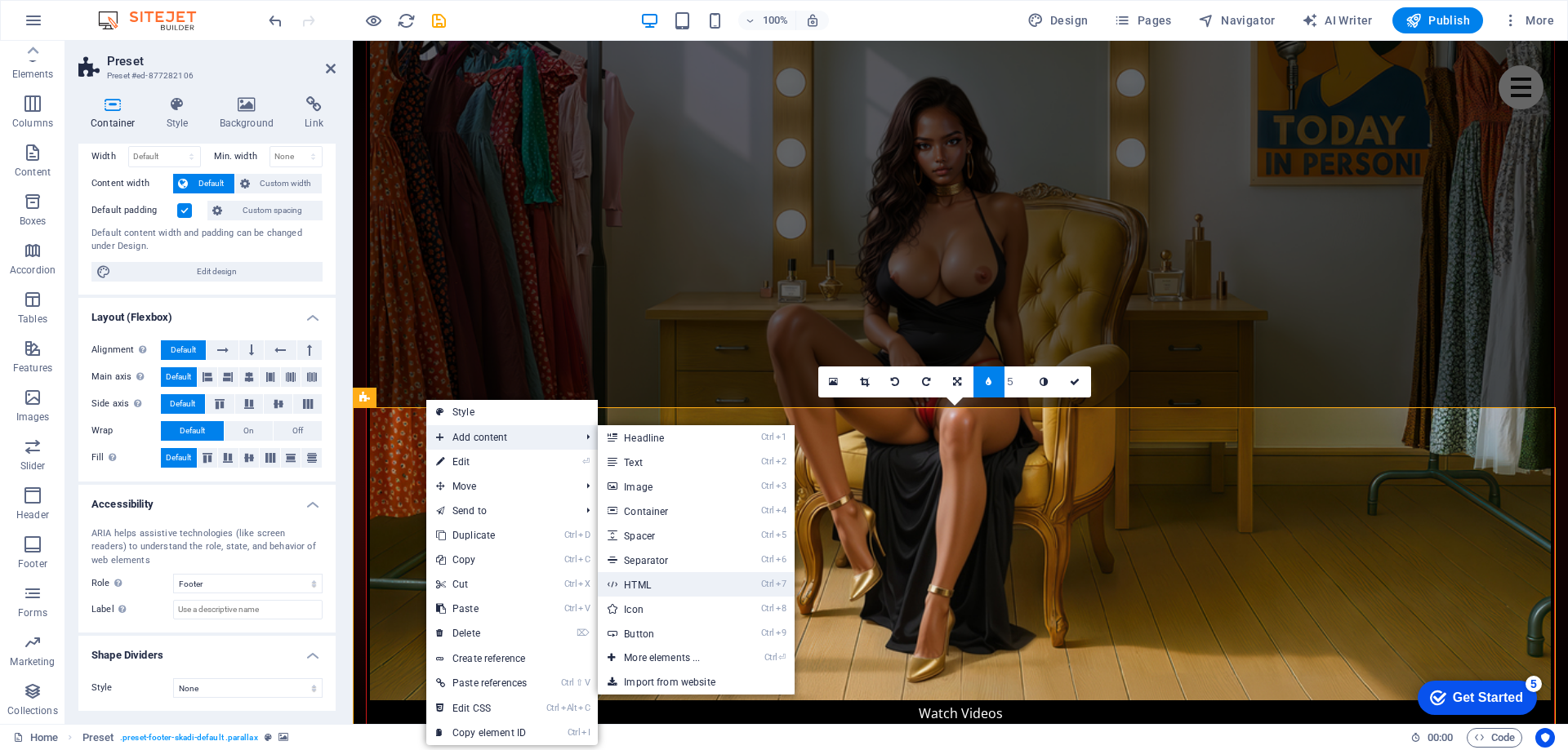
click at [655, 585] on link "Ctrl 7 HTML" at bounding box center [665, 584] width 134 height 24
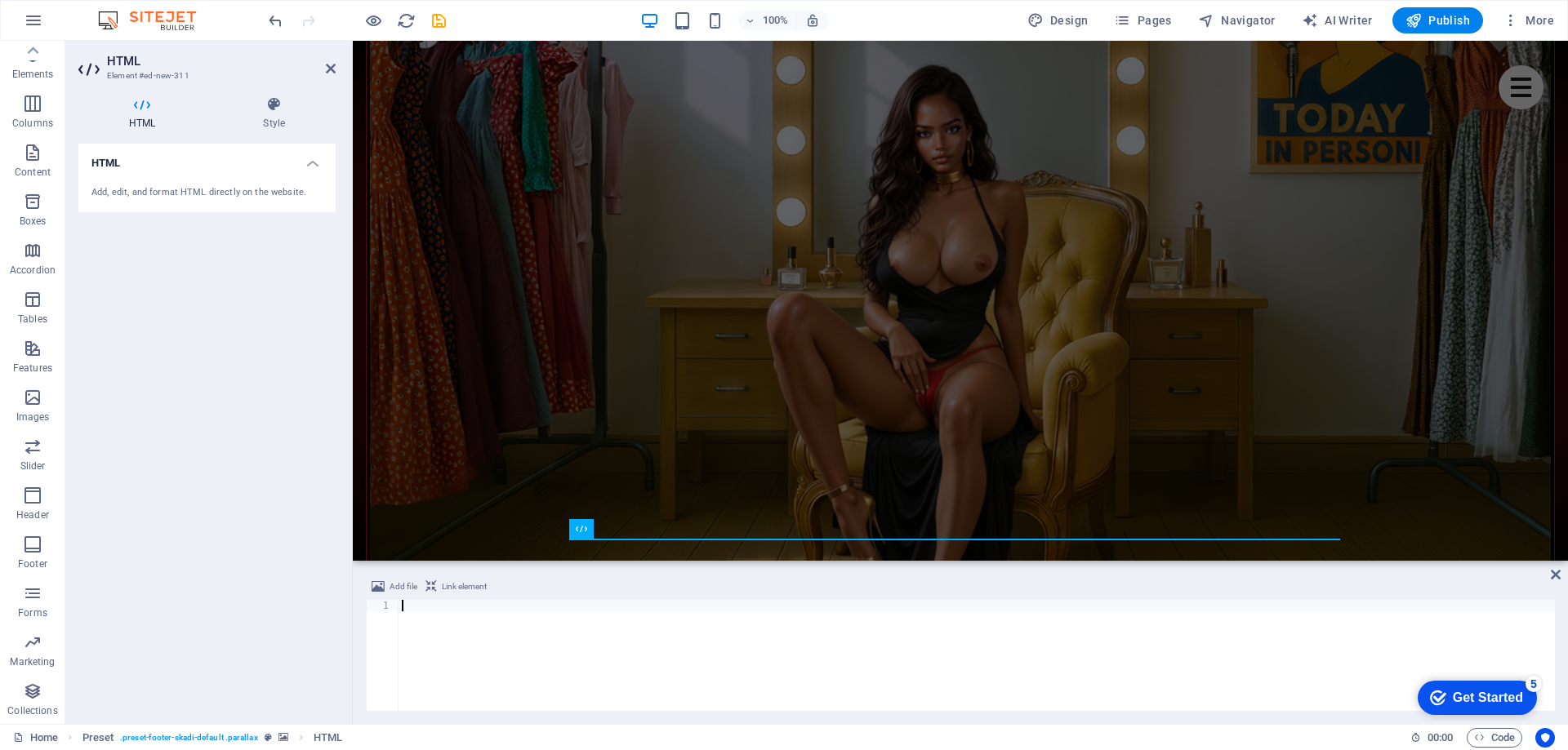
scroll to position [2879, 0]
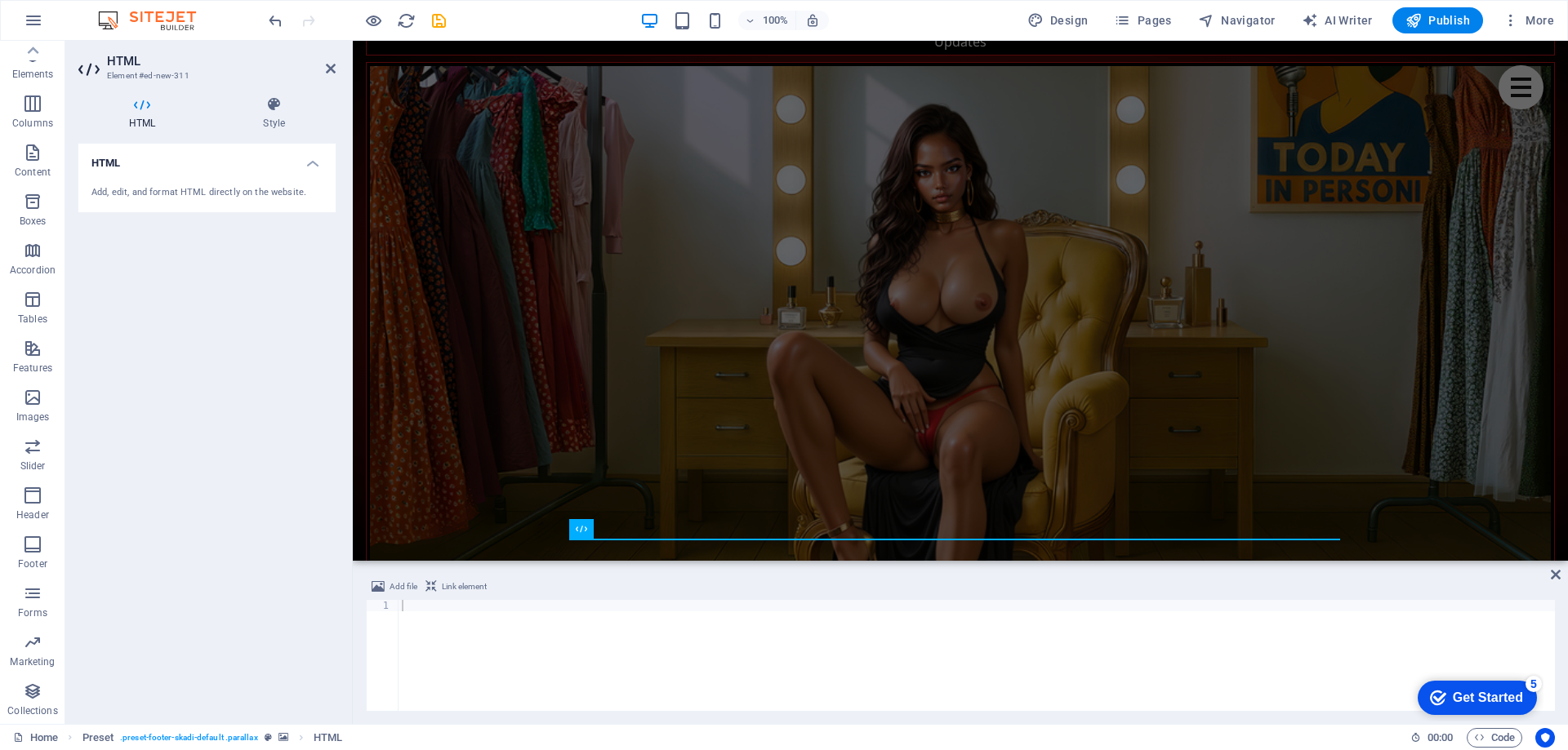
click at [150, 191] on div "Add, edit, and format HTML directly on the website." at bounding box center [206, 193] width 231 height 14
click at [546, 640] on div at bounding box center [976, 666] width 1156 height 133
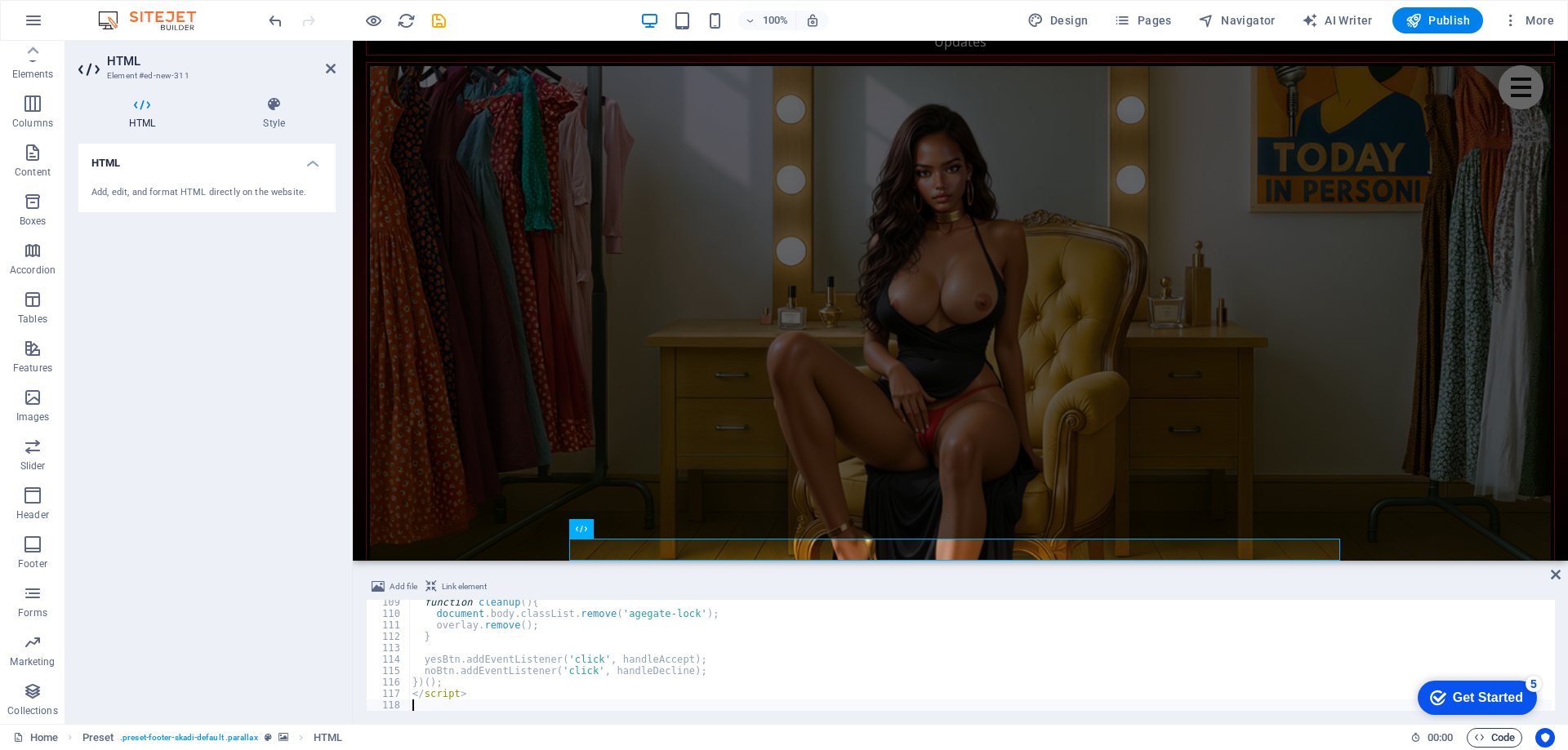
click at [1498, 737] on span "Code" at bounding box center [1494, 738] width 41 height 19
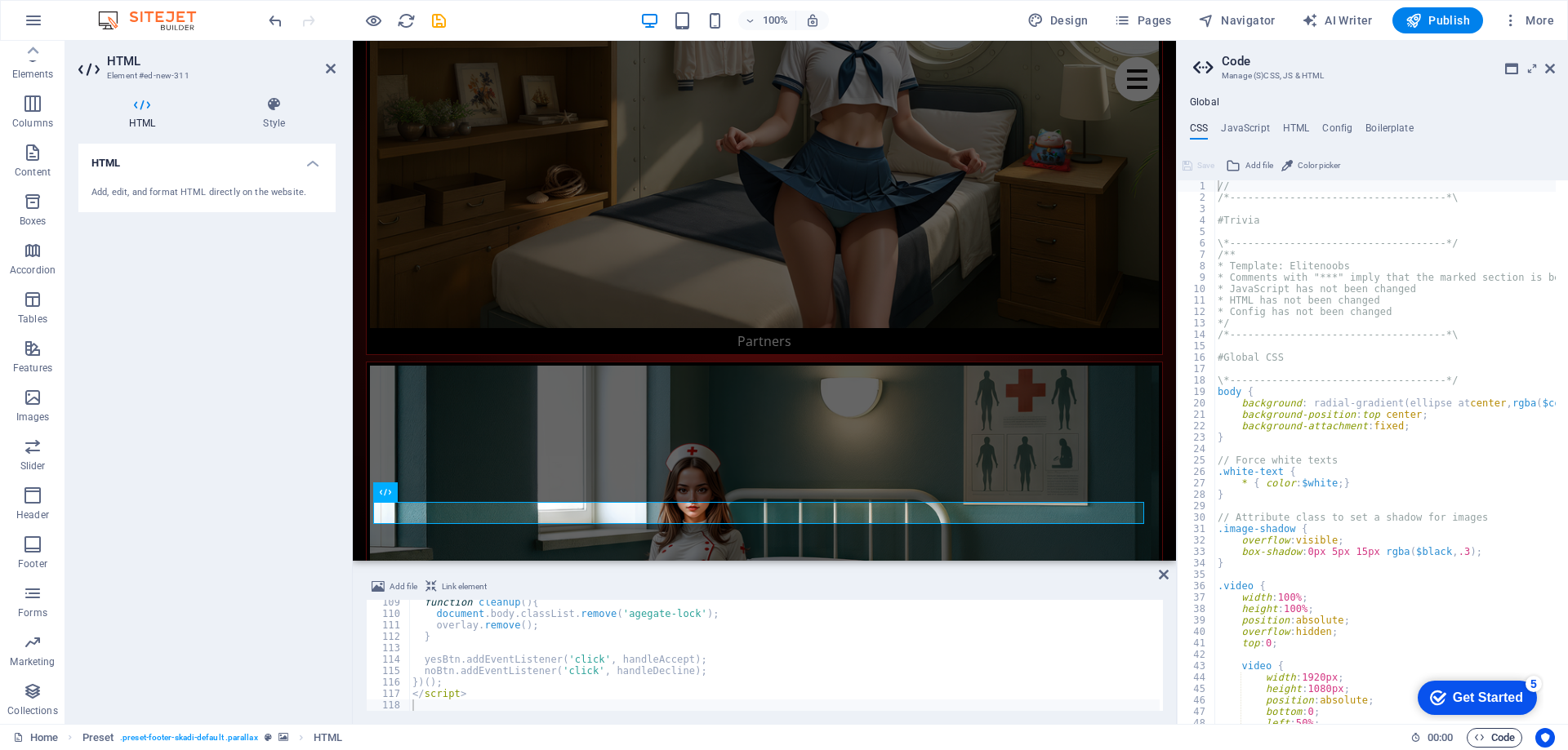
click at [1498, 737] on span "Code" at bounding box center [1494, 738] width 41 height 19
click at [1555, 68] on aside "Code Manage (S)CSS, JS & HTML Global CSS JavaScript HTML Config Boilerplate // …" at bounding box center [1371, 383] width 392 height 684
click at [1549, 72] on icon at bounding box center [1549, 68] width 10 height 13
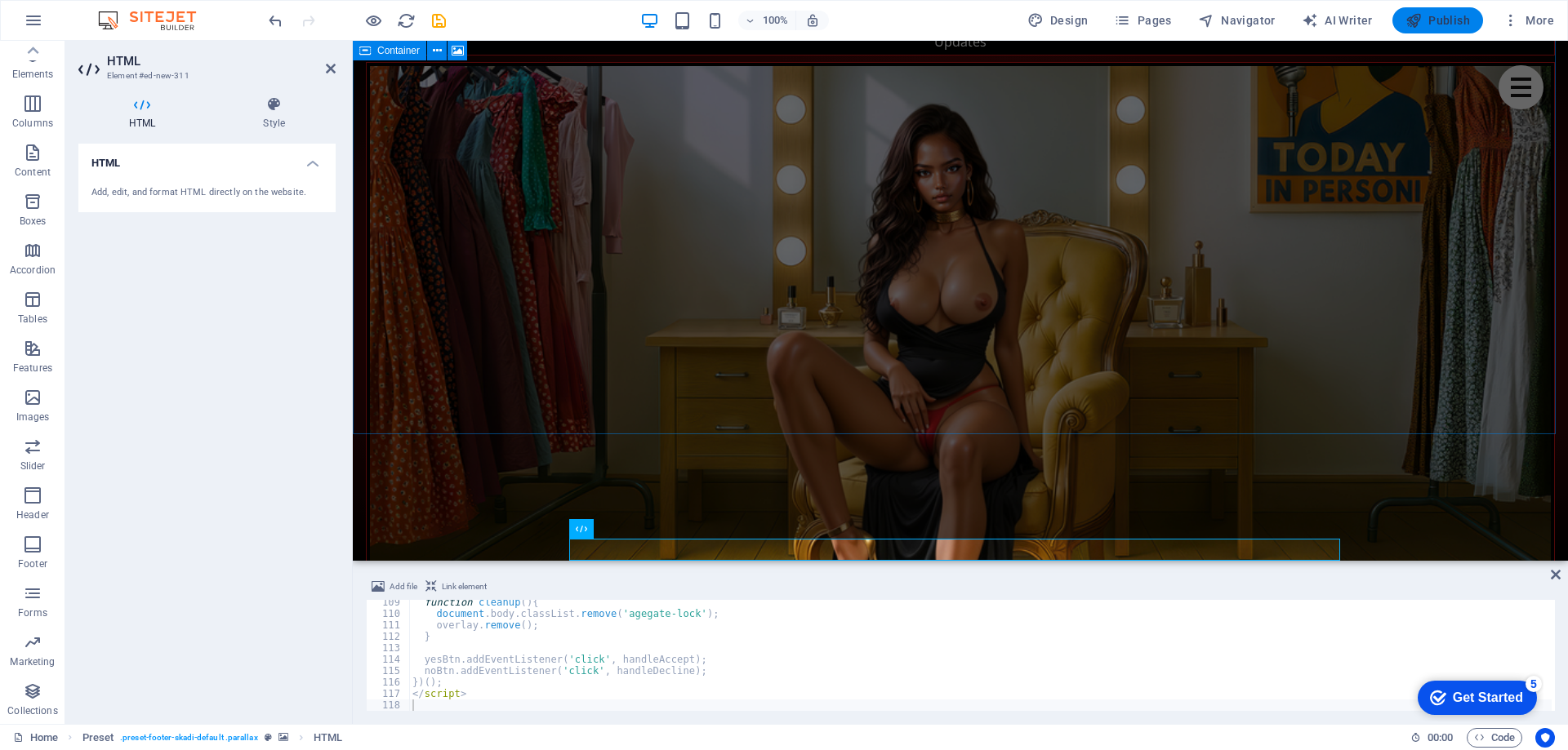
click at [1437, 16] on span "Publish" at bounding box center [1437, 20] width 64 height 17
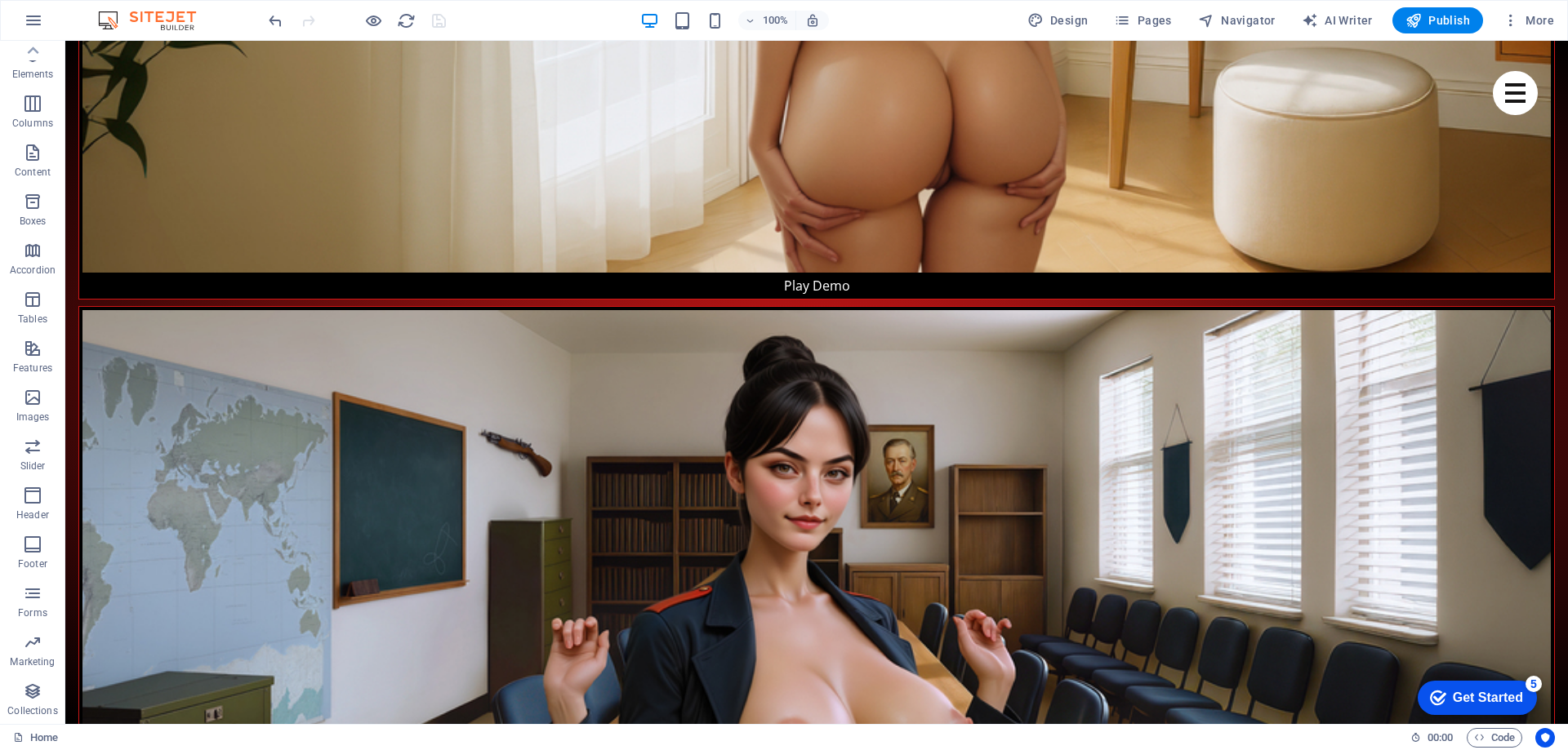
scroll to position [0, 0]
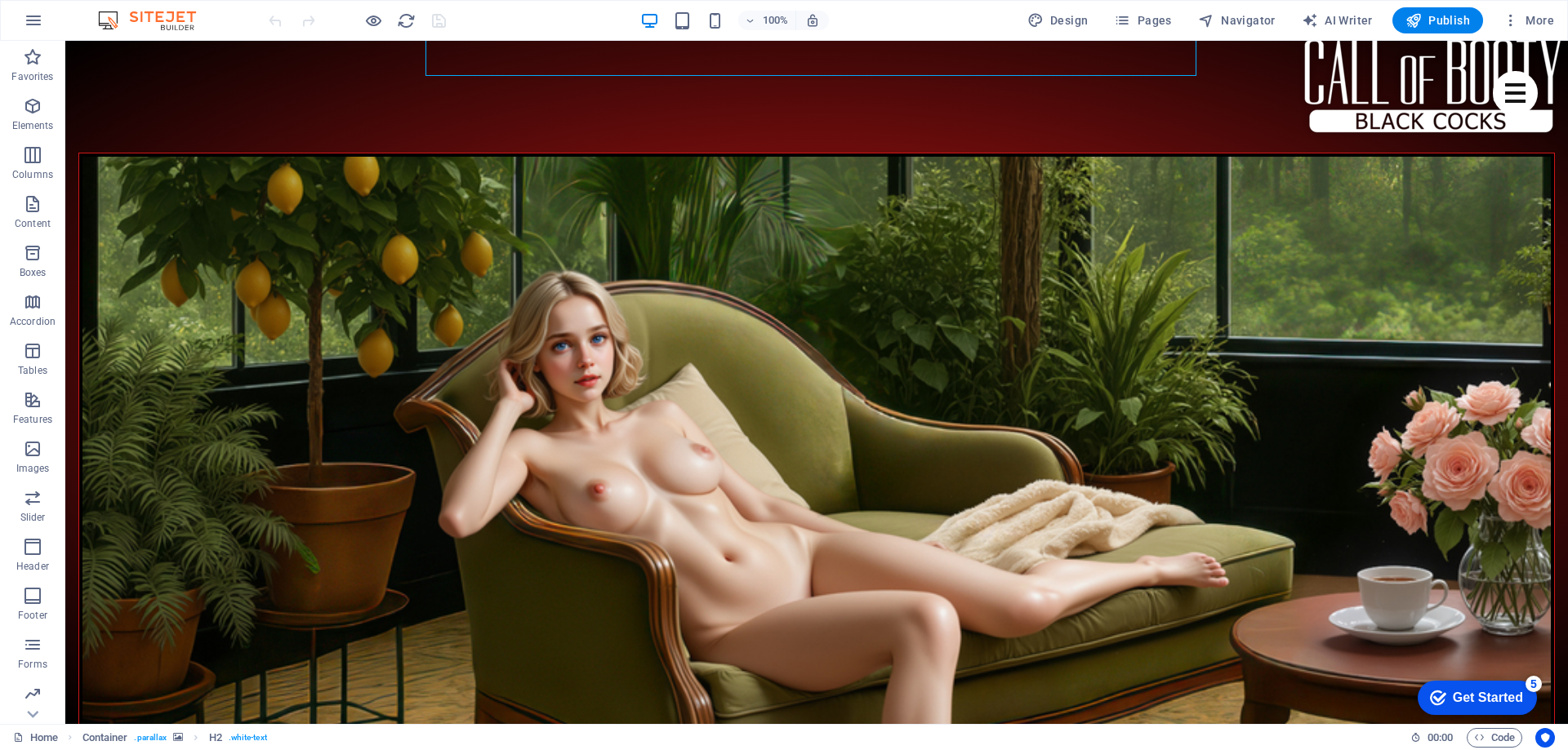
scroll to position [3030, 0]
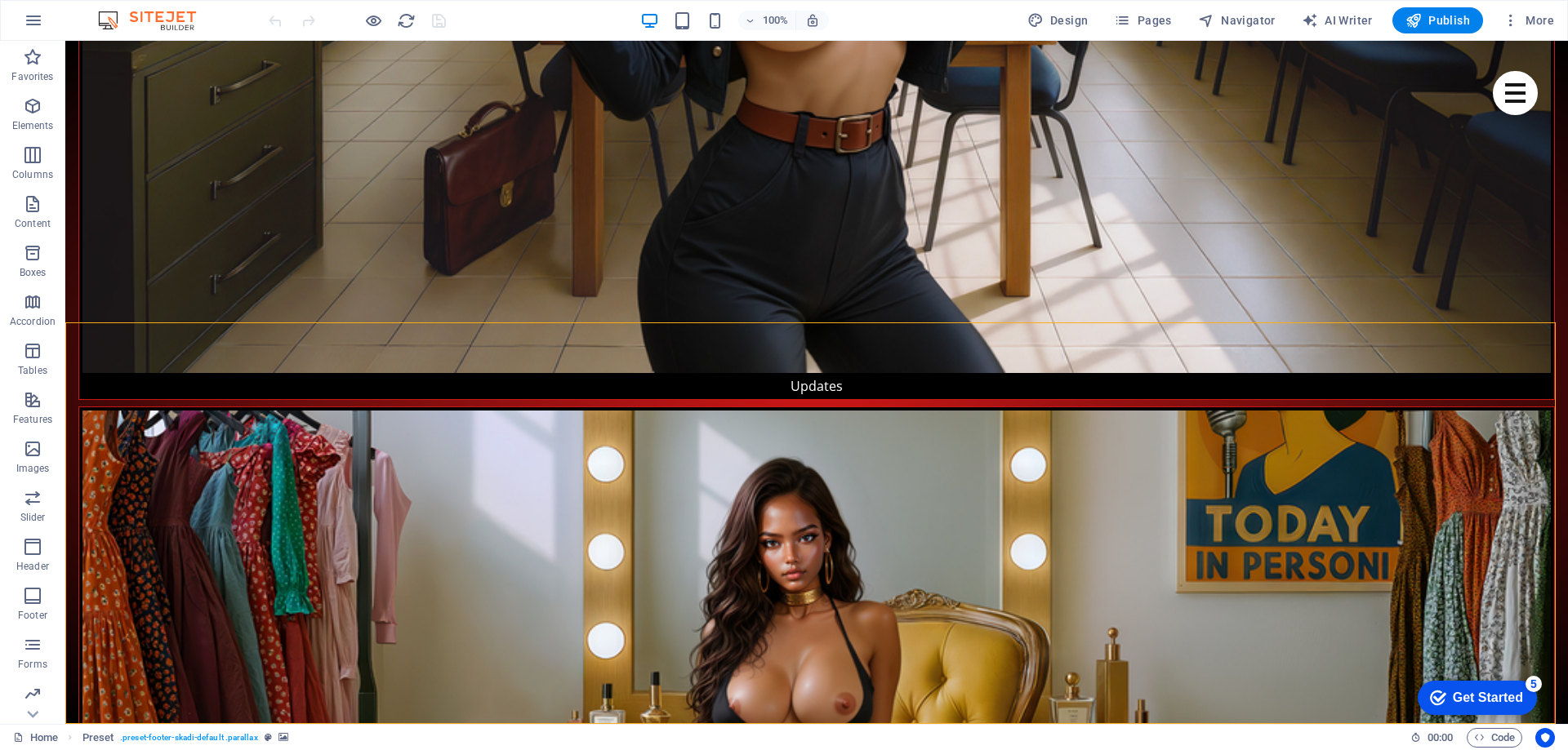
select select "footer"
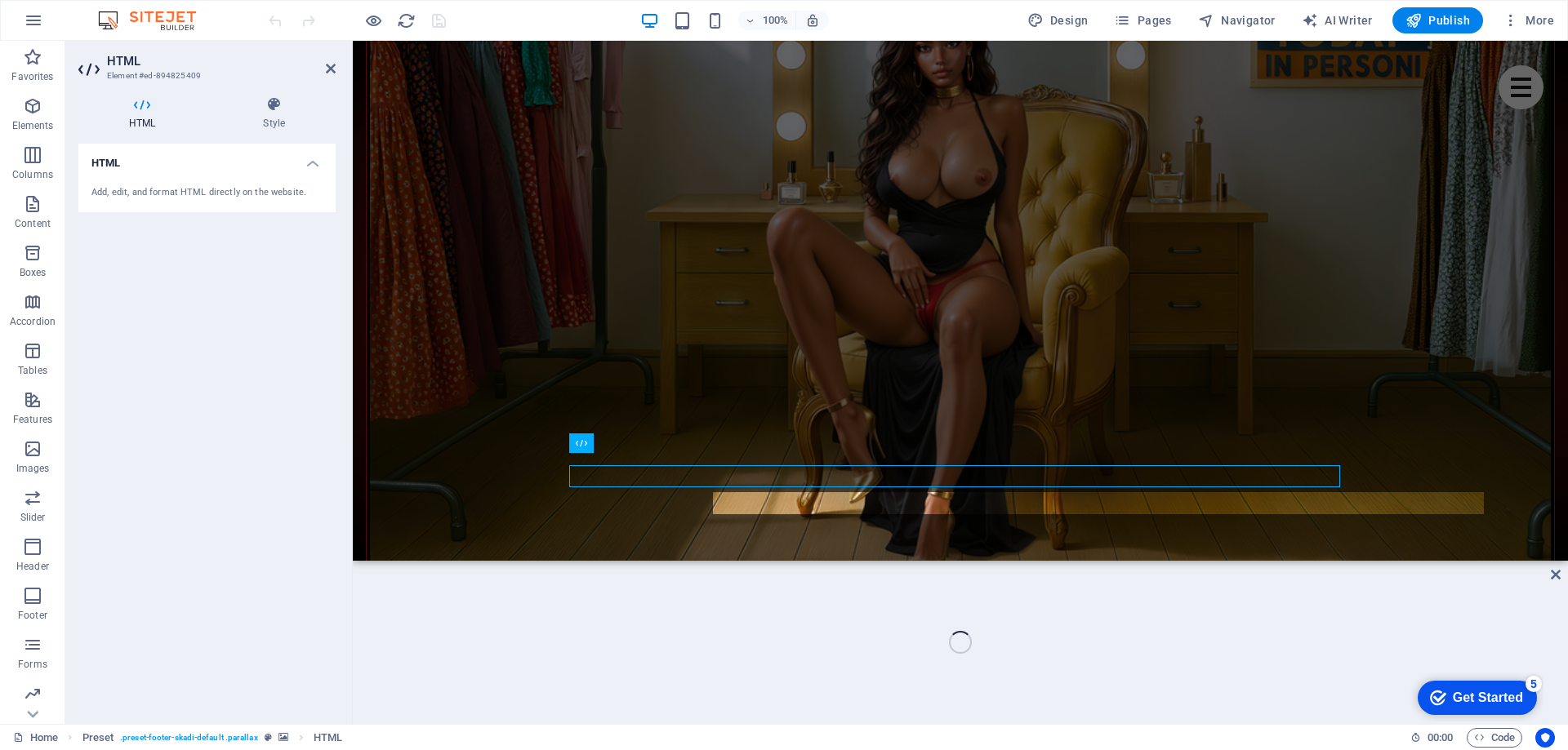
scroll to position [2965, 0]
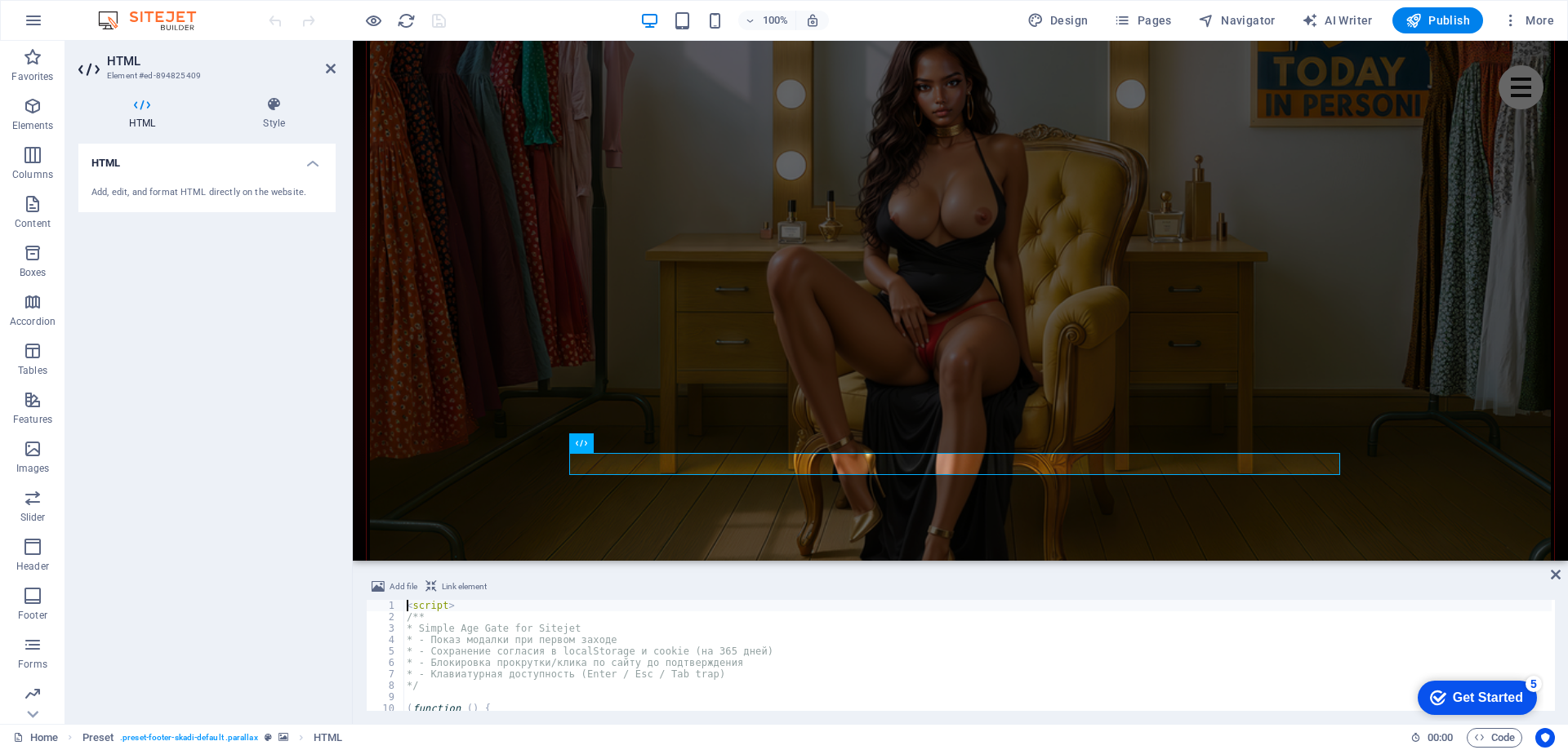
drag, startPoint x: 891, startPoint y: 604, endPoint x: 557, endPoint y: 452, distance: 367.0
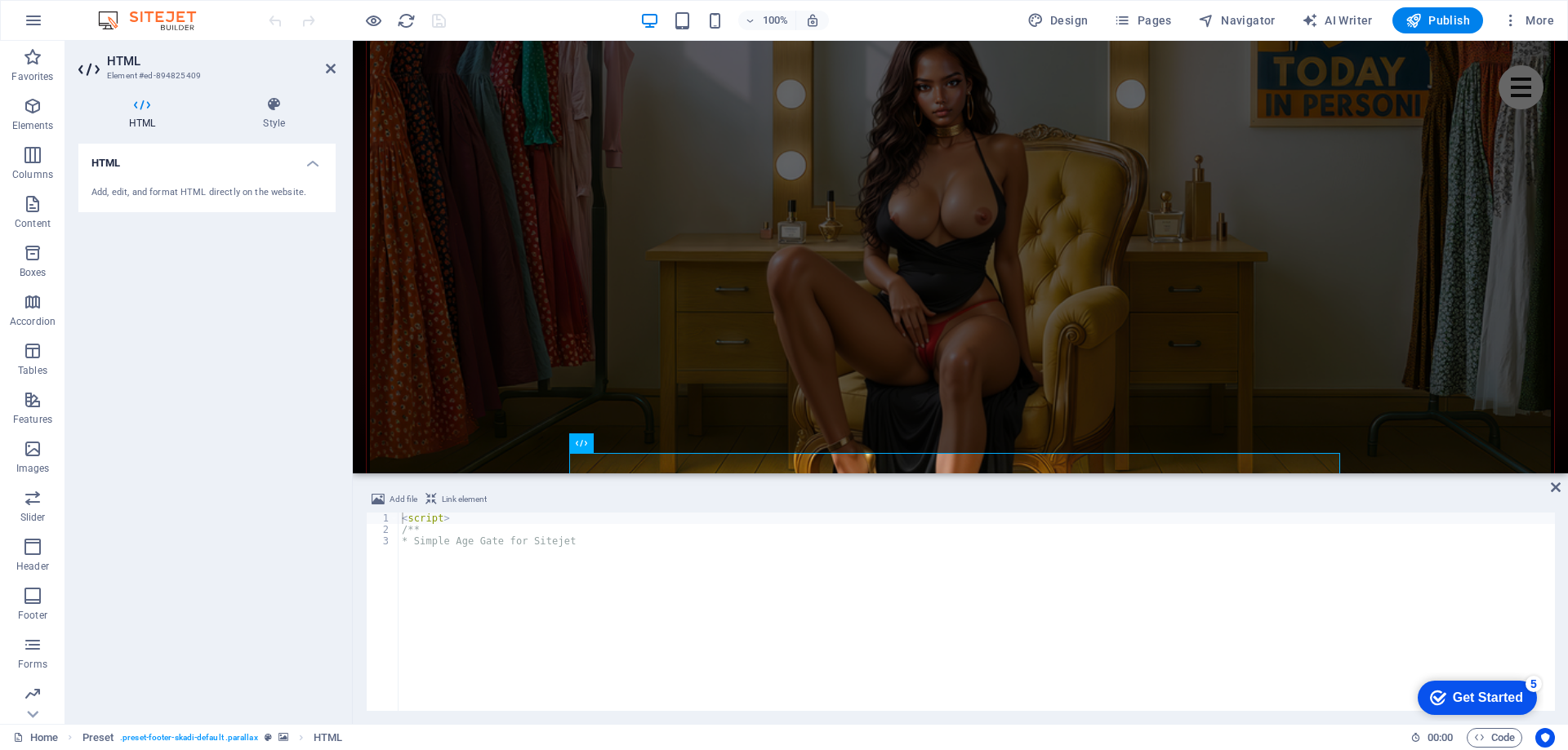
drag, startPoint x: 556, startPoint y: 658, endPoint x: 582, endPoint y: 470, distance: 189.8
click at [582, 470] on div "H2 Container Banner Container Banner Container Image Container Preset Container…" at bounding box center [959, 257] width 1214 height 432
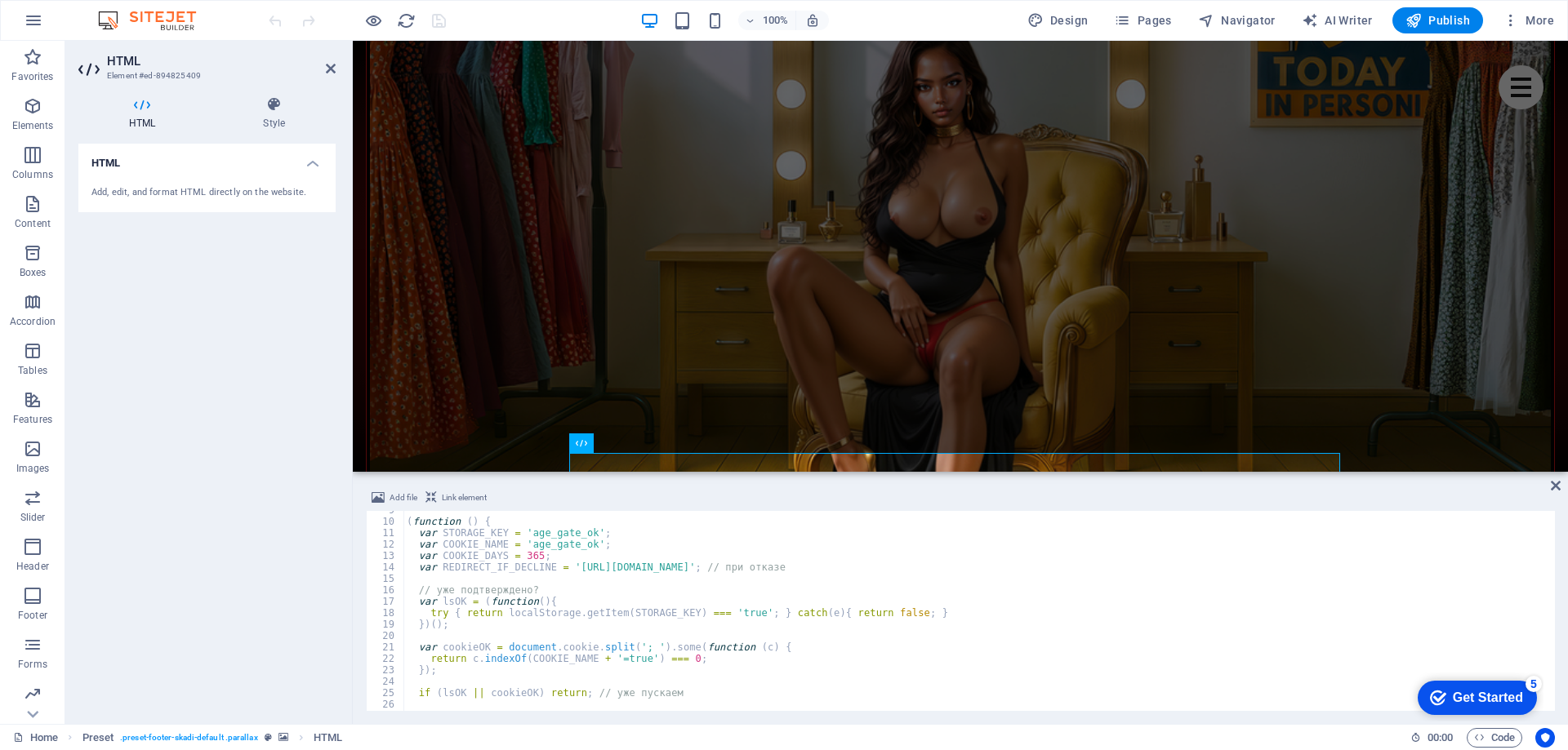
scroll to position [98, 0]
click at [658, 600] on div "( function ( ) { var STORAGE_KEY = 'age_gate_ok' ; var COOKIE_NAME = 'age_gate_…" at bounding box center [977, 616] width 1148 height 223
type textarea "</script>"
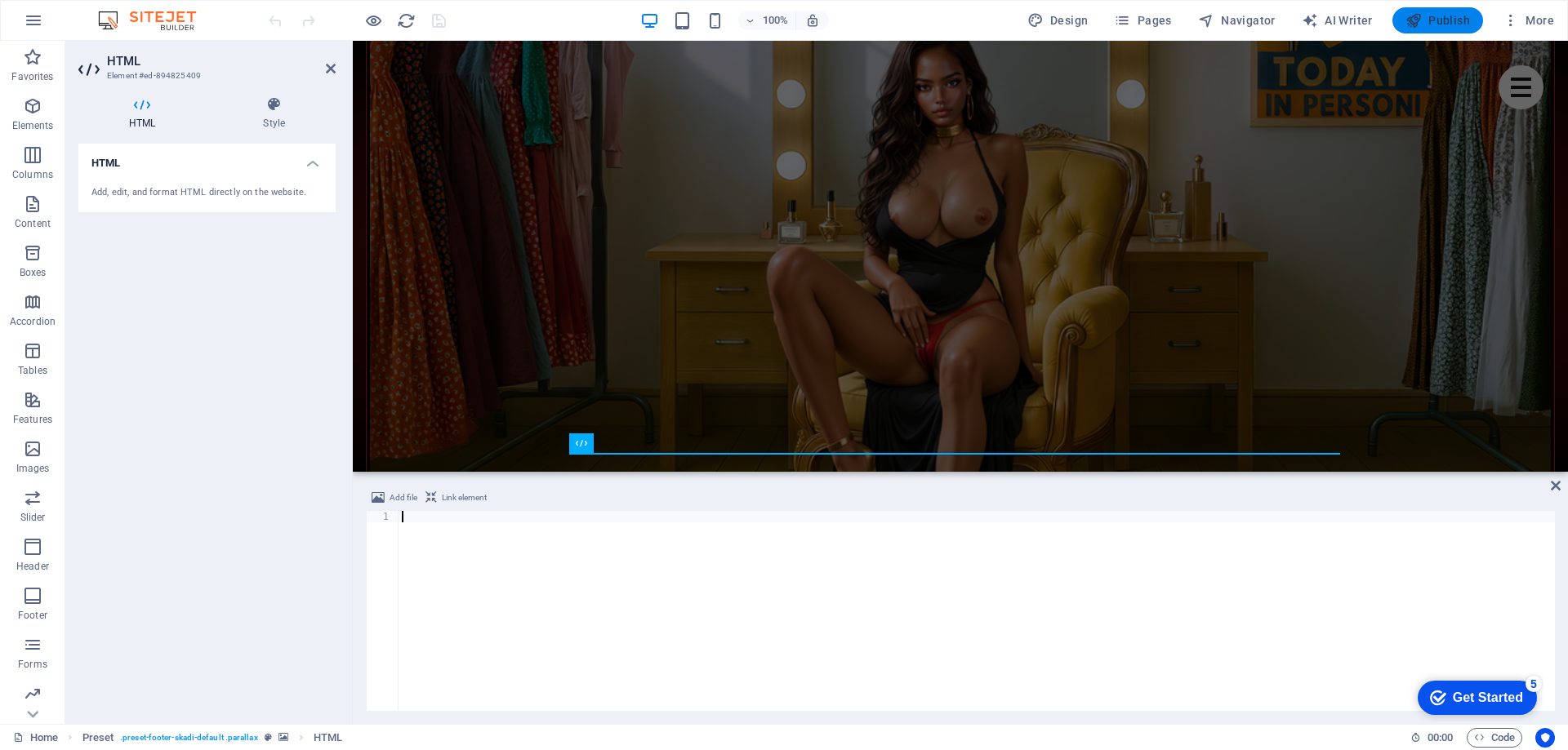
click at [1446, 14] on span "Publish" at bounding box center [1437, 20] width 64 height 17
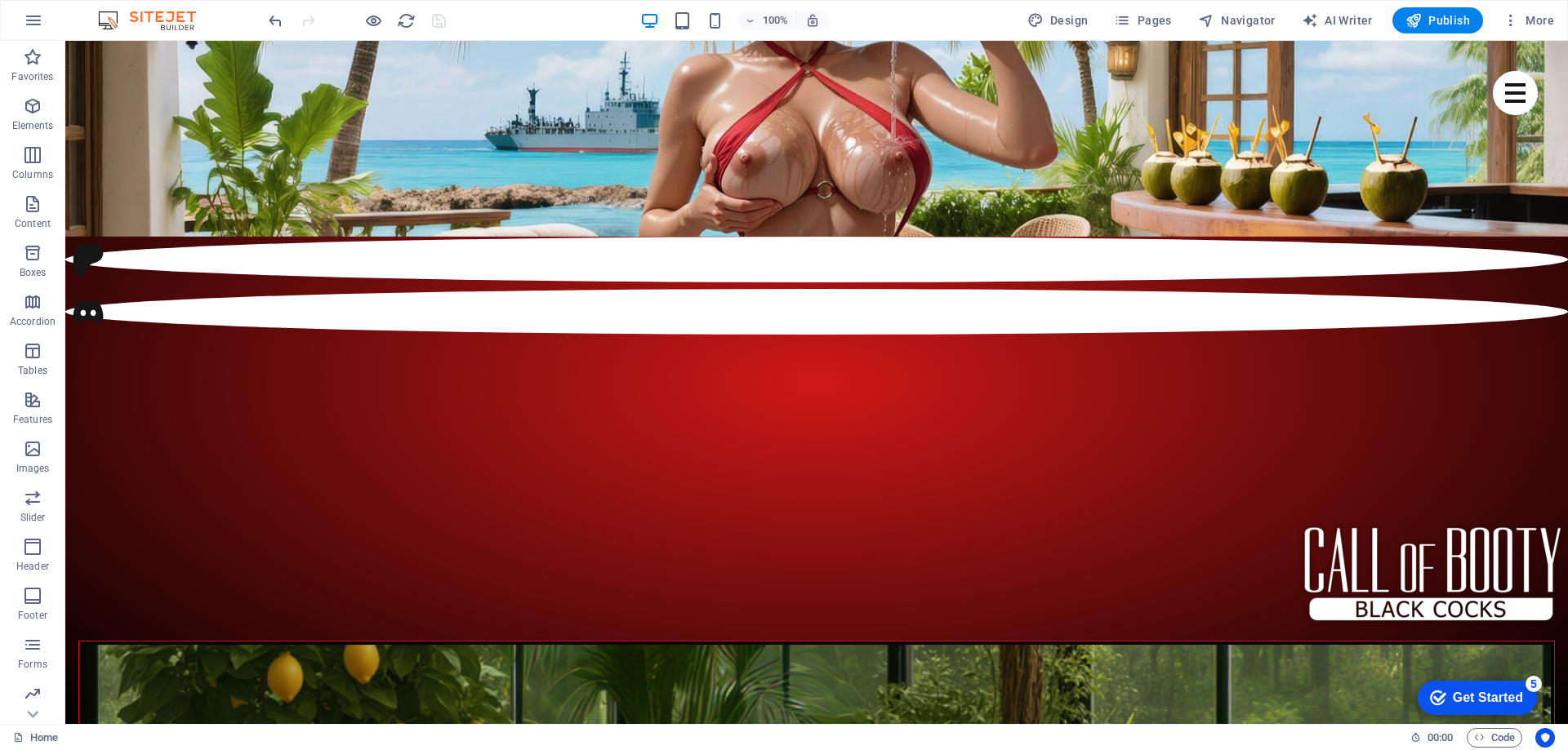
scroll to position [0, 0]
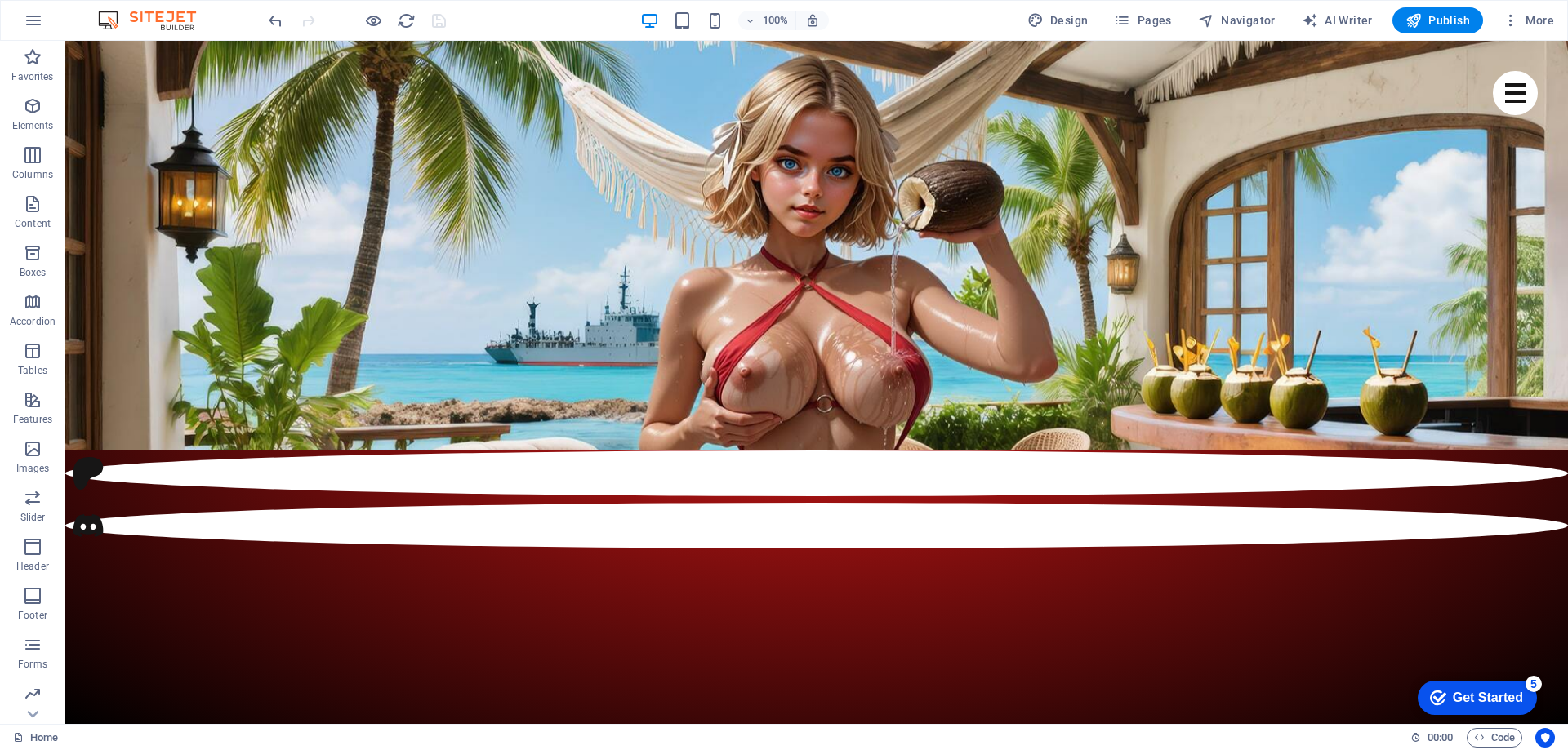
drag, startPoint x: 1567, startPoint y: 604, endPoint x: 1632, endPoint y: 57, distance: 550.8
click at [1535, 16] on span "More" at bounding box center [1528, 20] width 52 height 17
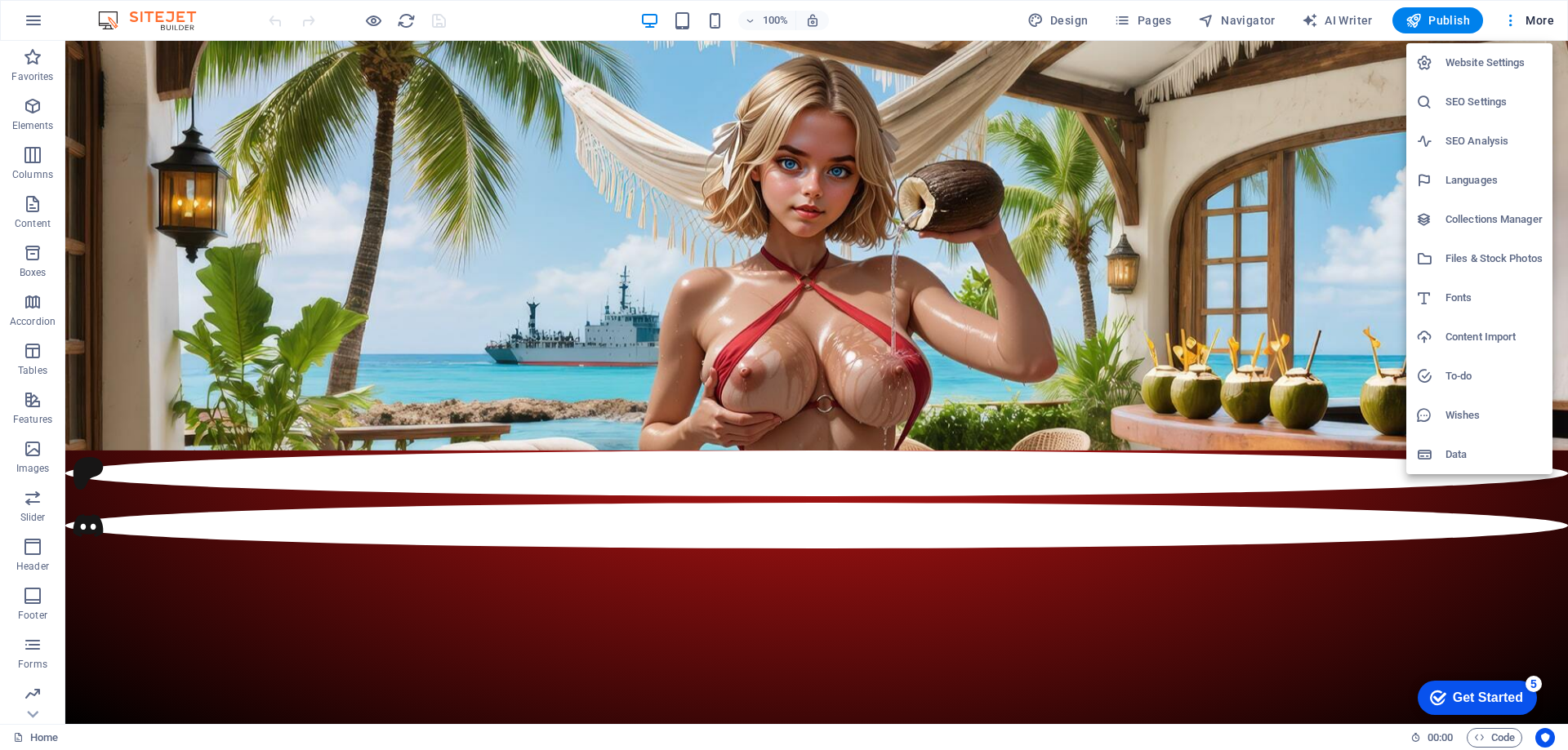
click at [1505, 67] on h6 "Website Settings" at bounding box center [1494, 62] width 97 height 19
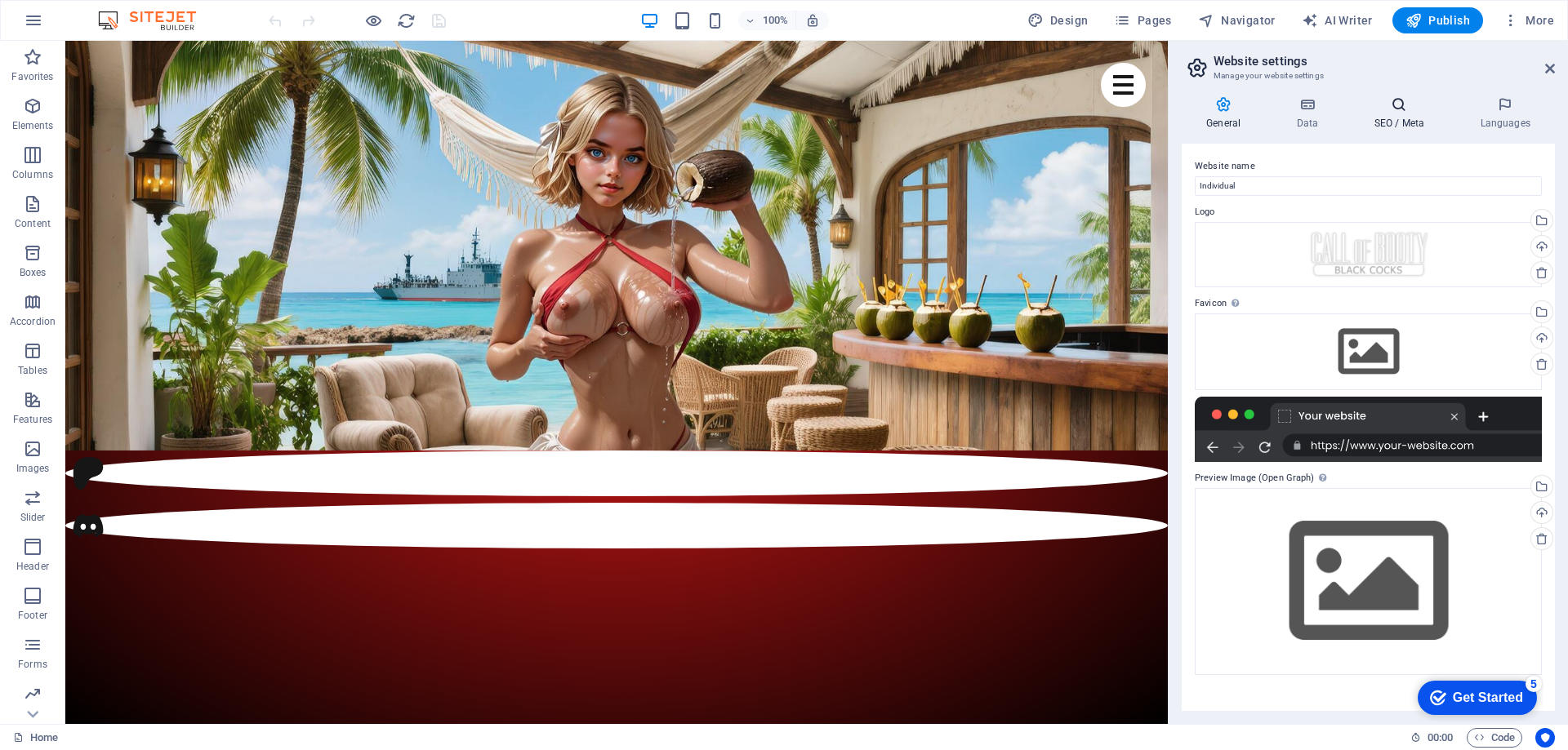
click at [1399, 109] on icon at bounding box center [1399, 104] width 99 height 17
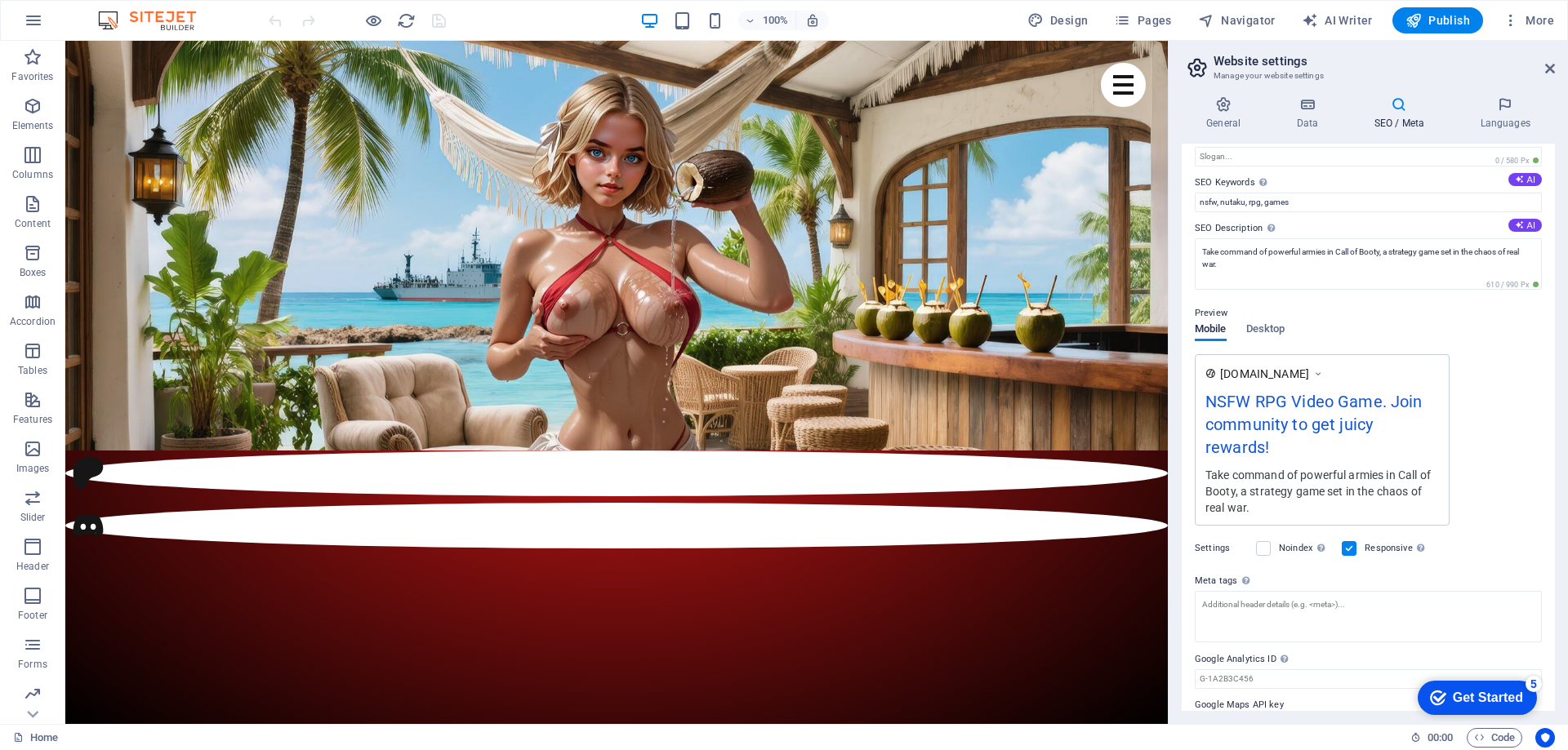
scroll to position [111, 0]
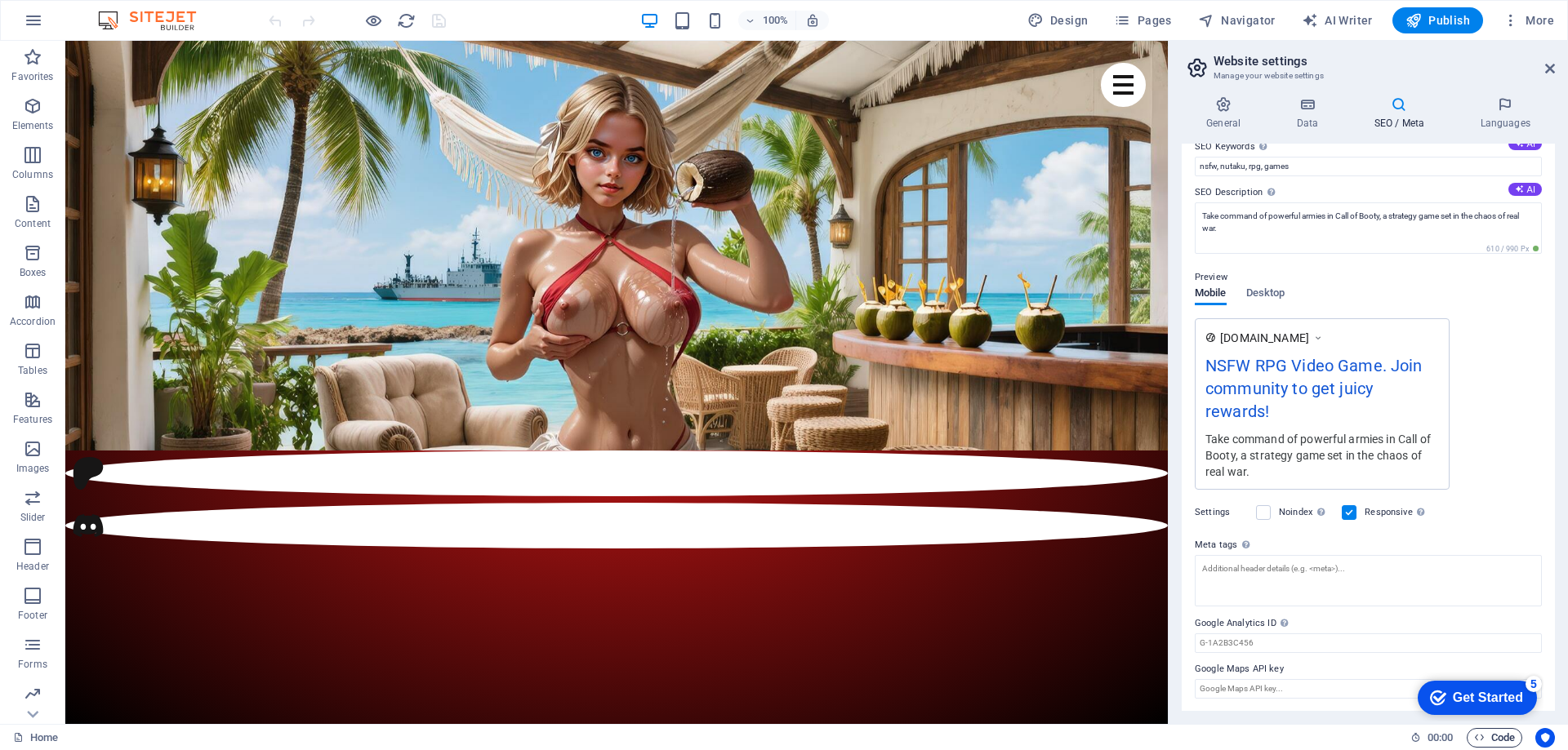
click at [1497, 737] on span "Code" at bounding box center [1494, 738] width 41 height 19
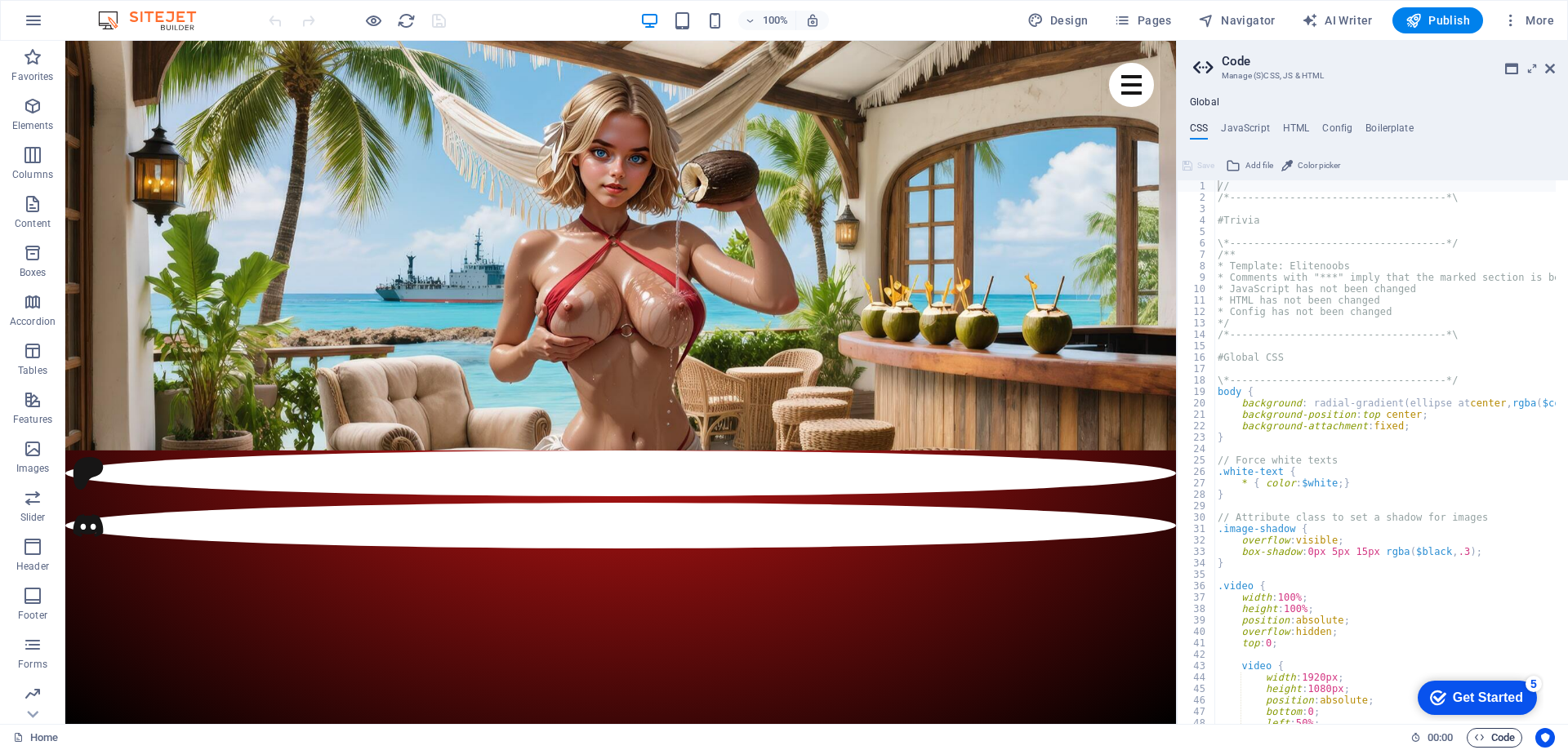
click at [1497, 737] on span "Code" at bounding box center [1494, 738] width 41 height 19
drag, startPoint x: 1549, startPoint y: 67, endPoint x: 1484, endPoint y: 28, distance: 75.8
click at [1549, 67] on icon at bounding box center [1549, 68] width 10 height 13
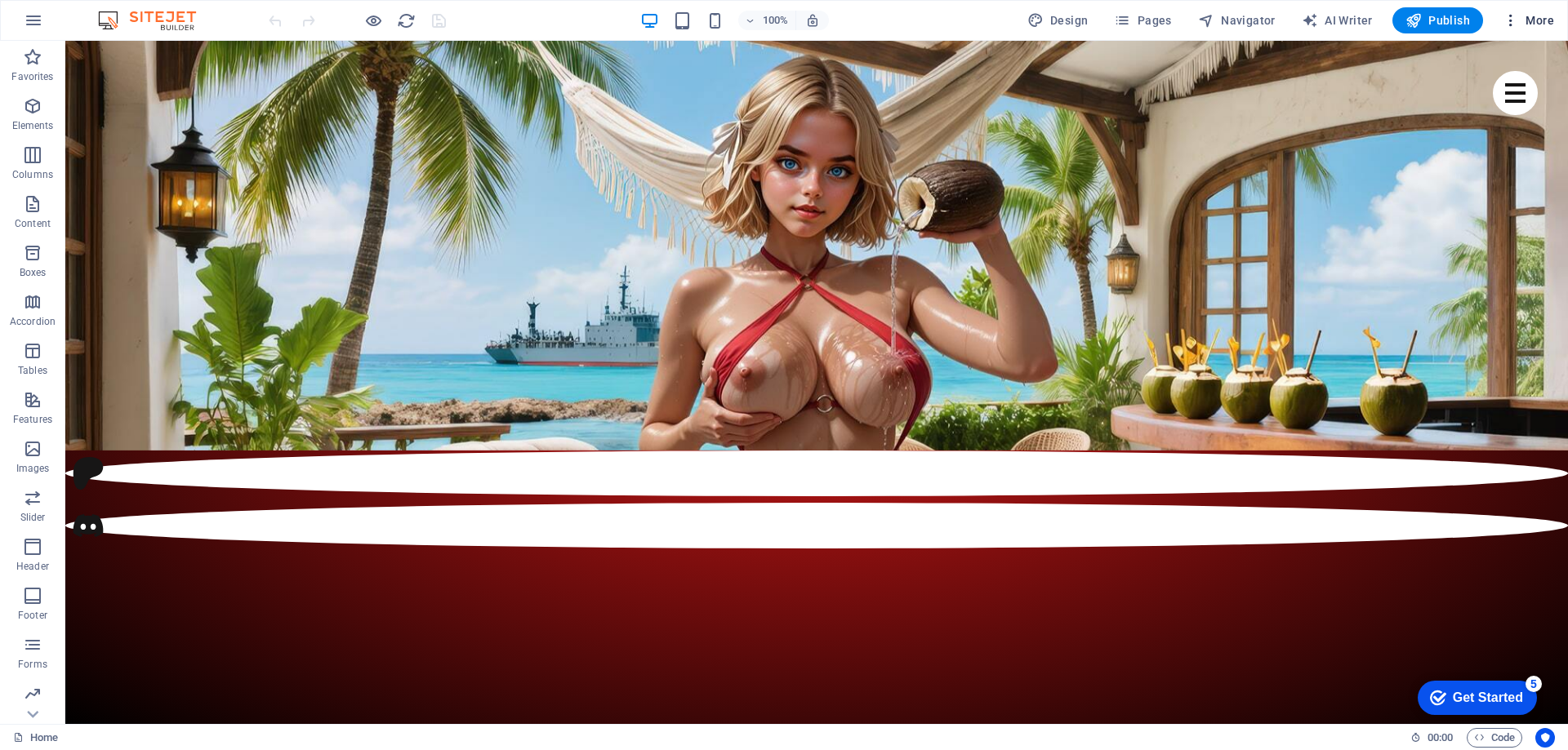
click at [1543, 23] on span "More" at bounding box center [1528, 20] width 52 height 17
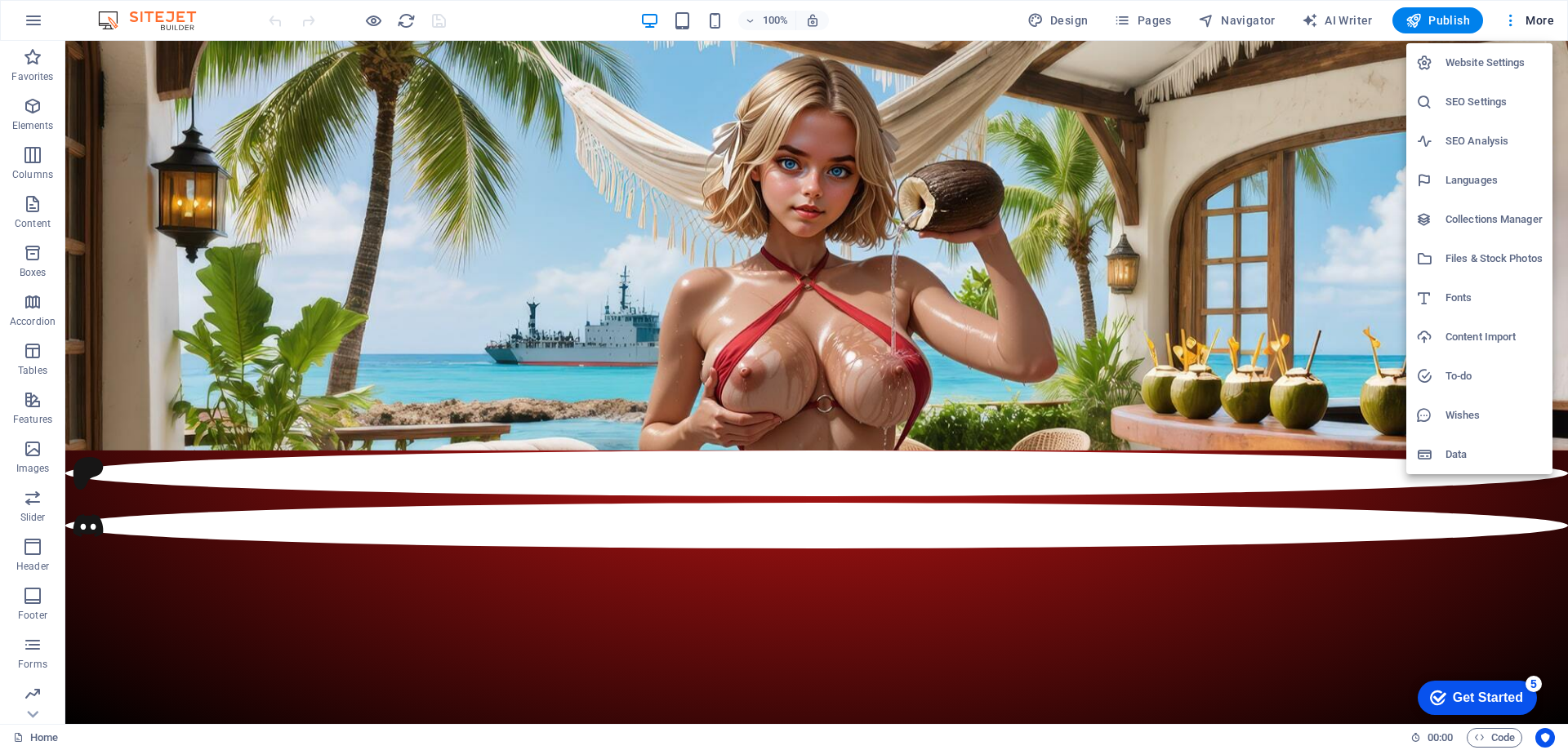
click at [1487, 52] on li "Website Settings" at bounding box center [1479, 62] width 146 height 39
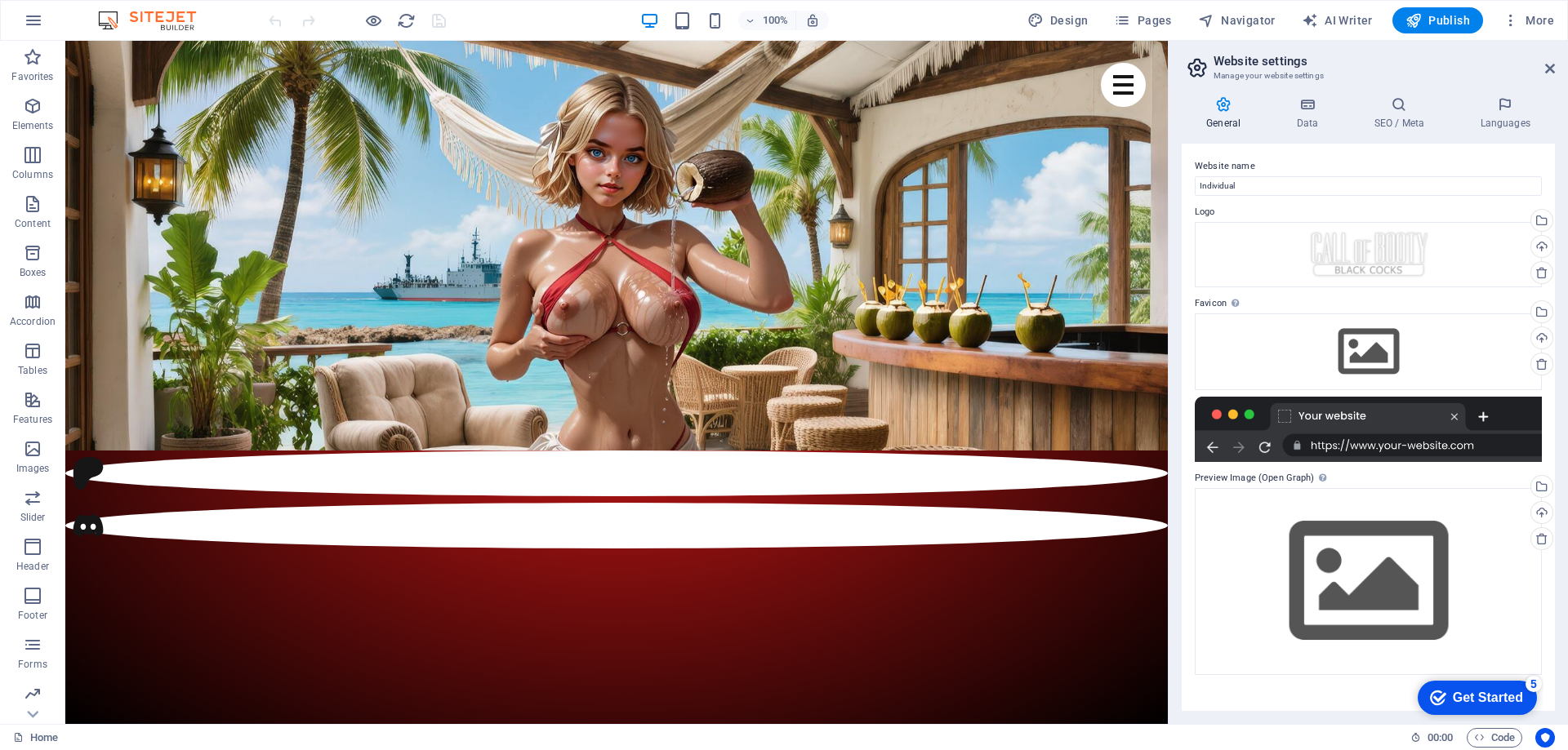
drag, startPoint x: 1567, startPoint y: 210, endPoint x: 1555, endPoint y: 366, distance: 156.5
click at [1557, 359] on div "General Data SEO / Meta Languages Website name Individual Logo Drag files here,…" at bounding box center [1368, 404] width 399 height 641
drag, startPoint x: 1555, startPoint y: 374, endPoint x: 1555, endPoint y: 477, distance: 103.0
click at [1556, 468] on div "General Data SEO / Meta Languages Website name Individual Logo Drag files here,…" at bounding box center [1368, 404] width 399 height 641
drag, startPoint x: 1555, startPoint y: 477, endPoint x: 1556, endPoint y: 551, distance: 74.0
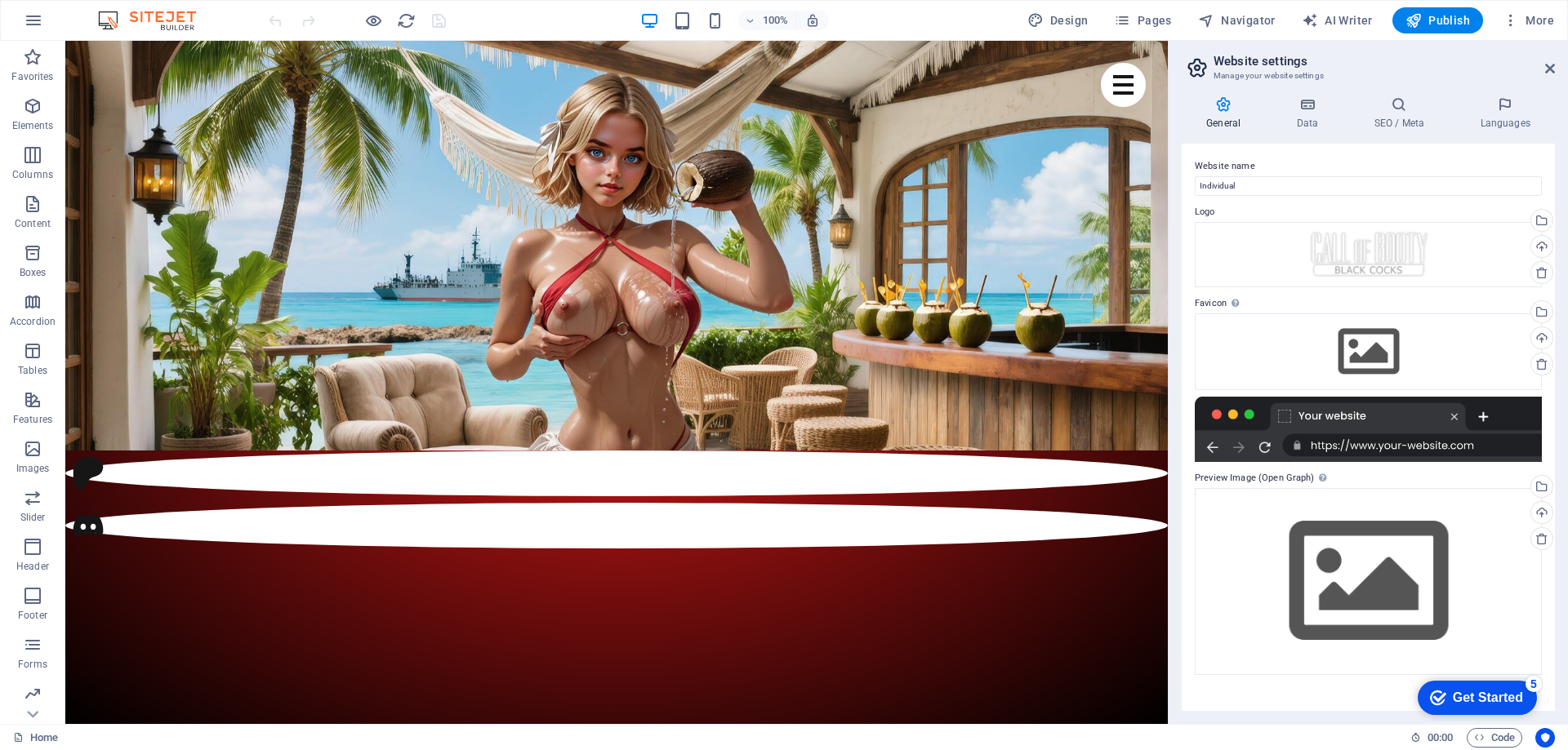
click at [1555, 558] on div "General Data SEO / Meta Languages Website name Individual Logo Drag files here,…" at bounding box center [1368, 404] width 399 height 641
drag, startPoint x: 1281, startPoint y: 684, endPoint x: 1304, endPoint y: 109, distance: 575.5
click at [1304, 110] on div "General Data SEO / Meta Languages Website name Individual Logo Drag files here,…" at bounding box center [1367, 403] width 373 height 615
click at [1392, 114] on h4 "SEO / Meta" at bounding box center [1401, 113] width 106 height 34
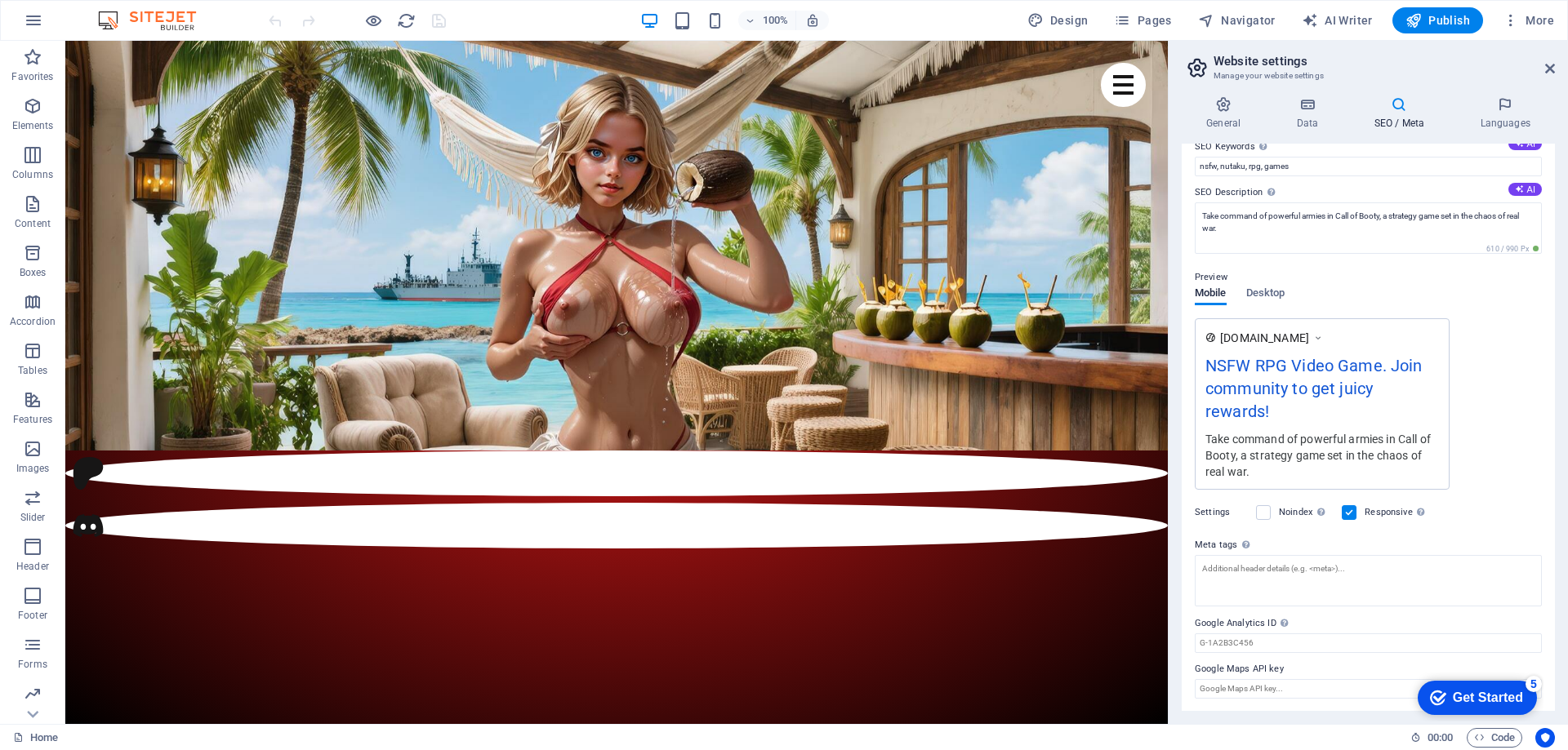
scroll to position [29, 0]
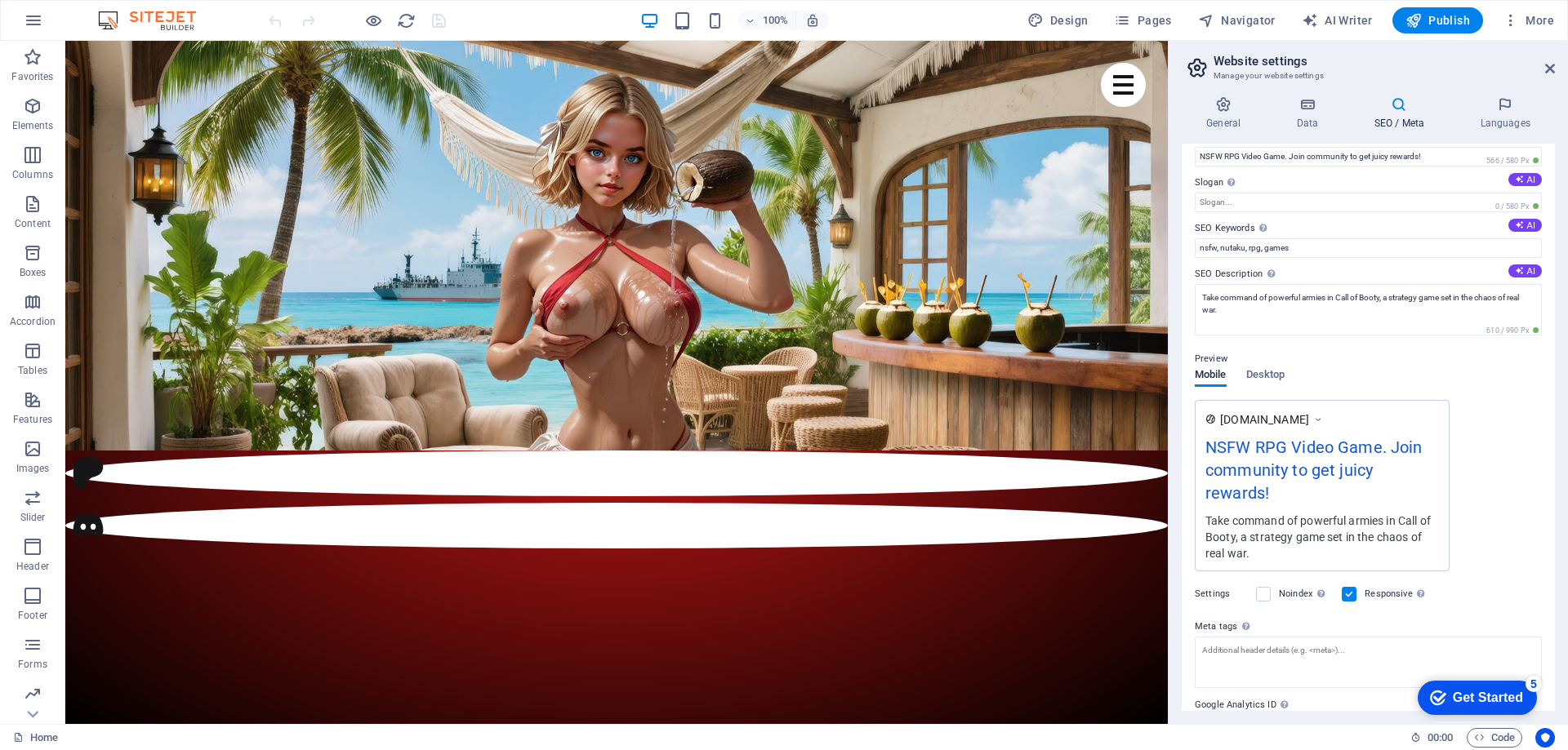
click at [1407, 133] on div "General Data SEO / Meta Languages Website name Individual Logo Drag files here,…" at bounding box center [1367, 403] width 373 height 615
click at [1493, 738] on span "Code" at bounding box center [1494, 738] width 41 height 19
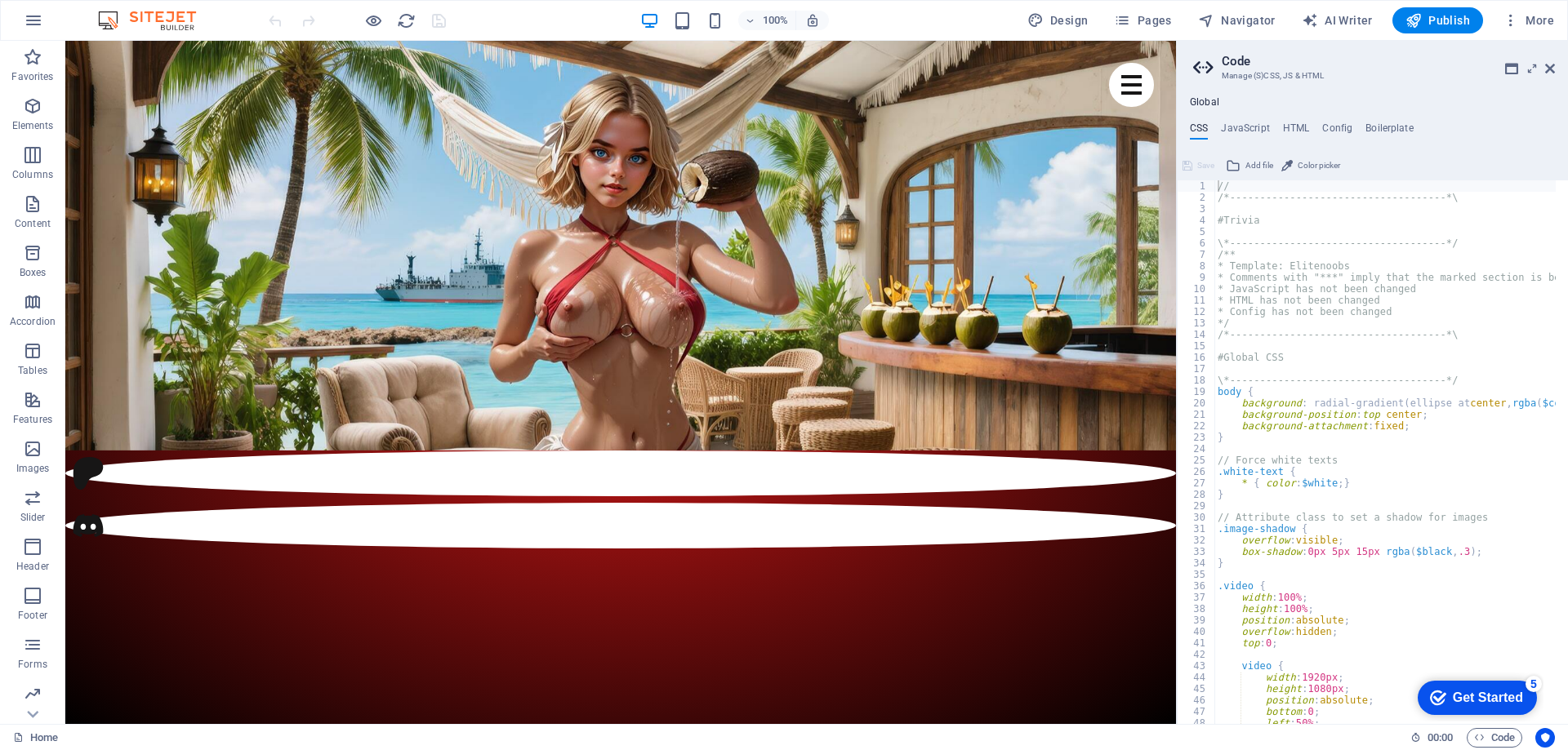
click at [1244, 121] on div "Global CSS JavaScript HTML Config Boilerplate // 1 2 3 4 5 6 7 8 9 10 11 12 13 …" at bounding box center [1372, 410] width 392 height 628
click at [1241, 124] on h4 "JavaScript" at bounding box center [1244, 131] width 48 height 18
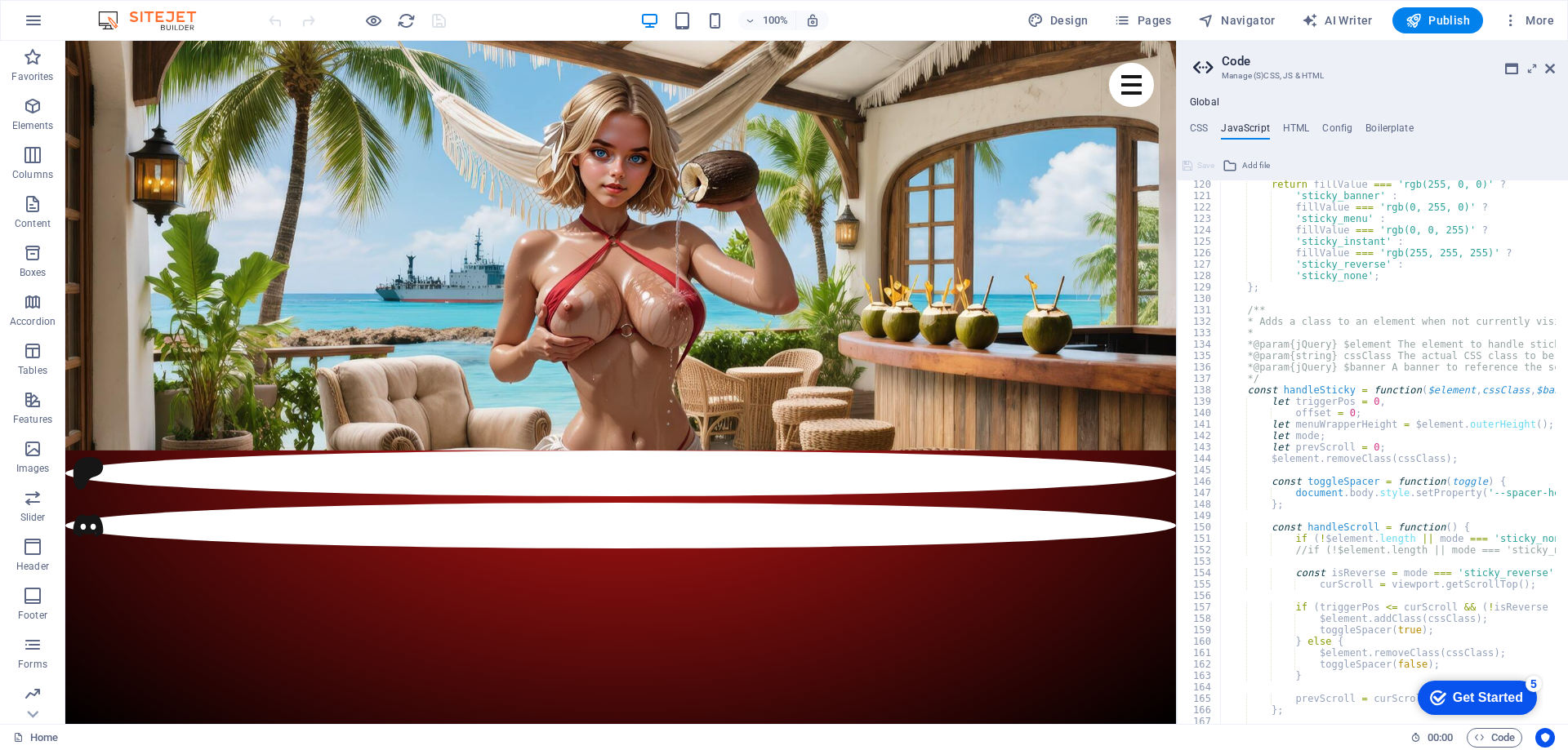
scroll to position [0, 0]
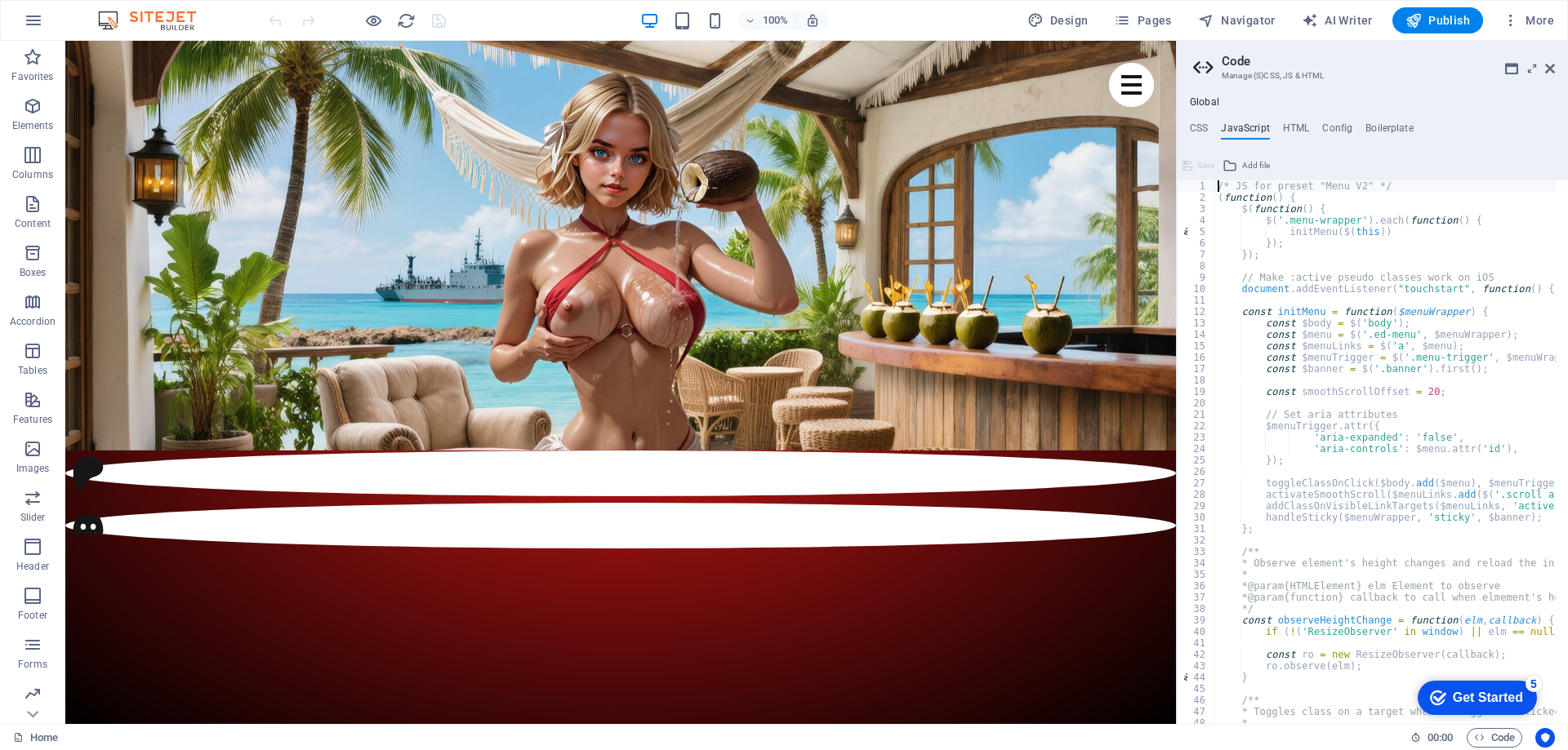
type textarea "/* JS for preset "Menu V2" */"
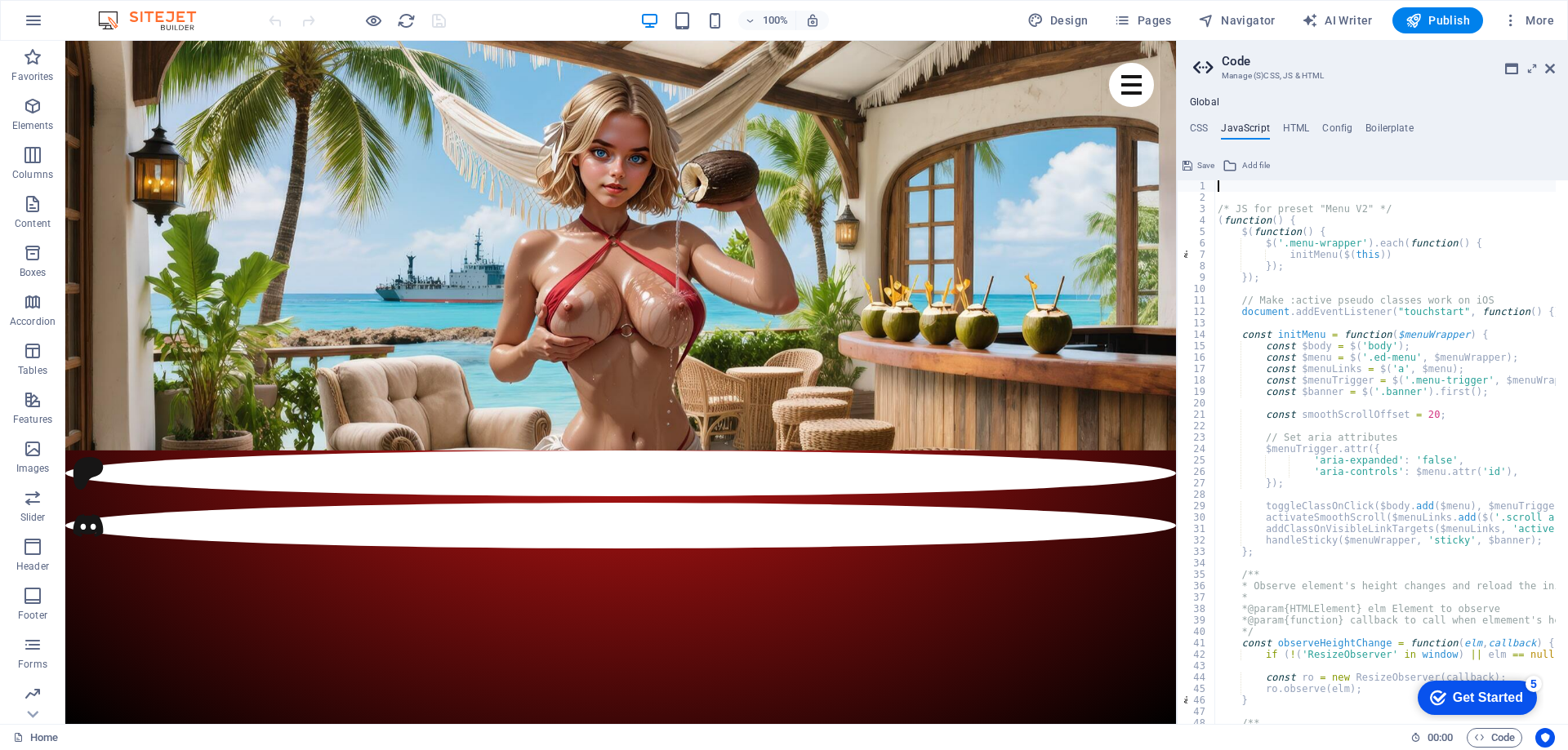
paste textarea "</script>"
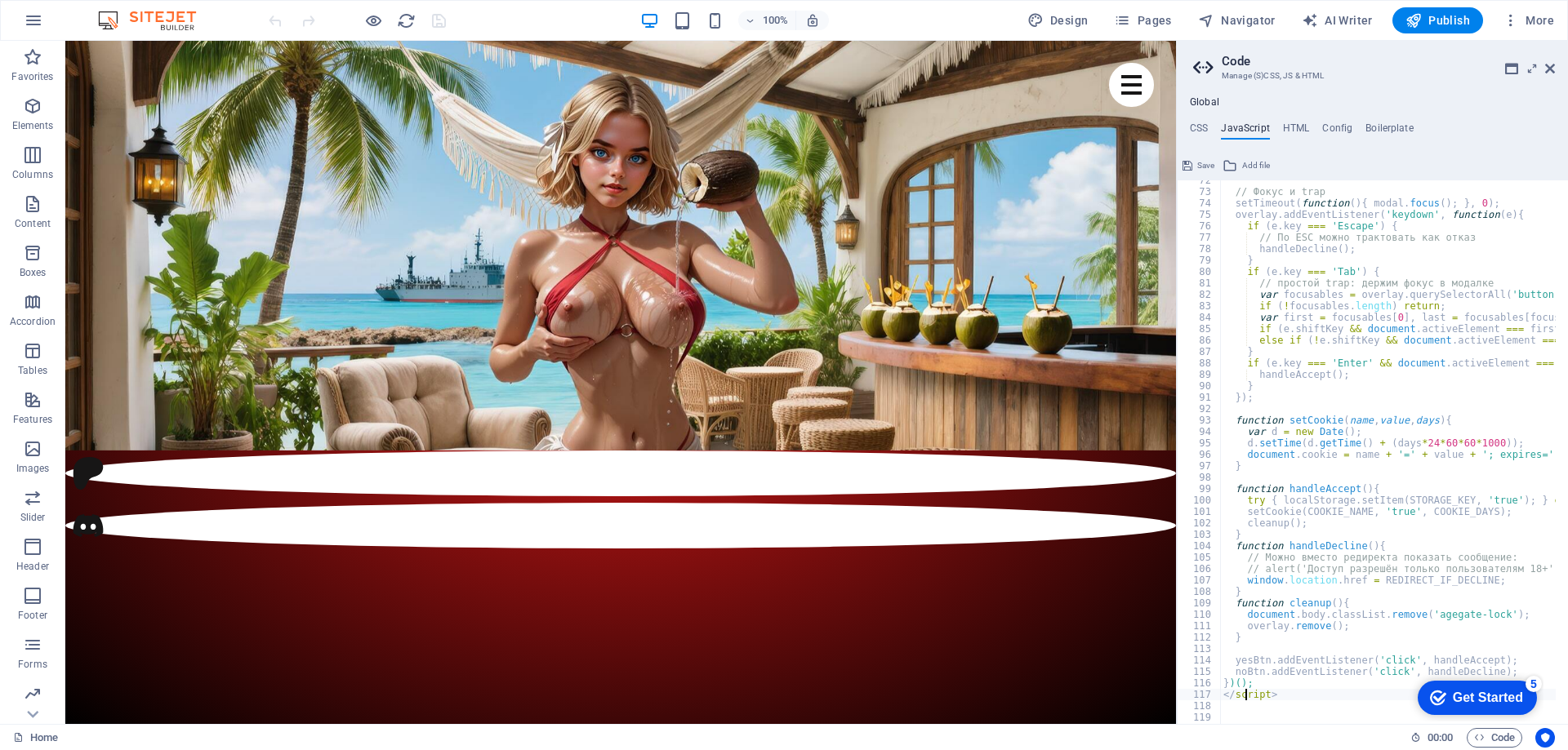
click at [1247, 695] on div "// Фокус и trap setTimeout ( function ( ) { modal . focus ( ) ; } , 0 ) ; overl…" at bounding box center [1595, 451] width 750 height 554
click at [1276, 694] on div "// Фокус и trap setTimeout ( function ( ) { modal . focus ( ) ; } , 0 ) ; overl…" at bounding box center [1388, 452] width 336 height 544
type textarea "<"
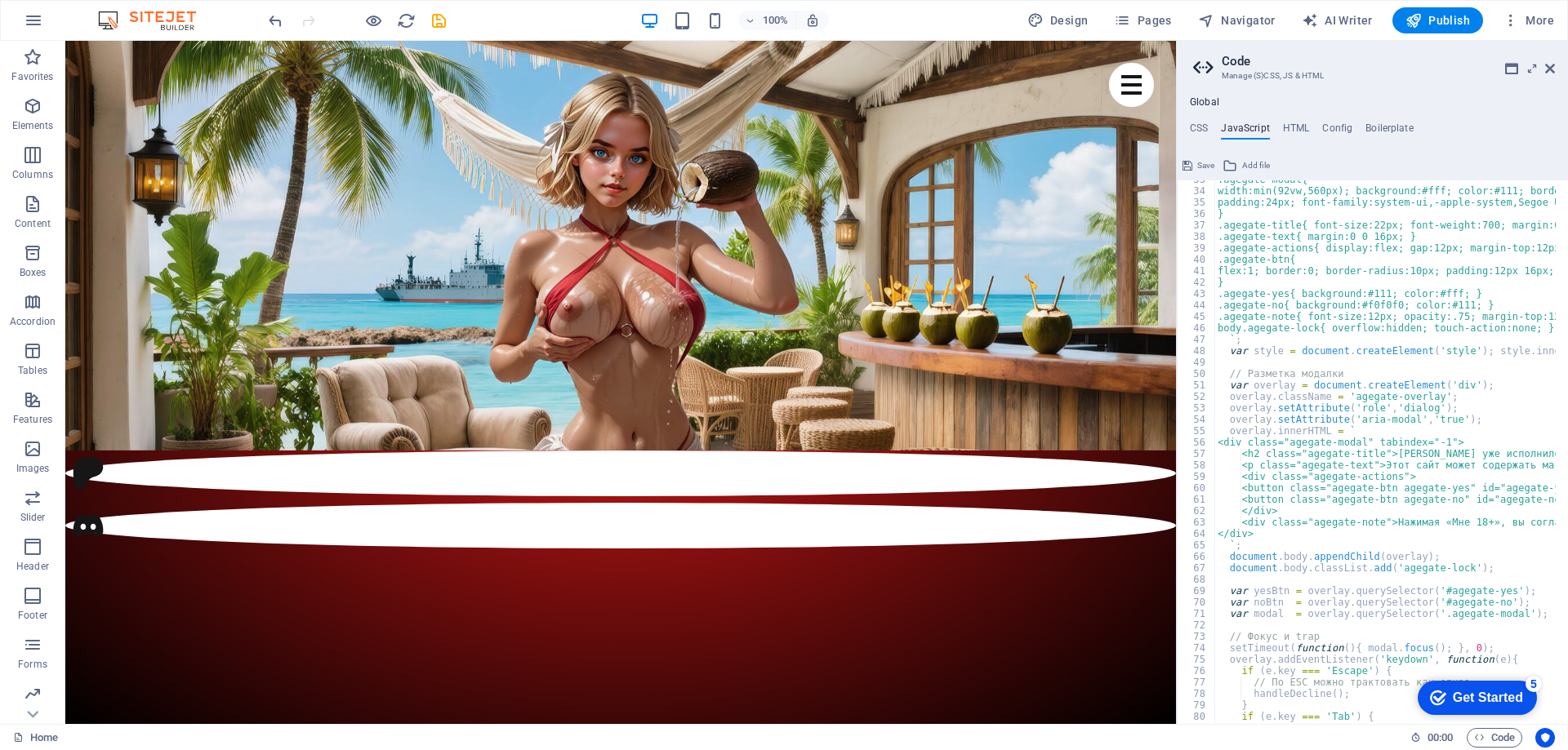
scroll to position [0, 0]
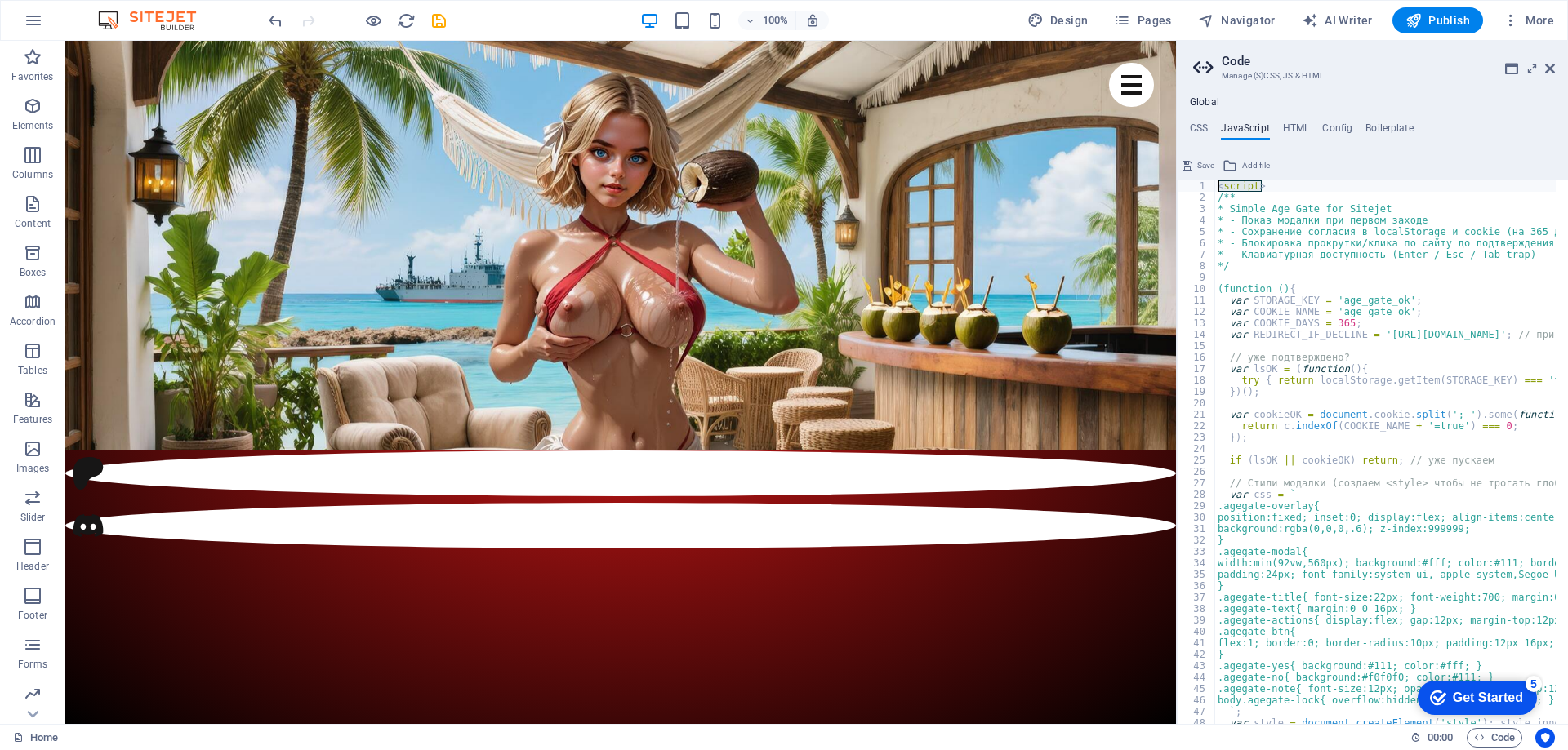
drag, startPoint x: 1267, startPoint y: 188, endPoint x: 1212, endPoint y: 190, distance: 55.0
click at [1212, 190] on div "})(); 1 2 3 4 5 6 7 8 9 10 11 12 13 14 15 16 17 18 19 20 21 22 23 24 25 26 27 2…" at bounding box center [1372, 452] width 392 height 544
type textarea "<script>"
type textarea "/**"
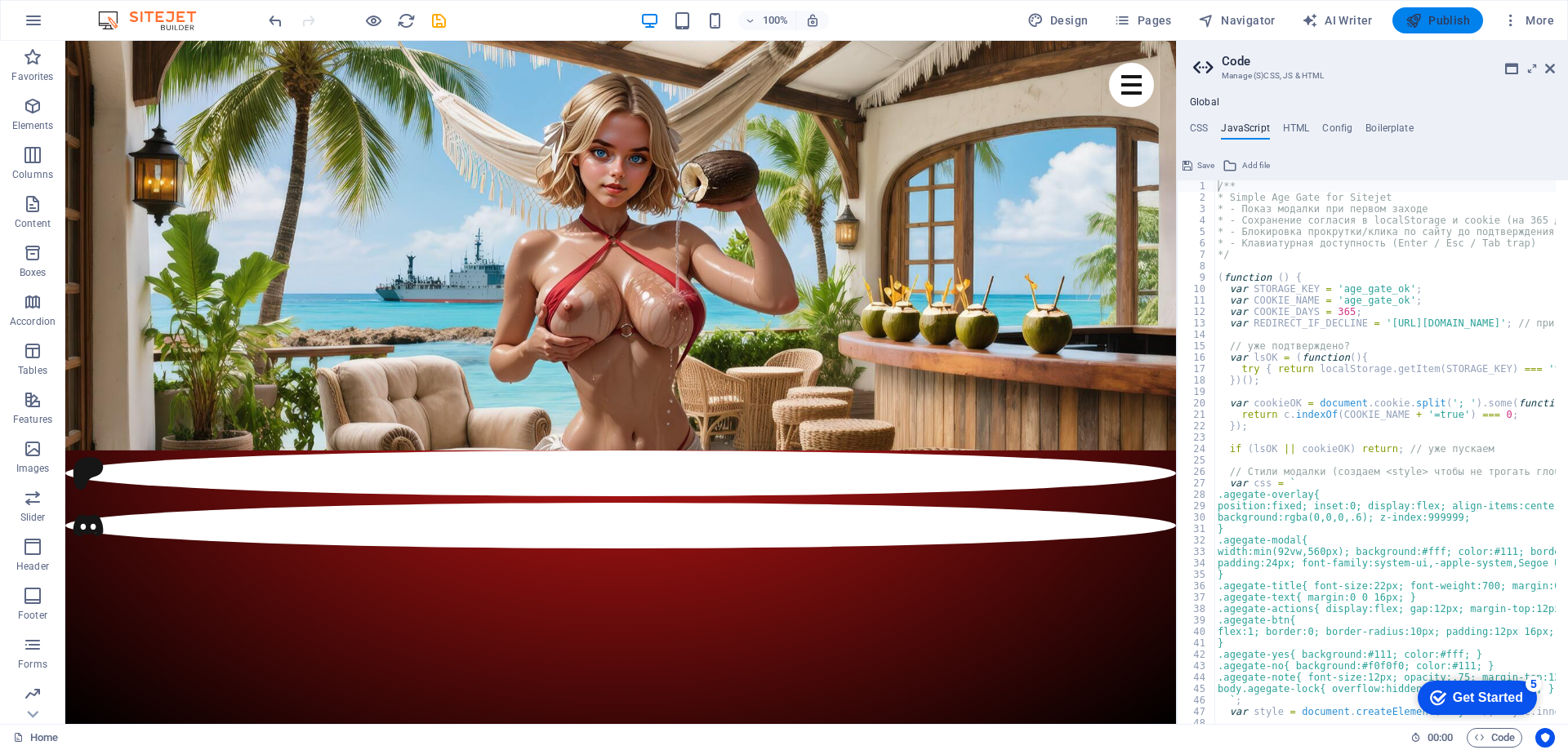
click at [1441, 18] on span "Publish" at bounding box center [1437, 20] width 64 height 17
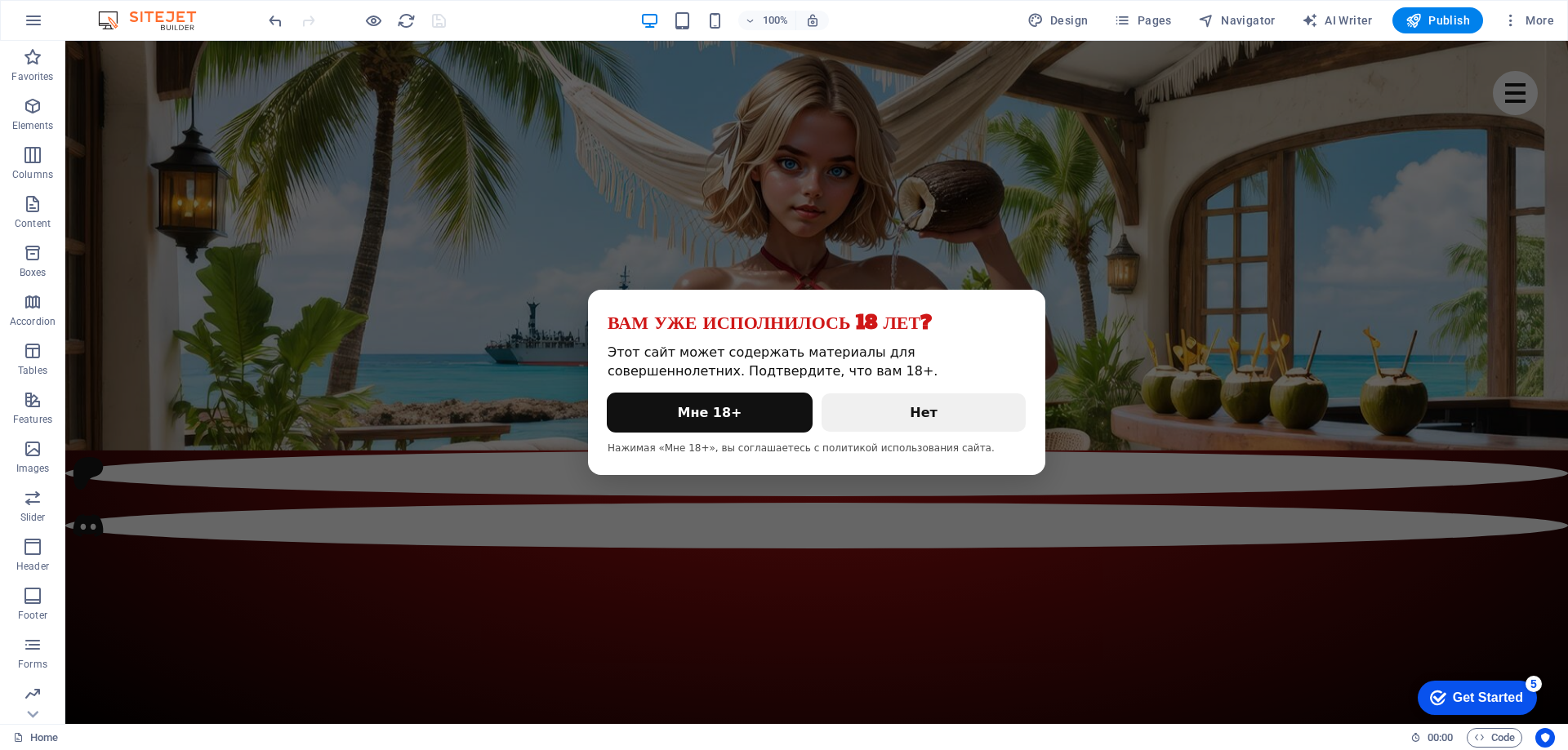
click at [701, 416] on button "Мне 18+" at bounding box center [710, 412] width 205 height 38
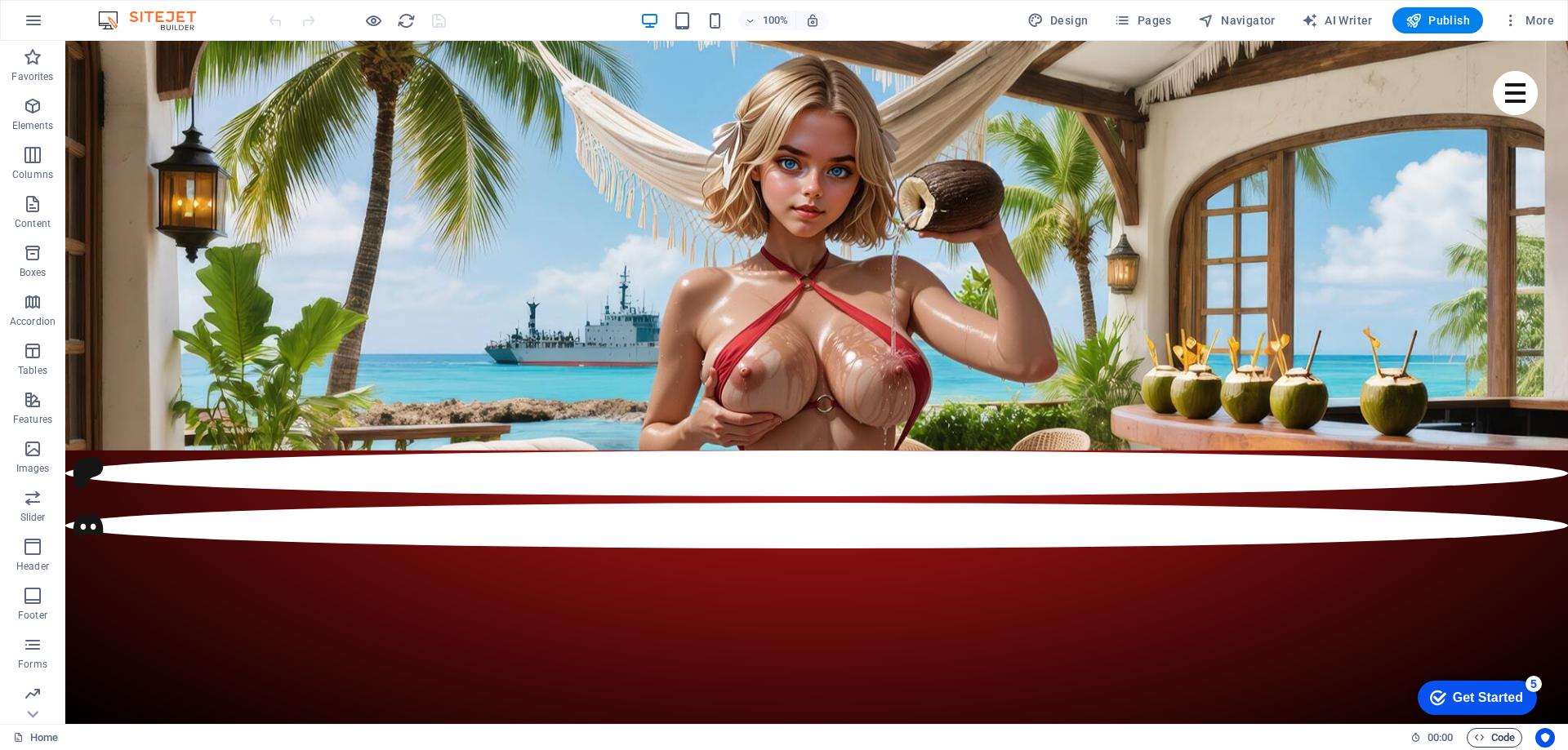
click at [1486, 738] on span "Code" at bounding box center [1494, 738] width 41 height 19
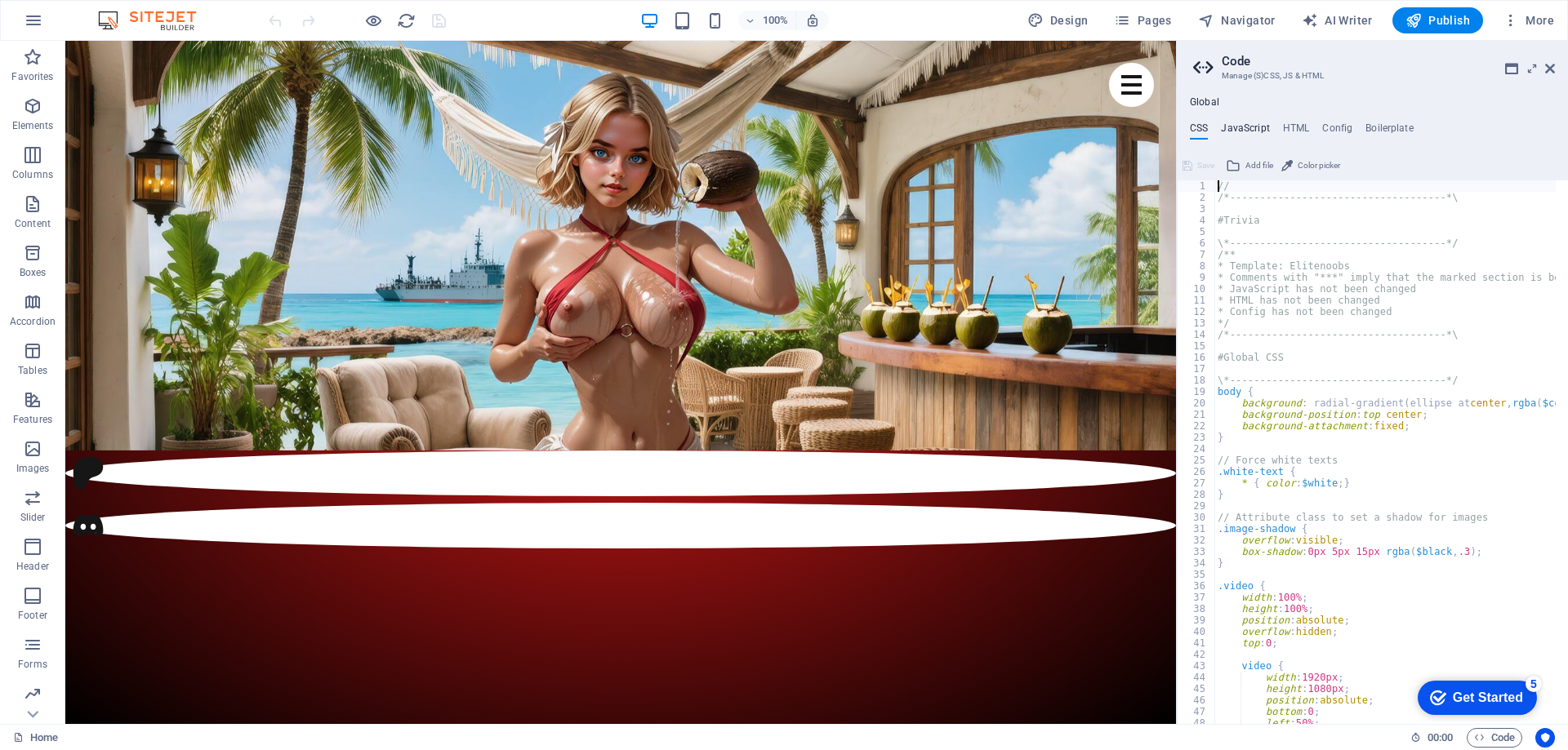
click at [1251, 123] on h4 "JavaScript" at bounding box center [1244, 131] width 48 height 18
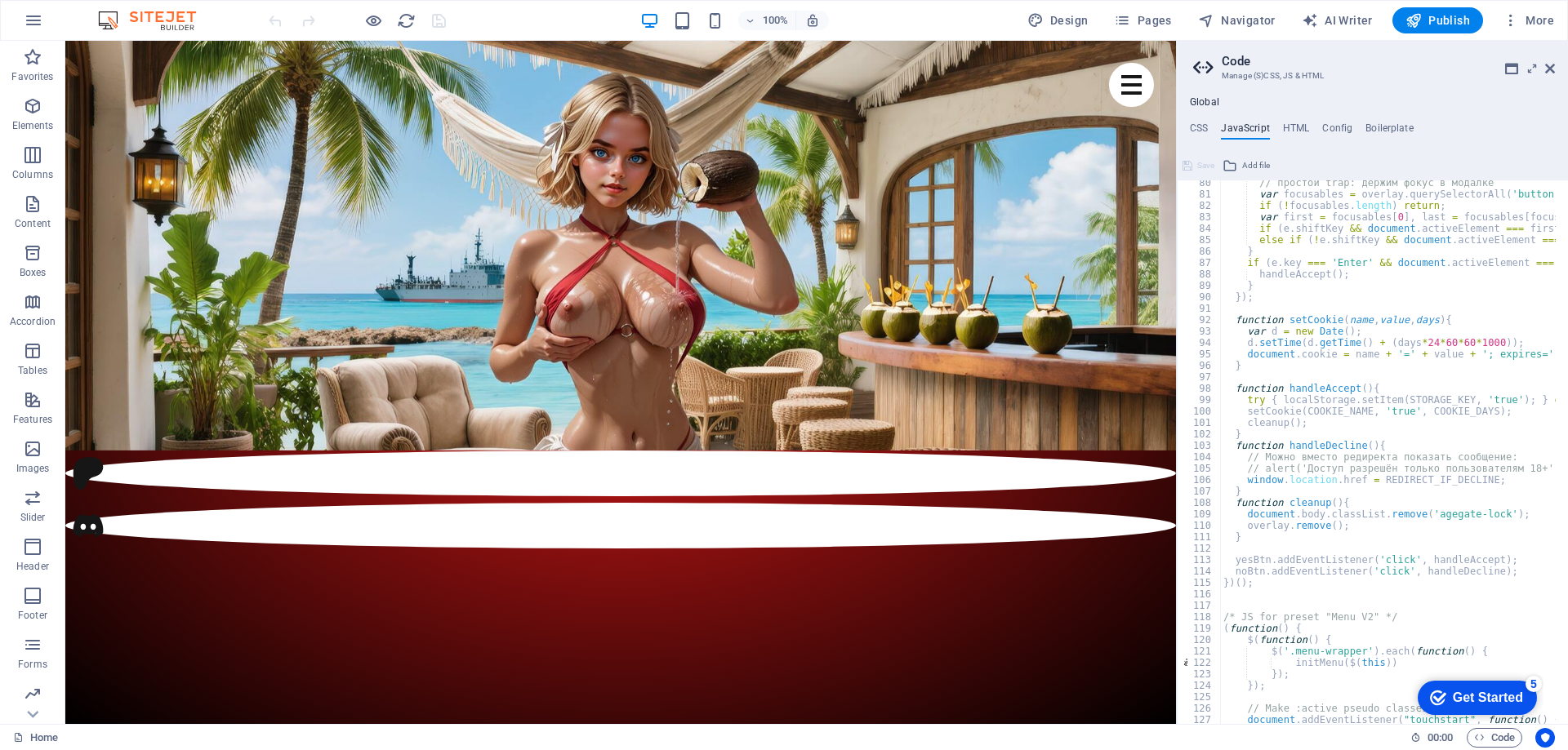
scroll to position [955, 0]
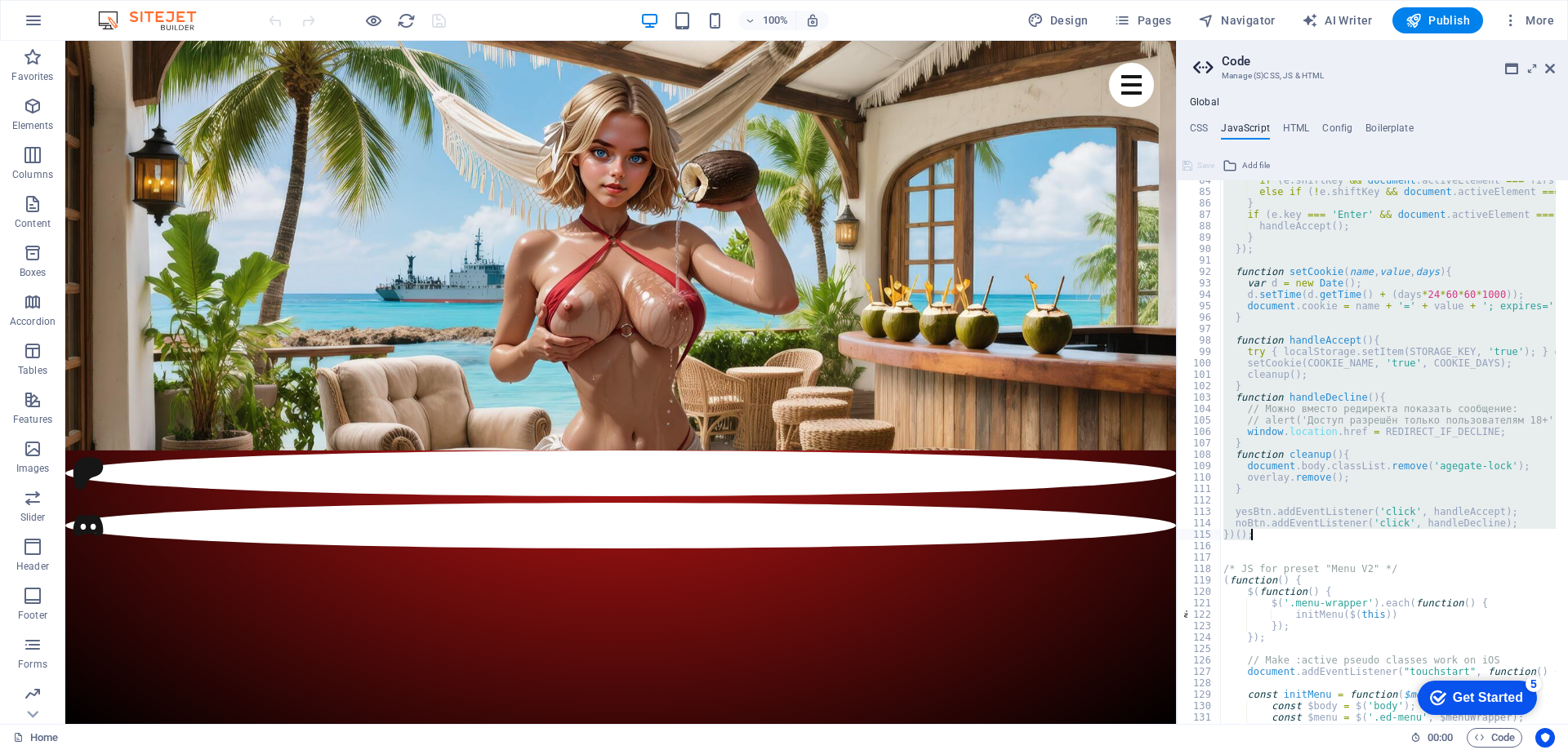
click at [1251, 533] on div "if ( e . shiftKey && document . activeElement === first ) { last . focus ( ) ; …" at bounding box center [1595, 451] width 750 height 554
type textarea "noBtn.addEventListener('click', handleDecline); })();"
paste textarea
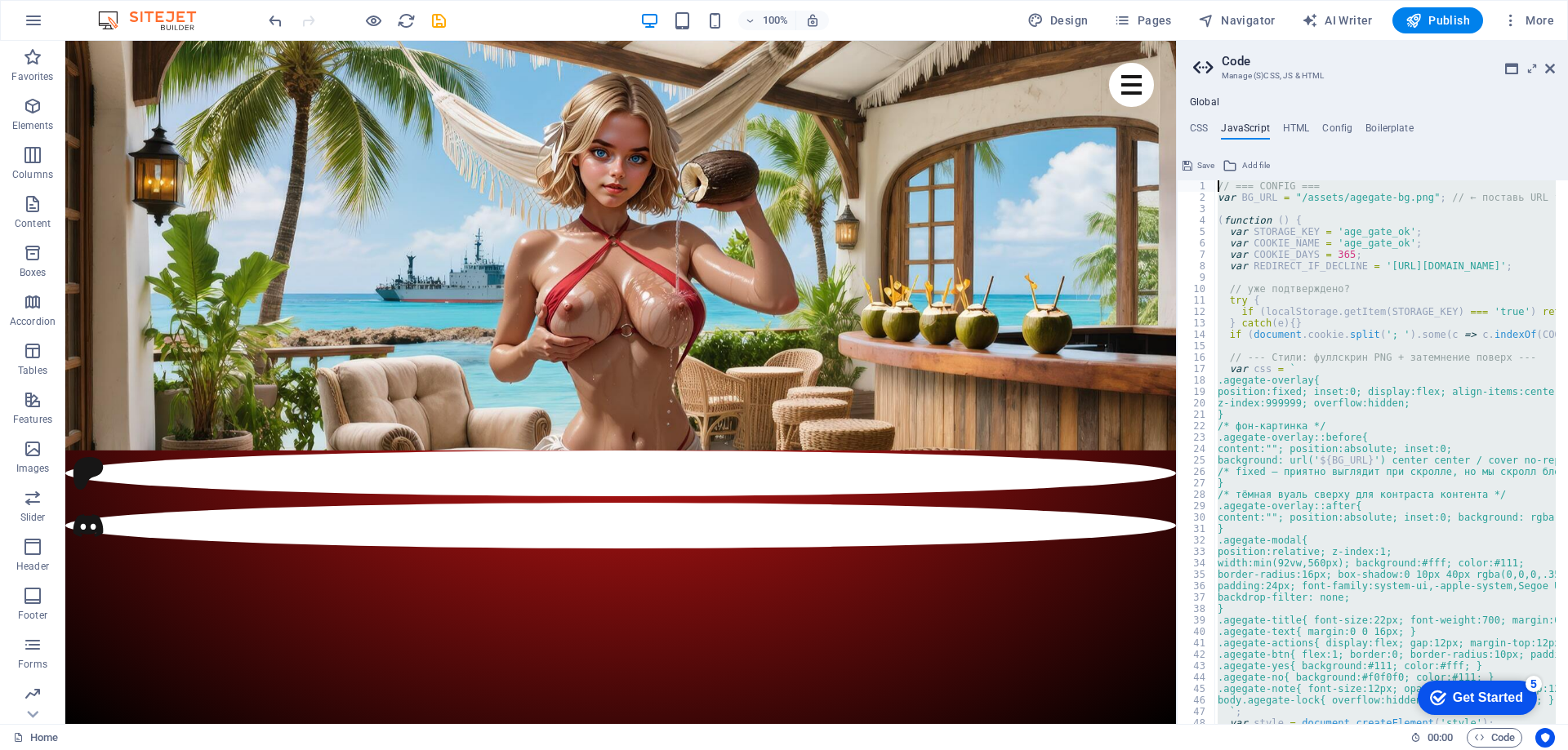
scroll to position [0, 0]
drag, startPoint x: 1223, startPoint y: 510, endPoint x: 1205, endPoint y: 88, distance: 422.4
click at [1205, 88] on div "Global CSS JavaScript HTML Config Boilerplate // 1 2 3 4 5 6 7 8 9 10 11 12 13 …" at bounding box center [1372, 404] width 392 height 641
type textarea "// === CONFIG === var BG_URL = "/assets/agegate-bg.png"; // ← поставь URL твоег…"
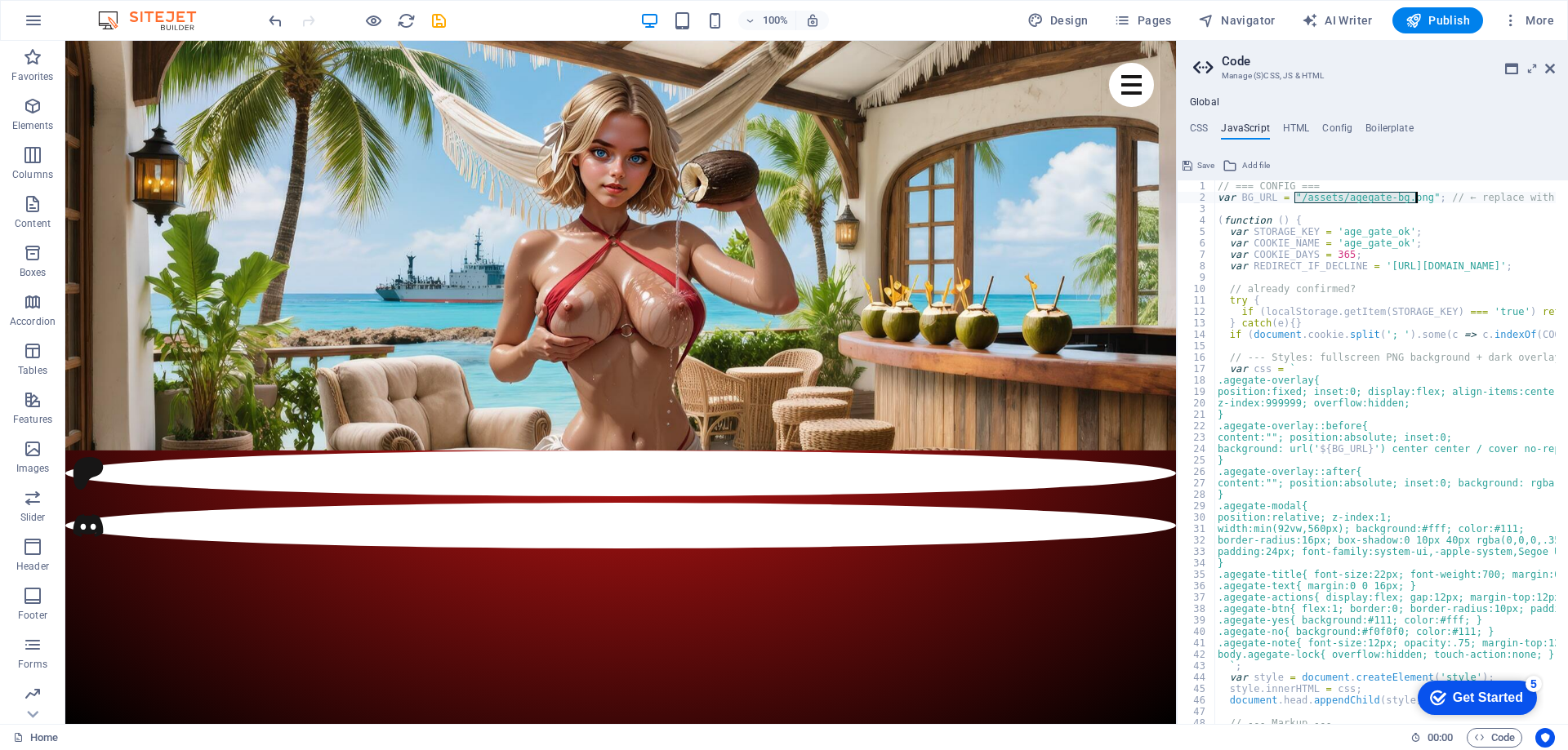
drag, startPoint x: 1295, startPoint y: 199, endPoint x: 1417, endPoint y: 202, distance: 122.0
type textarea "var BG_URL = "/assets/agegate-bg.png"; // ← replace with your PNG URL"
click at [1455, 19] on span "Publish" at bounding box center [1437, 20] width 64 height 17
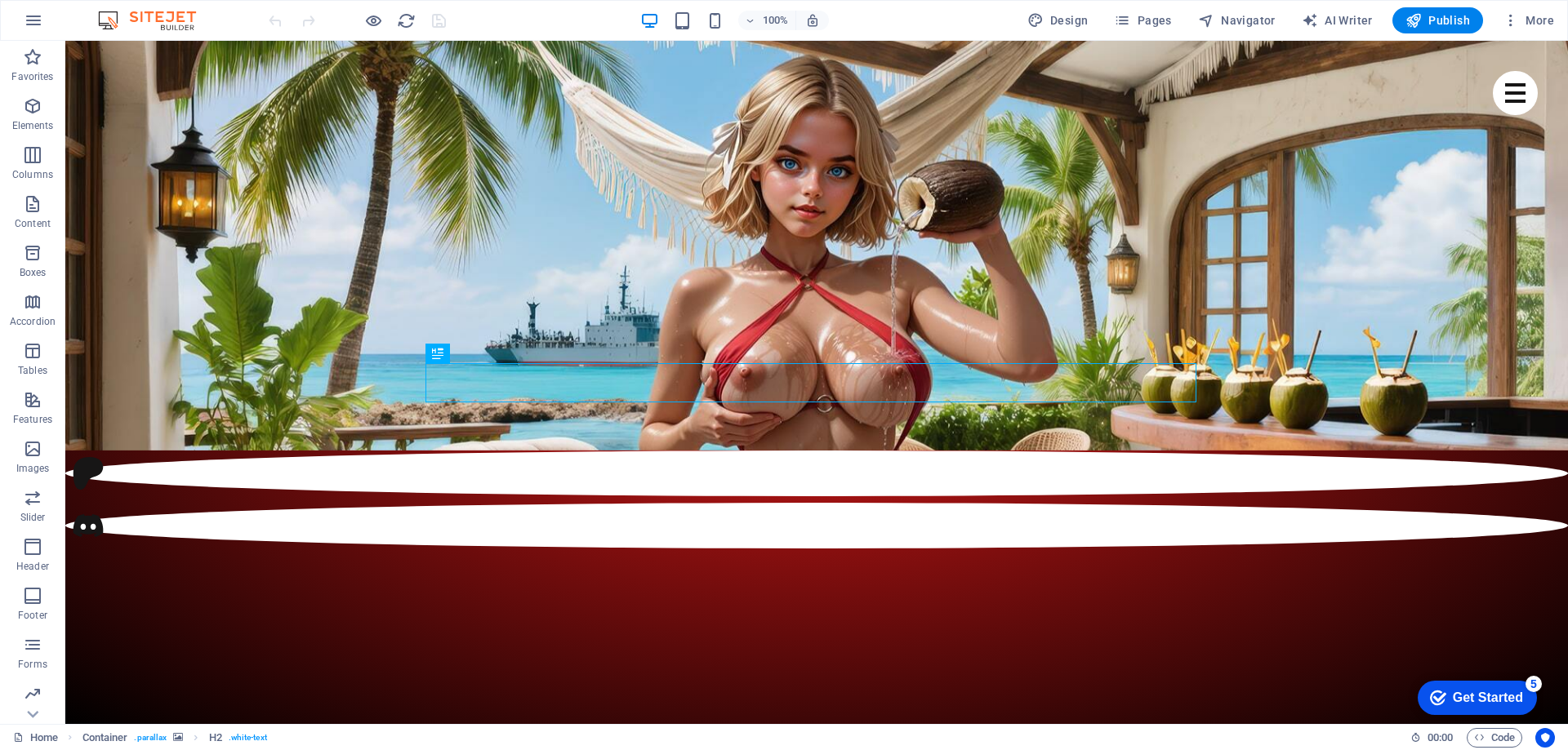
scroll to position [376, 0]
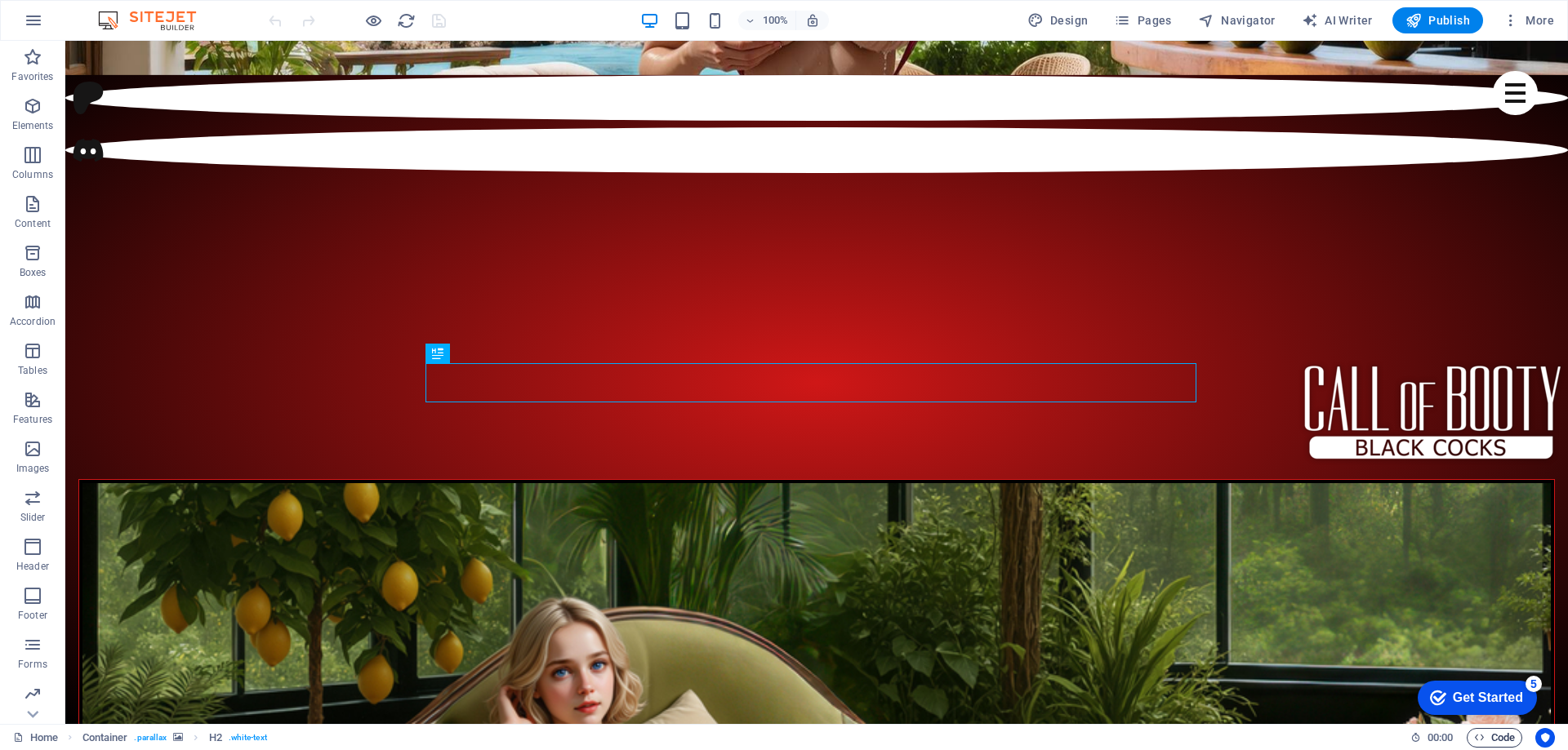
click at [1480, 738] on icon "button" at bounding box center [1478, 737] width 11 height 11
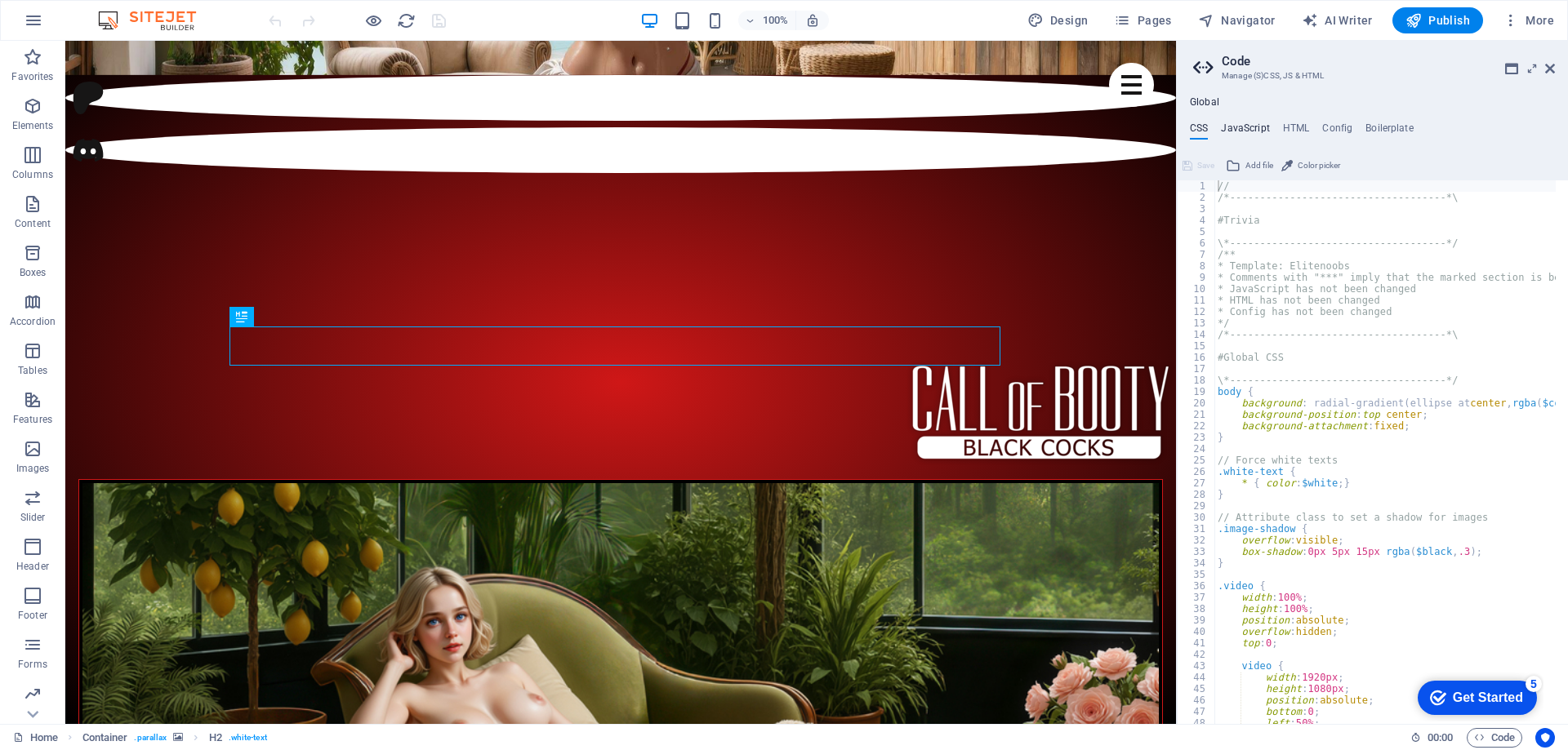
click at [1252, 131] on h4 "JavaScript" at bounding box center [1244, 131] width 48 height 18
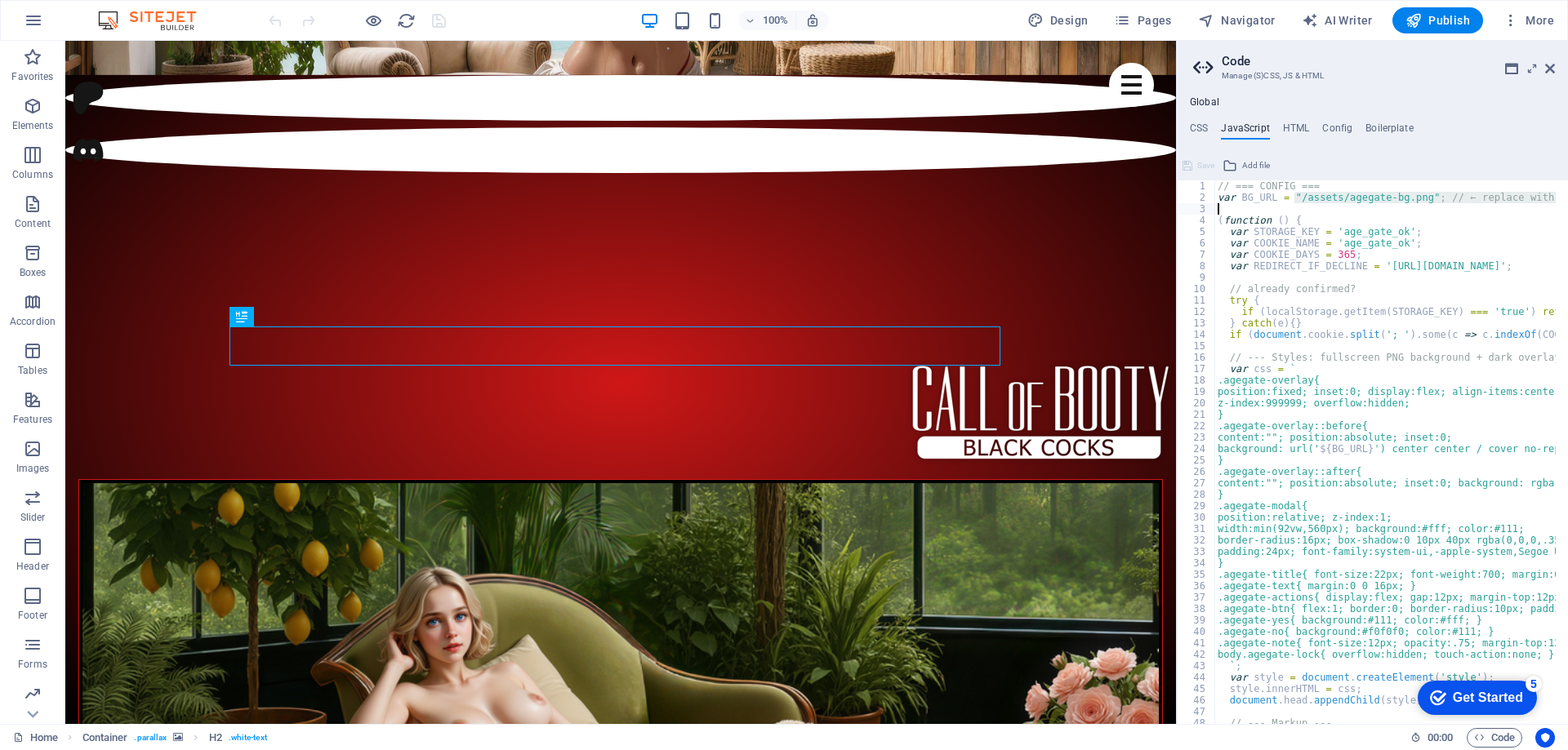
drag, startPoint x: 1295, startPoint y: 199, endPoint x: 1415, endPoint y: 205, distance: 120.1
click at [1415, 199] on div "// === CONFIG === var BG_URL = "/assets/agegate-bg.png" ; // ← replace with you…" at bounding box center [1385, 452] width 341 height 544
paste textarea "age_back.png"
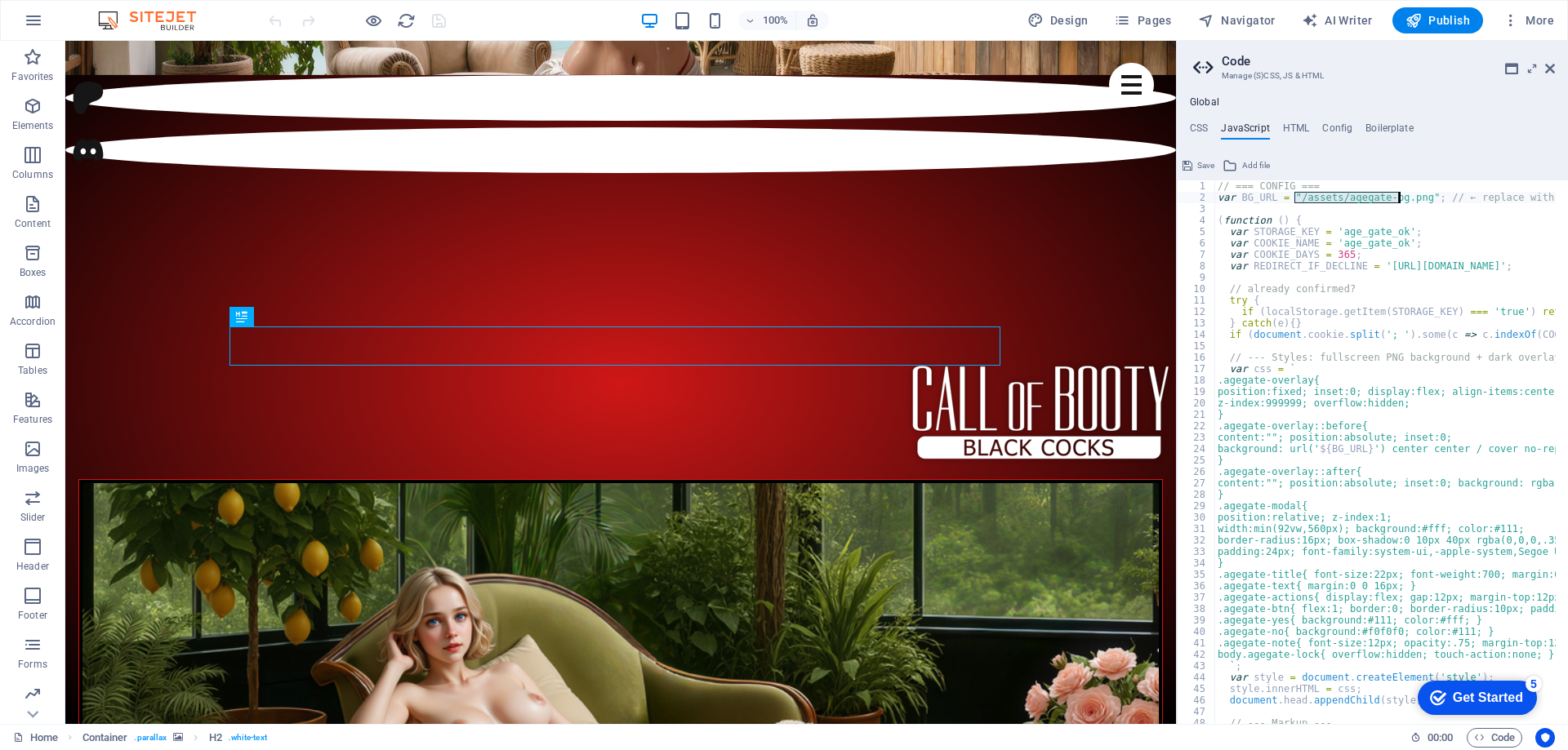
click at [1357, 200] on div "// === CONFIG === var BG_URL = "/assets/agegate-bg.png" ; // ← replace with you…" at bounding box center [1385, 452] width 341 height 544
drag, startPoint x: 1336, startPoint y: 197, endPoint x: 1413, endPoint y: 197, distance: 77.0
paste textarea "_back"
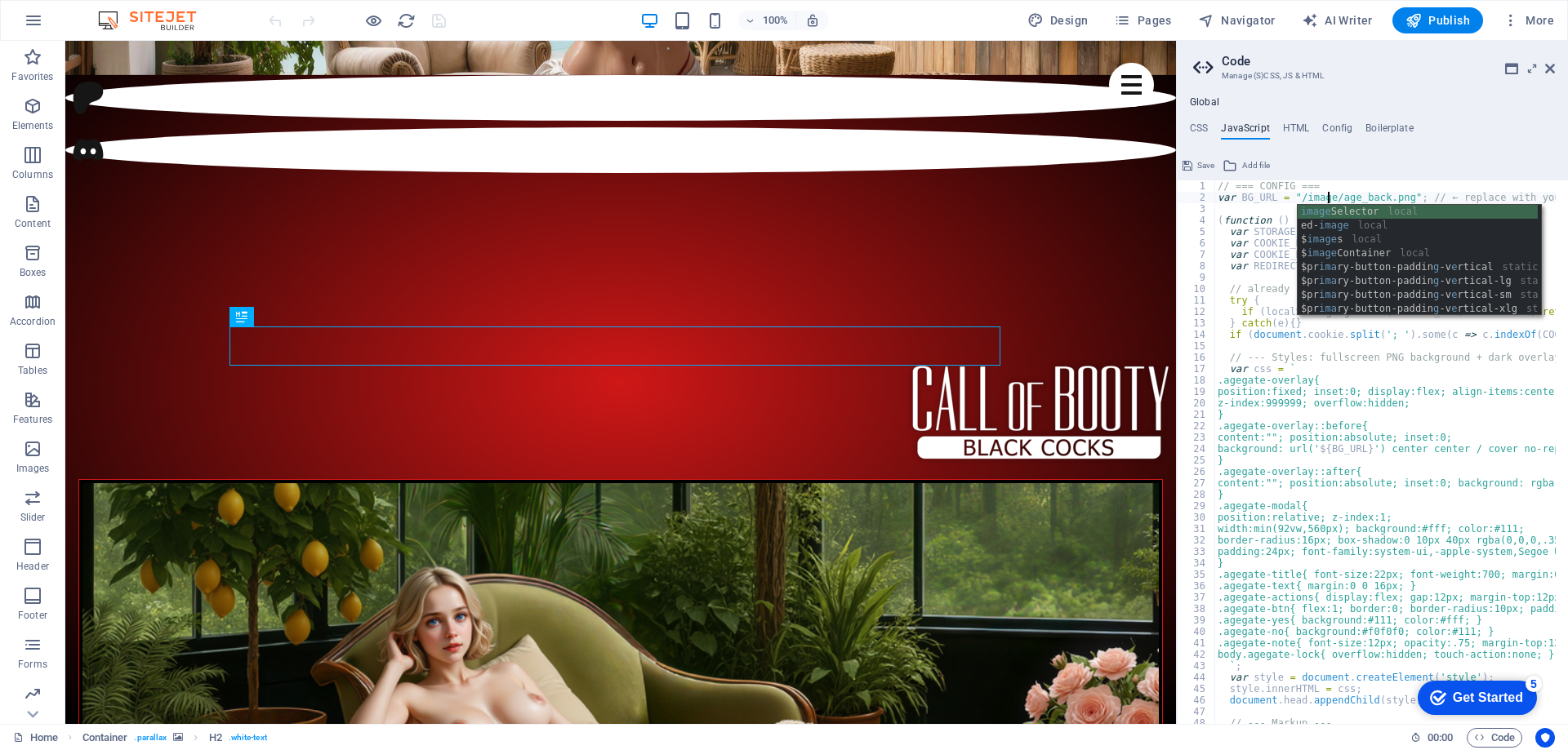
scroll to position [0, 9]
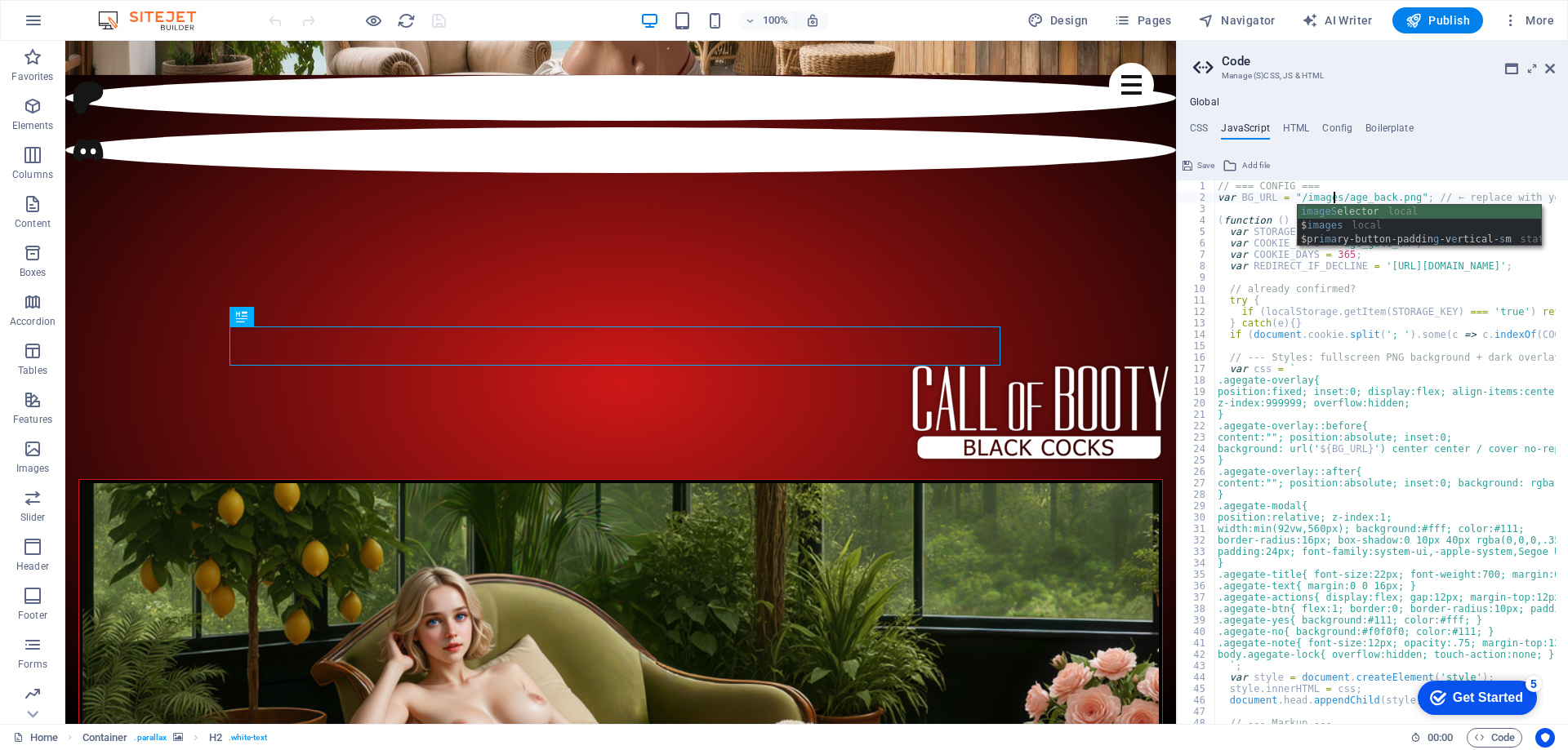
type textarea "var BG_URL = "/images/age_back.png"; // ← replace with your PNG URL"
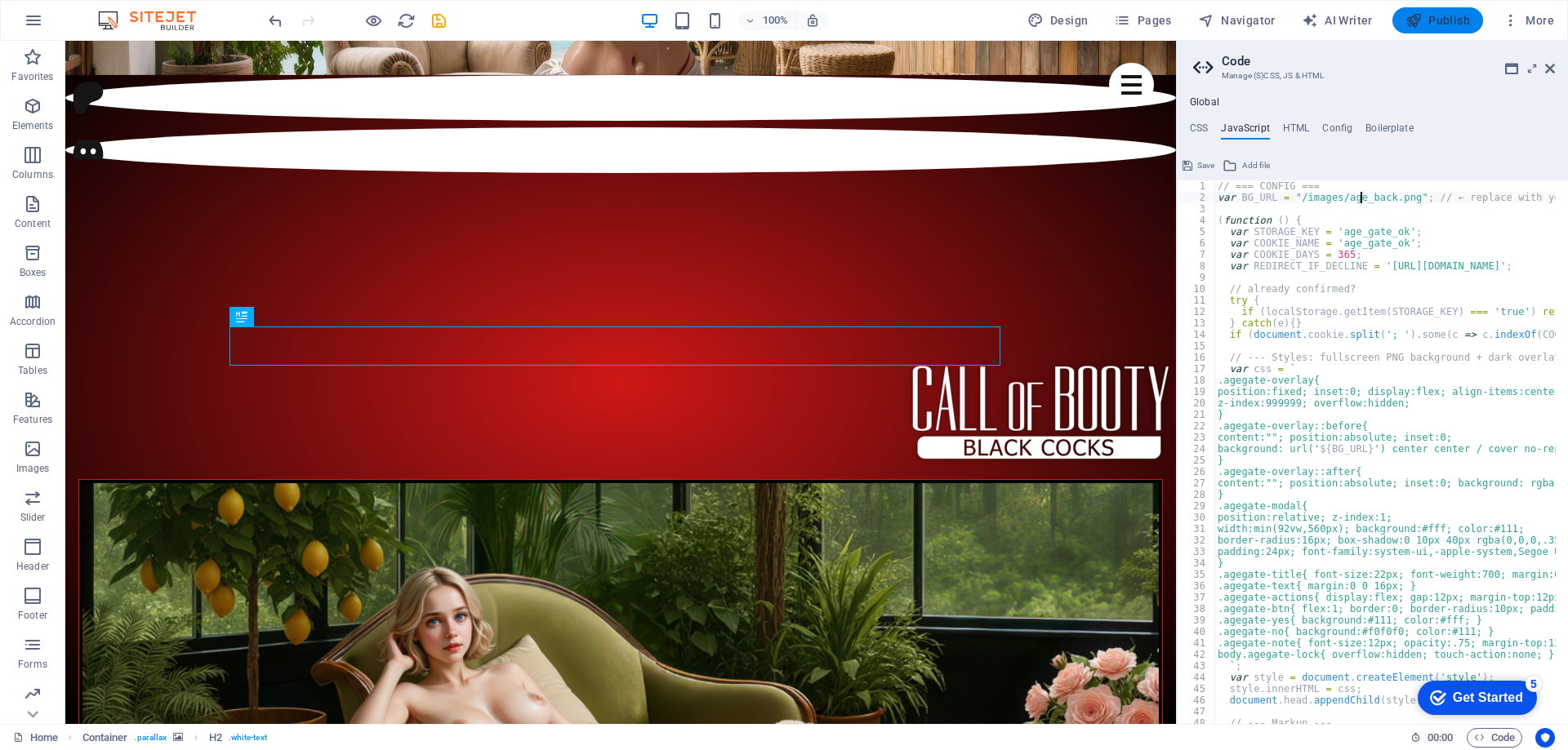
click at [1442, 24] on span "Publish" at bounding box center [1437, 20] width 64 height 17
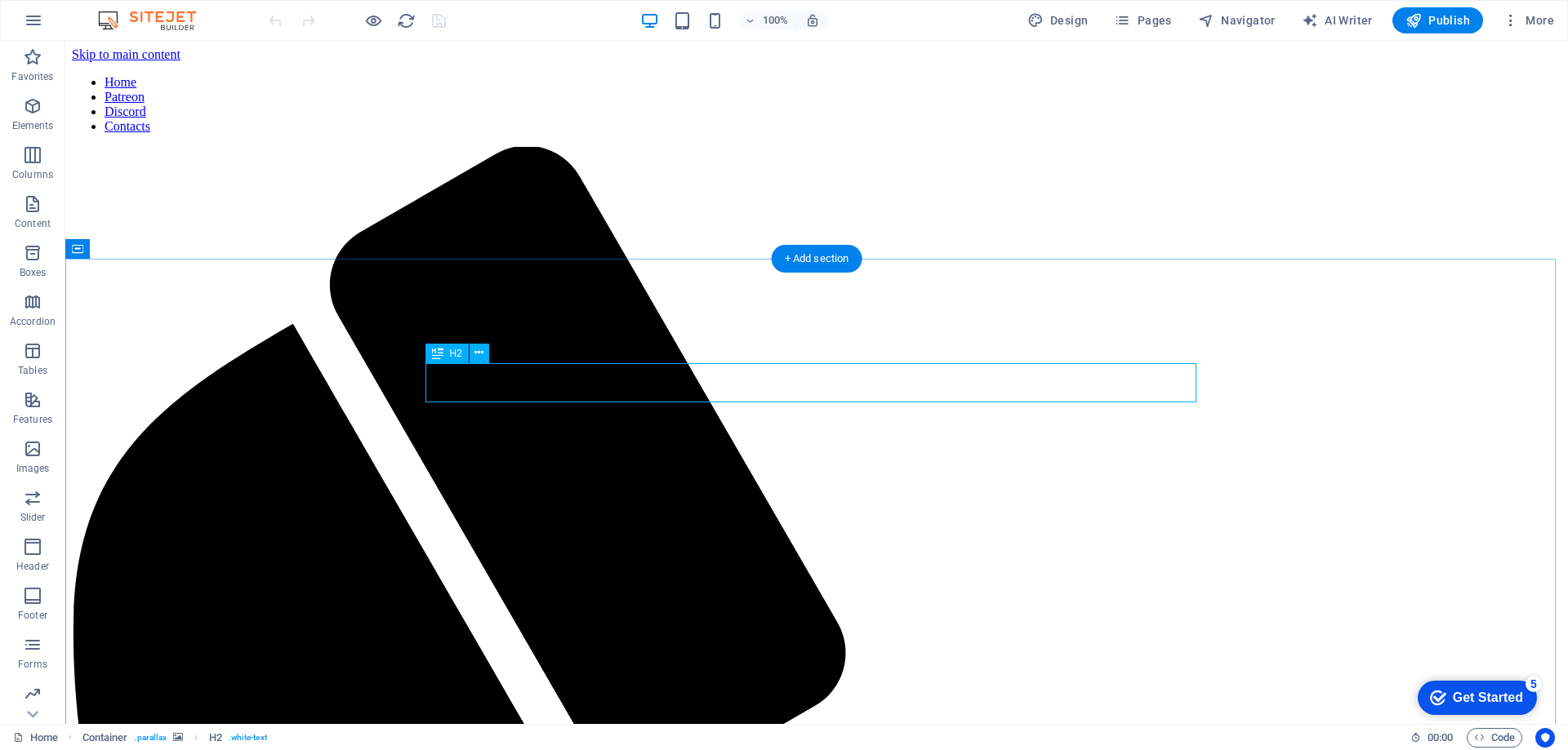
scroll to position [376, 0]
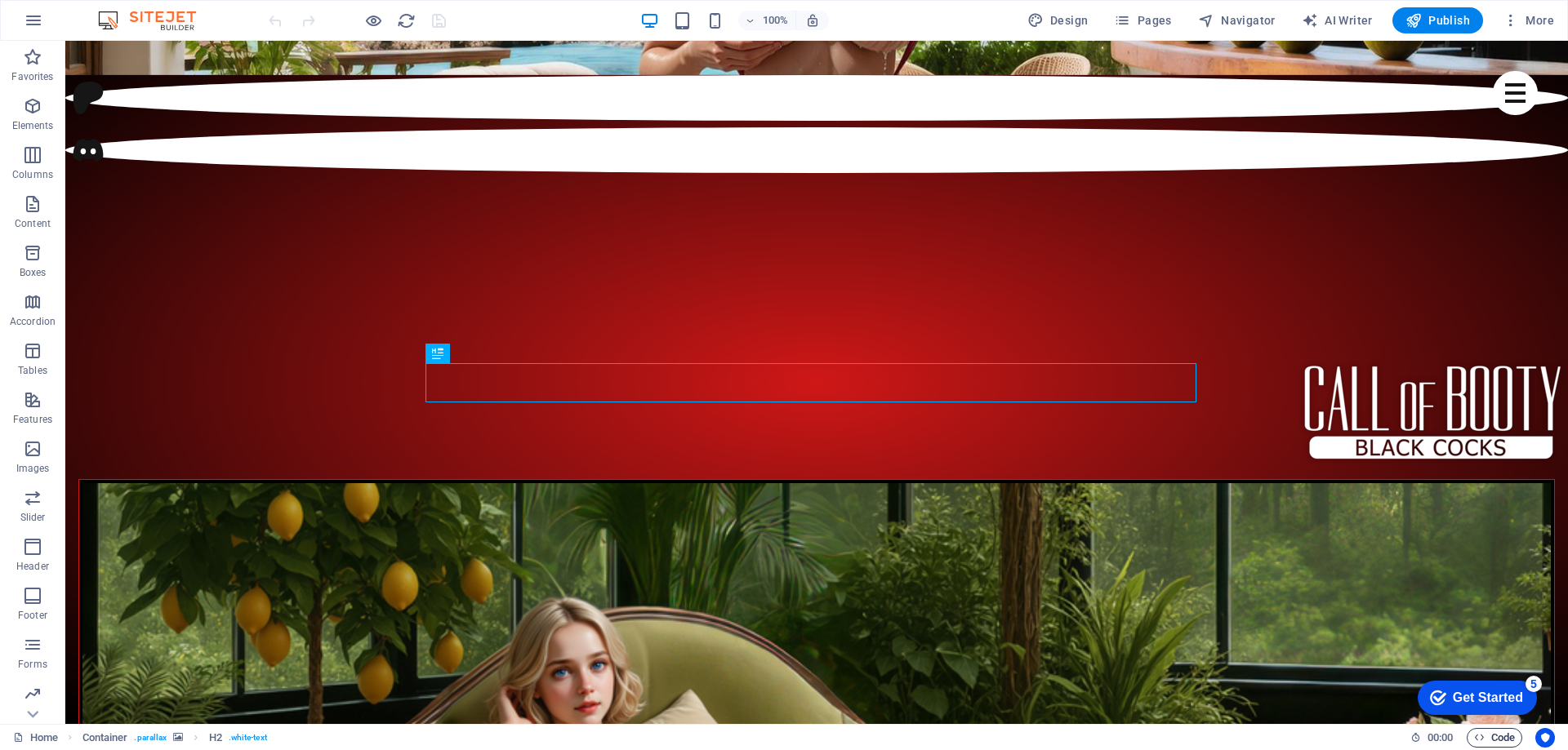
click at [1486, 740] on span "Code" at bounding box center [1494, 738] width 41 height 19
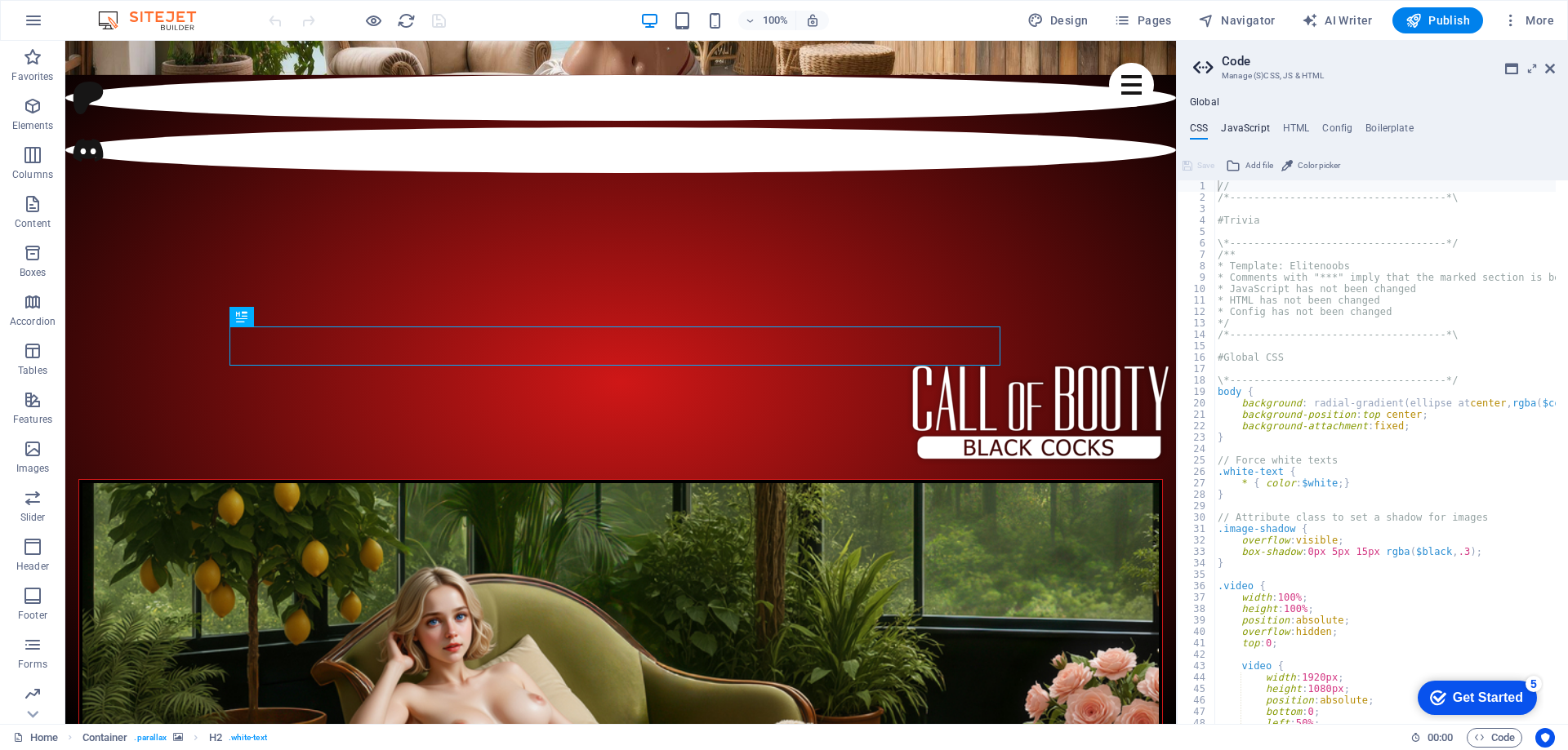
click at [1249, 125] on h4 "JavaScript" at bounding box center [1244, 131] width 48 height 18
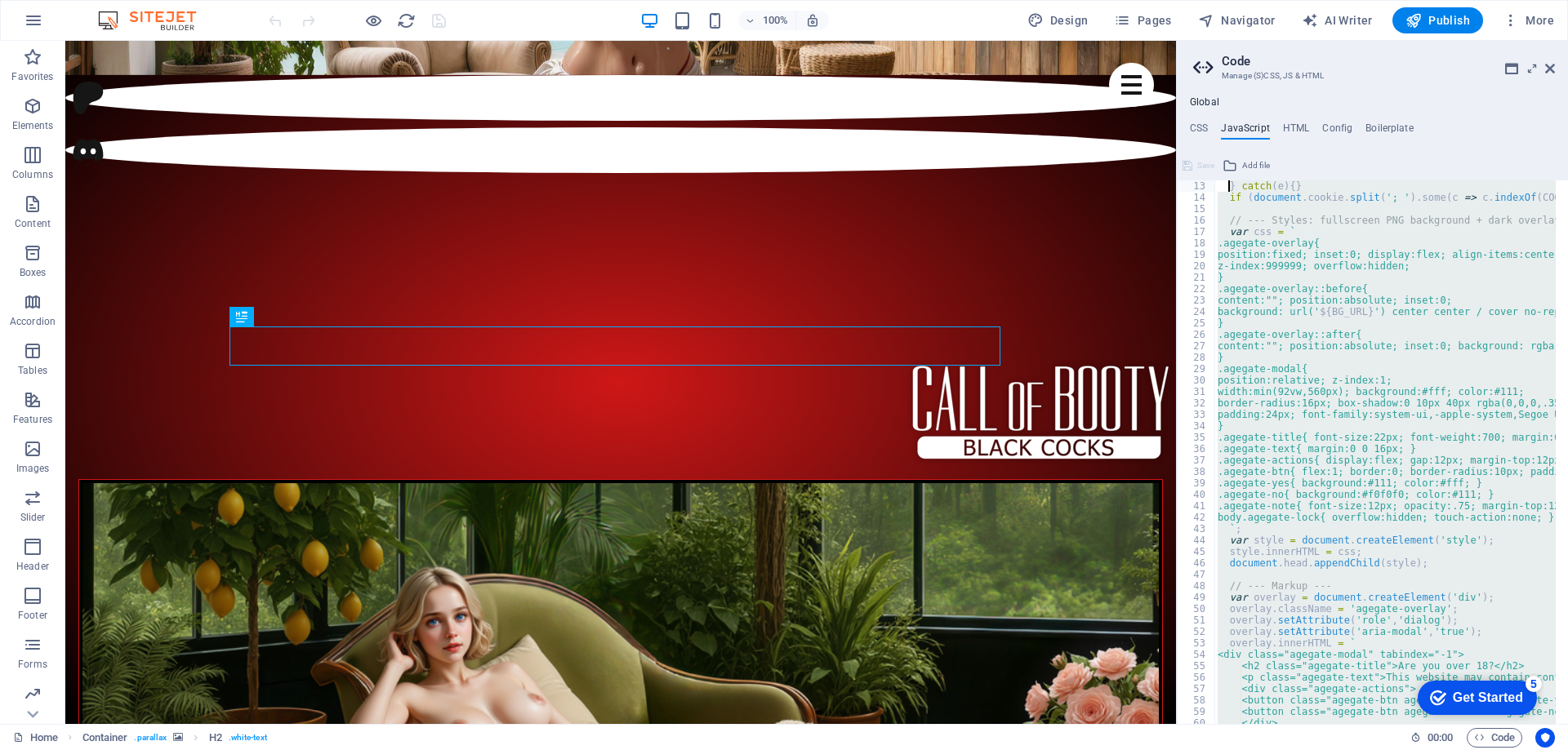
scroll to position [0, 0]
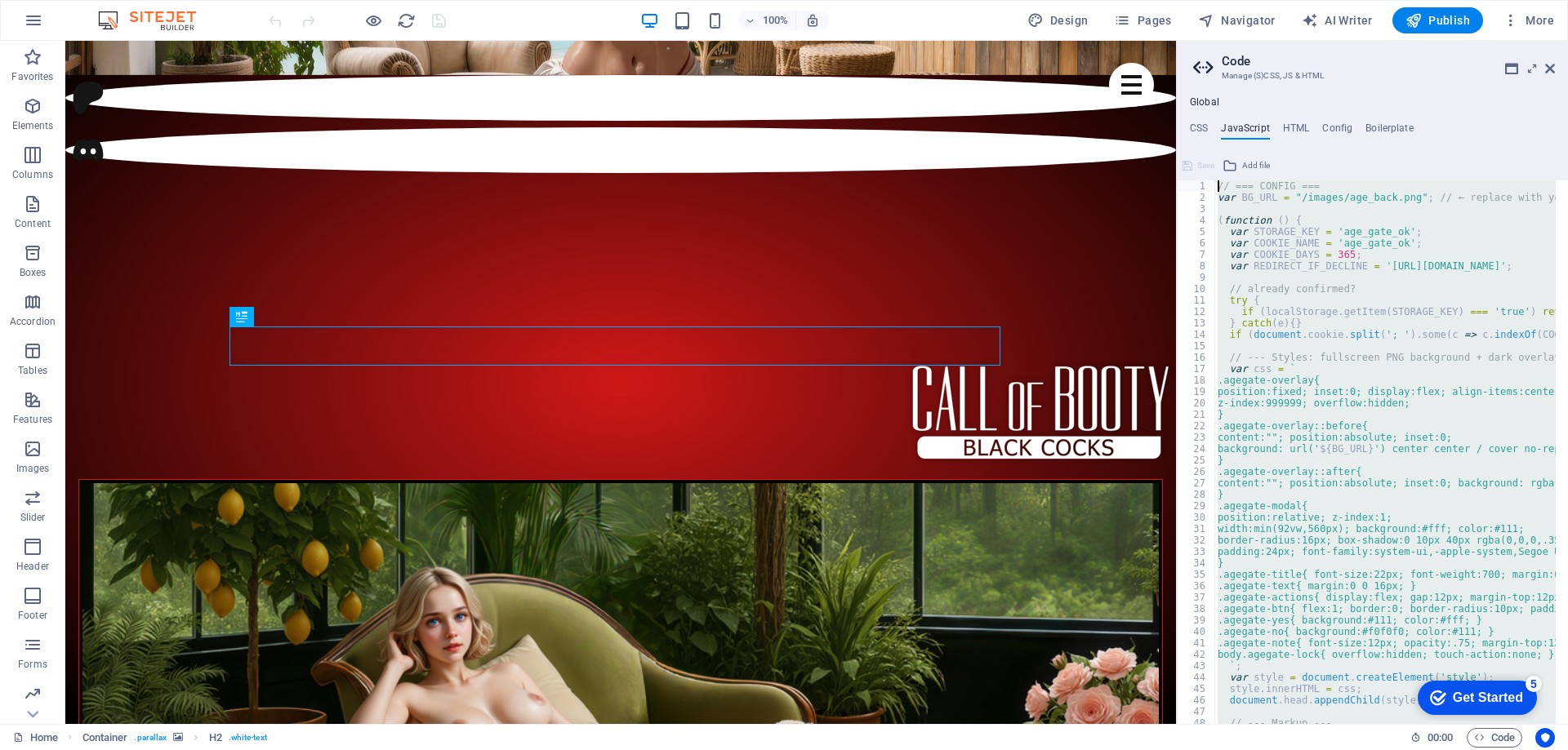
drag, startPoint x: 1260, startPoint y: 573, endPoint x: 1227, endPoint y: 7, distance: 567.0
click at [1227, 41] on div "Home Favorites Elements Columns Content Boxes Accordion Tables Features Images …" at bounding box center [784, 383] width 1568 height 684
type textarea "// === CONFIG === var BG_URL = "/images/age_back.png"; // ← replace with your P…"
paste textarea
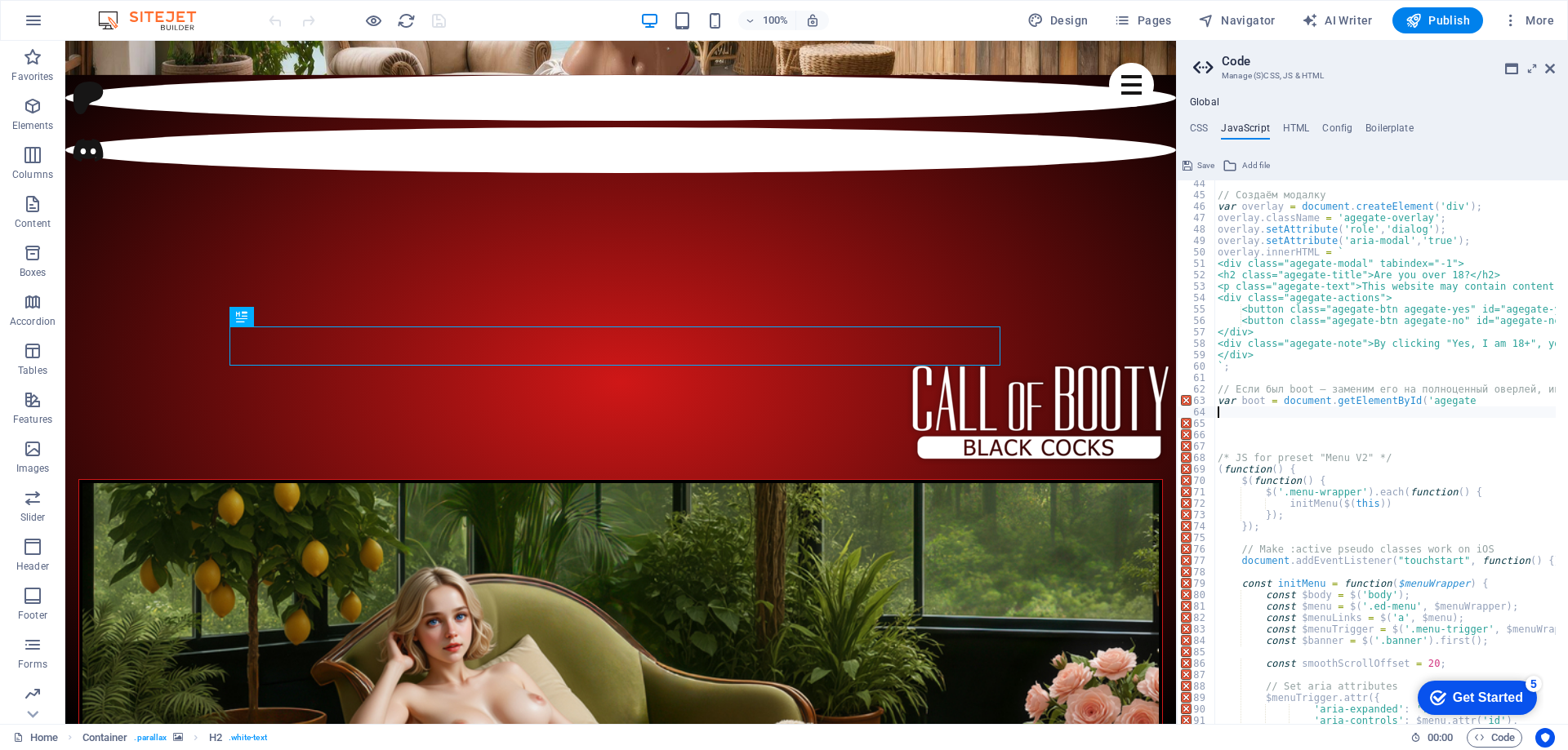
scroll to position [544, 0]
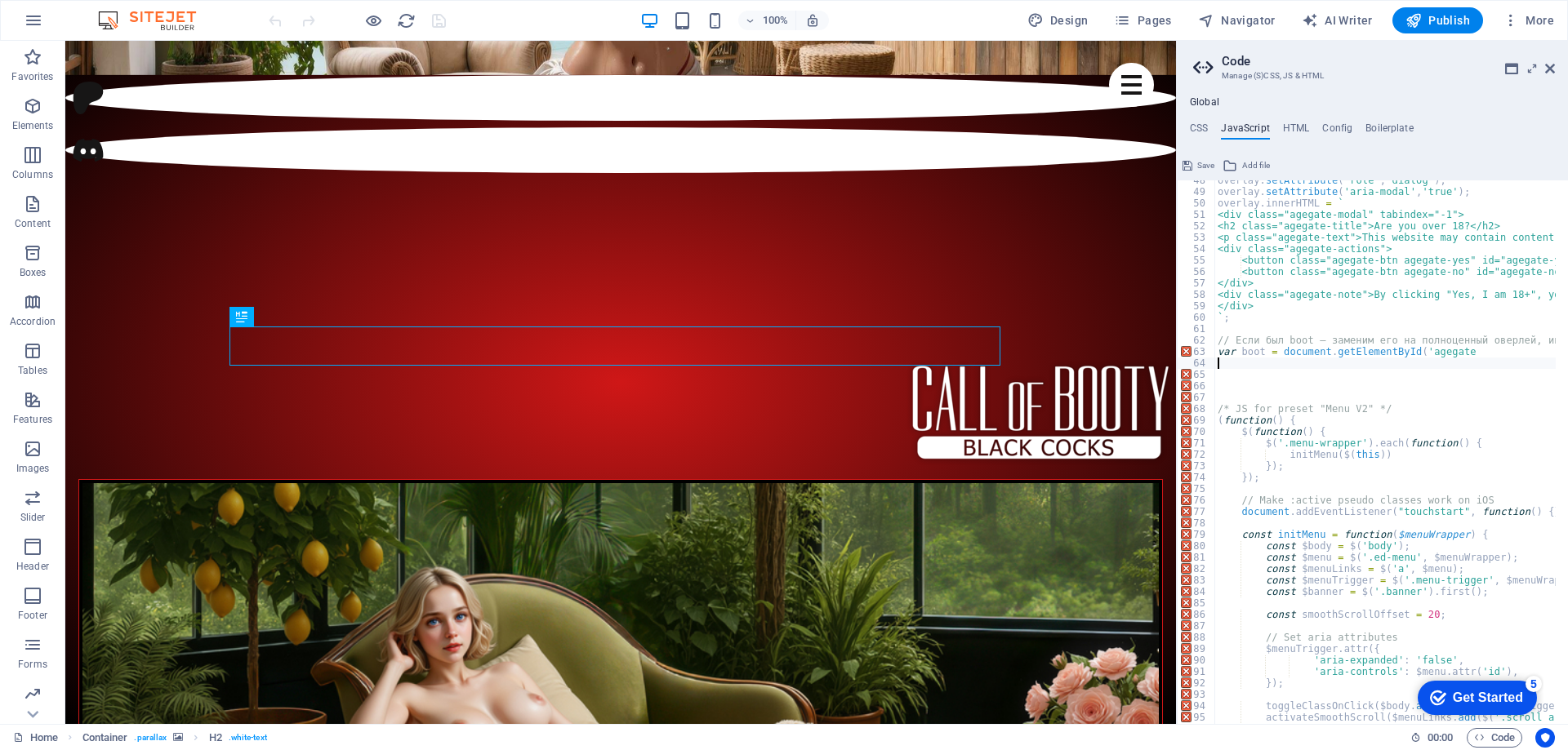
type textarea "noBtn.addEventListener('click', handleDecline); })();"
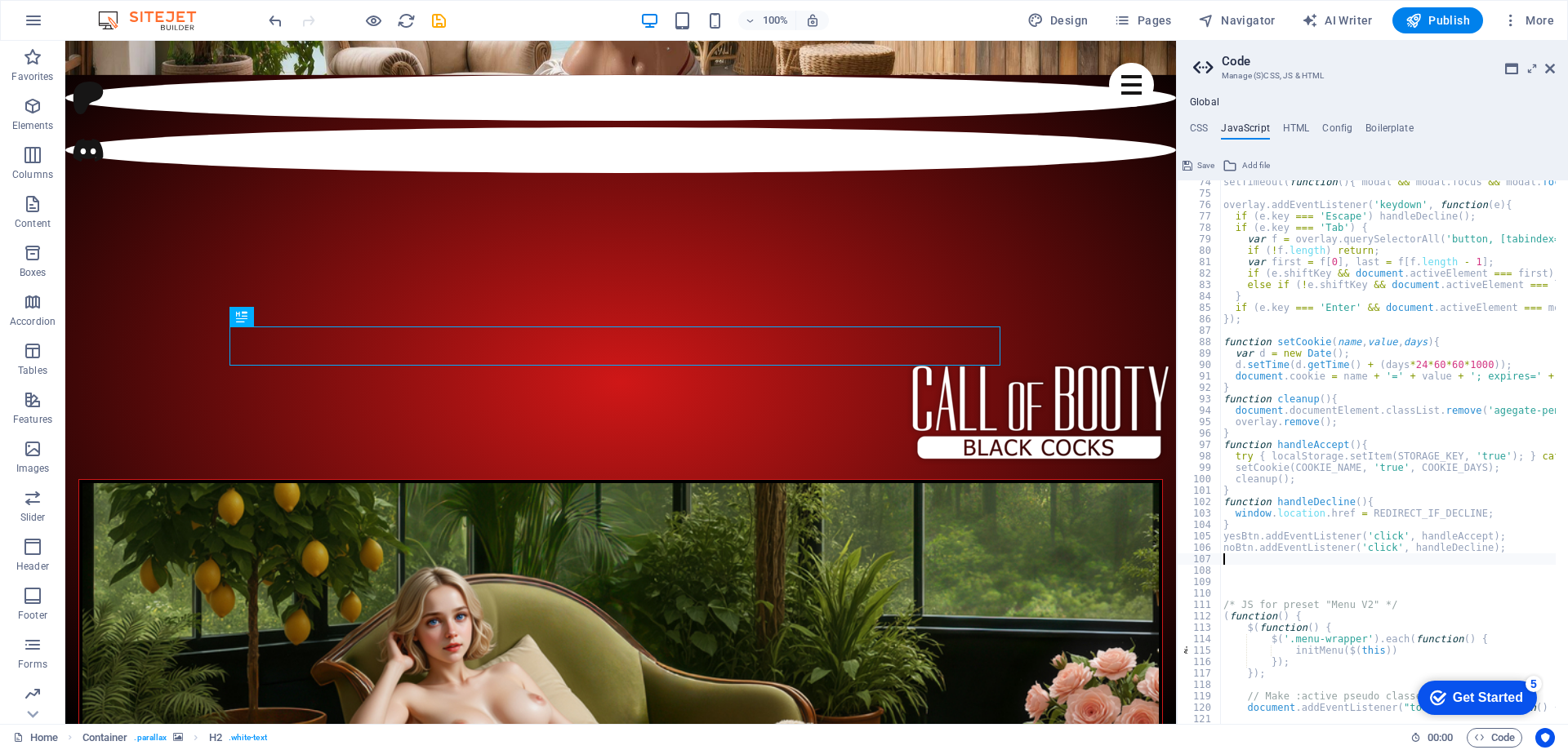
scroll to position [839, 0]
click at [1442, 21] on span "Publish" at bounding box center [1437, 20] width 64 height 17
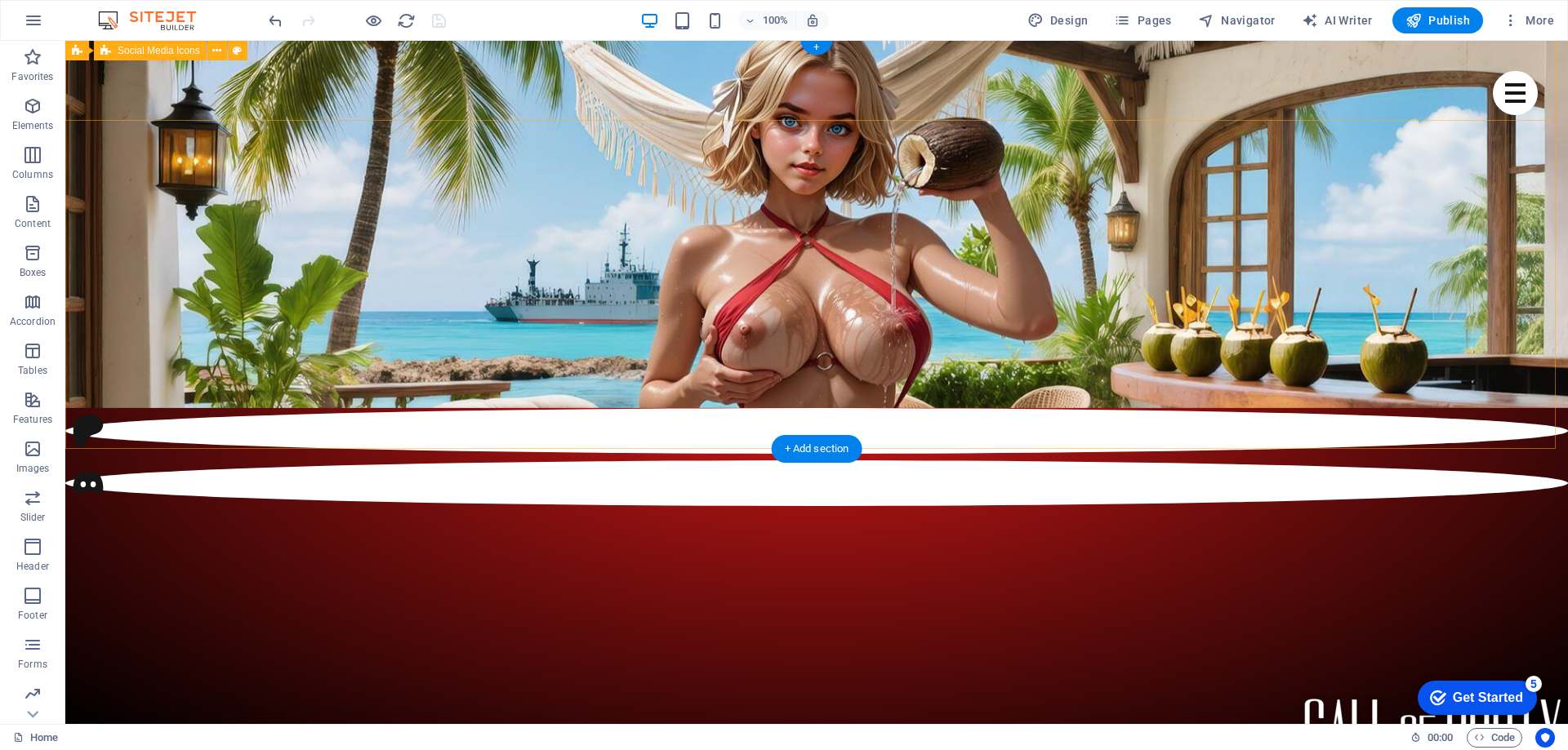
scroll to position [0, 0]
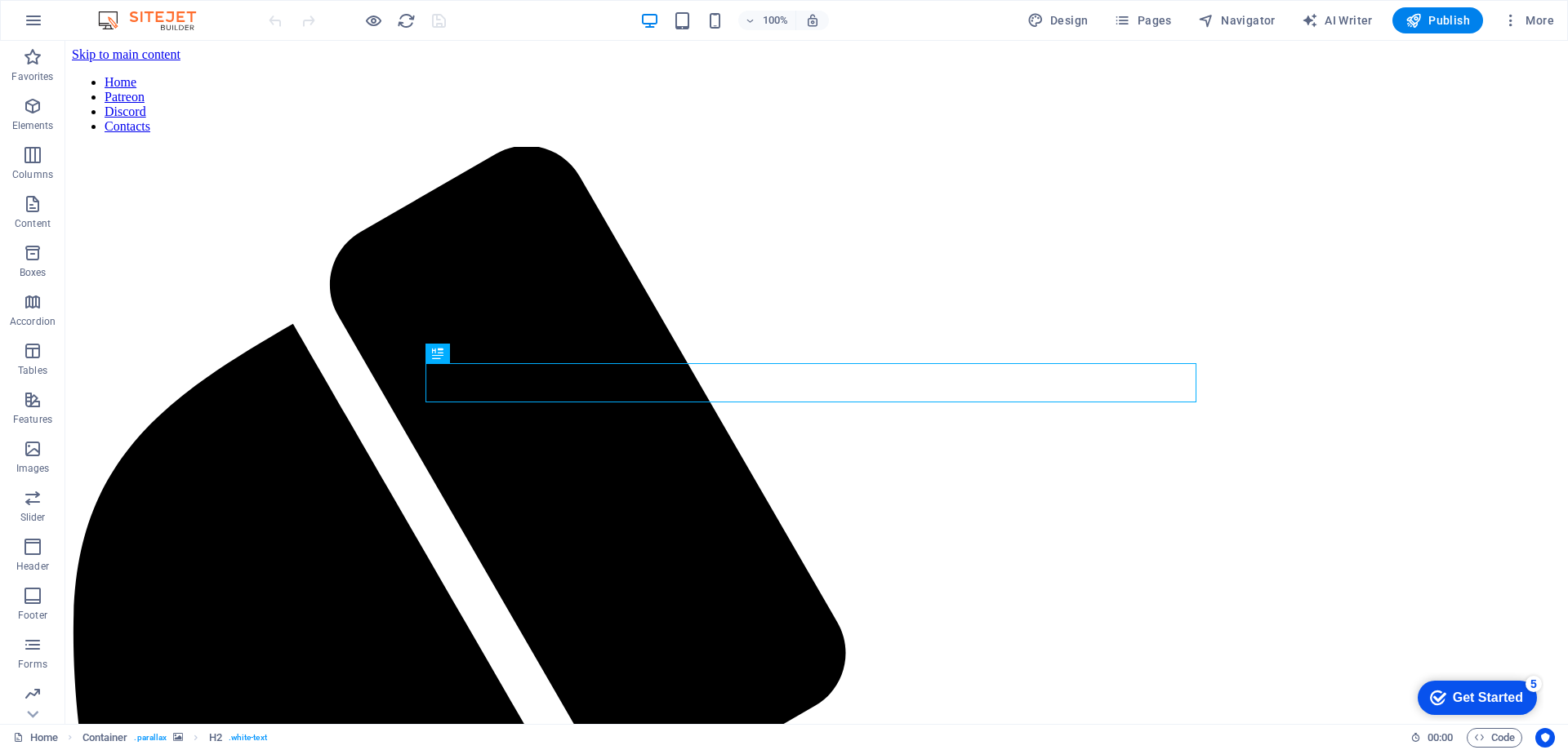
scroll to position [376, 0]
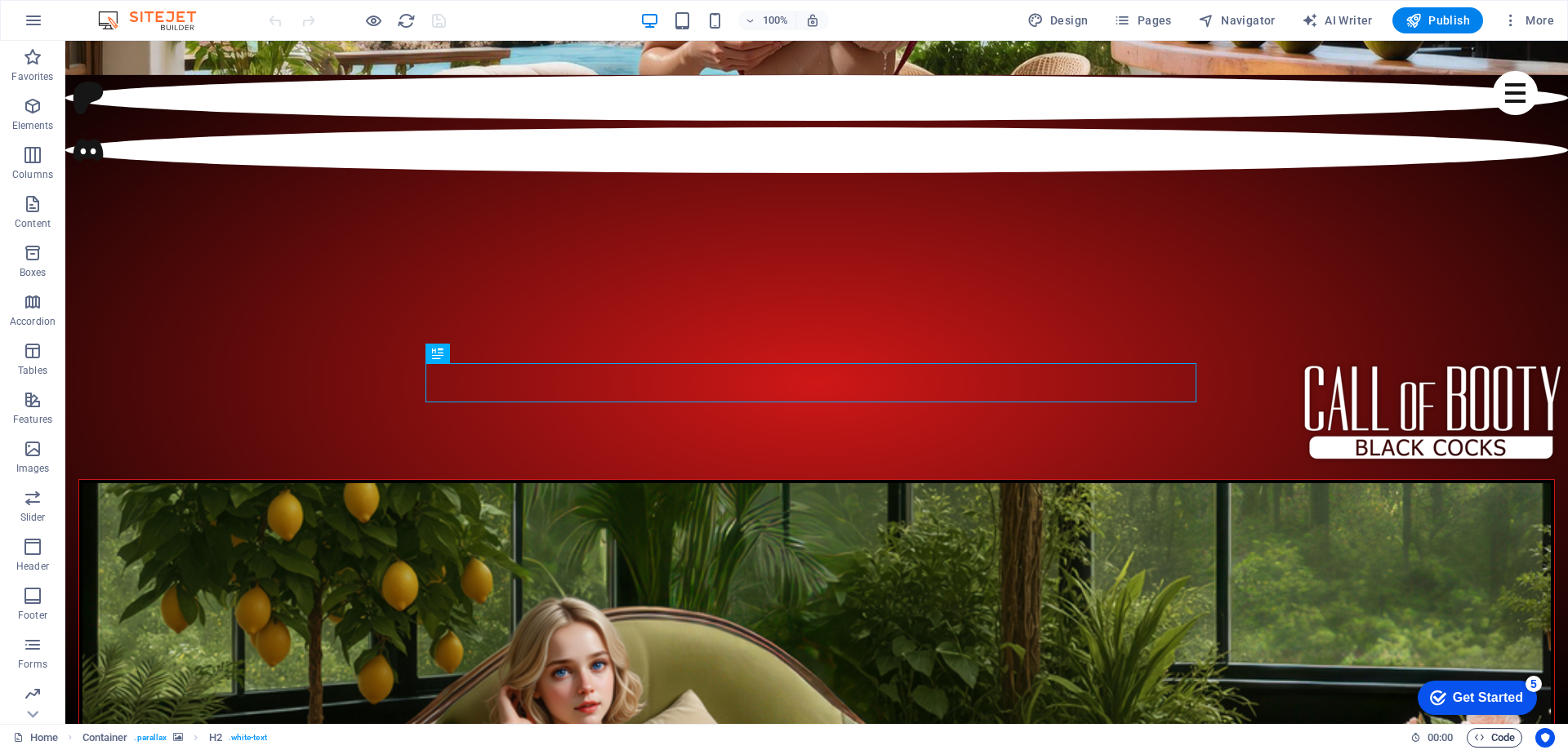
click at [1487, 738] on span "Code" at bounding box center [1494, 738] width 41 height 19
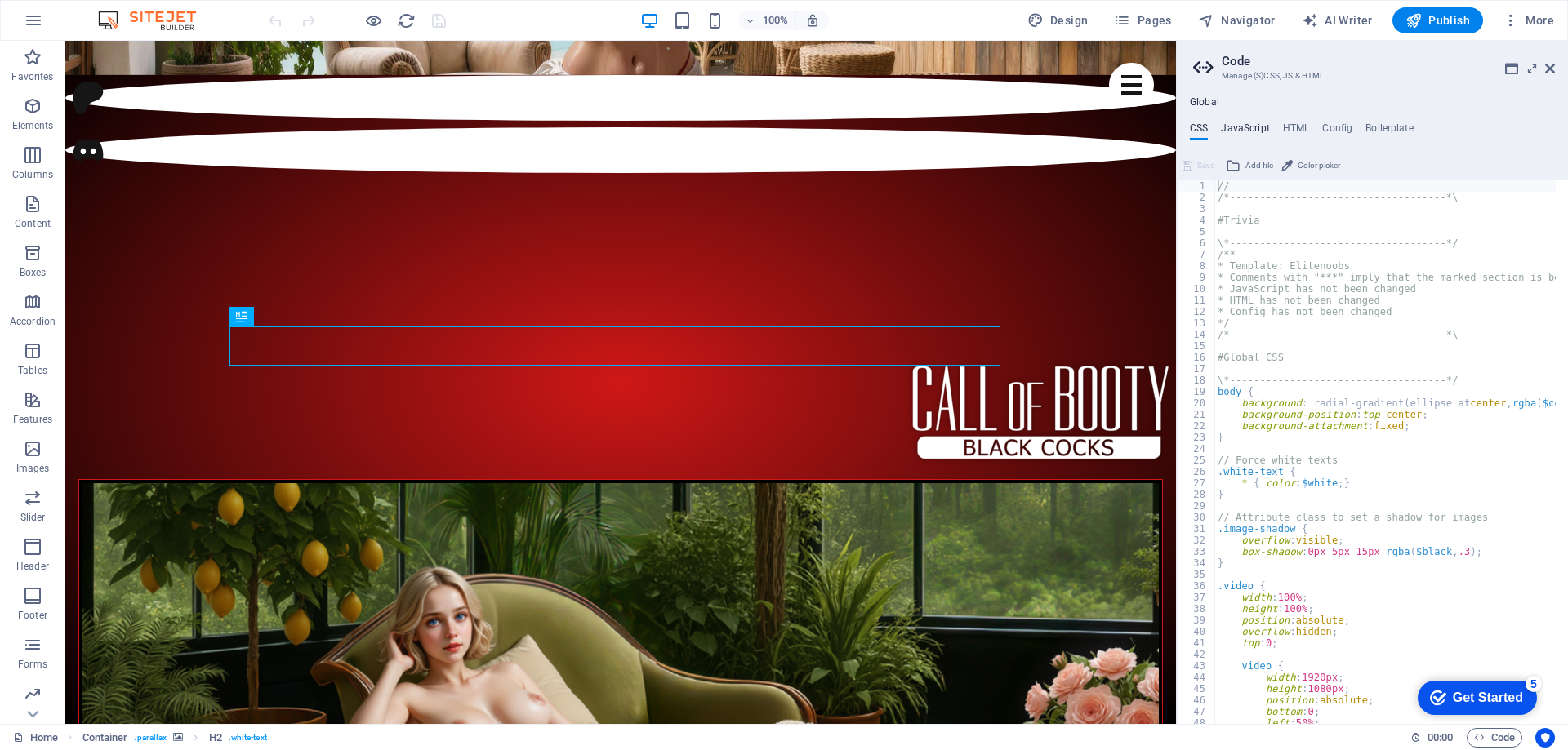
click at [1253, 123] on h4 "JavaScript" at bounding box center [1244, 131] width 48 height 18
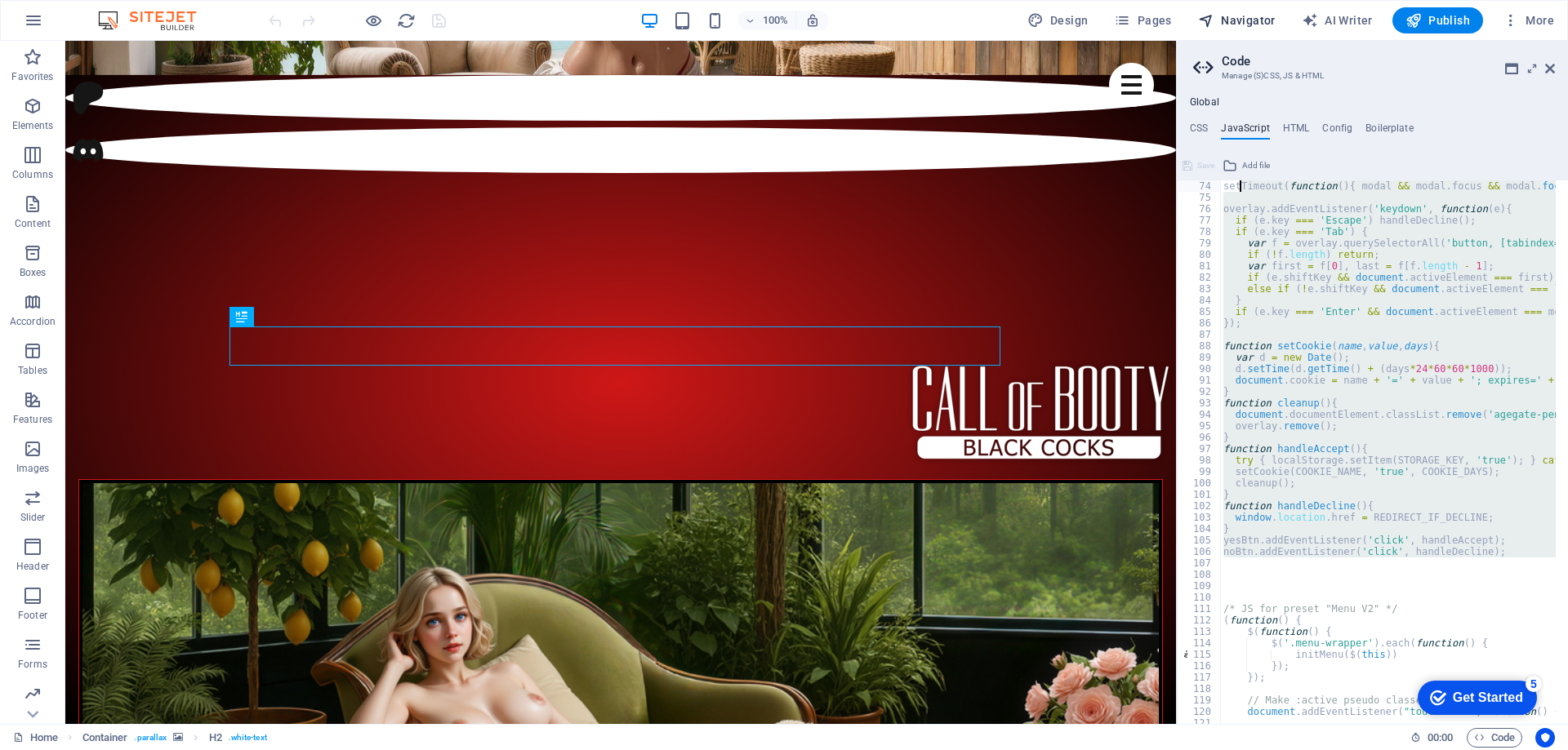
scroll to position [0, 0]
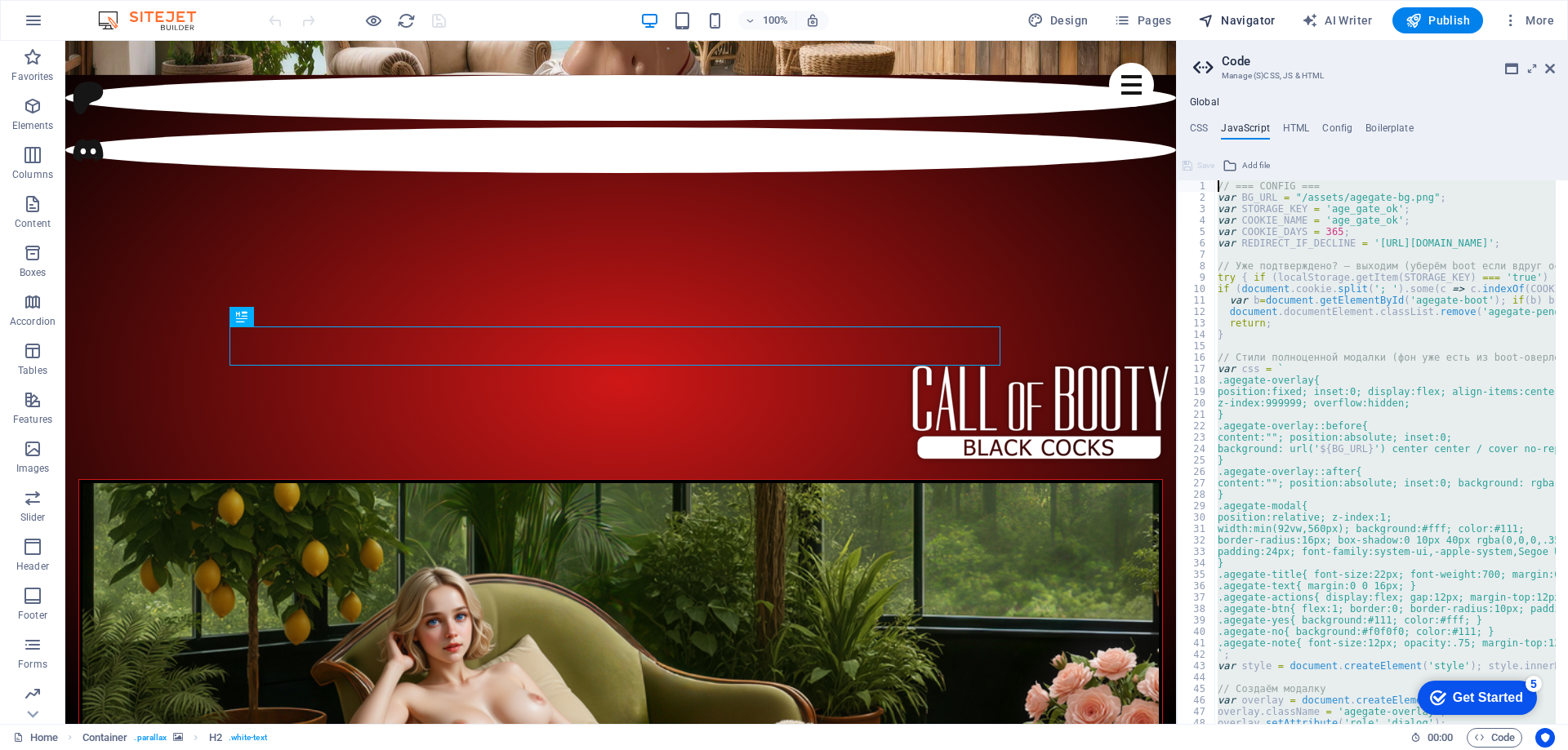
drag, startPoint x: 1229, startPoint y: 513, endPoint x: 1209, endPoint y: 15, distance: 498.4
click at [1209, 41] on div "Home Favorites Elements Columns Content Boxes Accordion Tables Features Images …" at bounding box center [784, 383] width 1568 height 684
type textarea "// === CONFIG === var BG_URL = "/assets/agegate-bg.png";"
paste textarea
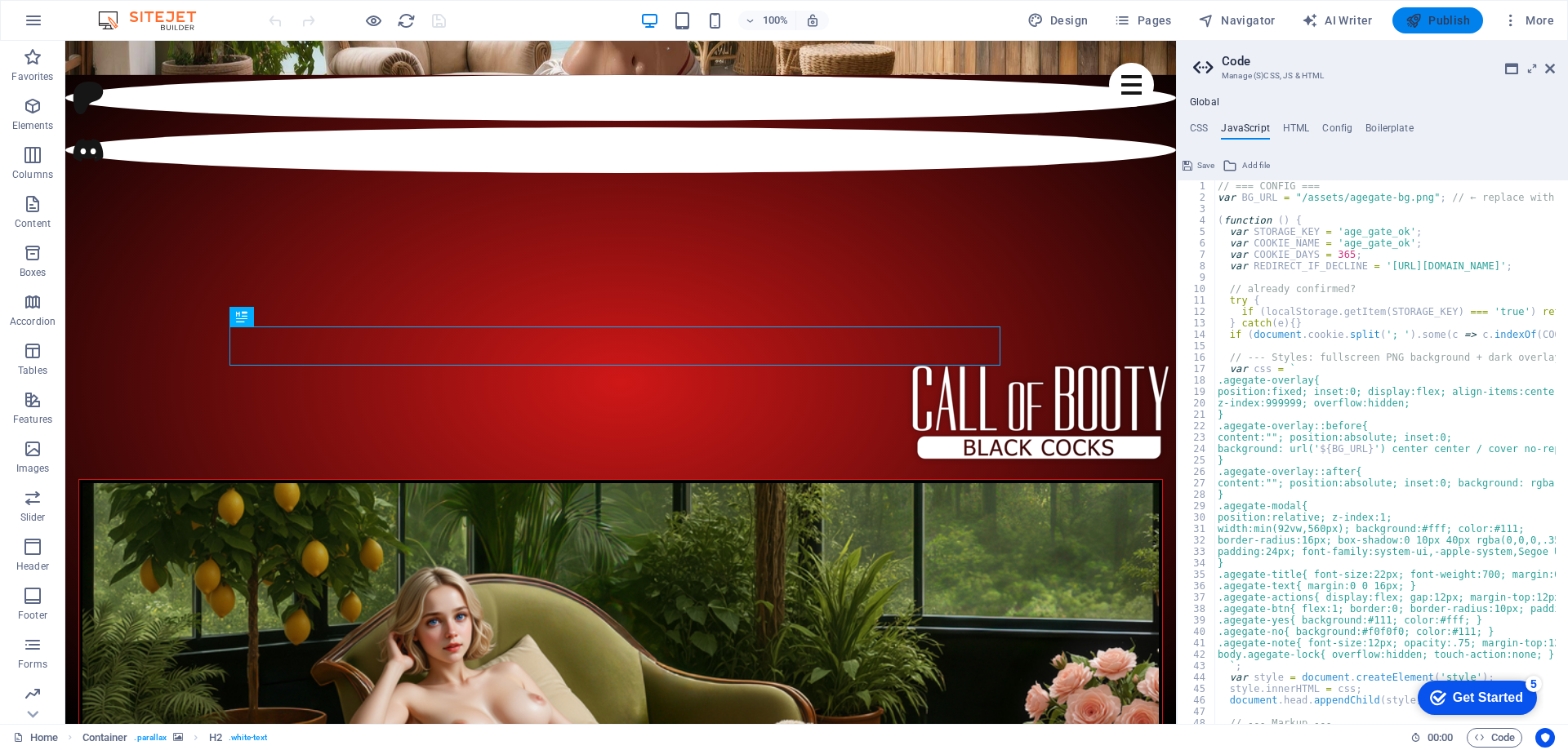
click at [1436, 9] on button "Publish" at bounding box center [1437, 20] width 91 height 26
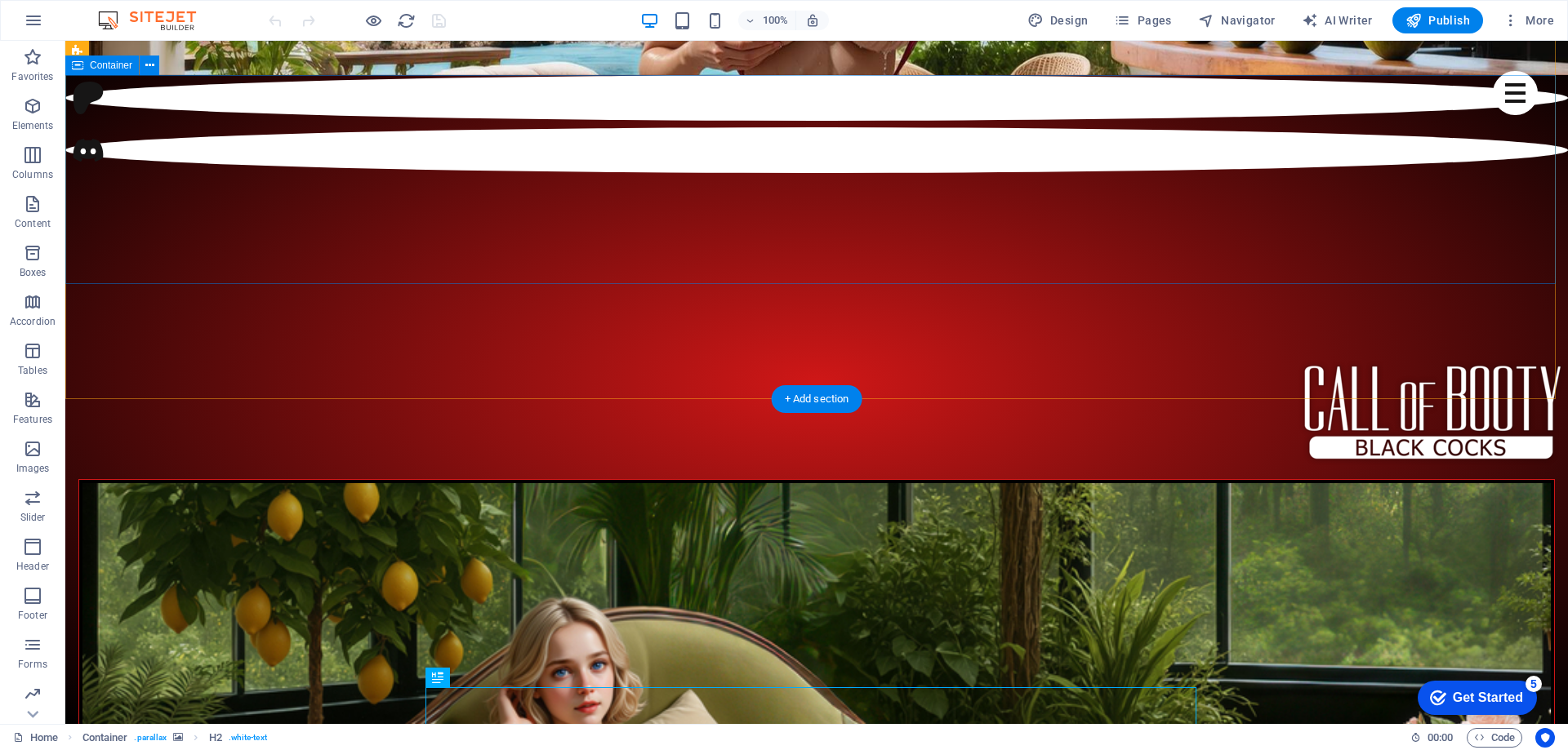
scroll to position [49, 0]
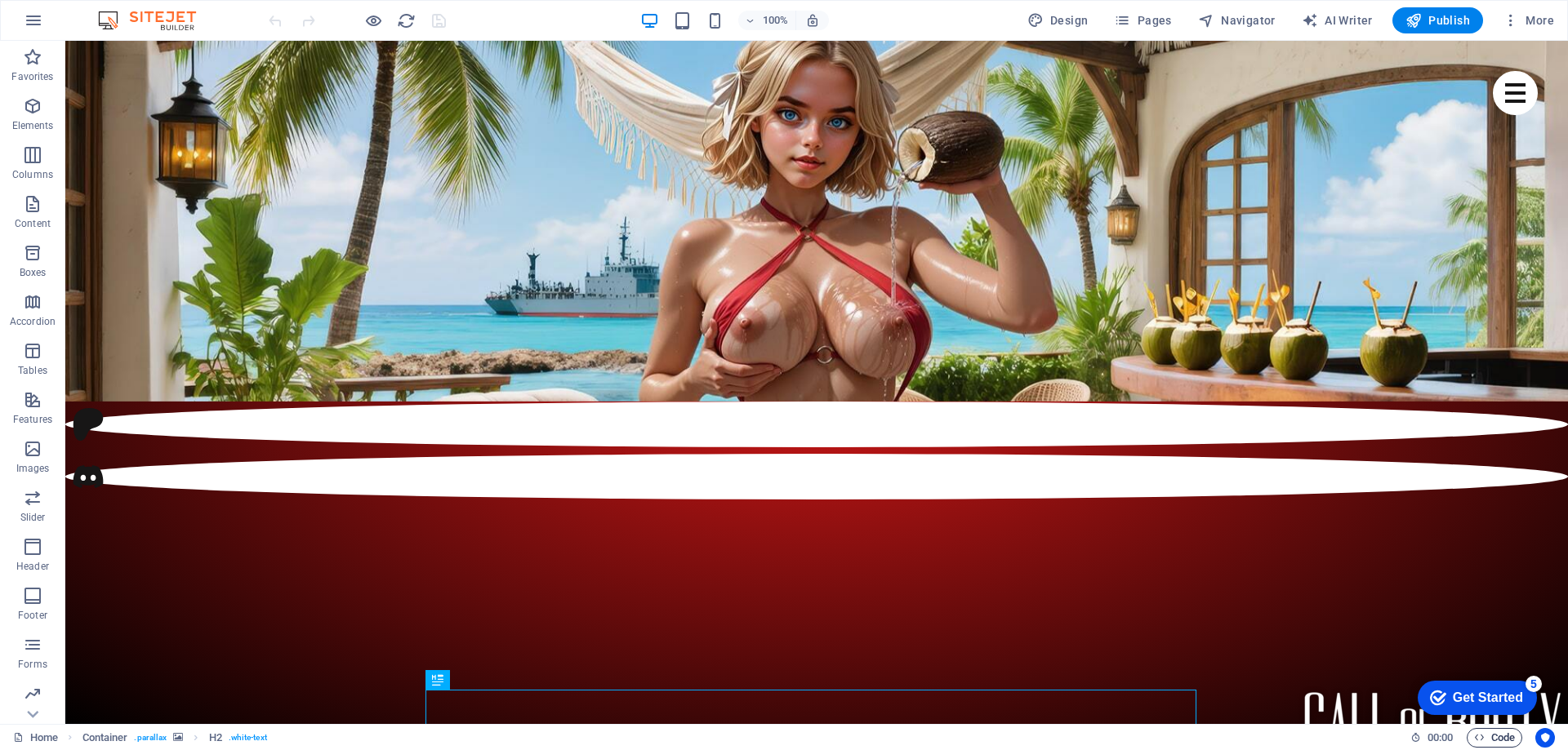
click at [1486, 742] on span "Code" at bounding box center [1494, 738] width 41 height 19
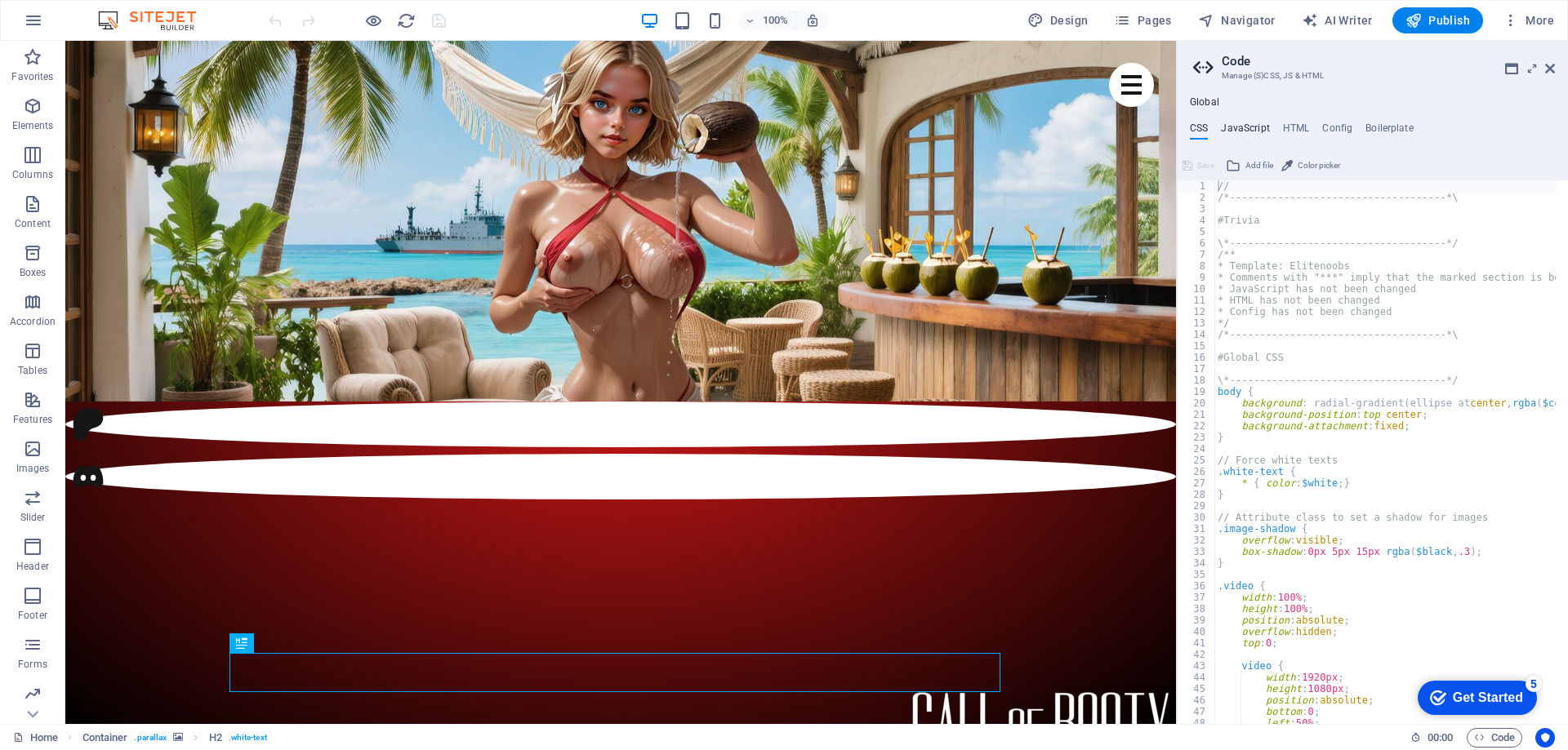
click at [1257, 125] on h4 "JavaScript" at bounding box center [1244, 131] width 48 height 18
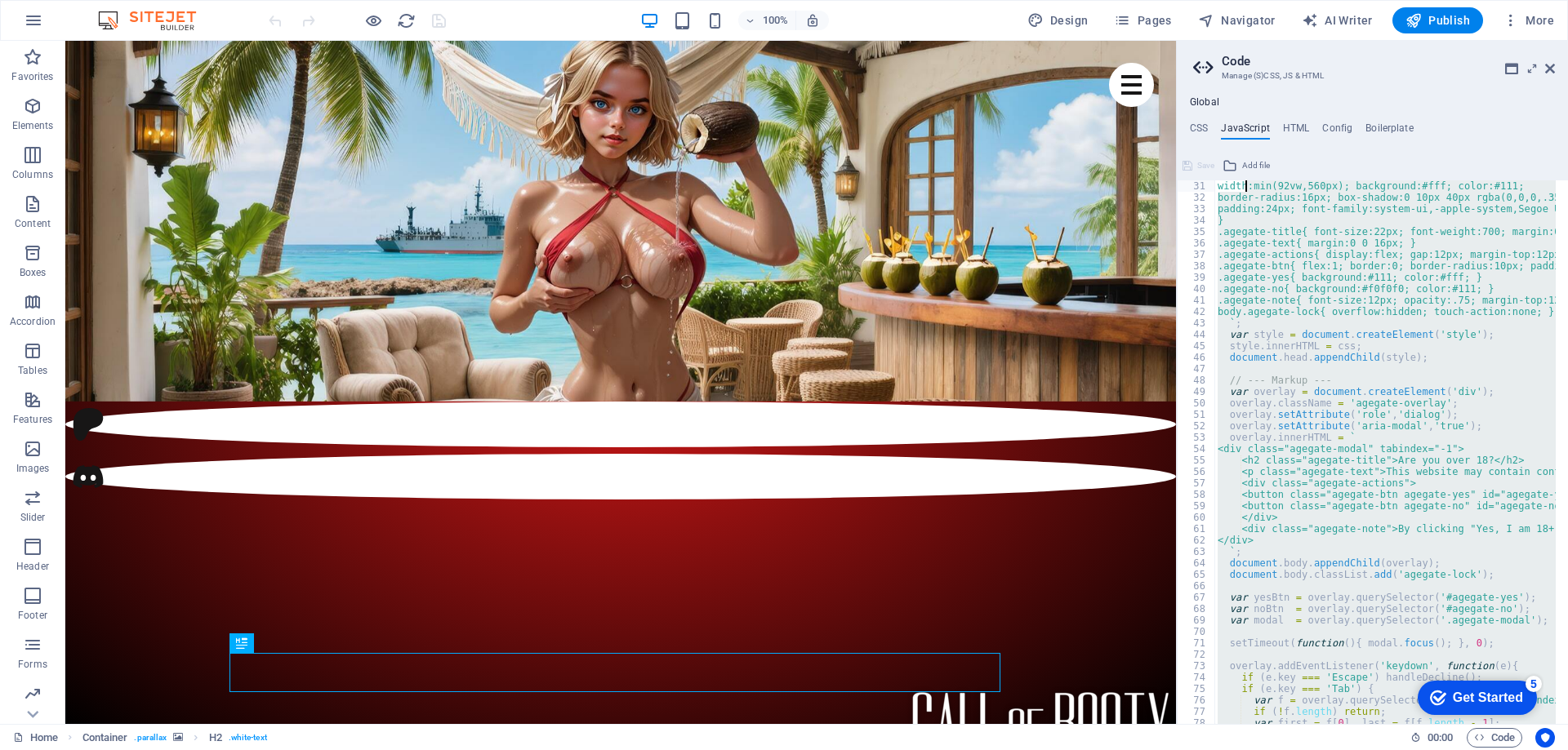
scroll to position [0, 0]
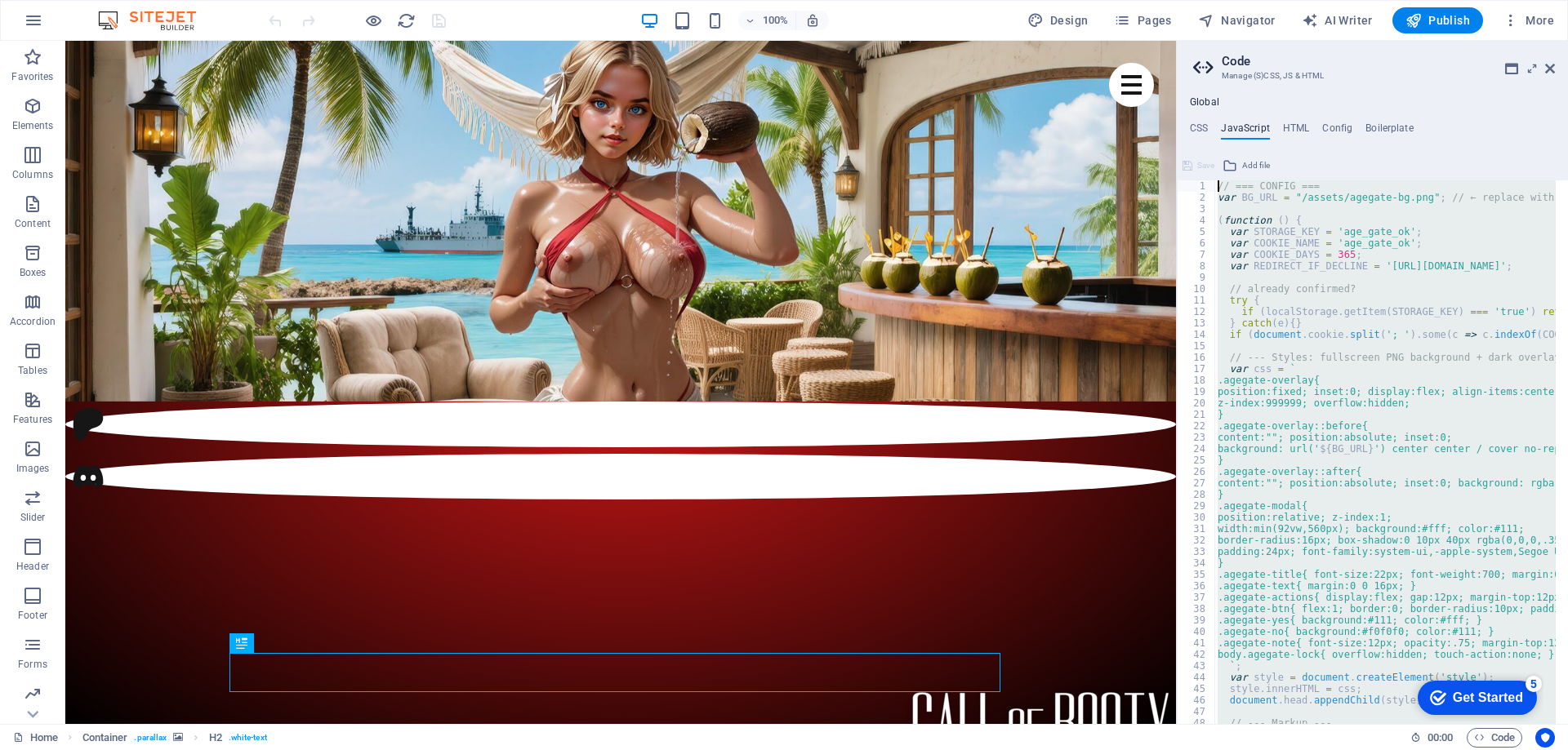
drag, startPoint x: 1237, startPoint y: 483, endPoint x: 1249, endPoint y: -27, distance: 510.1
click at [1249, 0] on html "Individual Home Favorites Elements Columns Content Boxes Accordion Tables Featu…" at bounding box center [784, 375] width 1568 height 750
type textarea "// === CONFIG === var BG_URL = "/assets/agegate-bg.png"; // ← replace with your…"
paste textarea
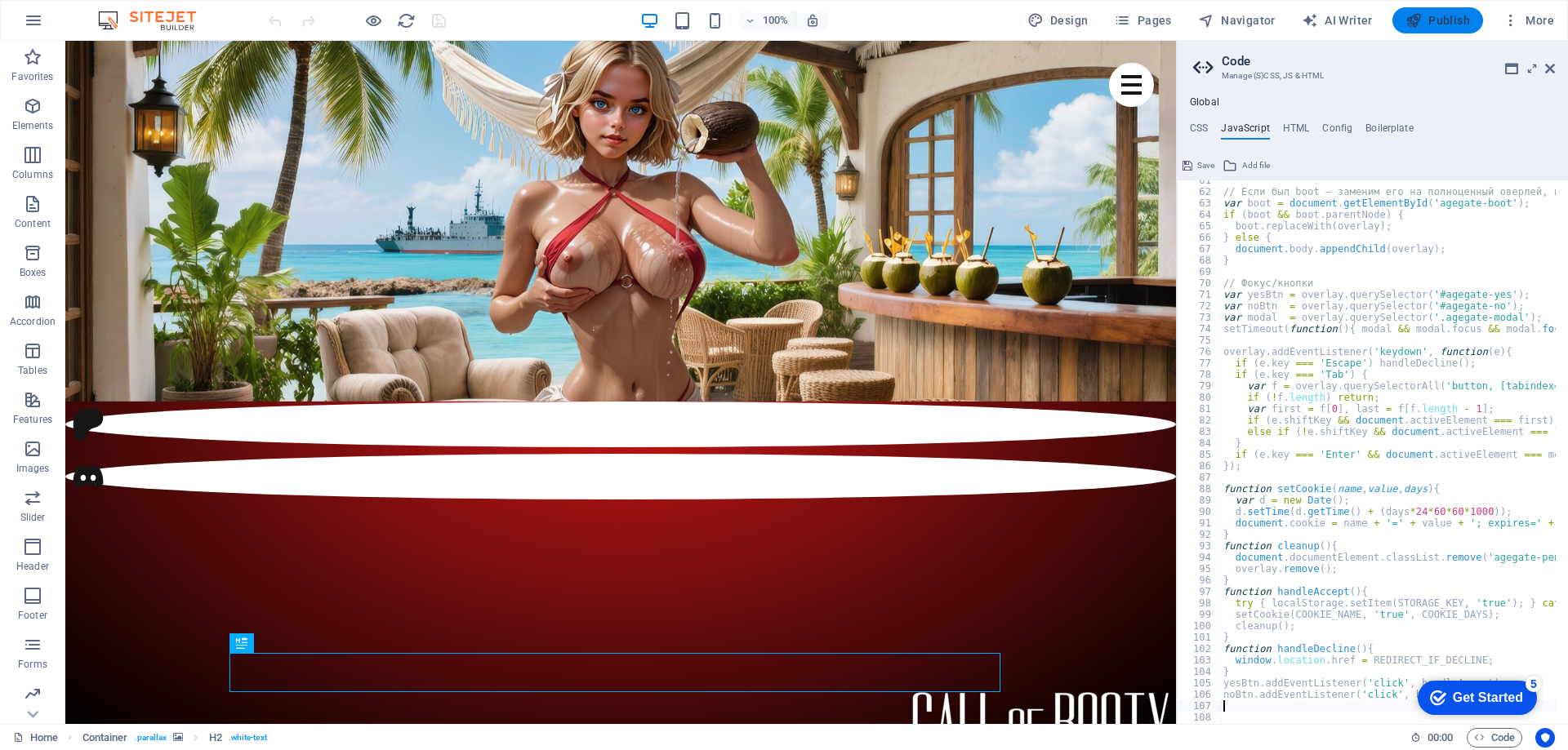
click at [1426, 13] on span "Publish" at bounding box center [1437, 20] width 64 height 17
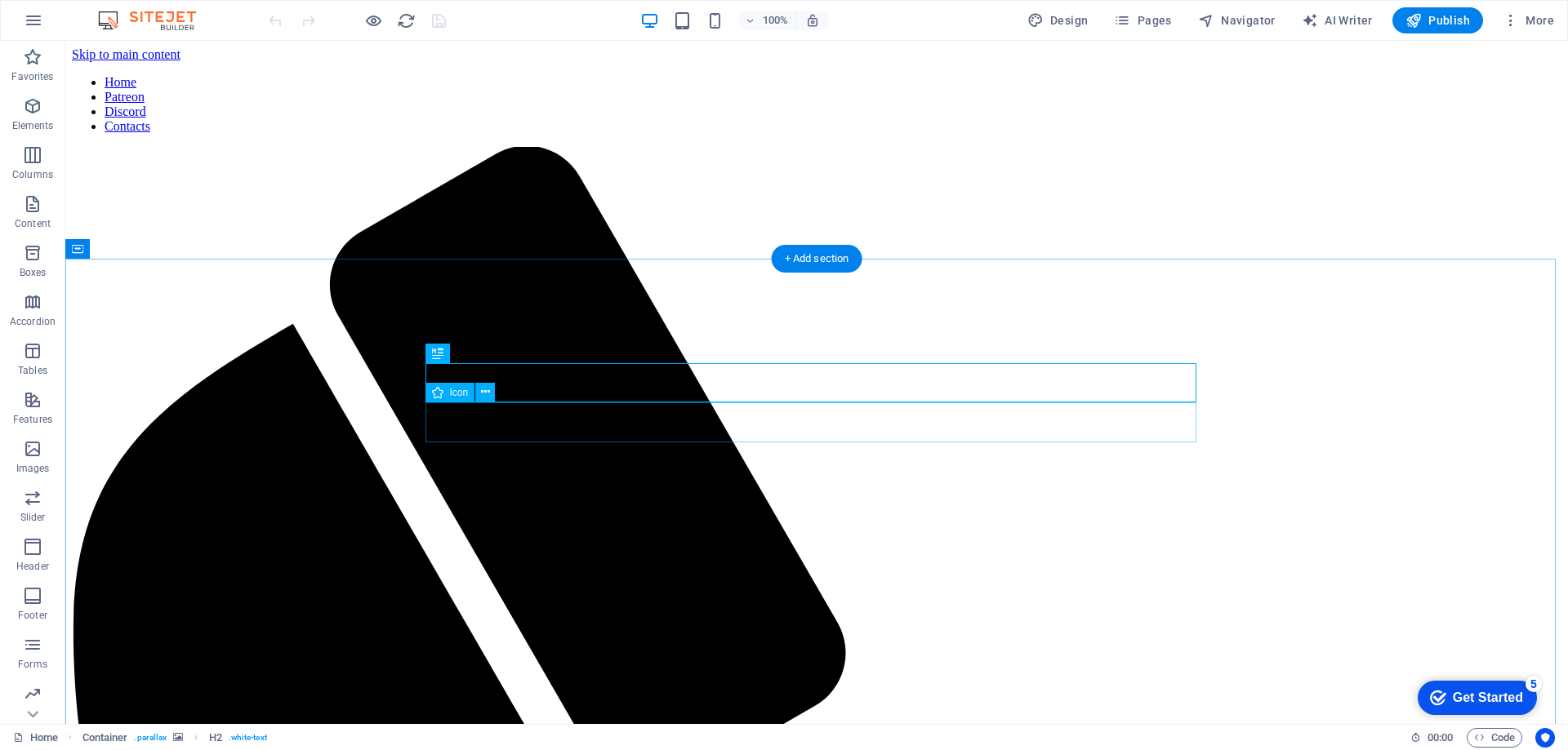
scroll to position [376, 0]
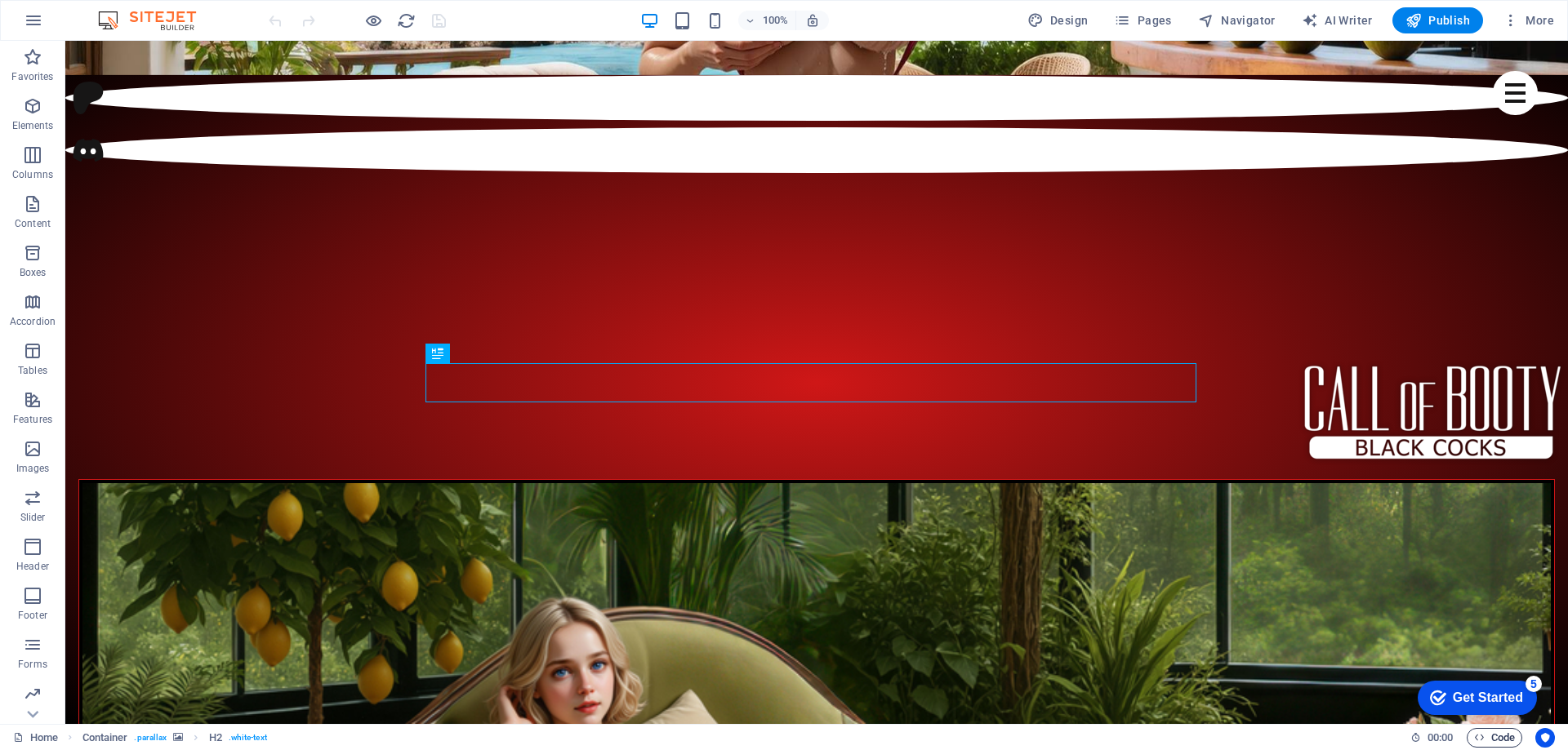
click at [1503, 732] on span "Code" at bounding box center [1494, 738] width 41 height 19
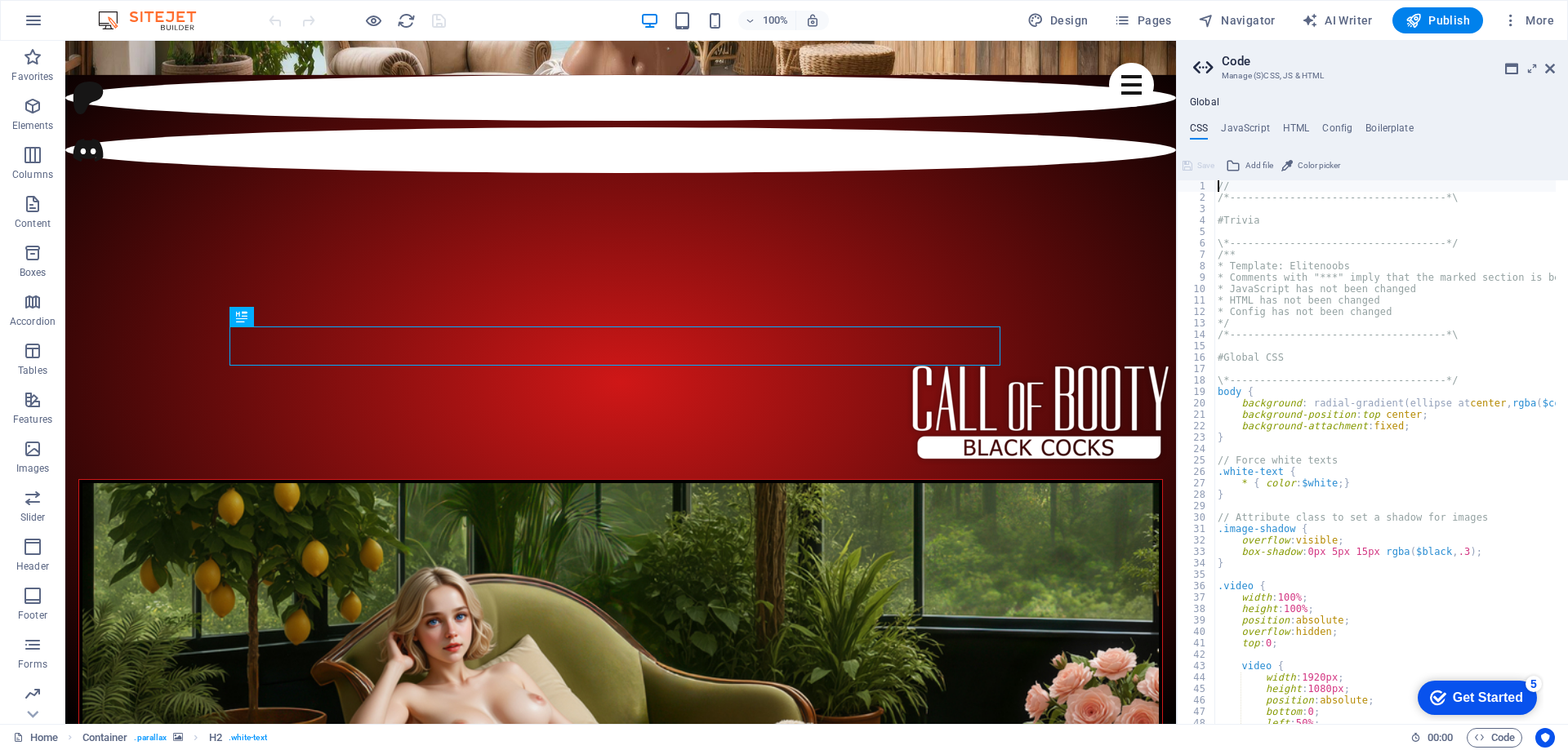
click at [1238, 121] on div "Global CSS JavaScript HTML Config Boilerplate // 1 2 3 4 5 6 7 8 9 10 11 12 13 …" at bounding box center [1372, 410] width 392 height 628
click at [1237, 124] on h4 "JavaScript" at bounding box center [1244, 131] width 48 height 18
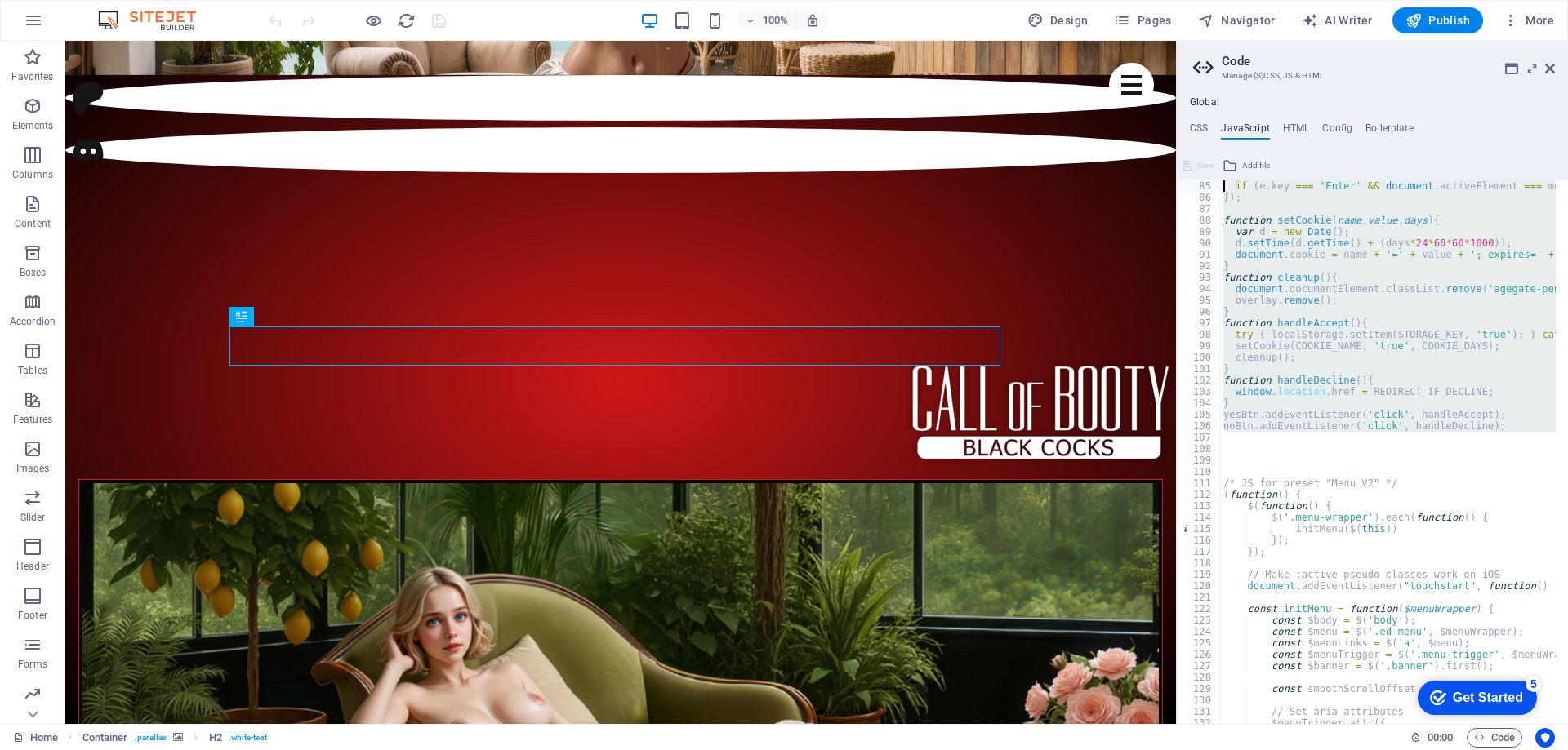
scroll to position [0, 0]
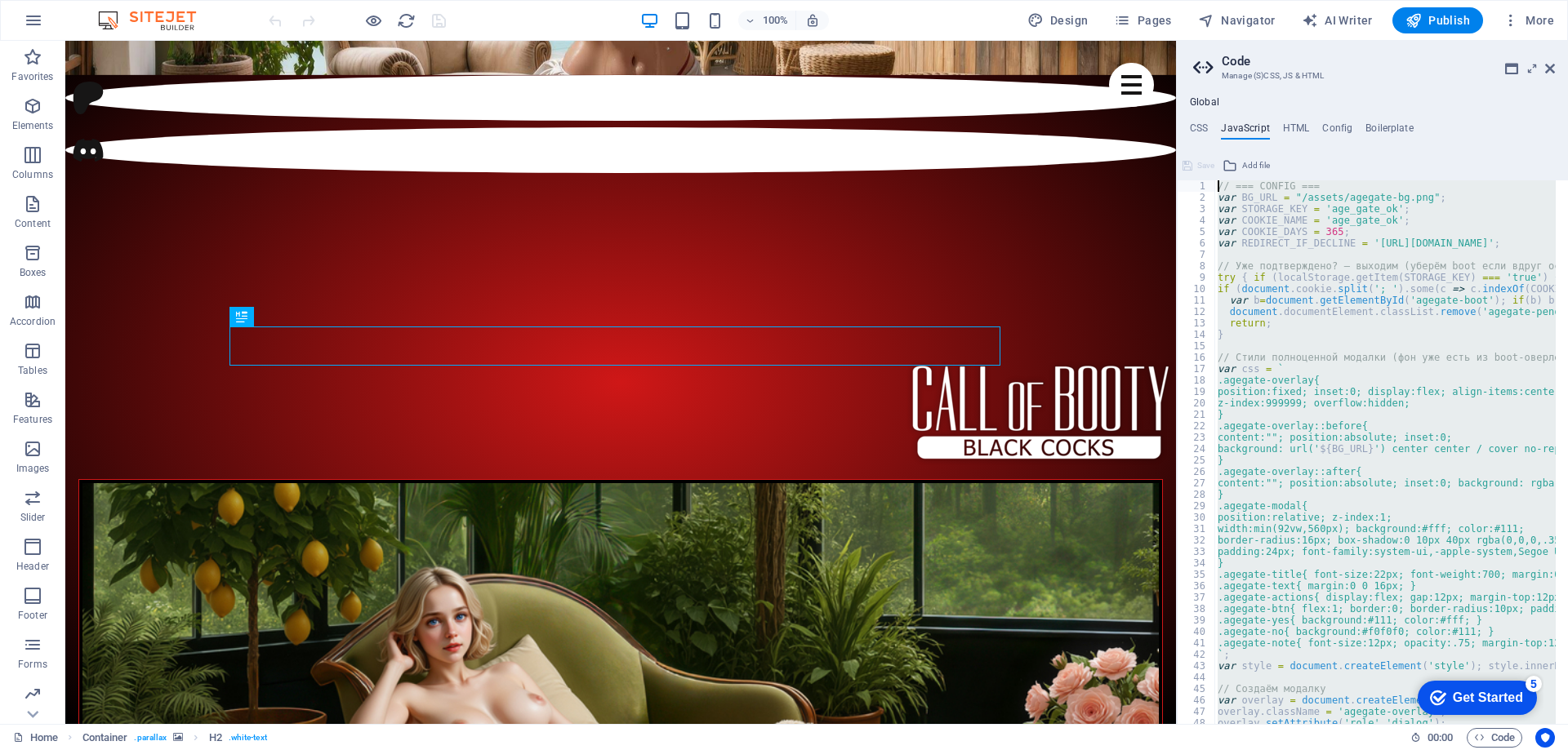
drag, startPoint x: 1240, startPoint y: 370, endPoint x: 1217, endPoint y: -3, distance: 373.7
click at [1217, 0] on html "Individual Home Favorites Elements Columns Content Boxes Accordion Tables Featu…" at bounding box center [784, 375] width 1568 height 750
type textarea "// === CONFIG === var BG_URL = "/assets/agegate-bg.png";"
paste textarea
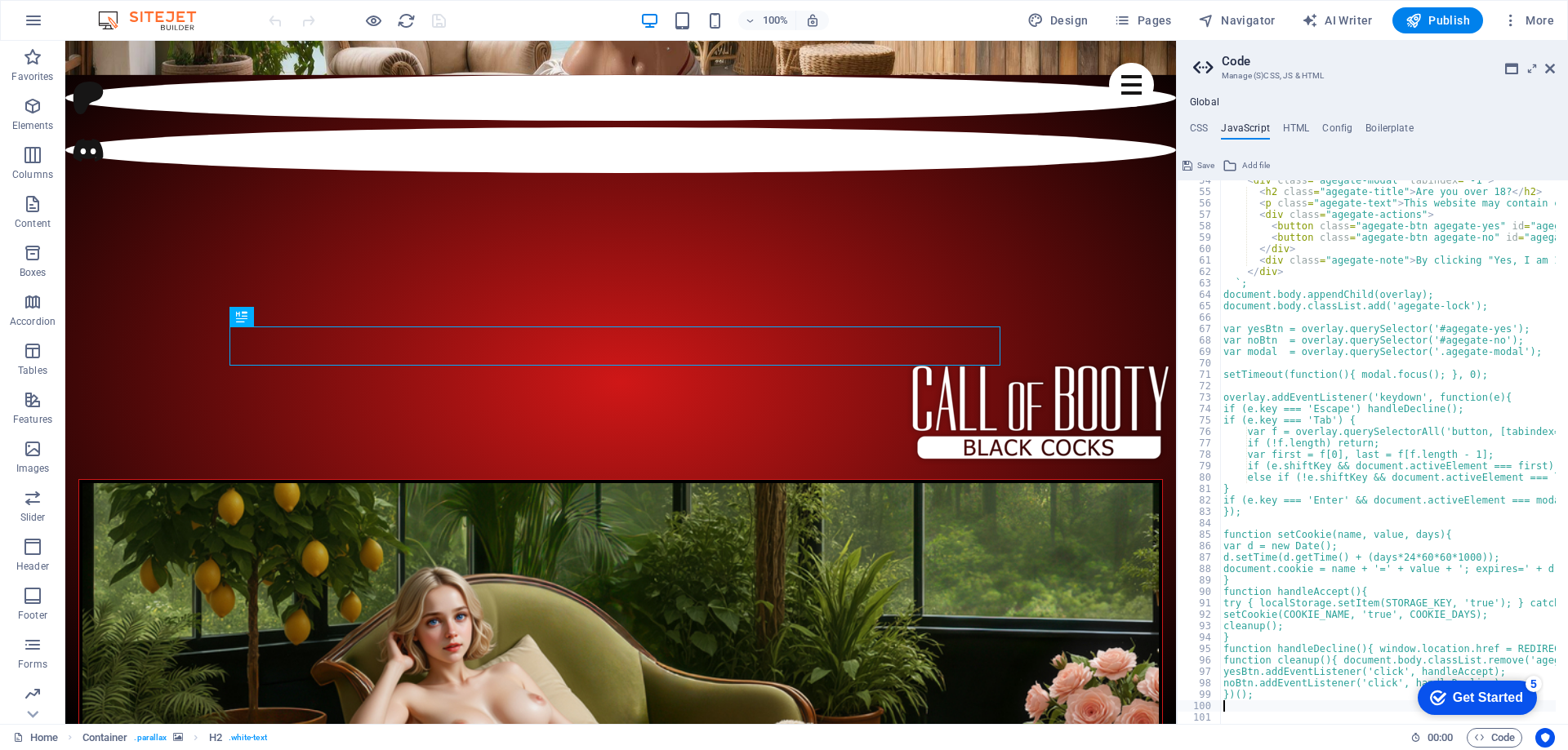
scroll to position [807, 0]
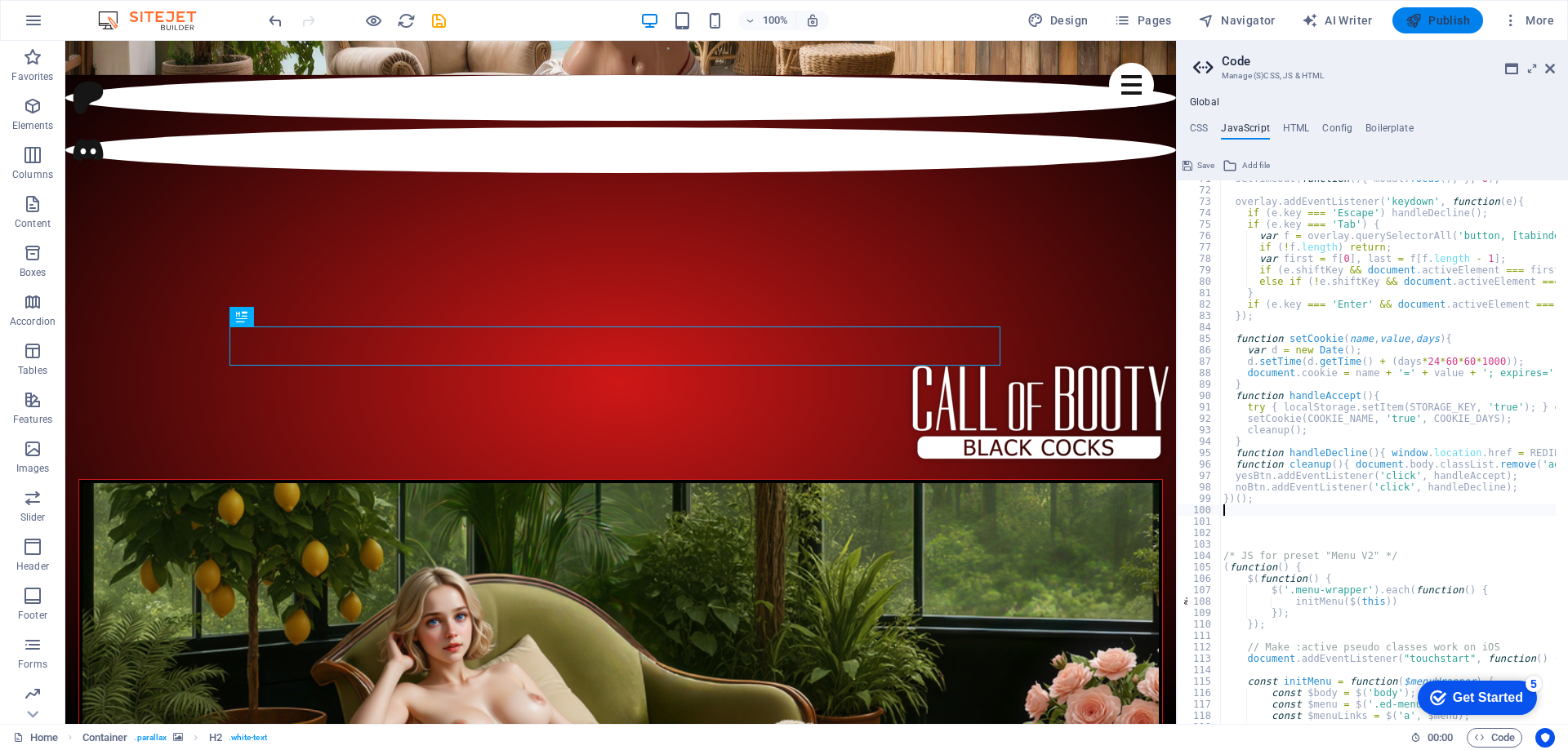
click at [1430, 19] on span "Publish" at bounding box center [1437, 20] width 64 height 17
